Goal: Task Accomplishment & Management: Manage account settings

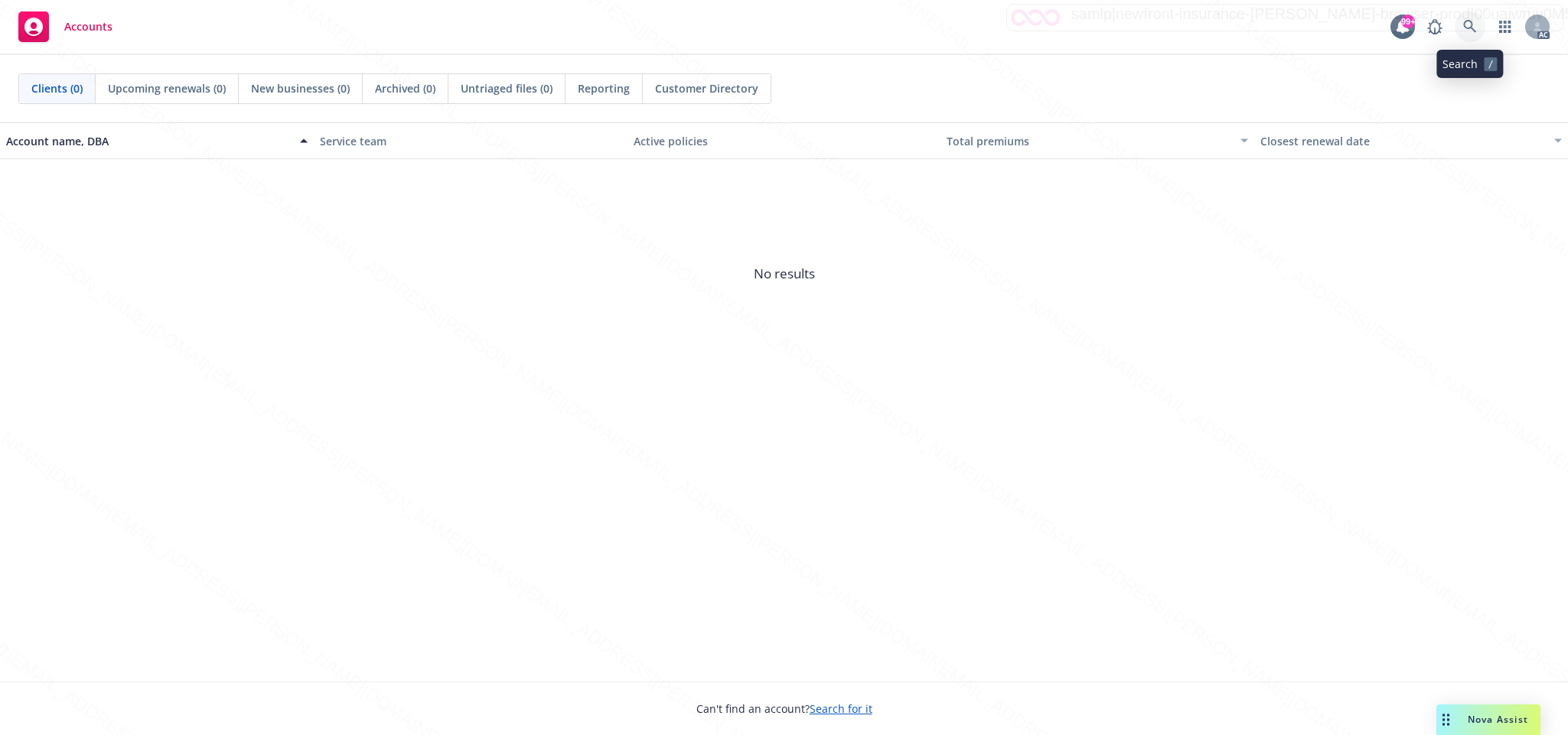
click at [1465, 22] on icon at bounding box center [1470, 26] width 13 height 13
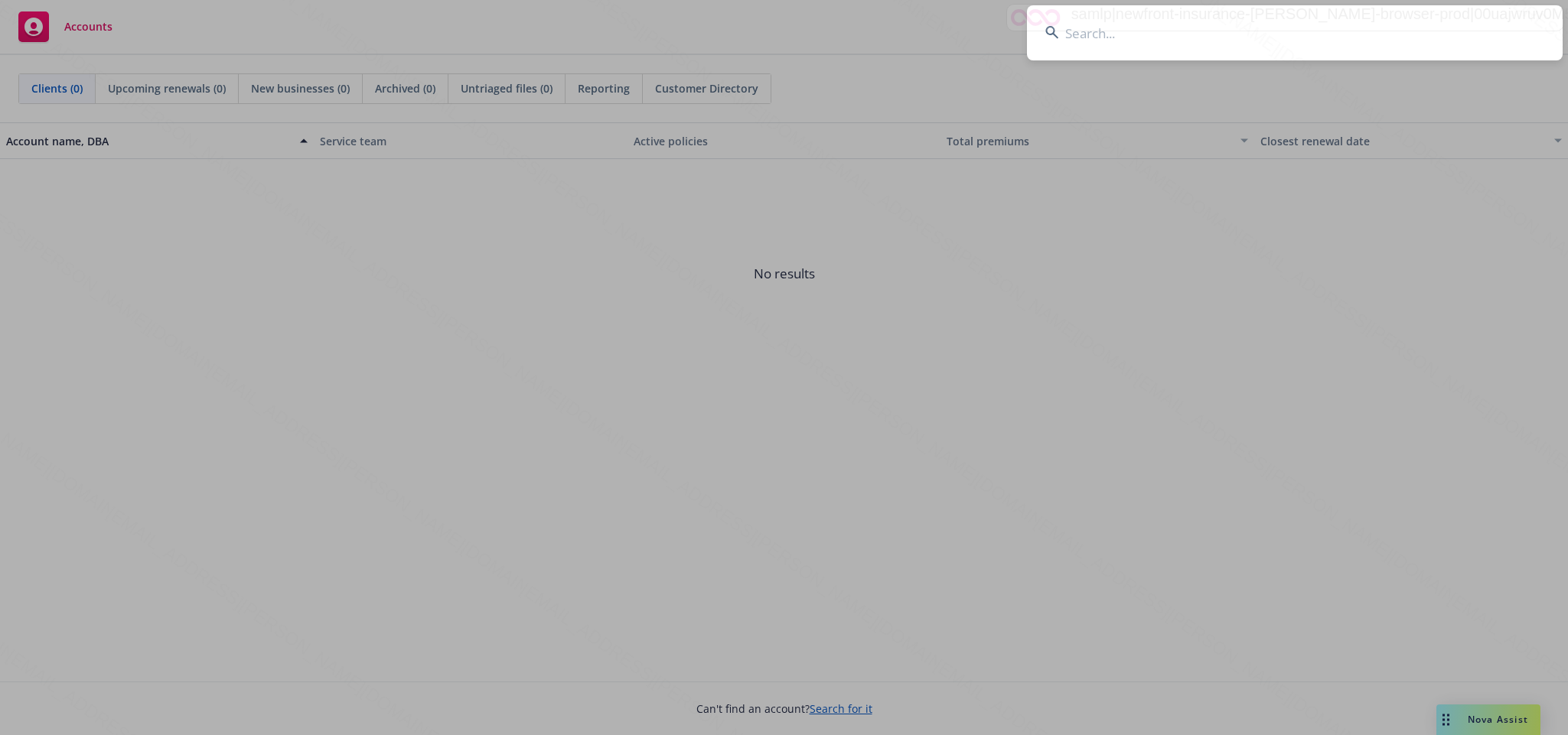
click at [1146, 33] on input at bounding box center [1295, 33] width 536 height 55
type input "2cad123c-93b5-4311-880f-4522da49a279"
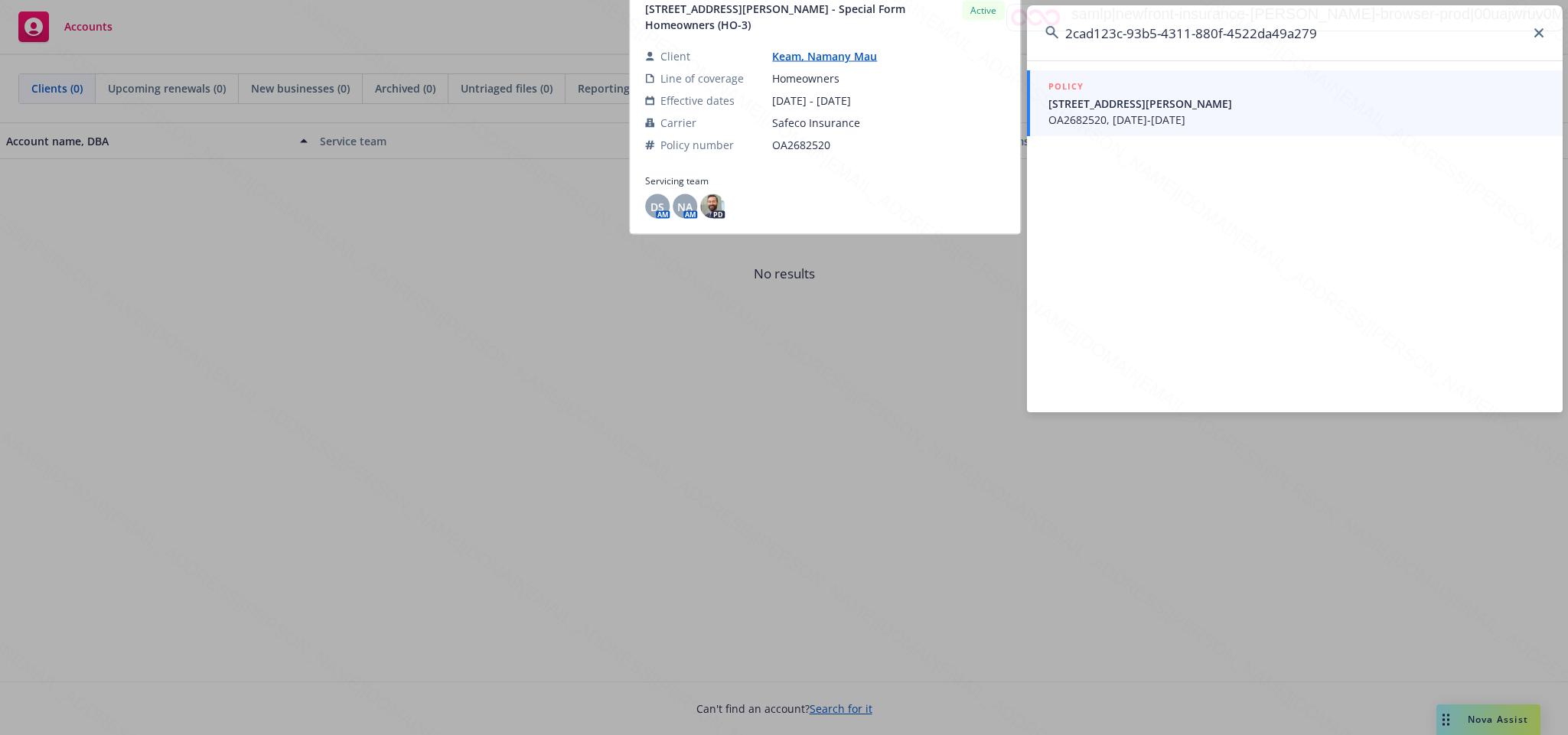
click at [1095, 110] on span "4130 E Ransom ST Long Beach CA 90804" at bounding box center [1296, 103] width 496 height 16
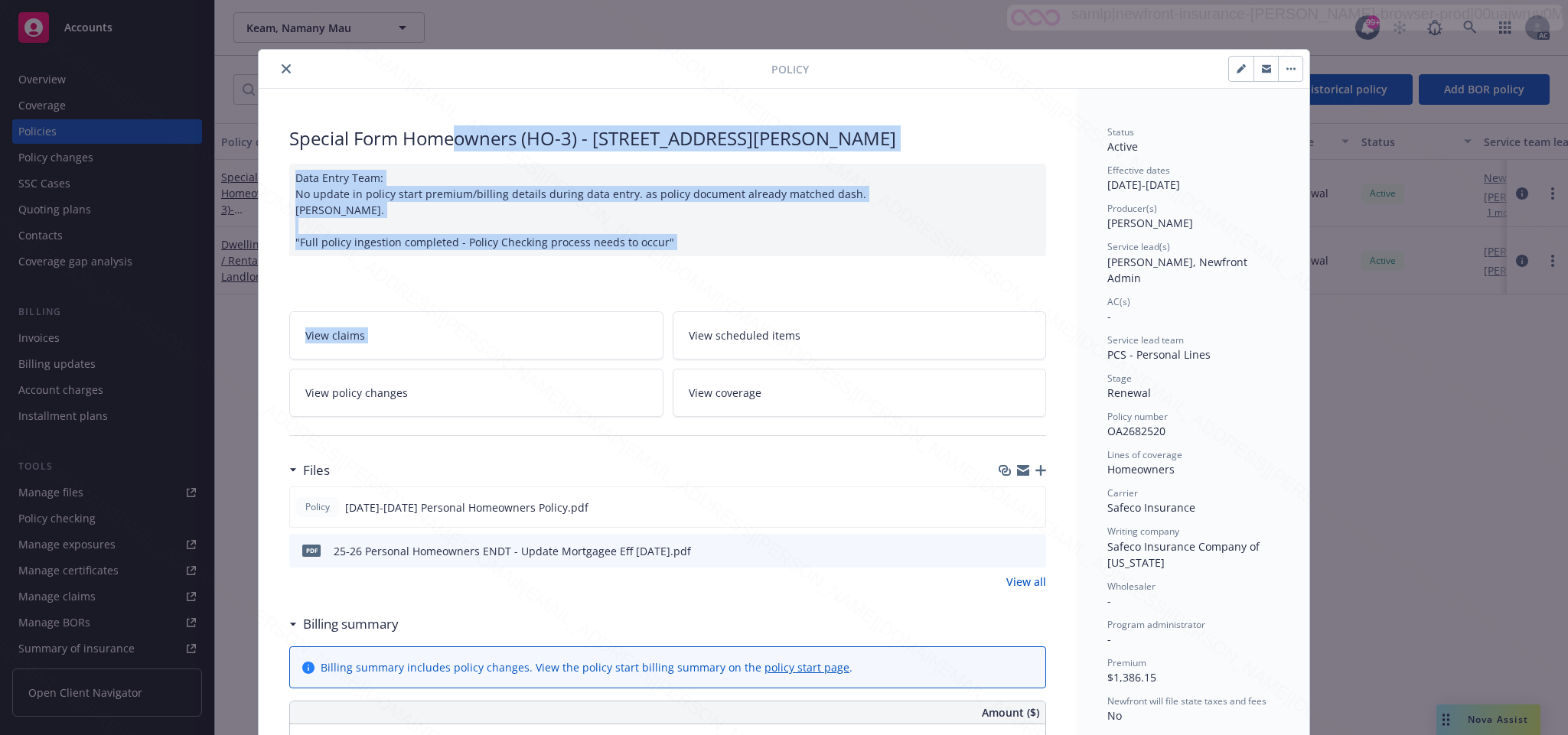
click at [393, 346] on link "View claims" at bounding box center [476, 335] width 374 height 48
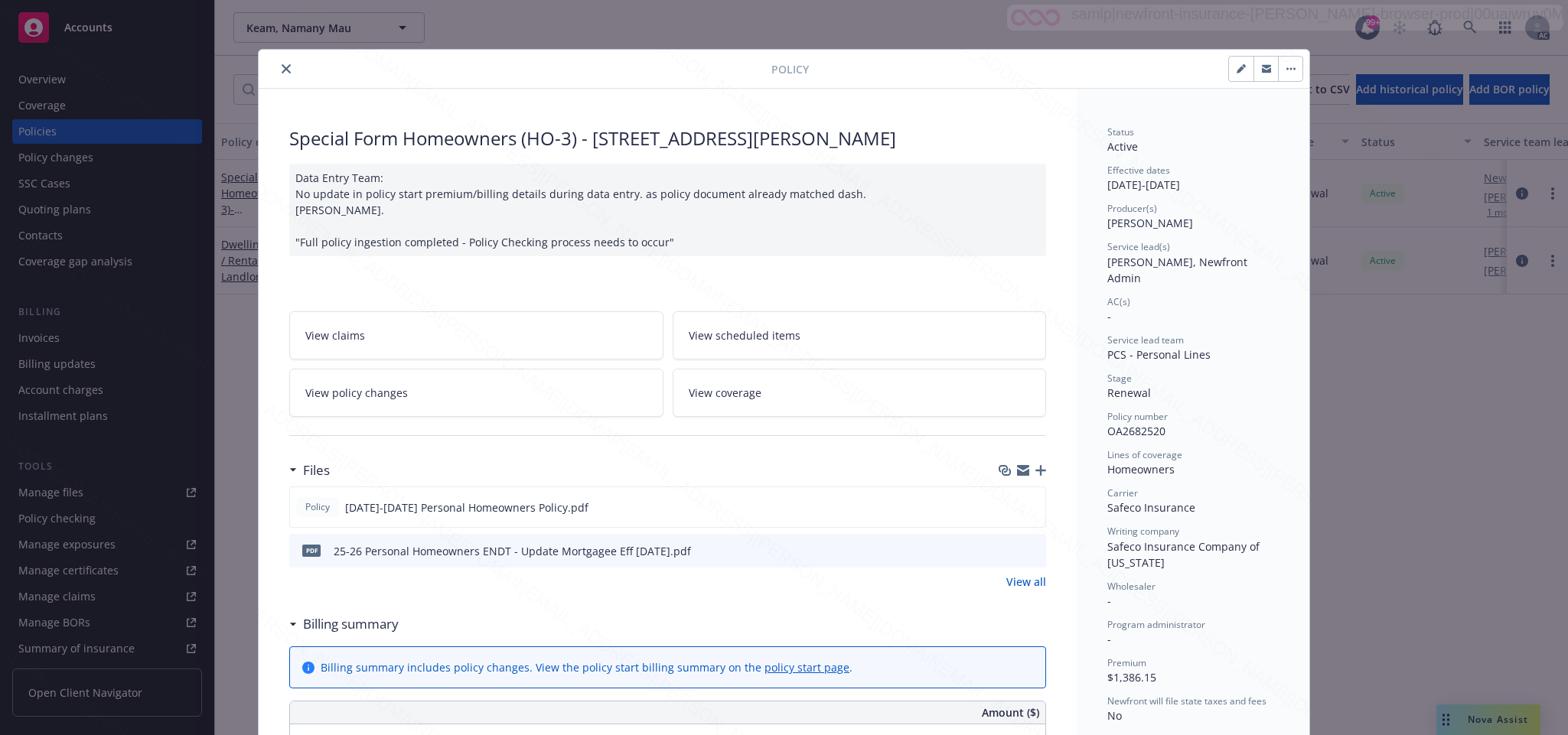
click at [386, 391] on span "View policy changes" at bounding box center [356, 393] width 103 height 16
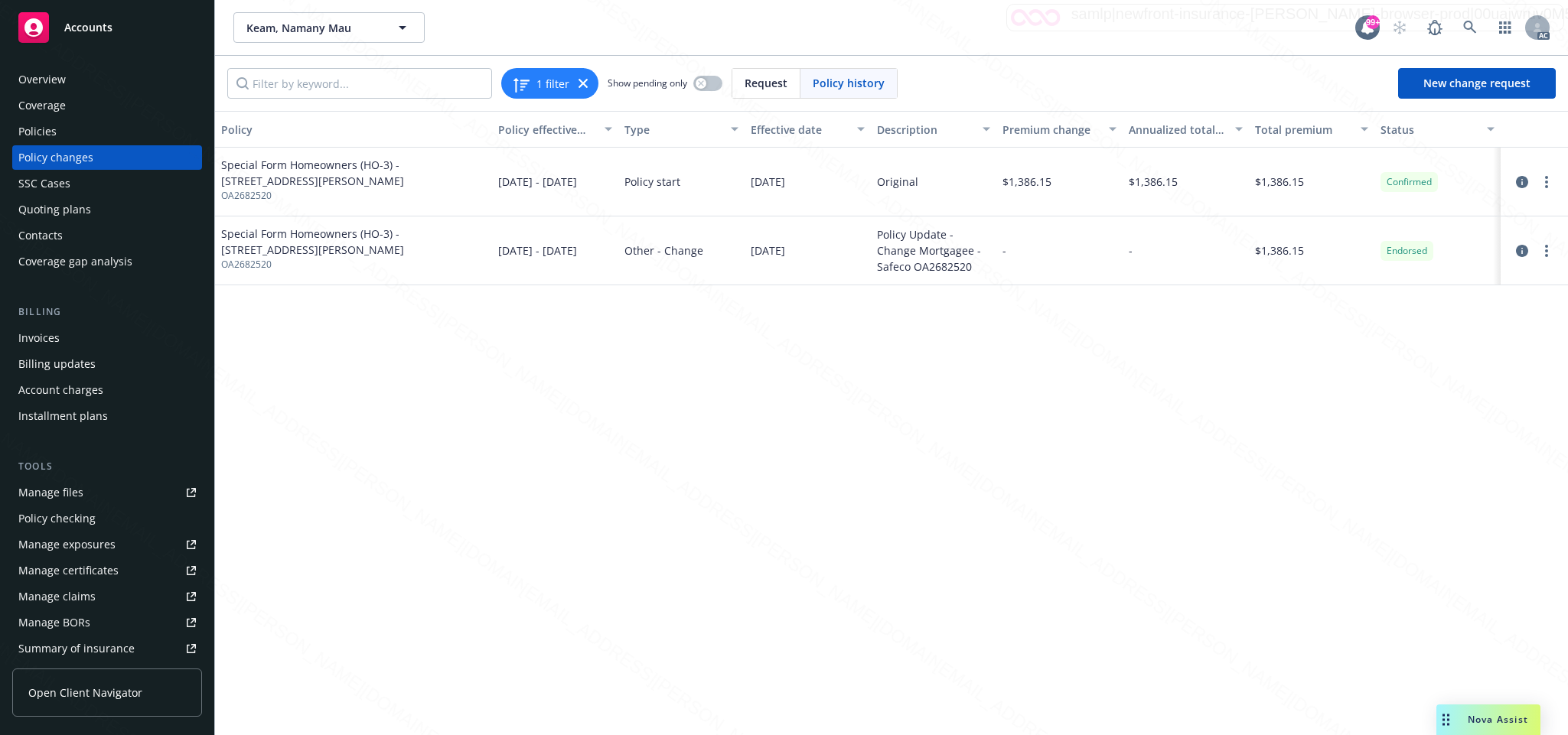
click at [46, 76] on div "Overview" at bounding box center [42, 79] width 47 height 25
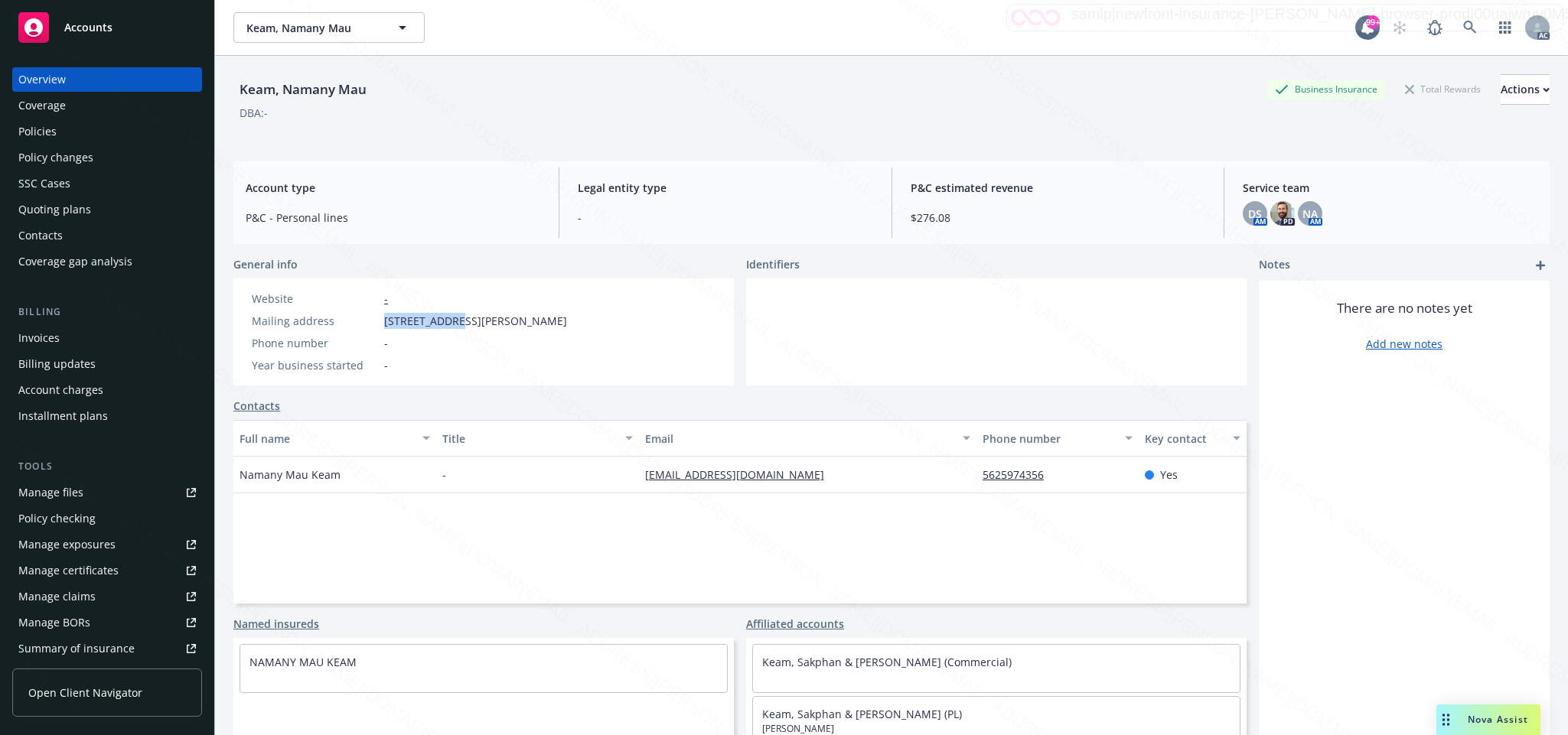
drag, startPoint x: 382, startPoint y: 325, endPoint x: 457, endPoint y: 325, distance: 75.0
click at [457, 325] on div "Mailing address [STREET_ADDRESS][PERSON_NAME]" at bounding box center [409, 321] width 328 height 16
copy span "[STREET_ADDRESS][PERSON_NAME]"
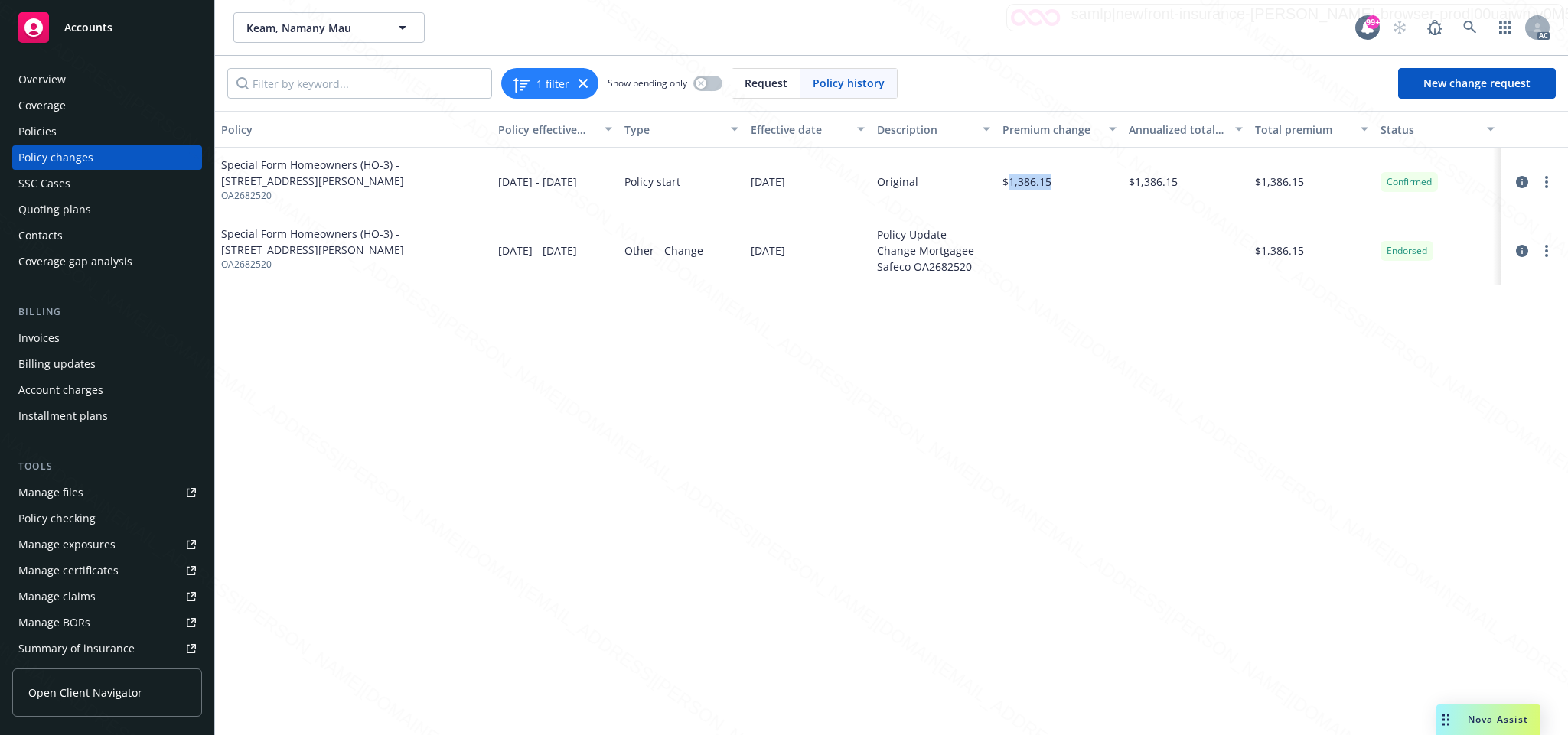
drag, startPoint x: 1008, startPoint y: 184, endPoint x: 1071, endPoint y: 184, distance: 63.0
click at [1071, 184] on div "$1,386.15" at bounding box center [1060, 181] width 126 height 69
copy span "1,386.15"
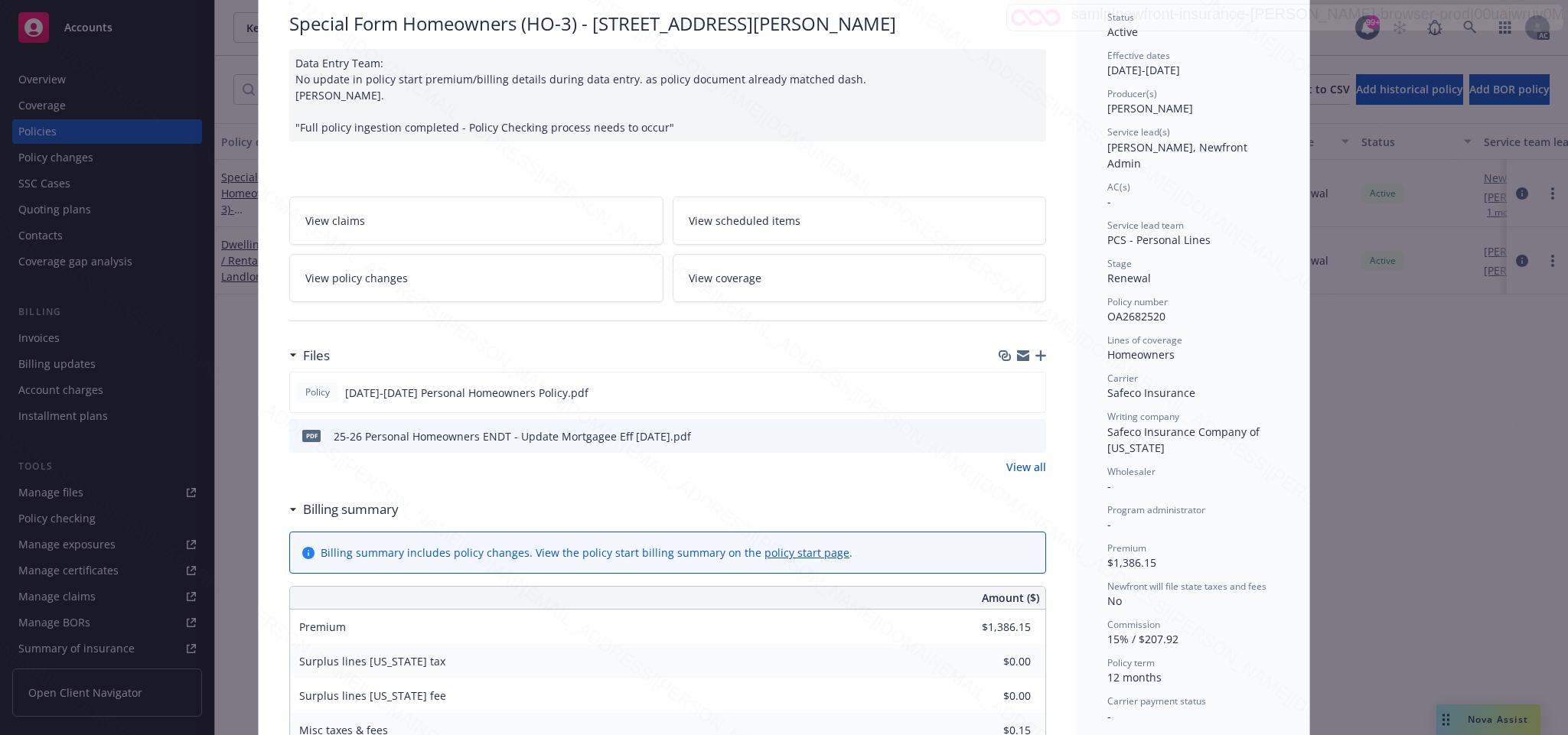
scroll to position [229, 0]
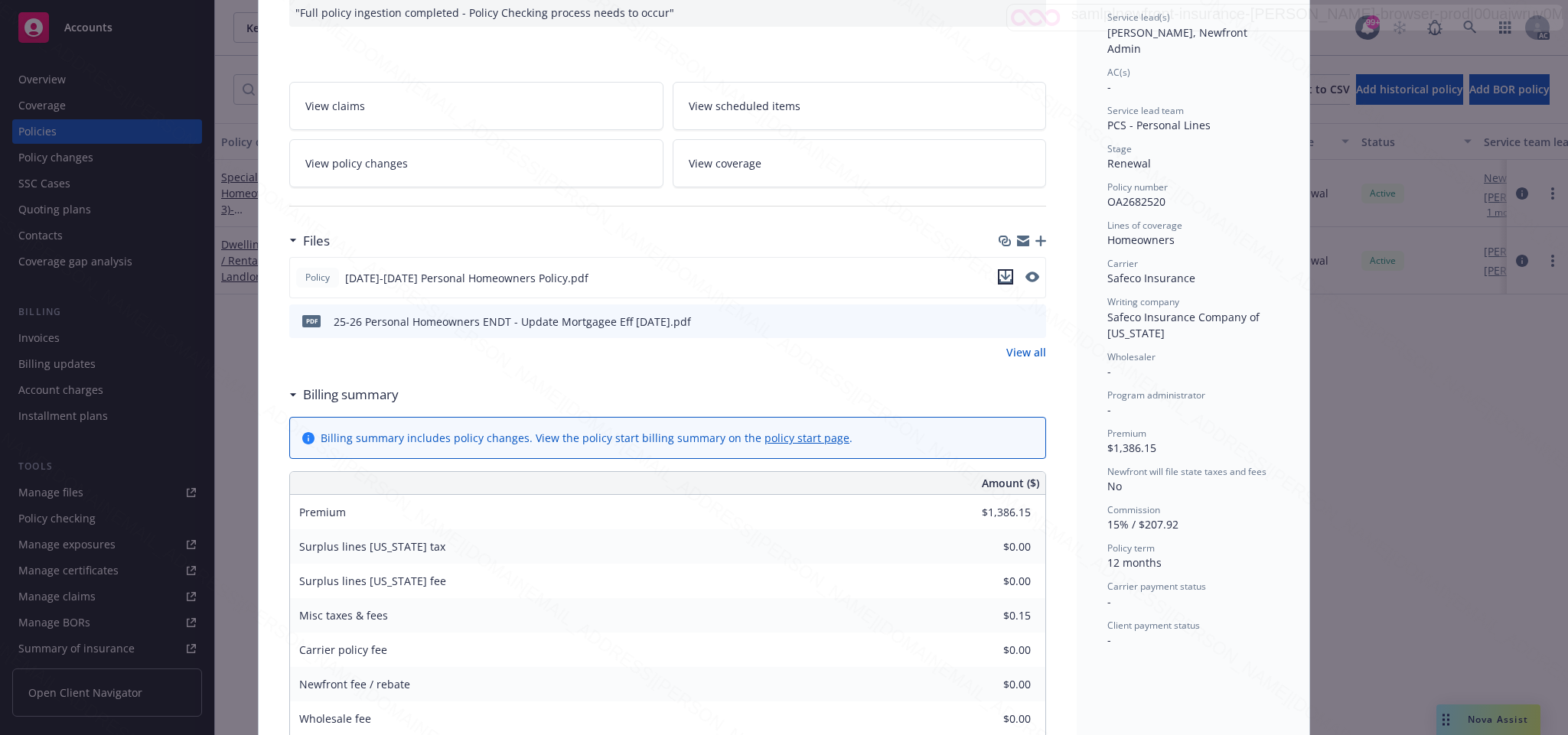
click at [1000, 273] on icon "download file" at bounding box center [1005, 276] width 12 height 12
click at [393, 170] on span "View policy changes" at bounding box center [356, 163] width 103 height 16
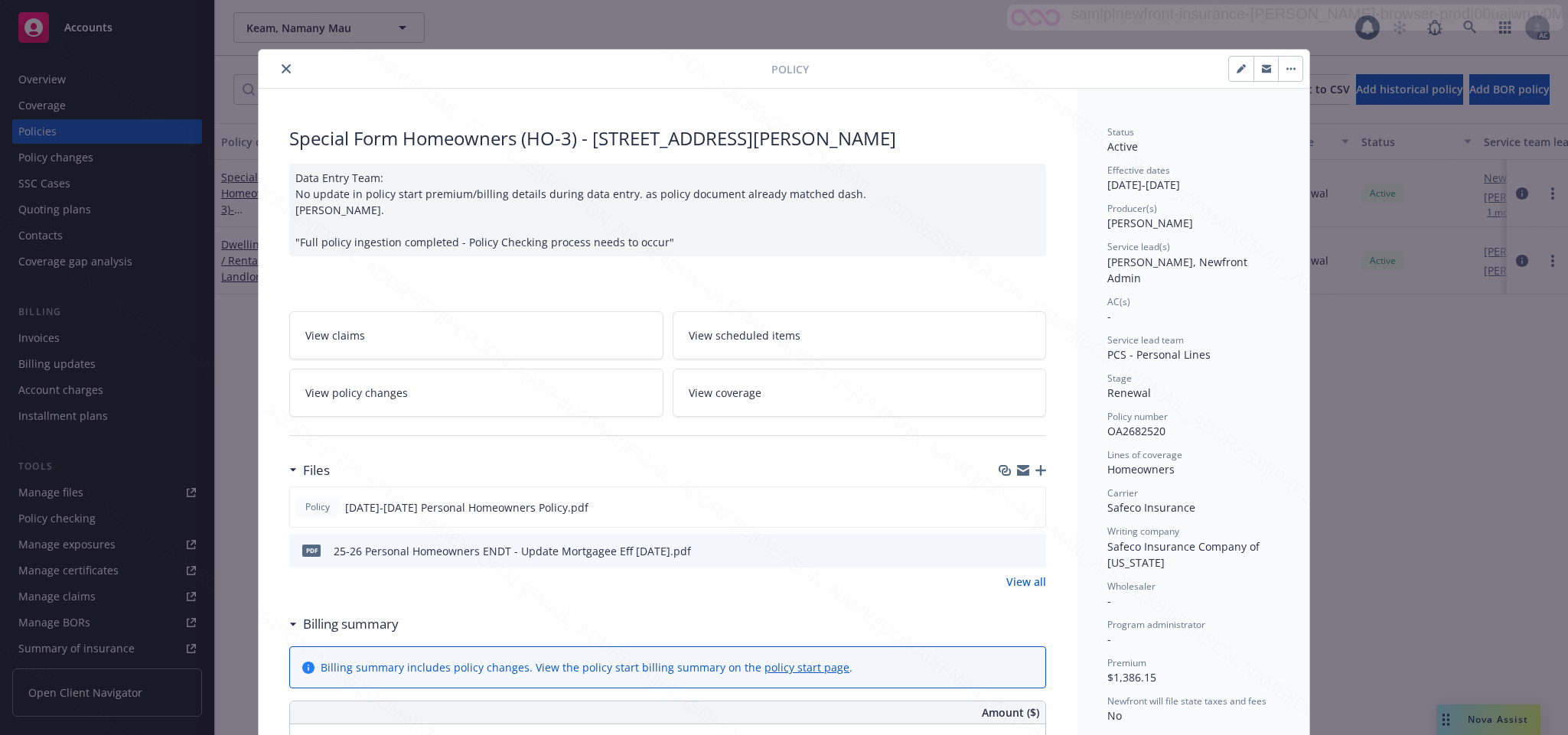
scroll to position [46, 0]
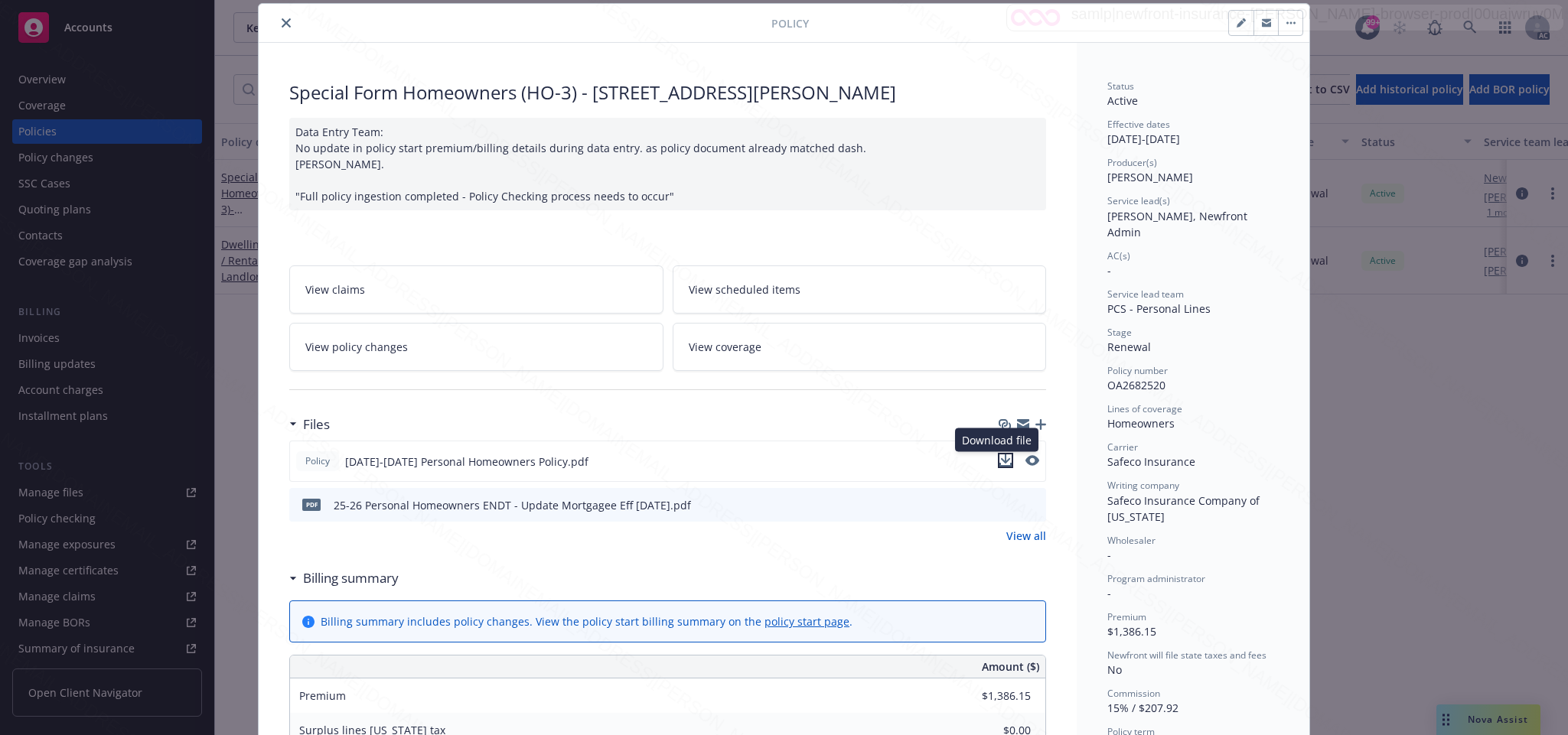
click at [1000, 464] on icon "download file" at bounding box center [1005, 460] width 12 height 12
click at [1002, 508] on icon "download file" at bounding box center [1006, 503] width 10 height 9
click at [1287, 21] on button "button" at bounding box center [1290, 23] width 25 height 25
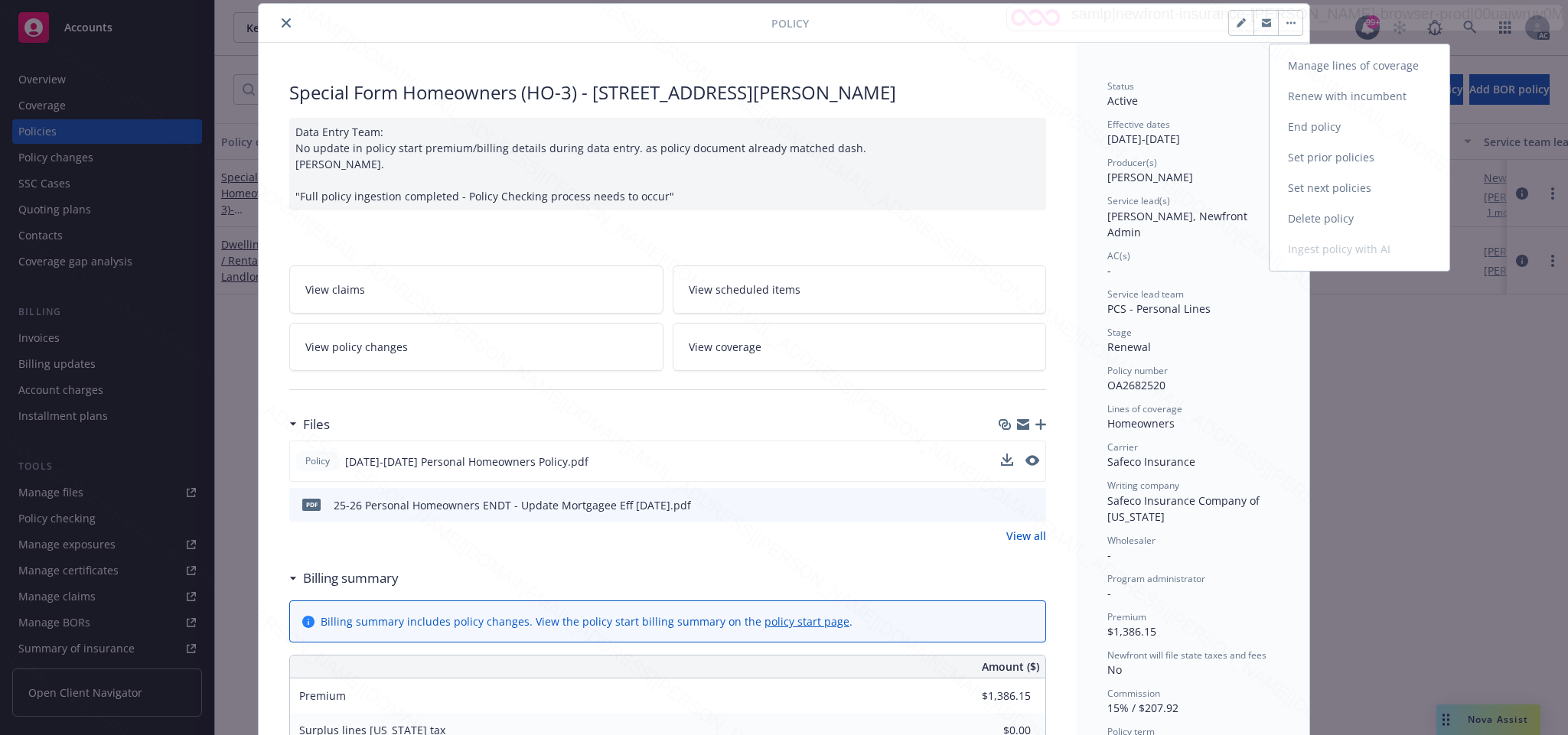
click at [1316, 126] on link "End policy" at bounding box center [1359, 126] width 180 height 30
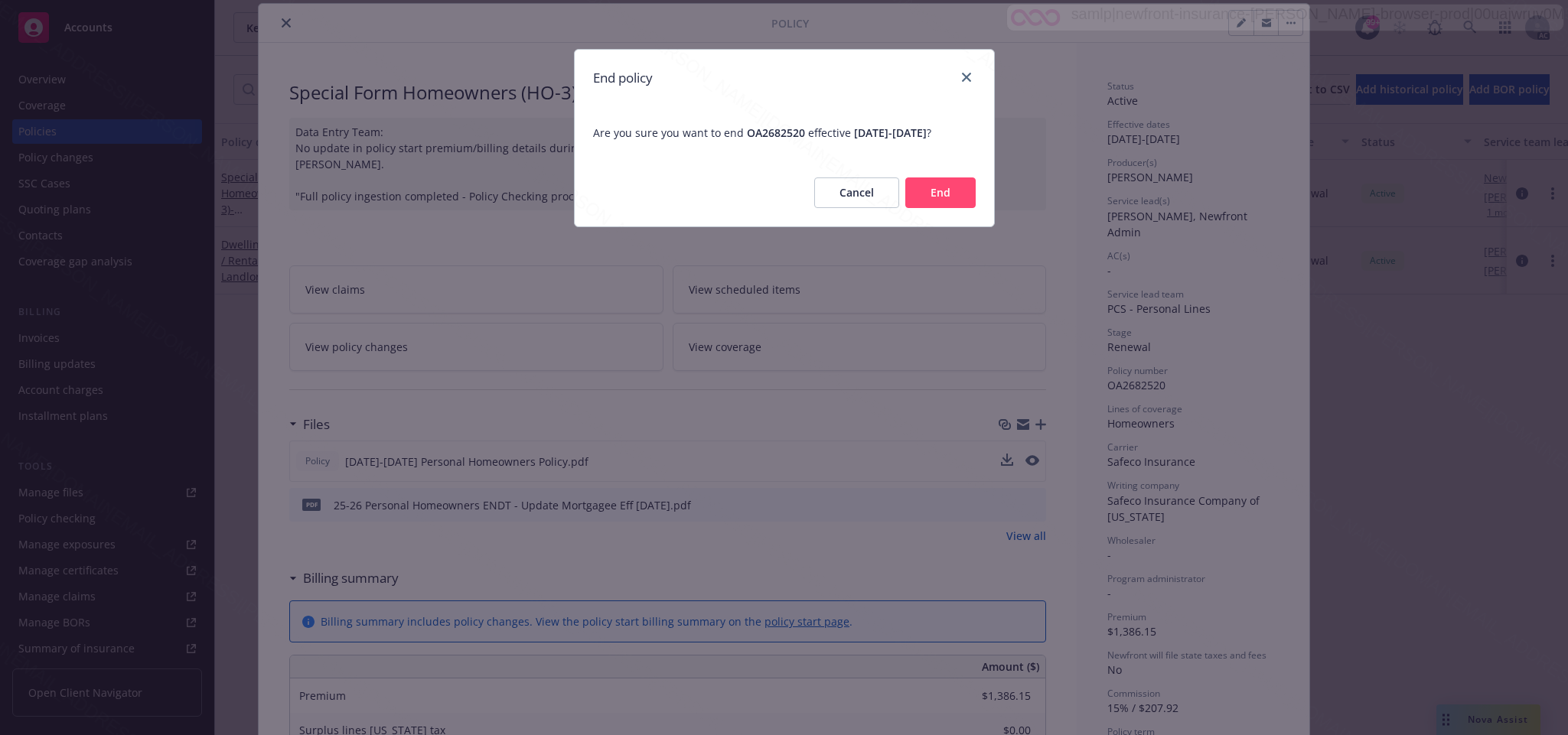
click at [925, 200] on button "End" at bounding box center [940, 192] width 71 height 30
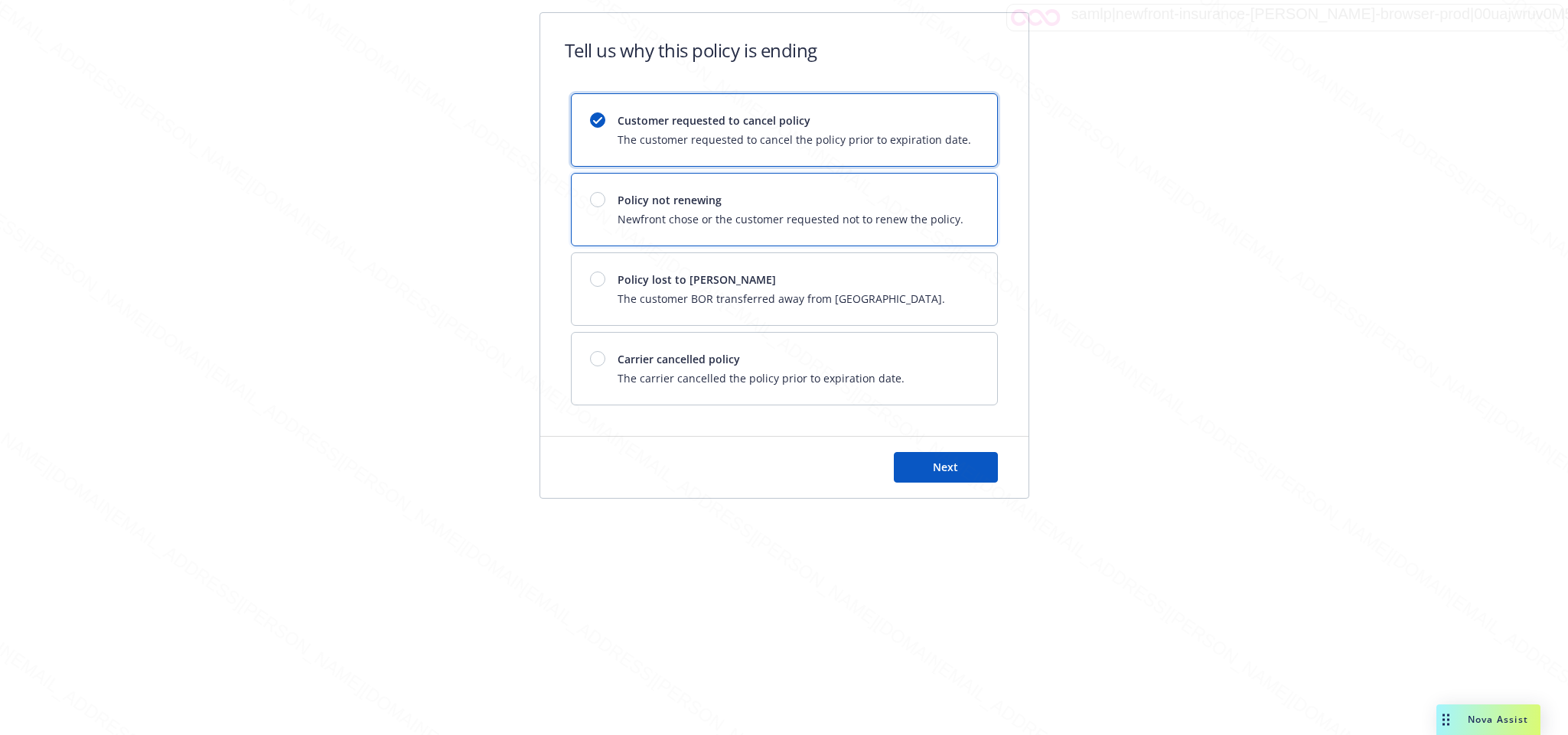
click at [601, 202] on div at bounding box center [598, 199] width 15 height 15
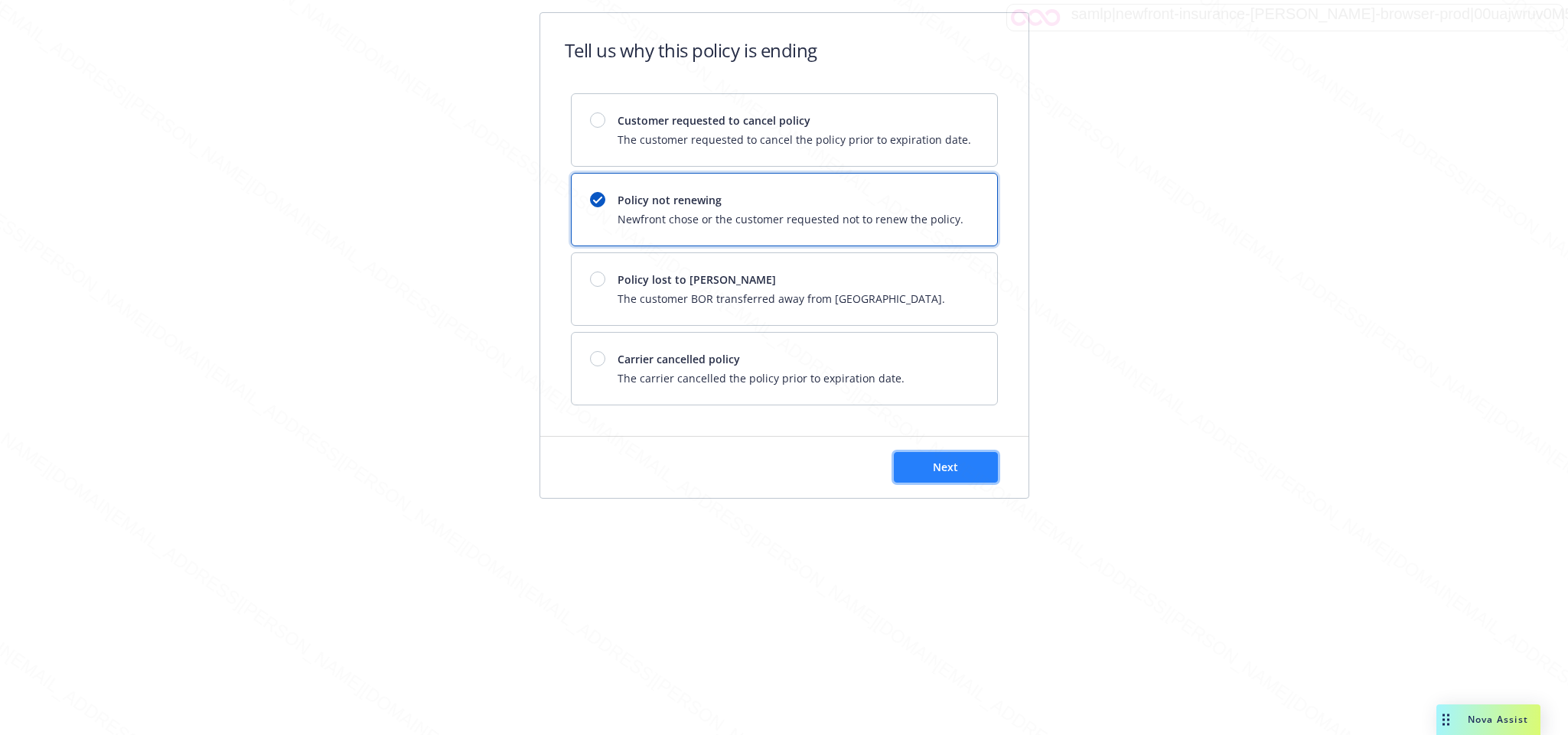
click at [963, 471] on button "Next" at bounding box center [946, 467] width 104 height 30
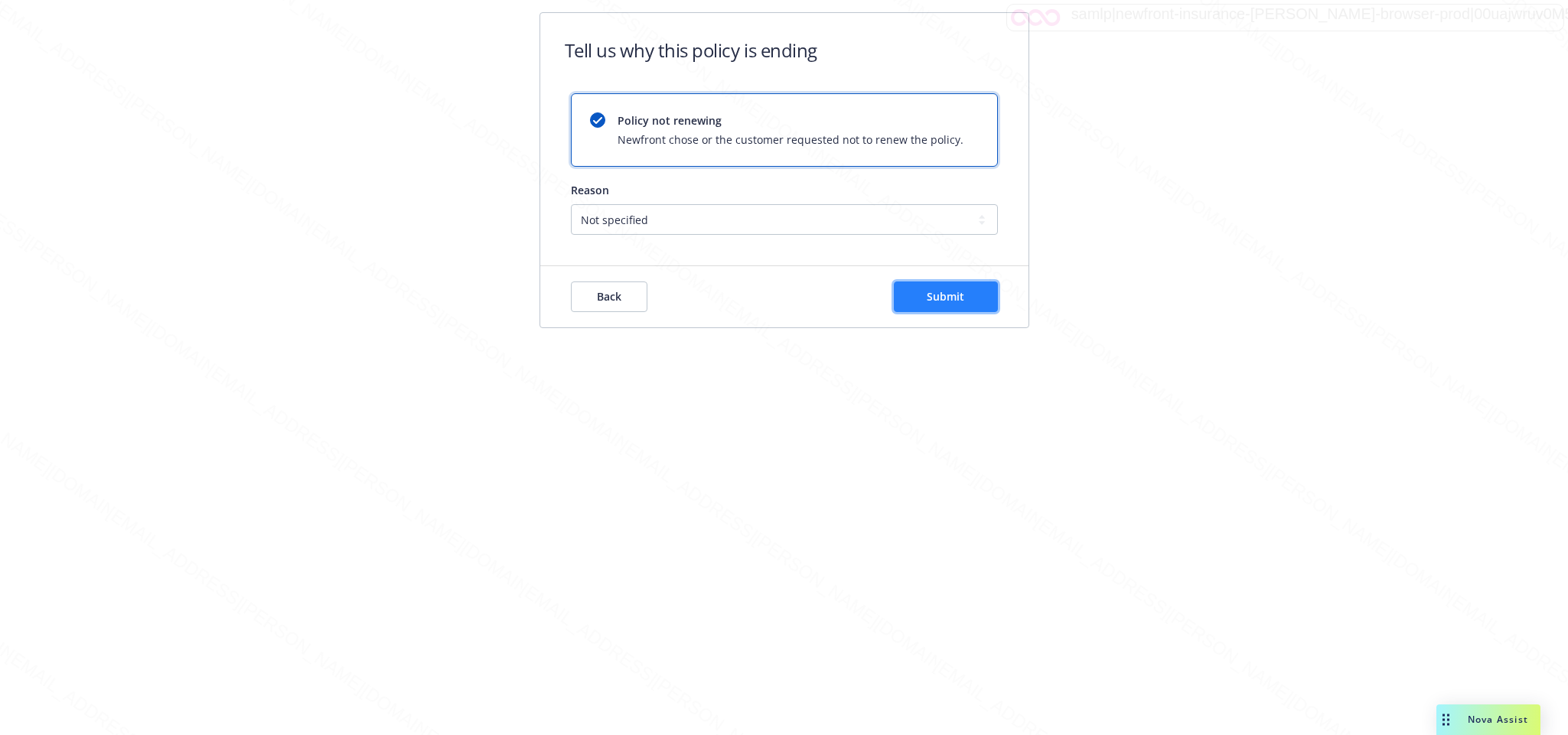
click at [953, 296] on span "Submit" at bounding box center [946, 295] width 38 height 14
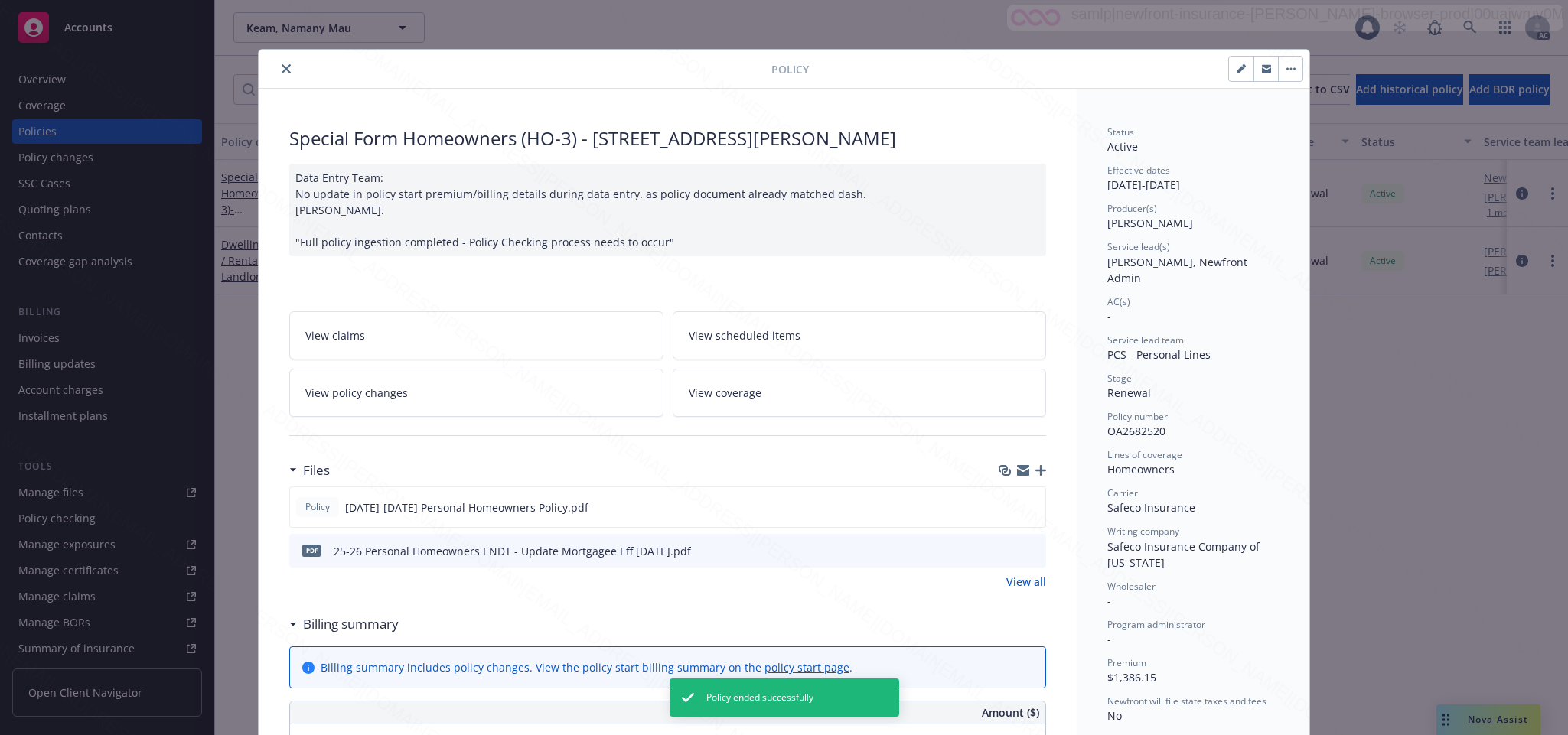
scroll to position [46, 0]
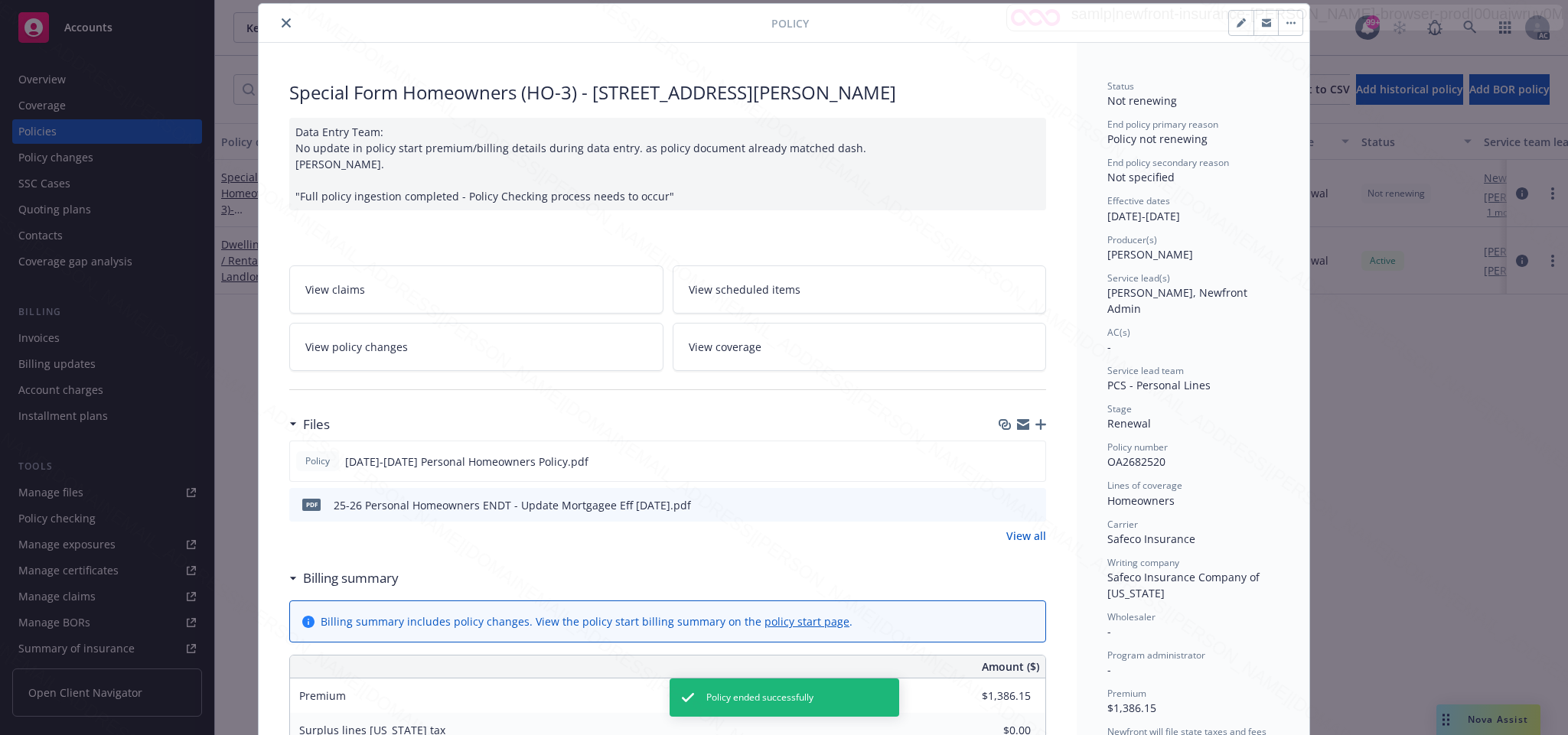
click at [281, 21] on icon "close" at bounding box center [286, 23] width 9 height 9
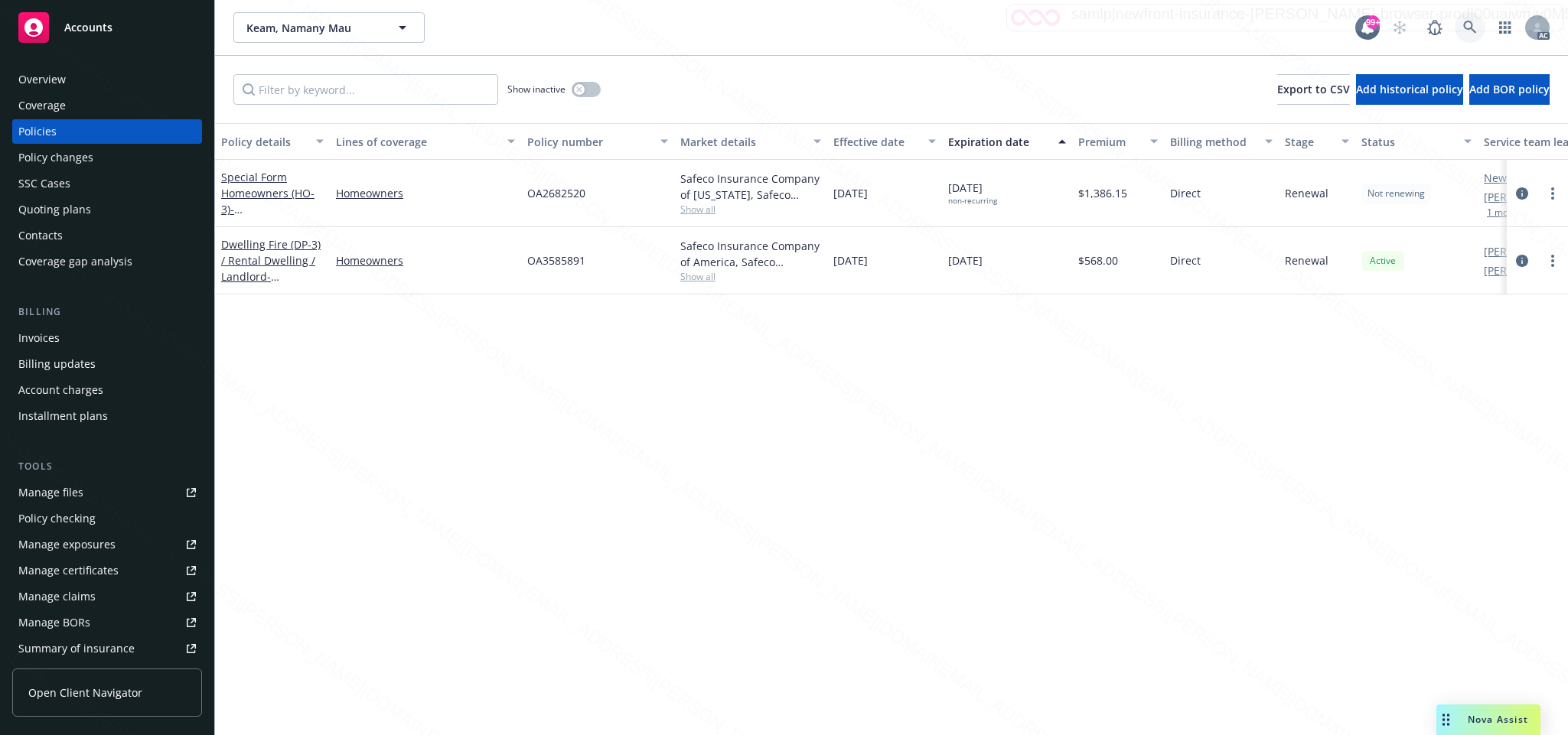
click at [1470, 24] on icon at bounding box center [1470, 27] width 14 height 14
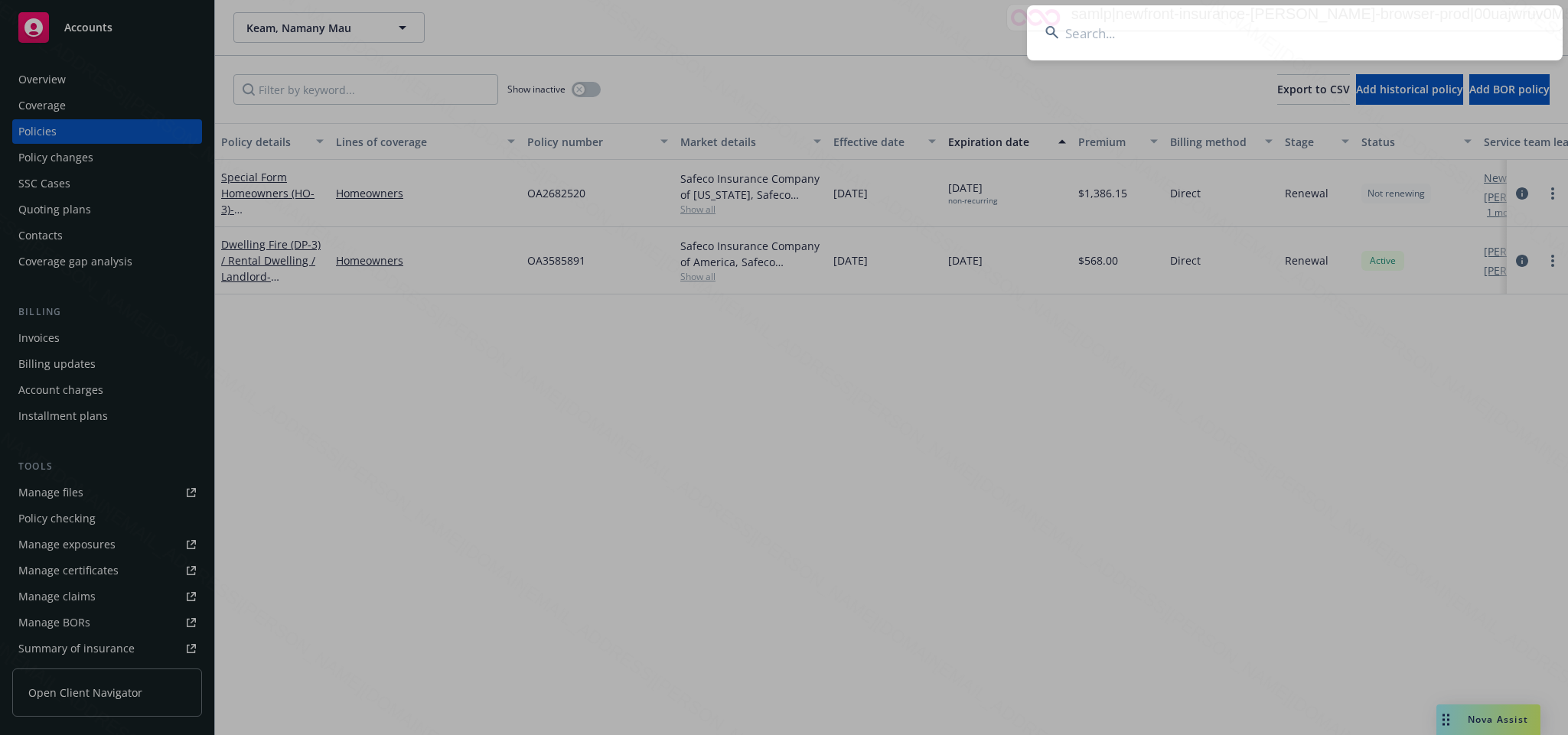
click at [1105, 34] on input at bounding box center [1295, 33] width 536 height 55
type input "4a2bd74f-e9cb-4387-af94-316849b18aae"
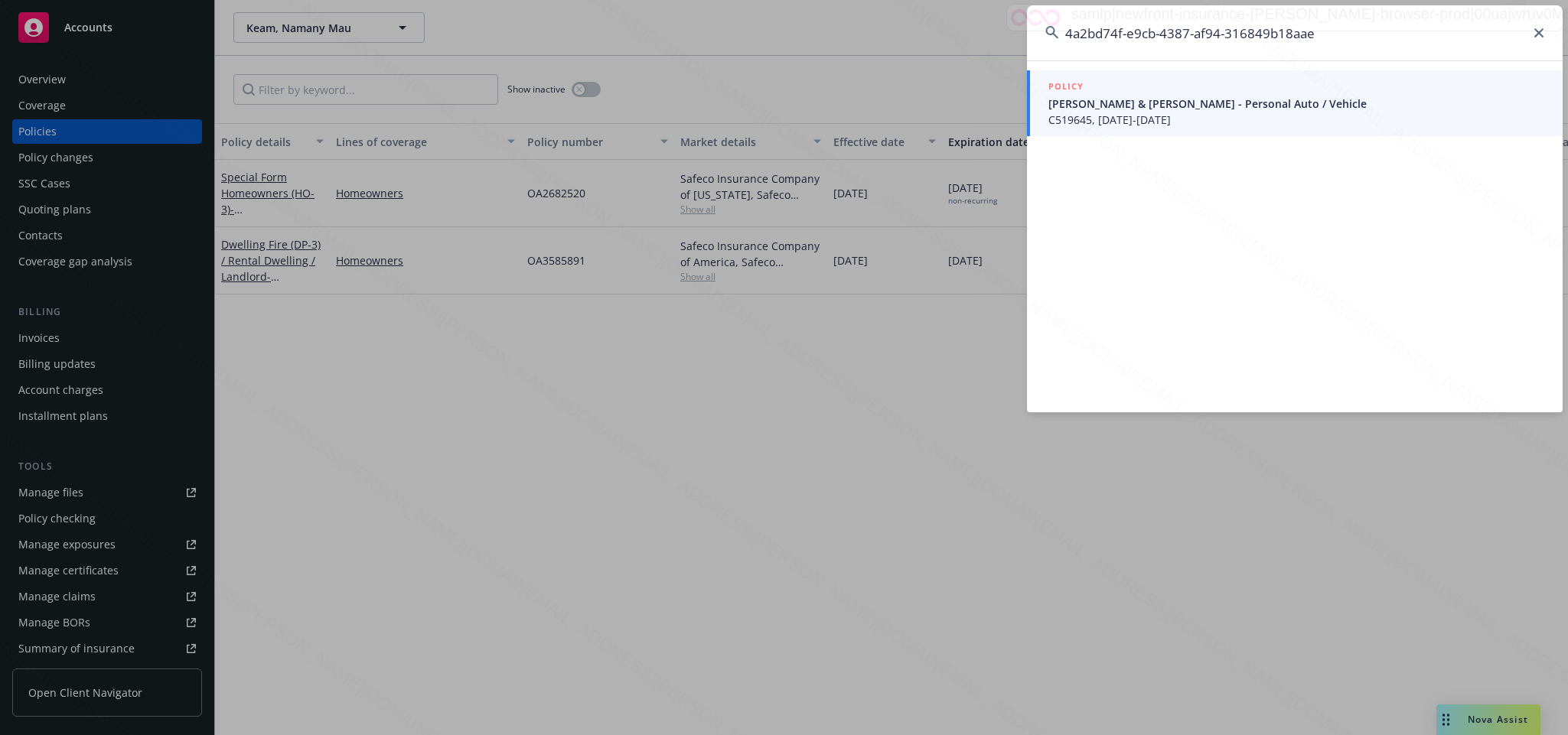
click at [1090, 112] on span "C519645, [DATE]-[DATE]" at bounding box center [1296, 119] width 496 height 16
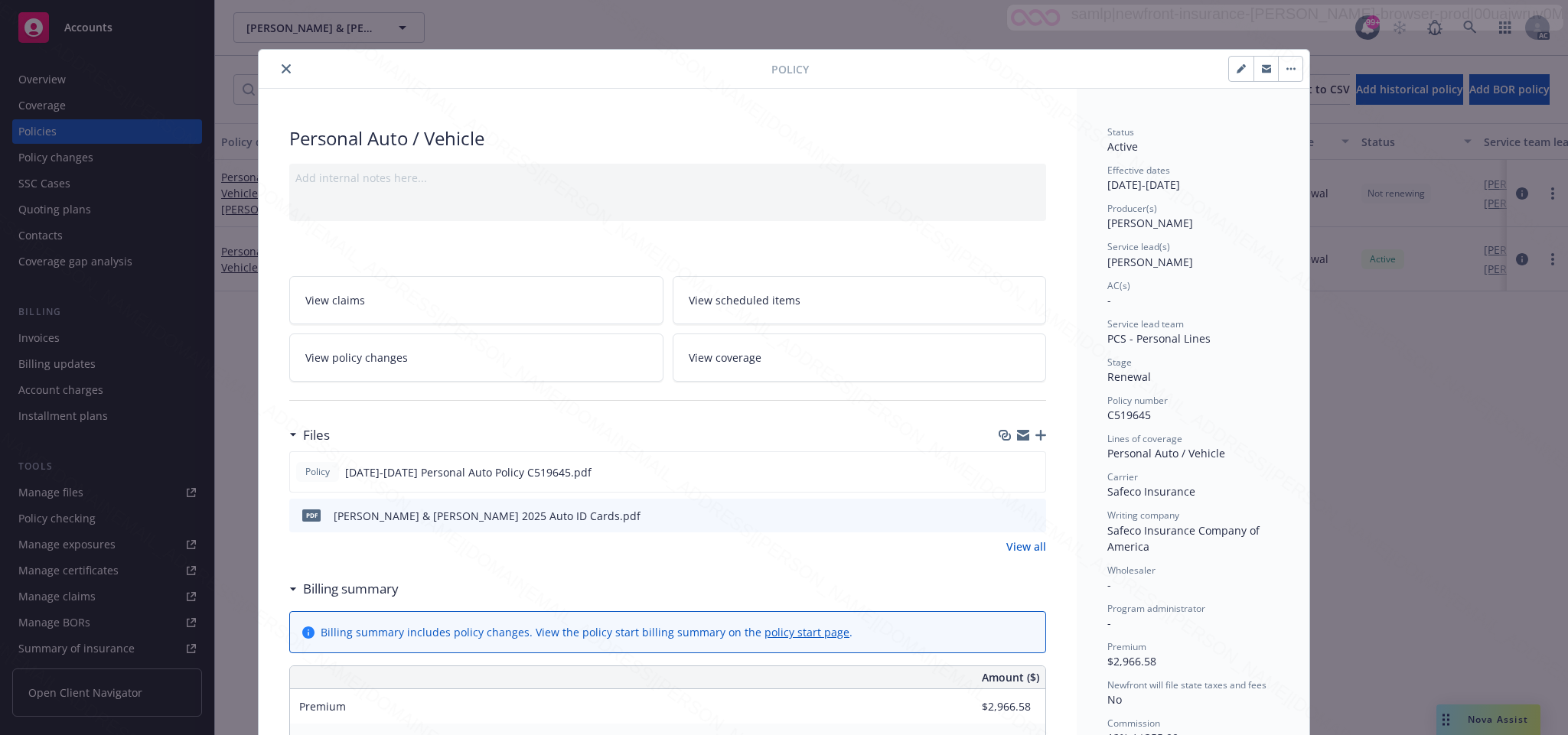
click at [397, 354] on link "View policy changes" at bounding box center [476, 357] width 374 height 48
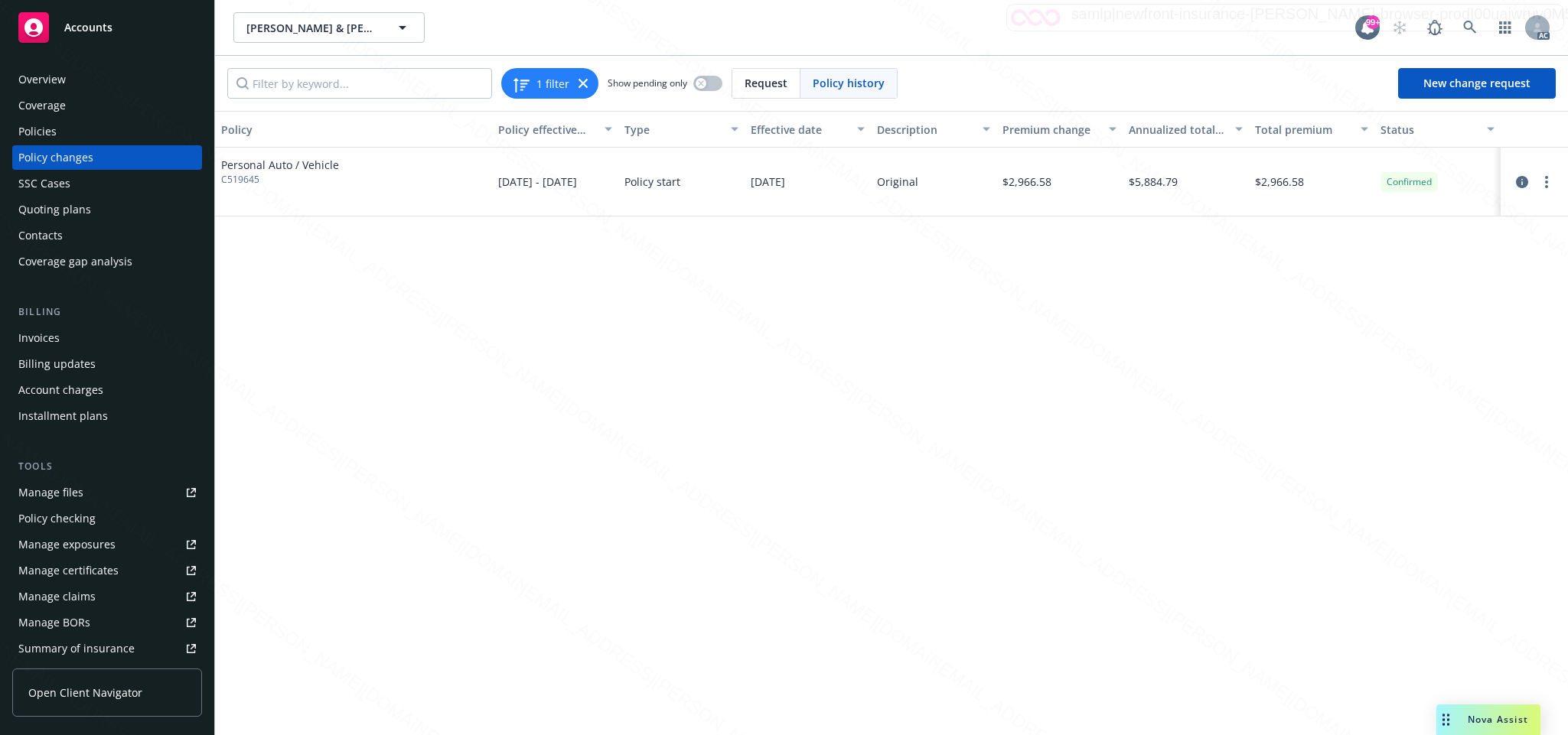
click at [59, 83] on div "Overview" at bounding box center [42, 79] width 47 height 25
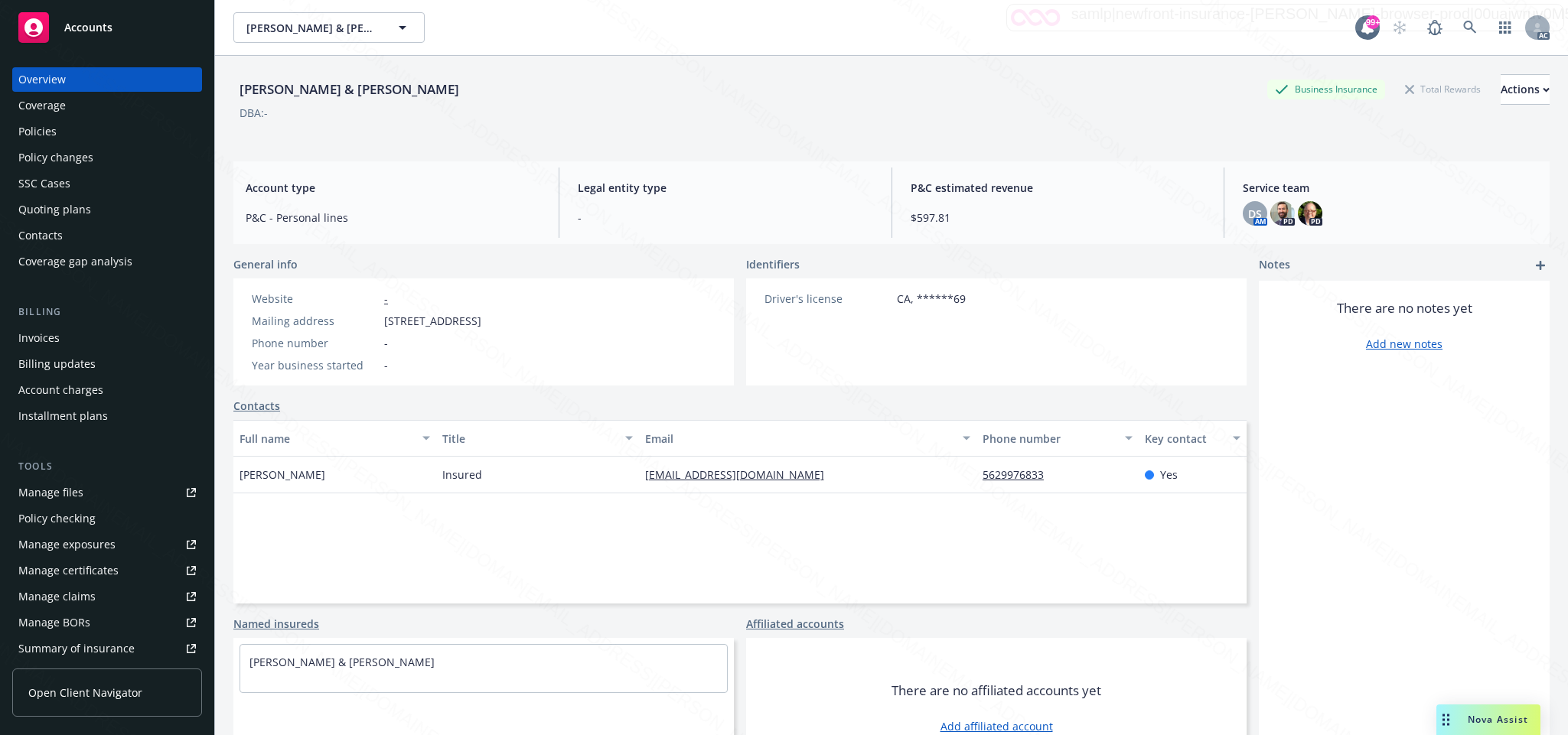
drag, startPoint x: 379, startPoint y: 322, endPoint x: 481, endPoint y: 330, distance: 102.3
click at [481, 330] on div "Website - Mailing address [STREET_ADDRESS] Phone number - Year business started…" at bounding box center [366, 332] width 242 height 83
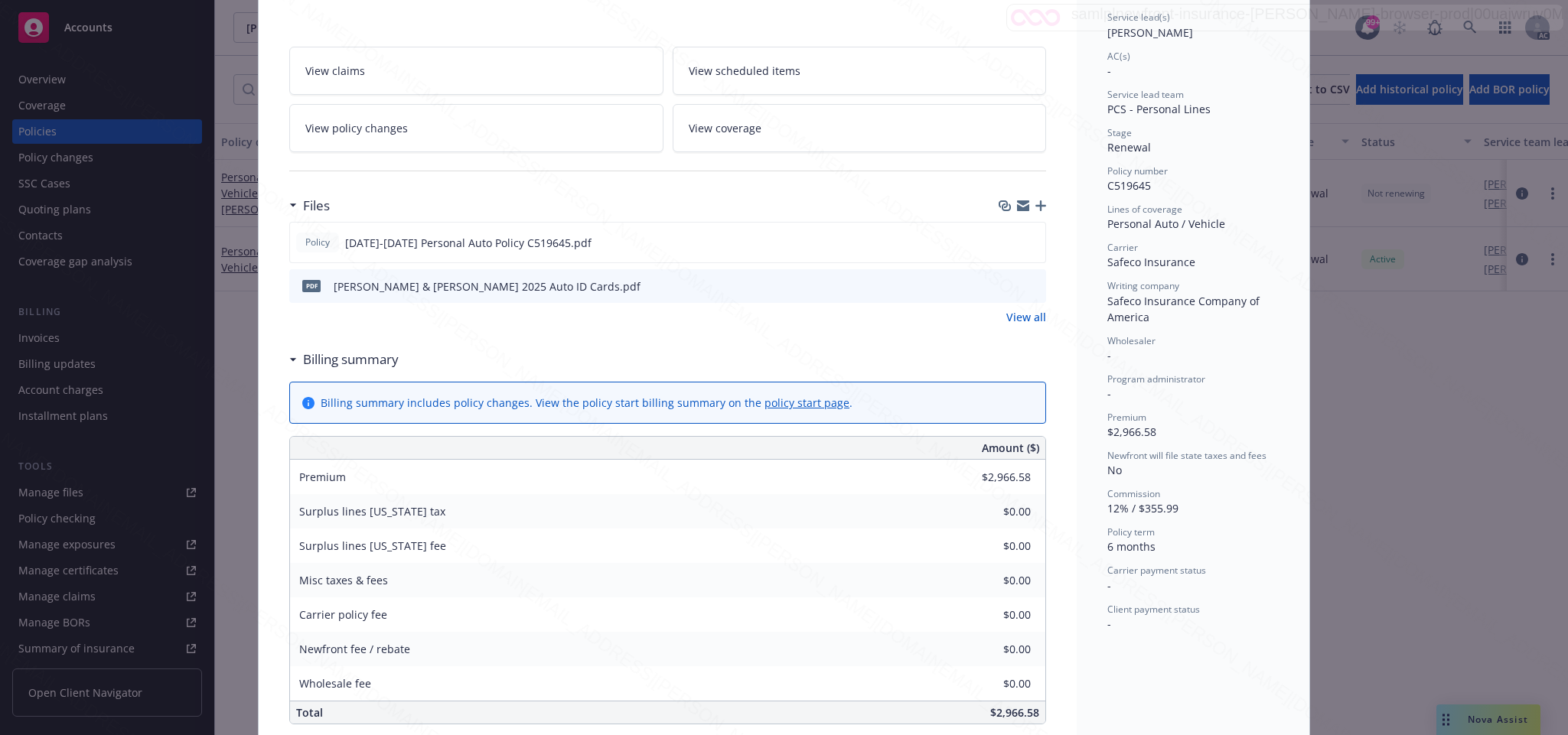
scroll to position [344, 0]
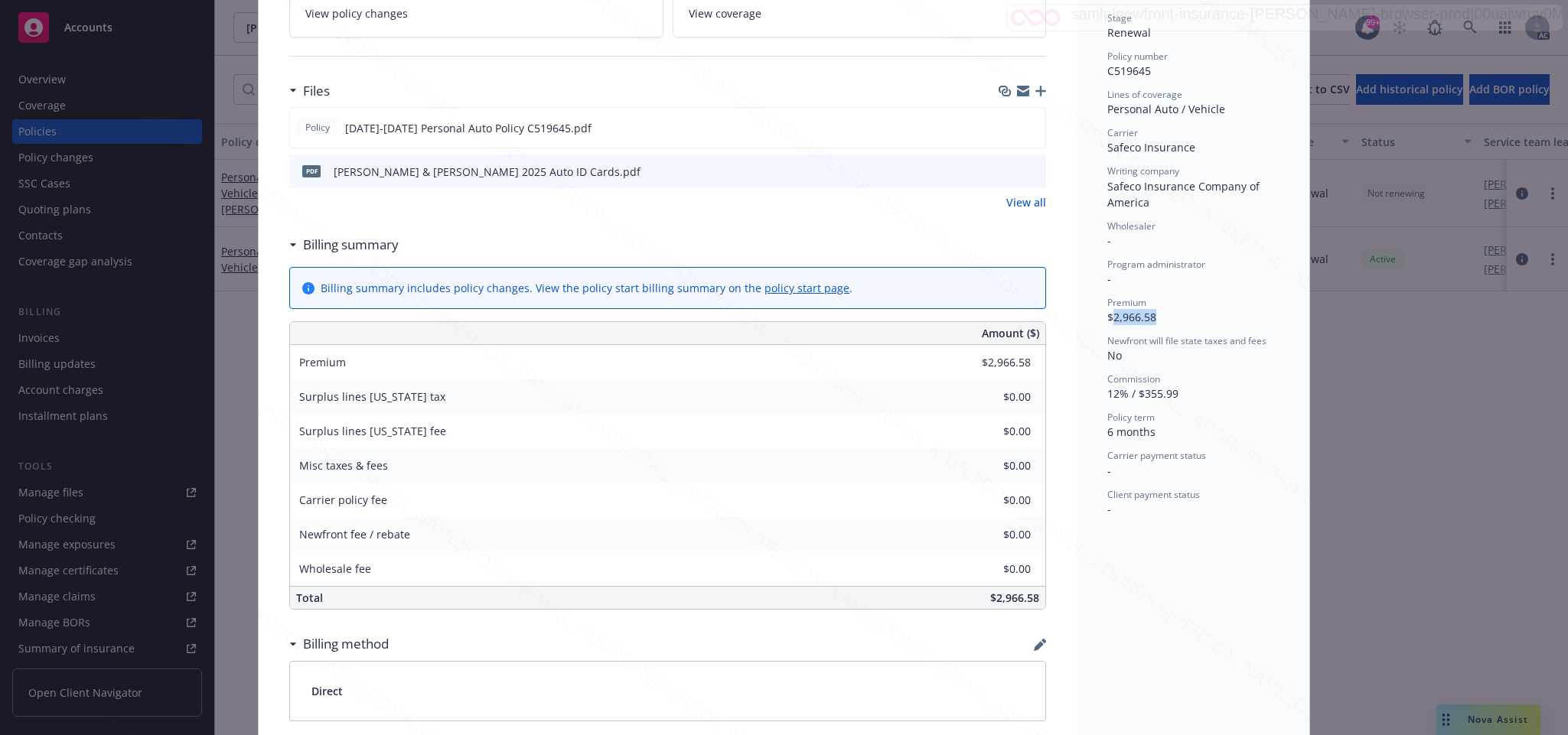
drag, startPoint x: 1104, startPoint y: 317, endPoint x: 1185, endPoint y: 314, distance: 81.1
click at [1185, 314] on div "Premium $2,966.58" at bounding box center [1193, 310] width 172 height 29
copy span "2,966.58"
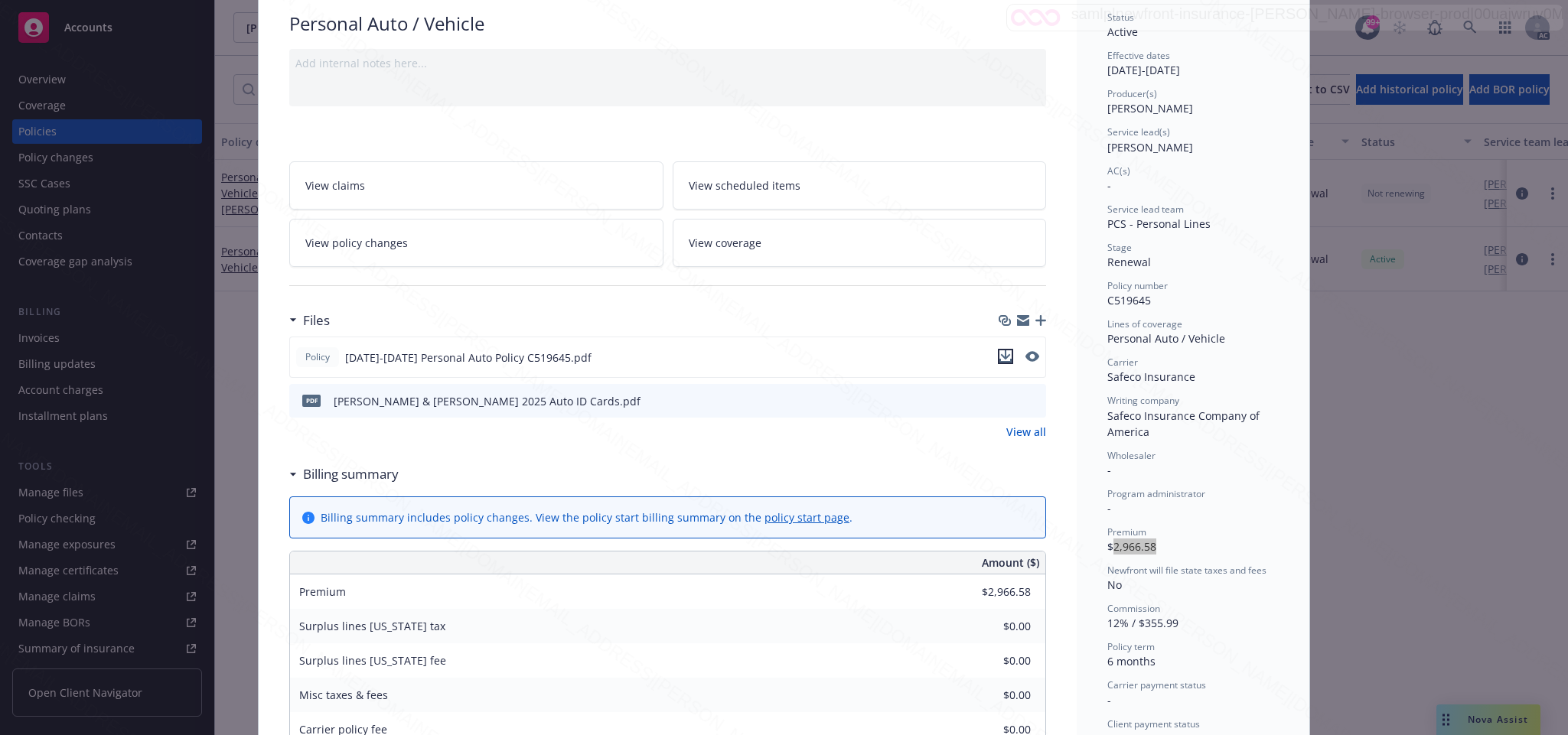
click at [1000, 359] on icon "download file" at bounding box center [1005, 356] width 12 height 12
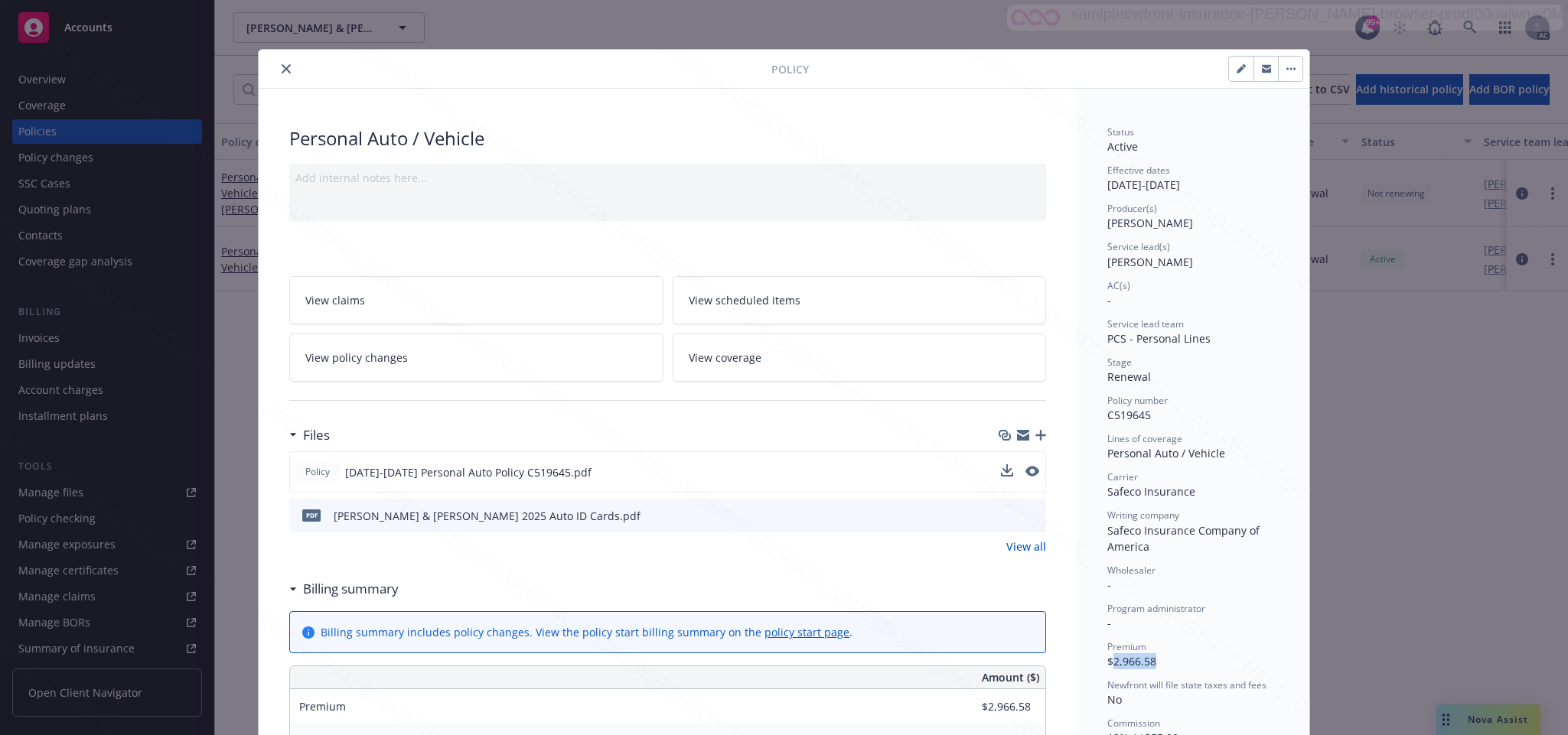
click at [1278, 74] on button "button" at bounding box center [1290, 69] width 25 height 25
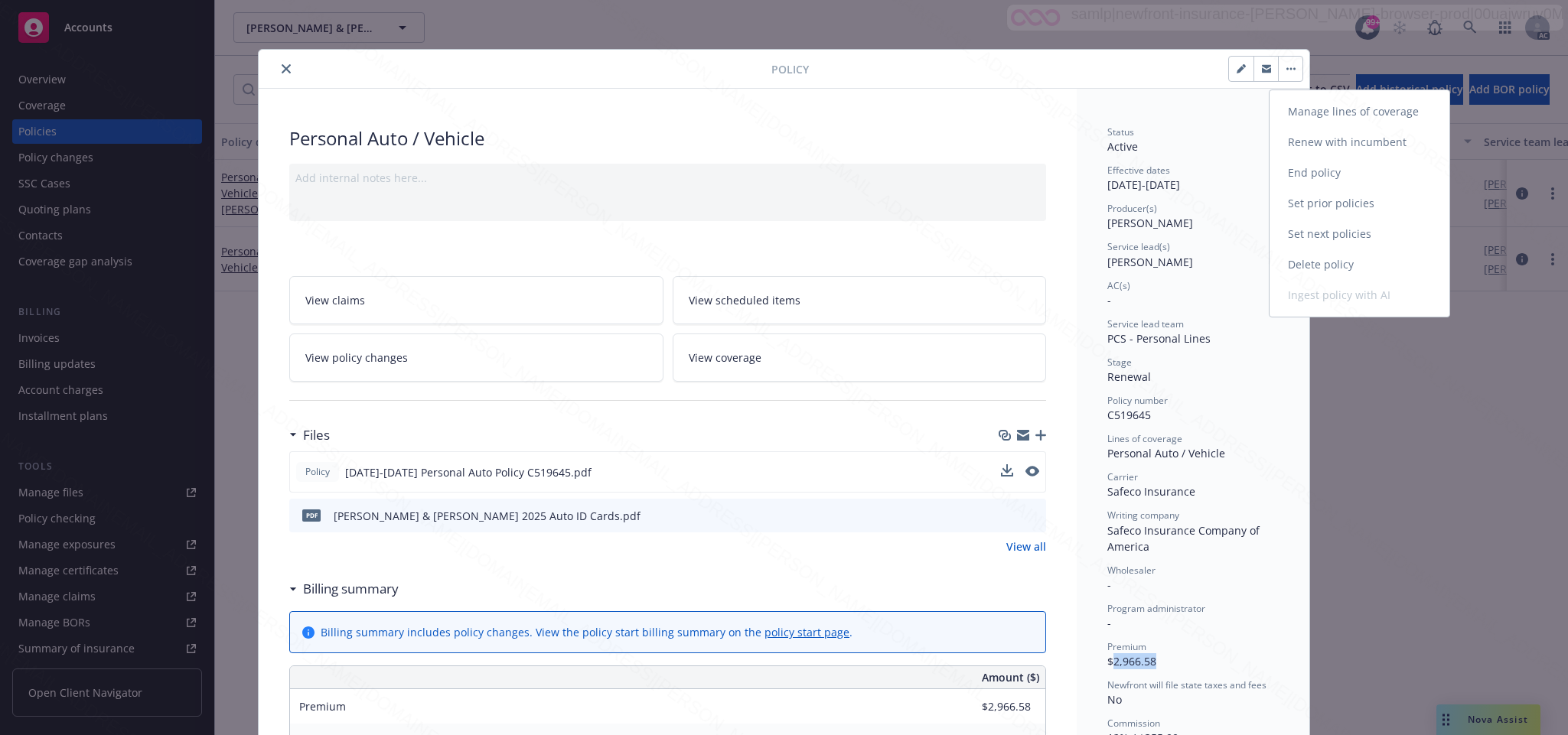
click at [1313, 166] on link "End policy" at bounding box center [1359, 173] width 180 height 30
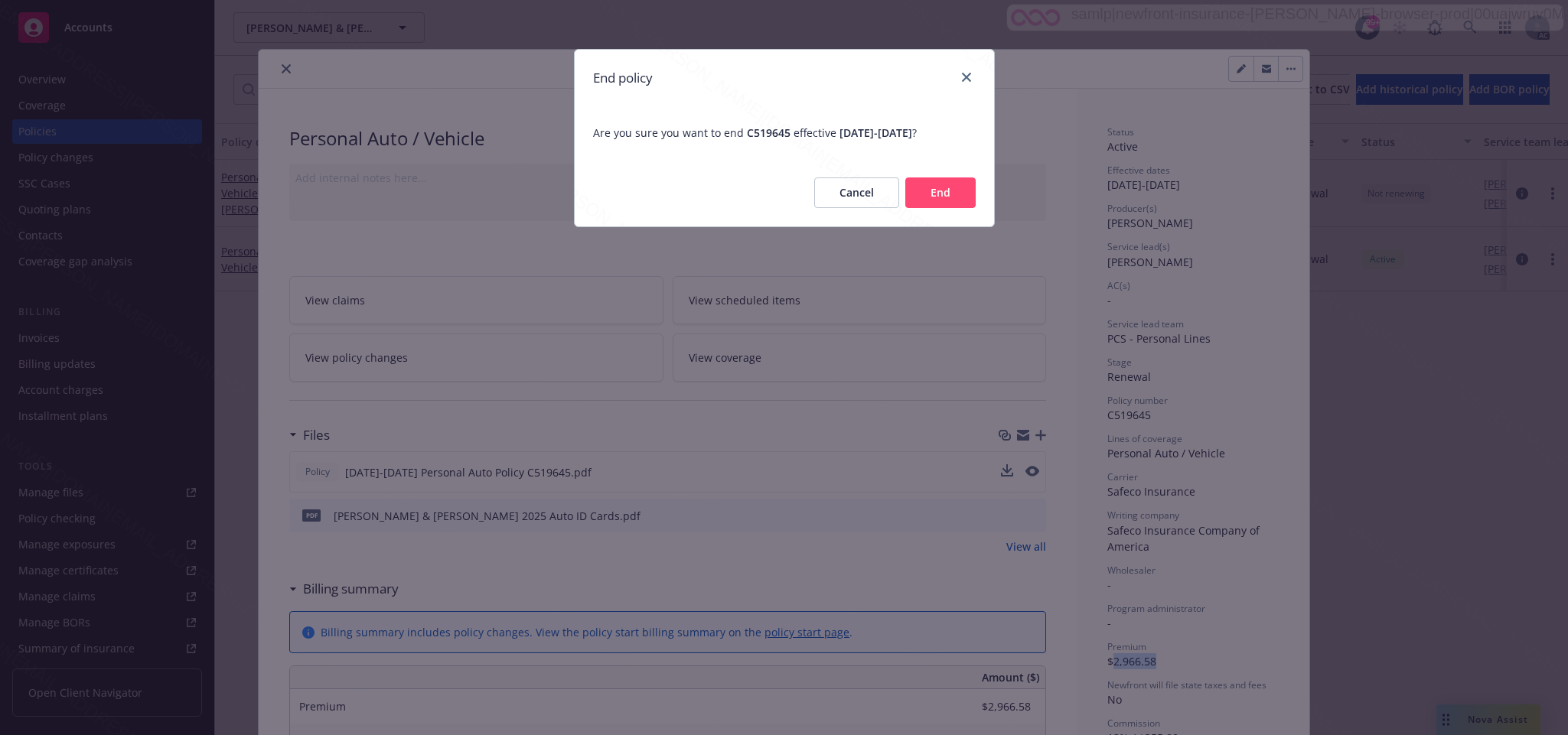
click at [935, 191] on button "End" at bounding box center [940, 192] width 71 height 30
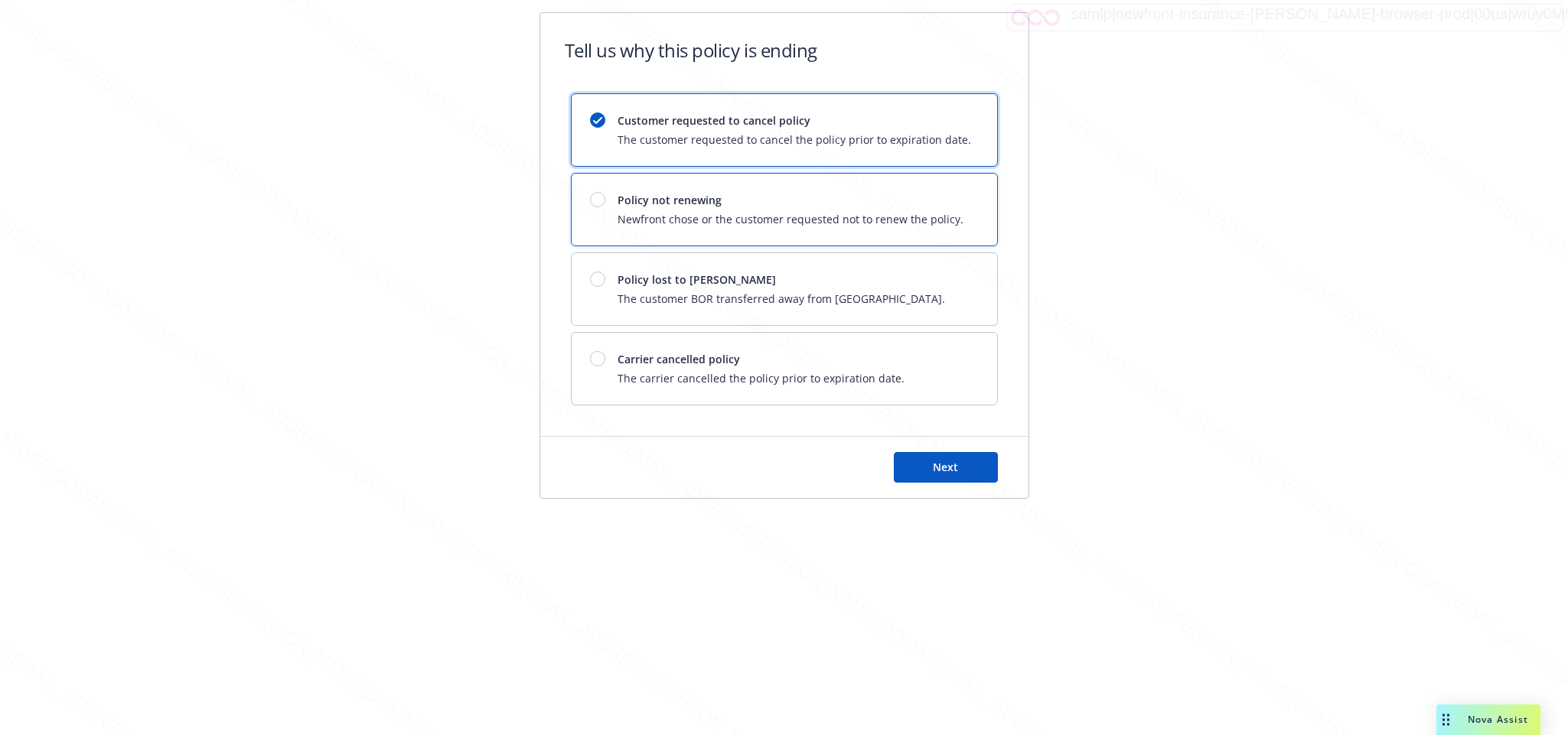
click at [867, 198] on span "Policy not renewing" at bounding box center [790, 199] width 346 height 16
click at [923, 468] on button "Next" at bounding box center [946, 467] width 104 height 30
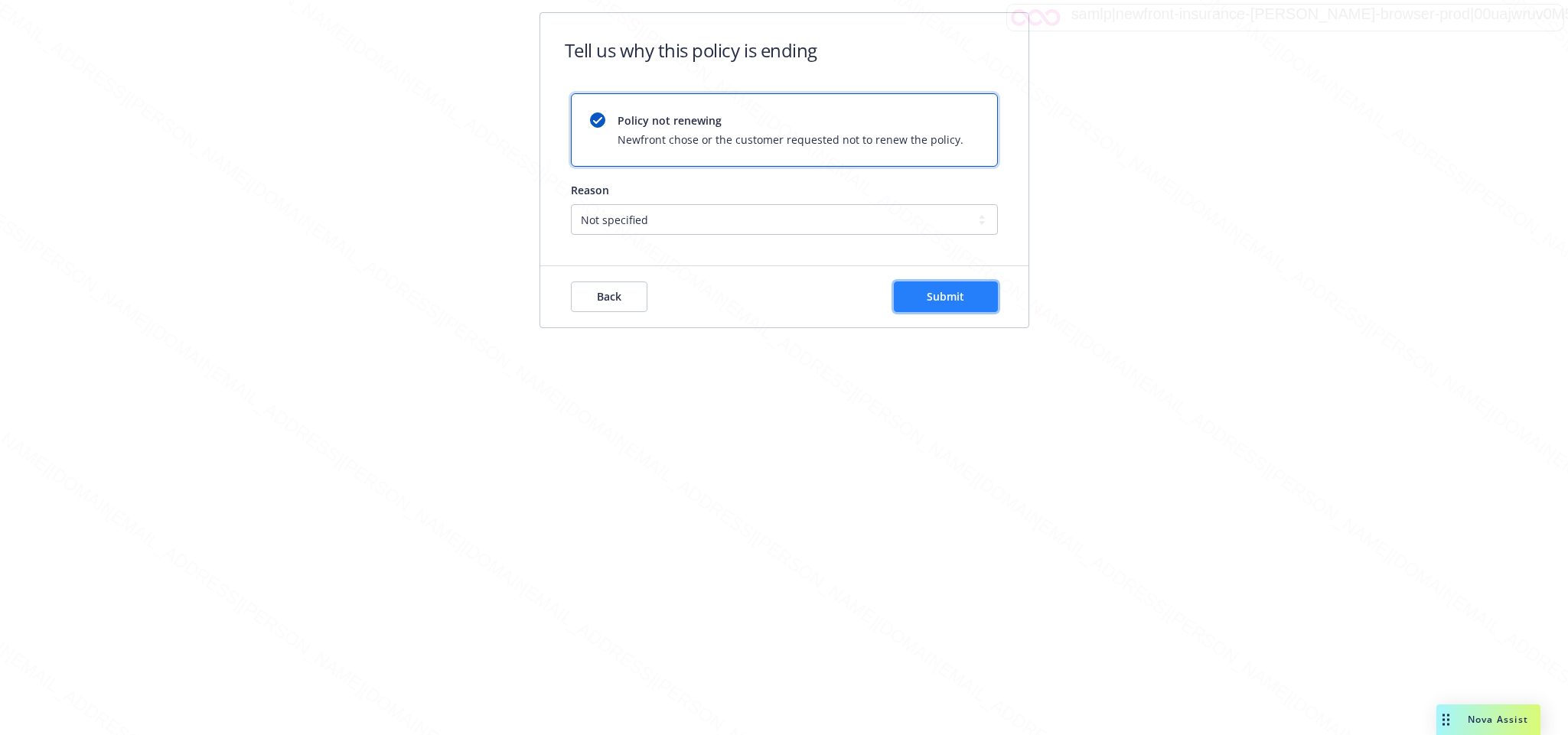
click at [951, 285] on button "Submit" at bounding box center [946, 296] width 104 height 30
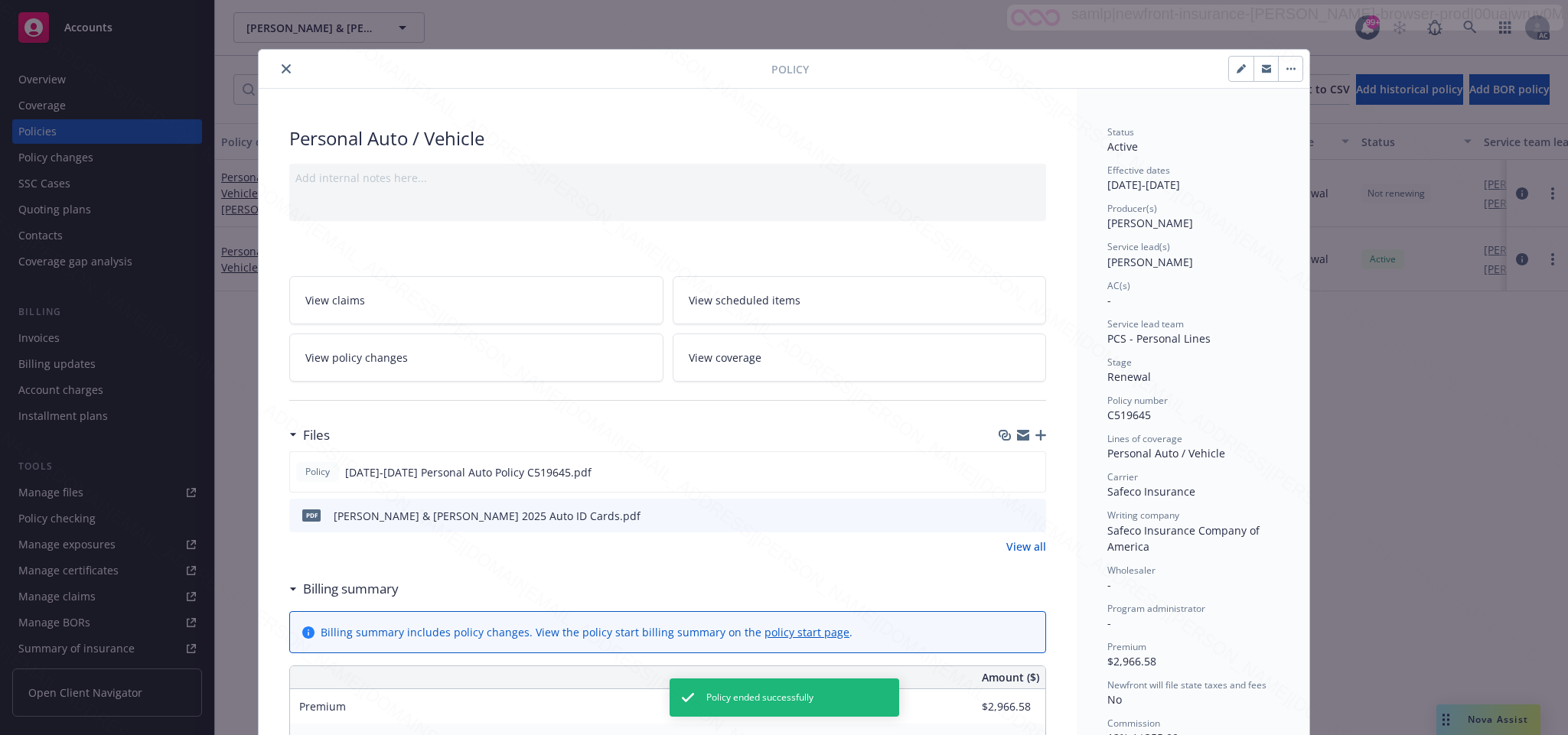
scroll to position [46, 0]
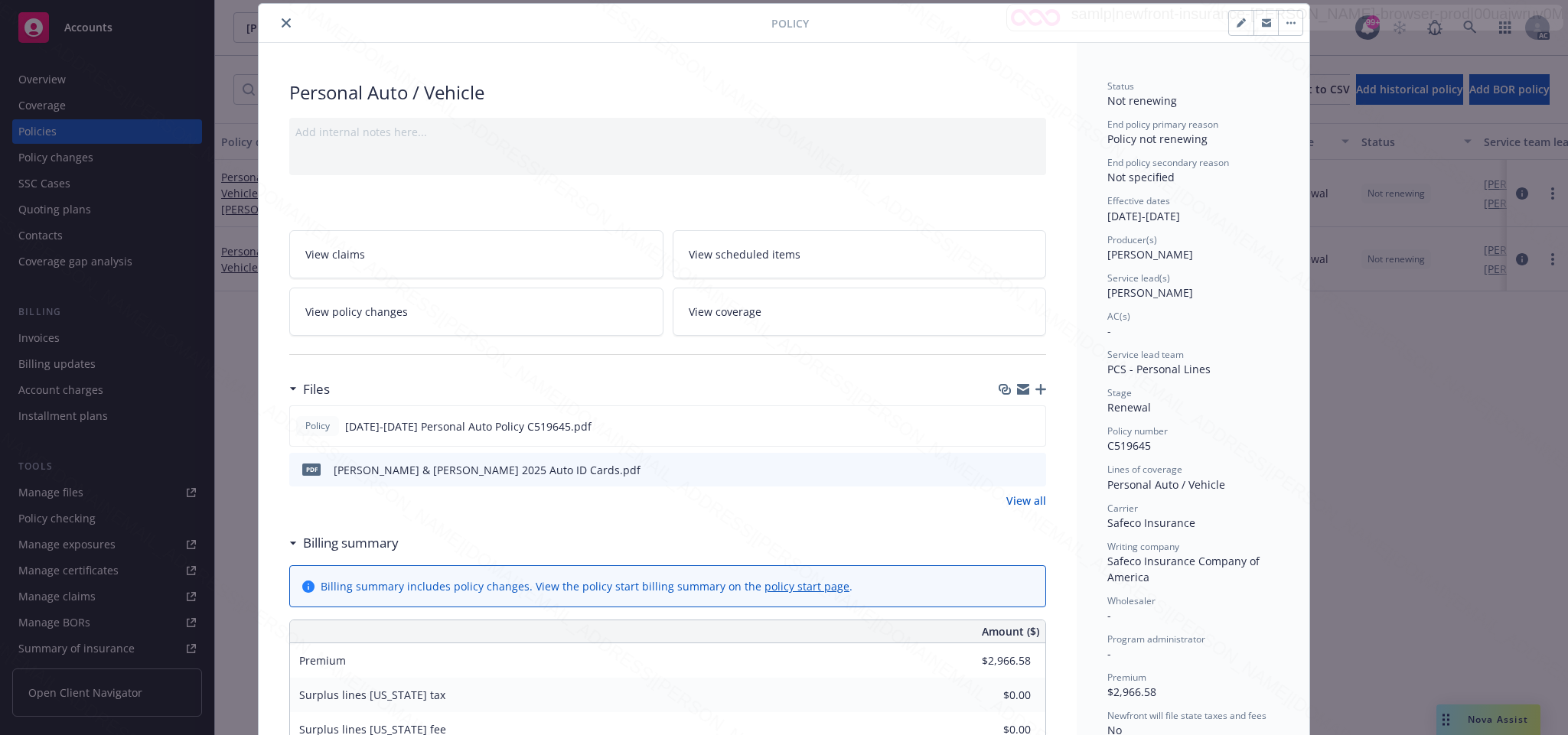
click at [281, 23] on icon "close" at bounding box center [286, 23] width 9 height 9
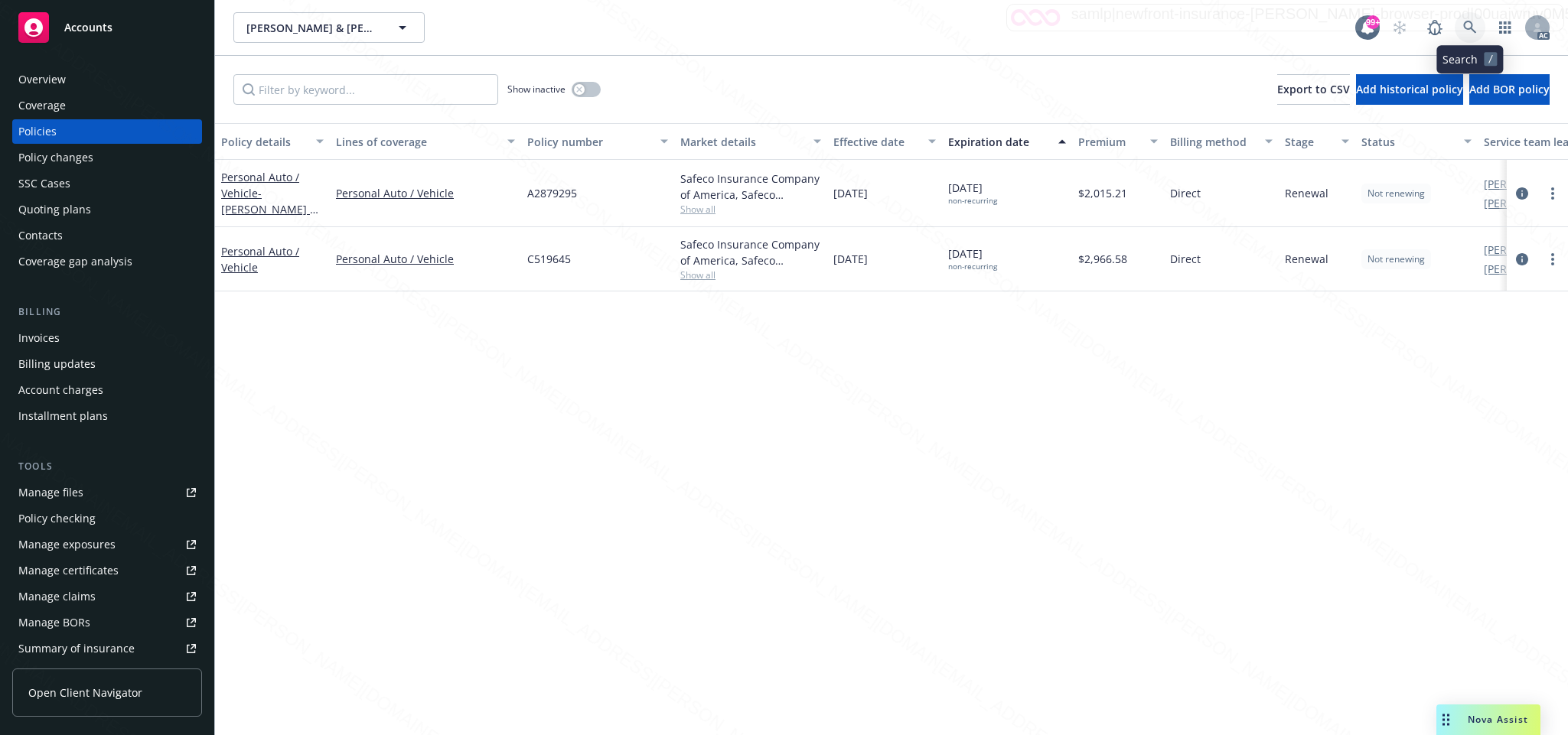
click at [1470, 23] on icon at bounding box center [1470, 27] width 14 height 14
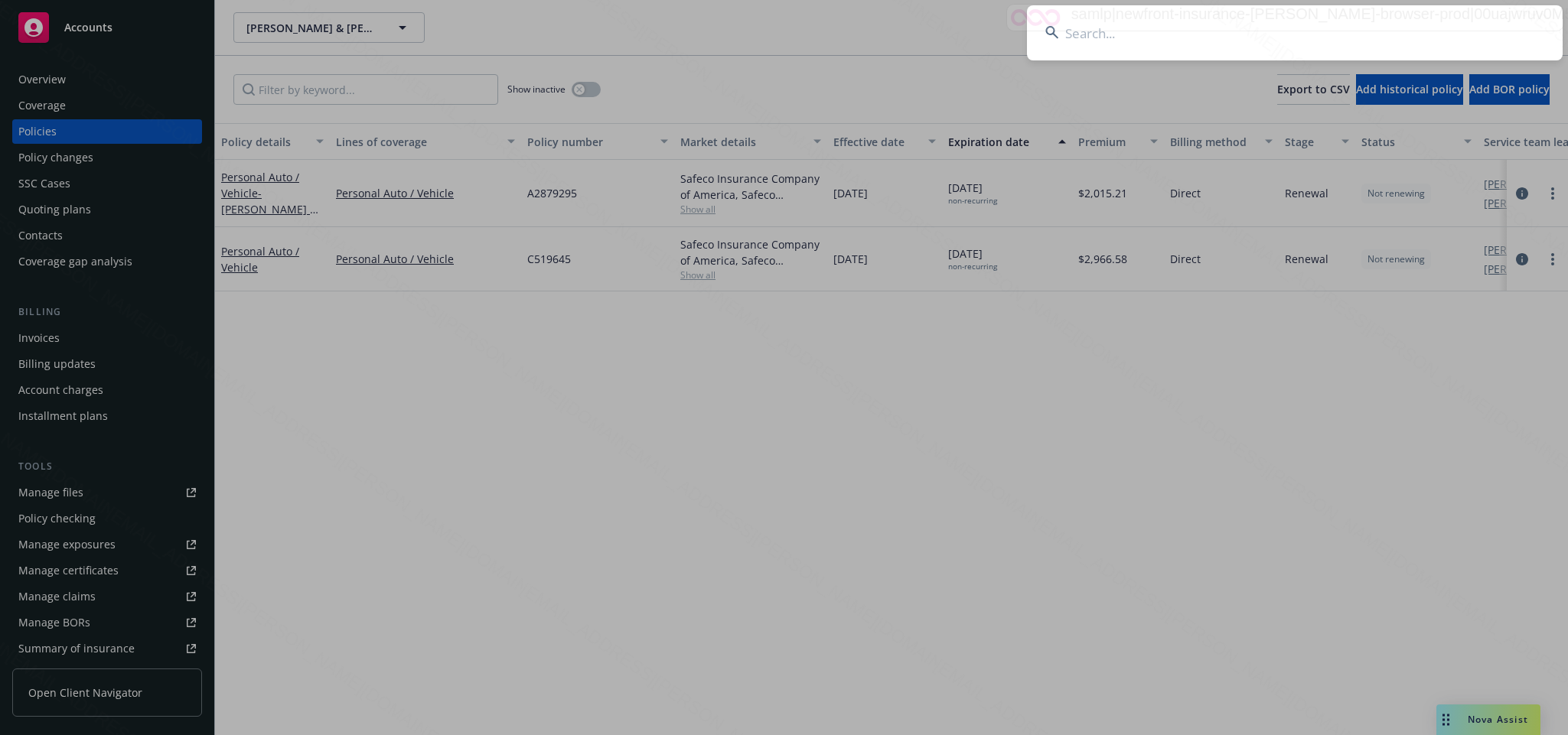
click at [1085, 30] on input at bounding box center [1295, 33] width 536 height 55
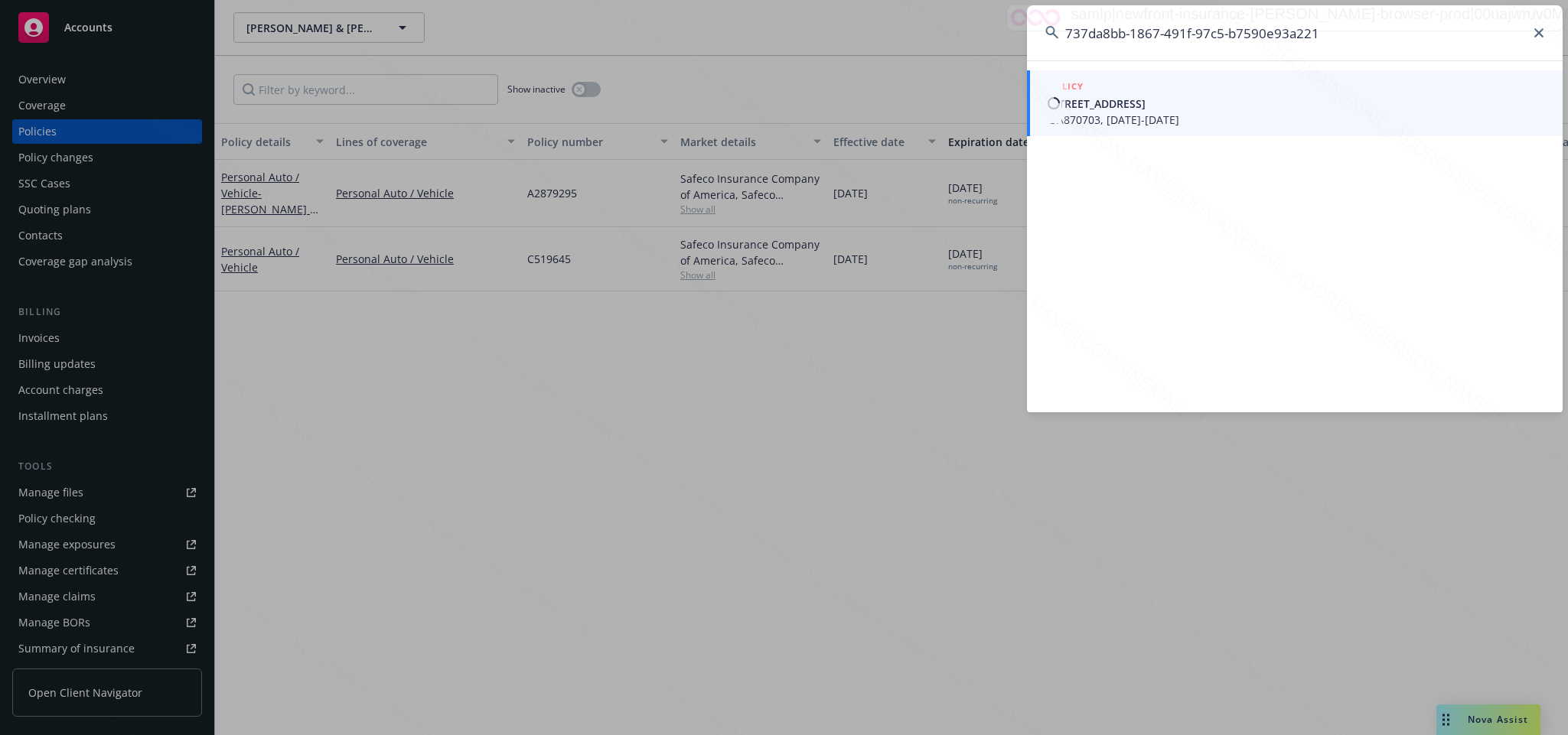
type input "737da8bb-1867-491f-97c5-b7590e93a221"
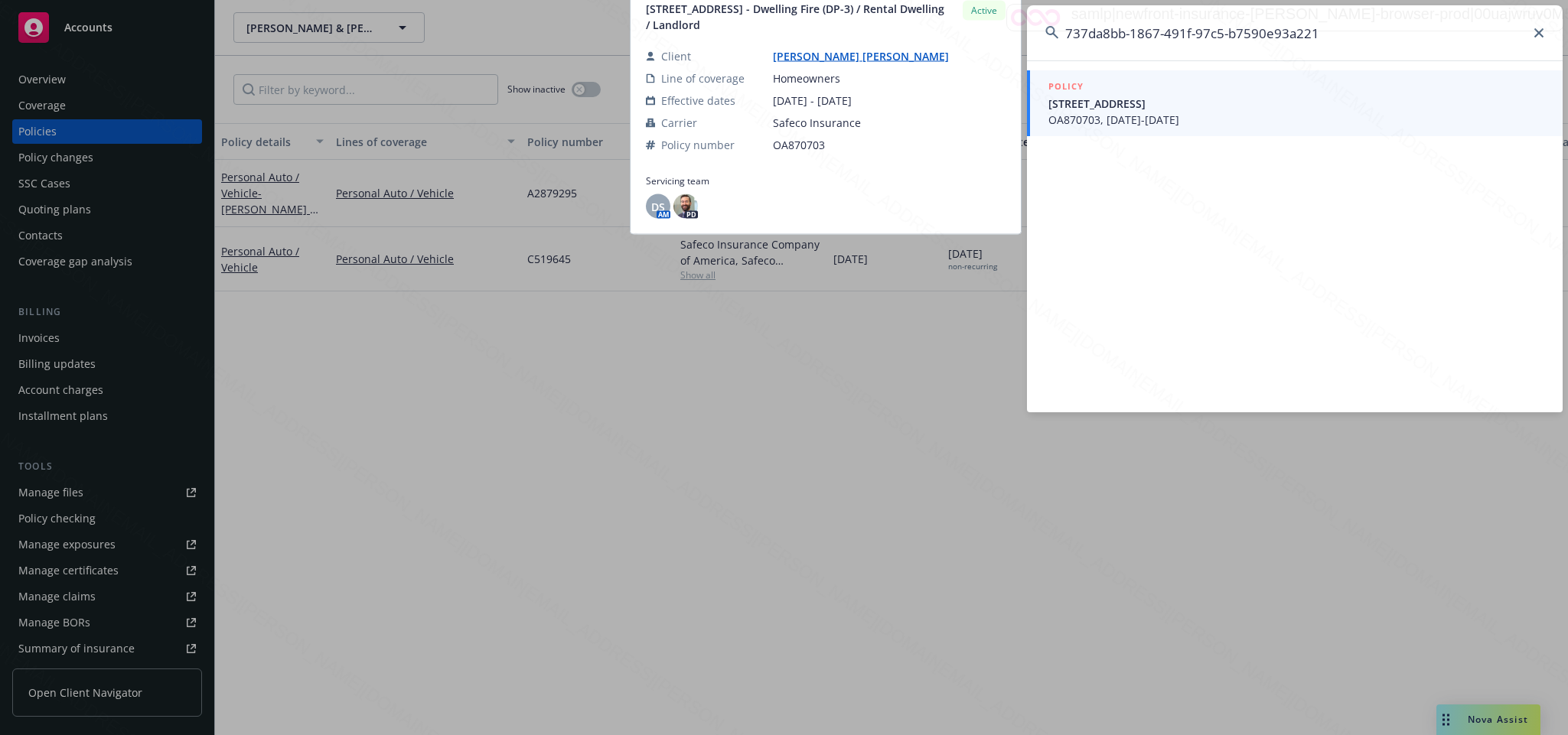
click at [1093, 102] on span "[STREET_ADDRESS]" at bounding box center [1296, 103] width 496 height 16
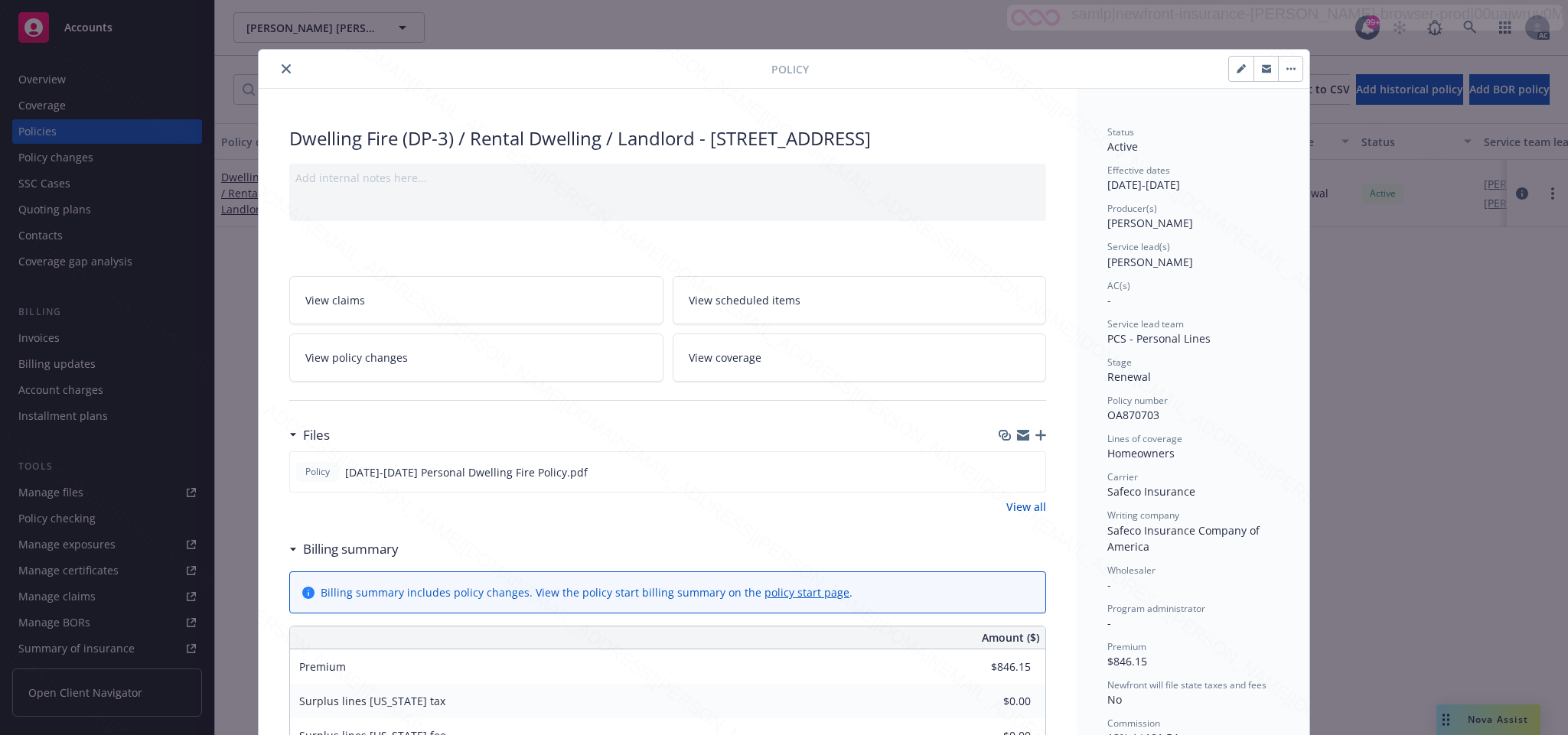
click at [362, 366] on span "View policy changes" at bounding box center [356, 358] width 103 height 16
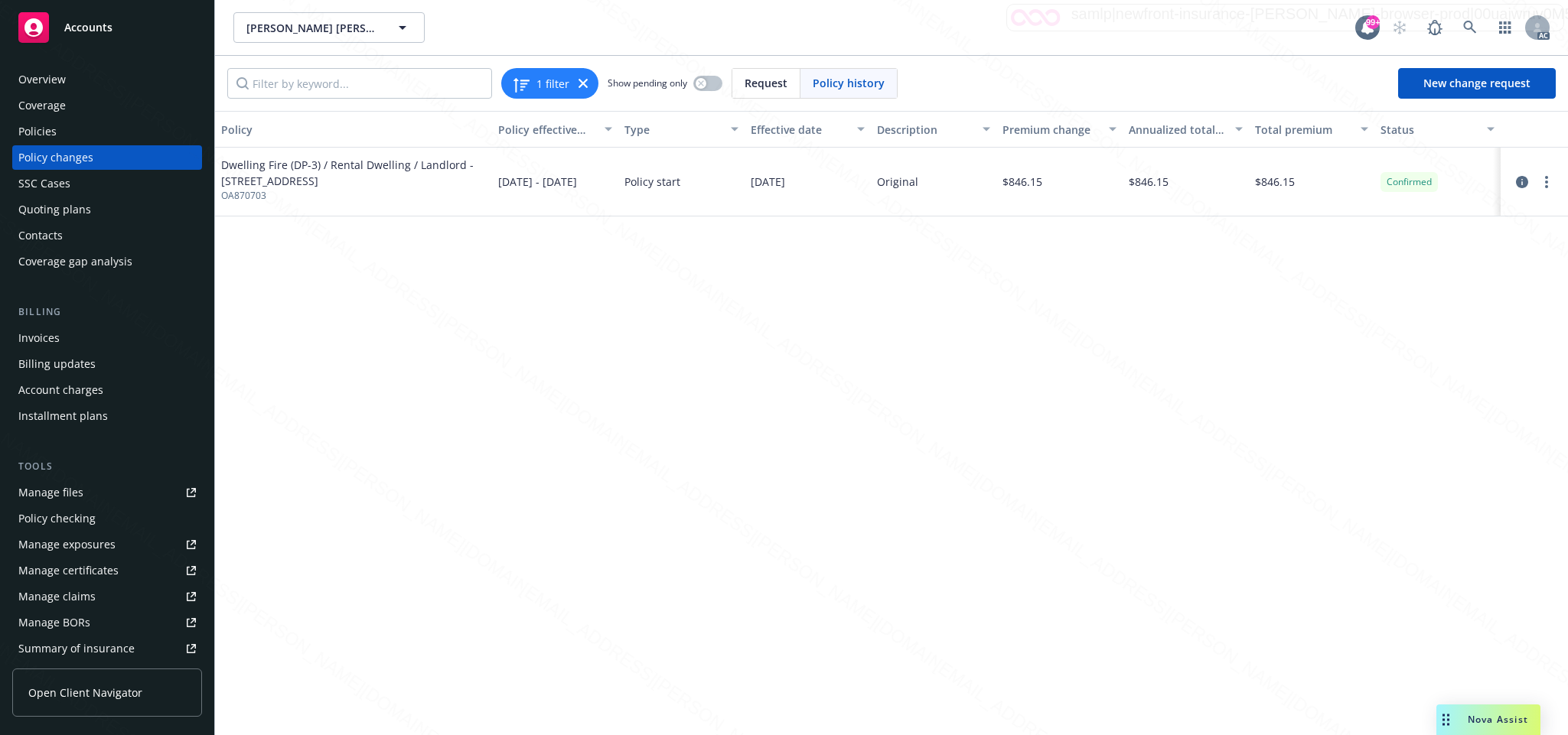
click at [67, 78] on div "Overview" at bounding box center [107, 79] width 177 height 25
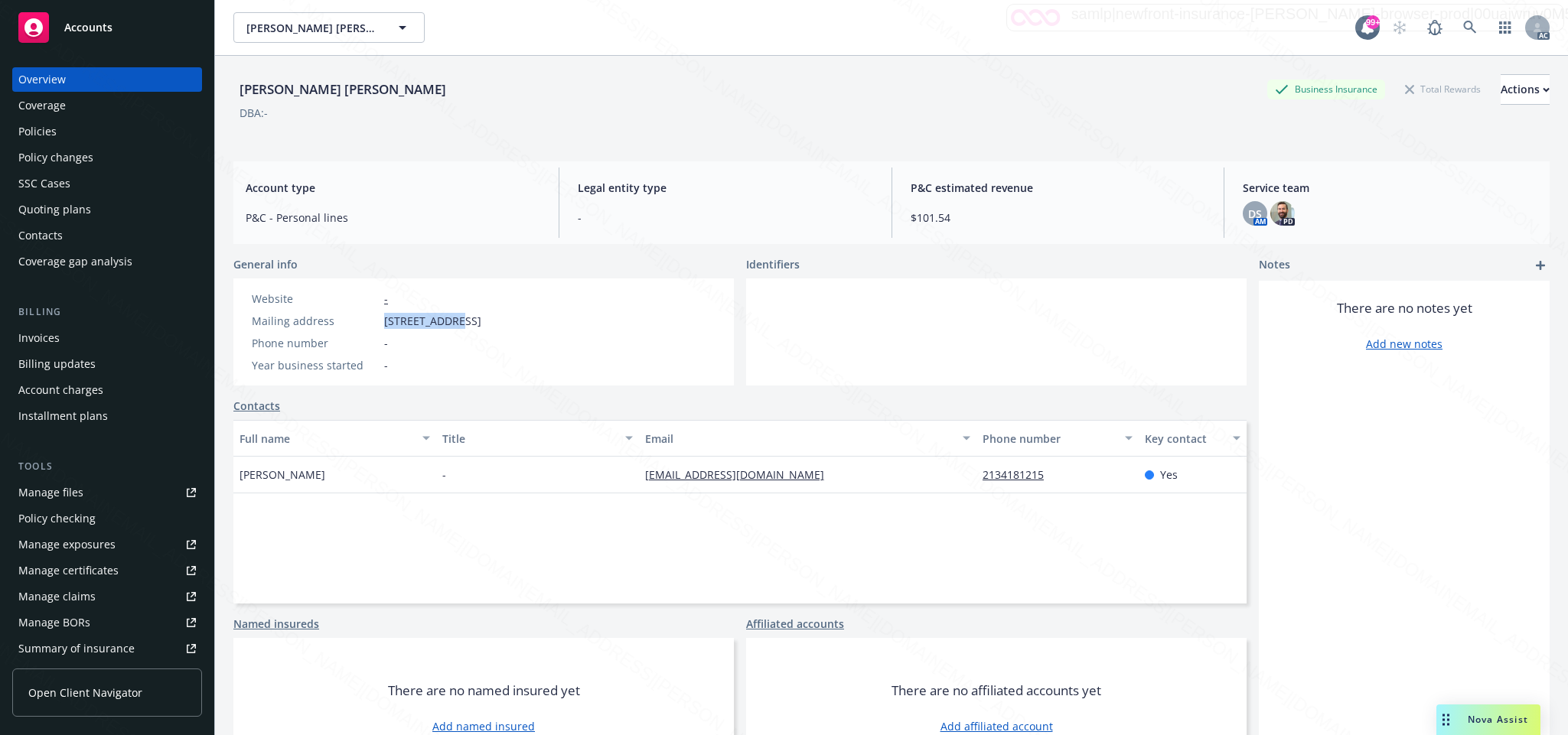
drag, startPoint x: 381, startPoint y: 320, endPoint x: 448, endPoint y: 328, distance: 67.5
click at [448, 328] on div "Mailing address [STREET_ADDRESS]" at bounding box center [366, 321] width 242 height 16
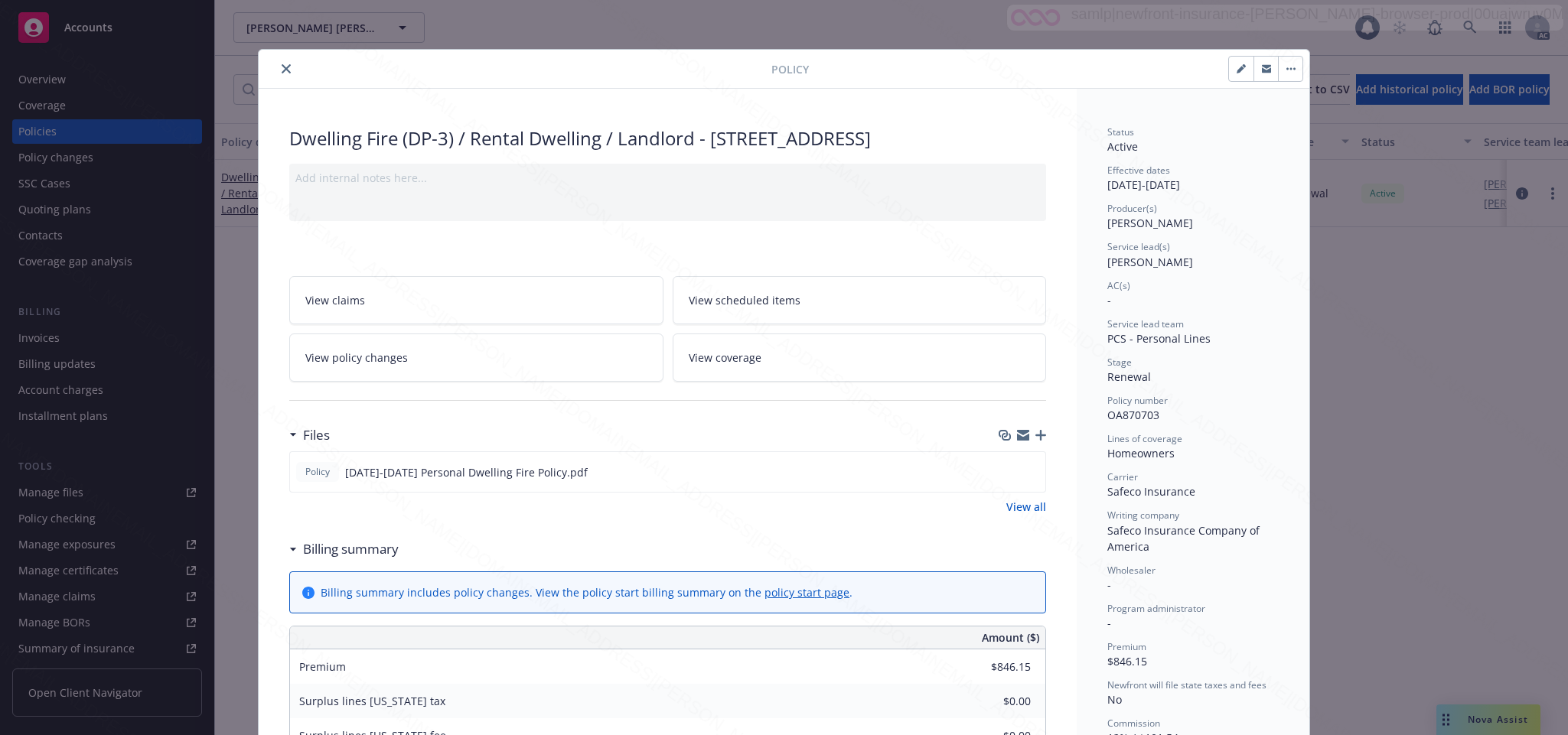
scroll to position [46, 0]
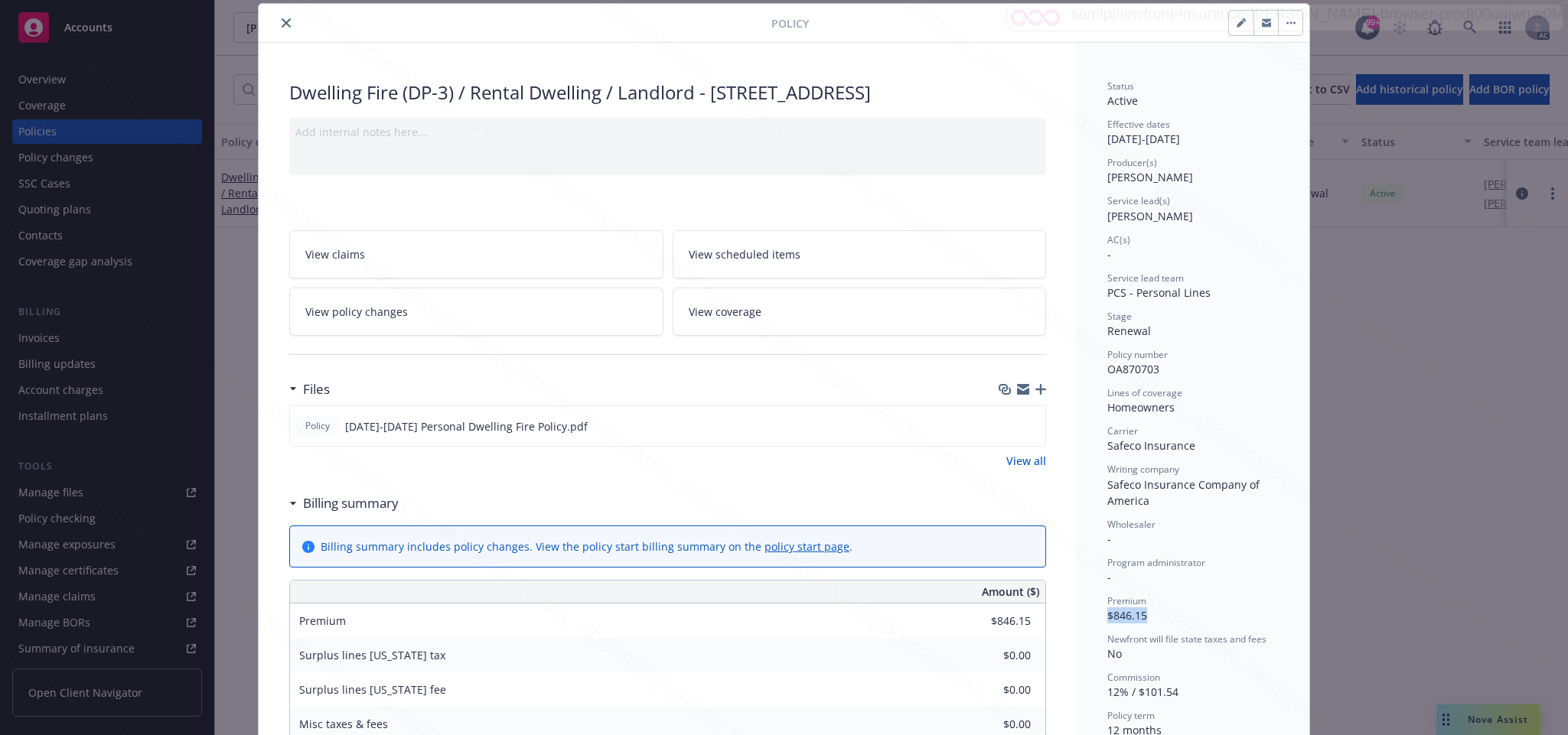
drag, startPoint x: 1101, startPoint y: 617, endPoint x: 1183, endPoint y: 617, distance: 82.0
click at [1183, 617] on div "Premium $846.15" at bounding box center [1193, 609] width 172 height 29
drag, startPoint x: 1103, startPoint y: 615, endPoint x: 1174, endPoint y: 613, distance: 71.0
click at [1174, 613] on div "Premium $846.15" at bounding box center [1193, 609] width 172 height 29
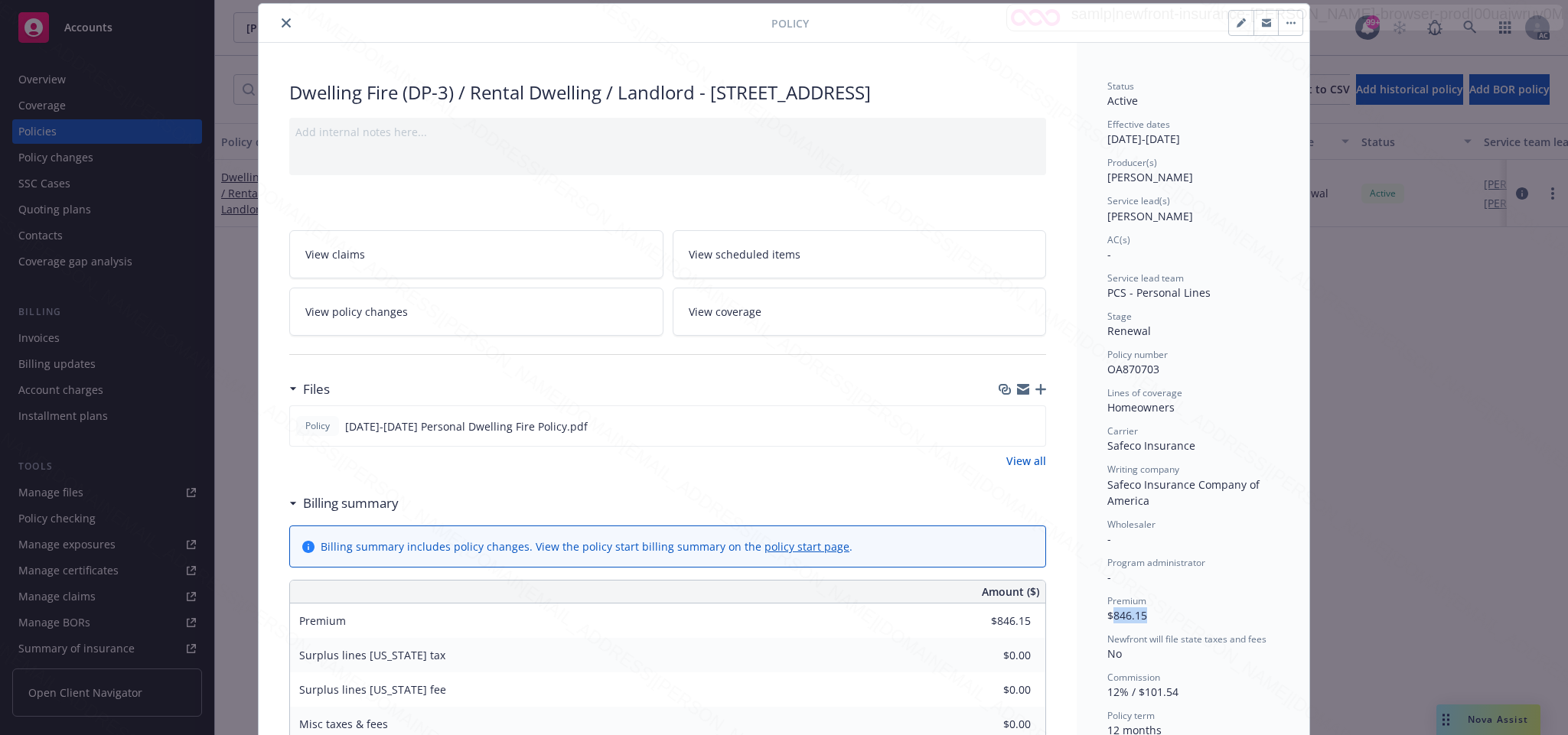
copy span "846.15"
click at [1001, 431] on icon "download file" at bounding box center [1005, 425] width 12 height 12
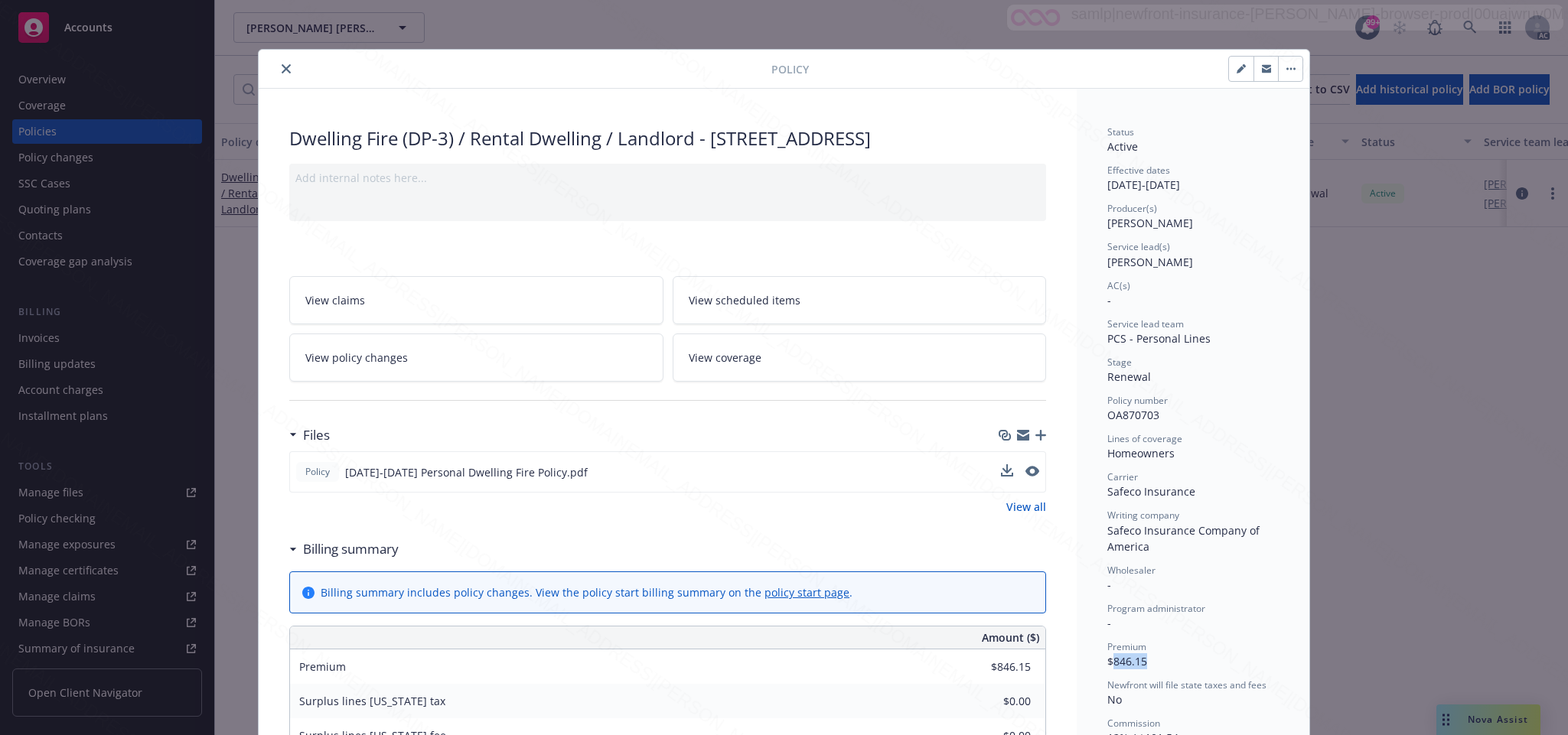
click at [1287, 67] on icon "button" at bounding box center [1291, 68] width 9 height 3
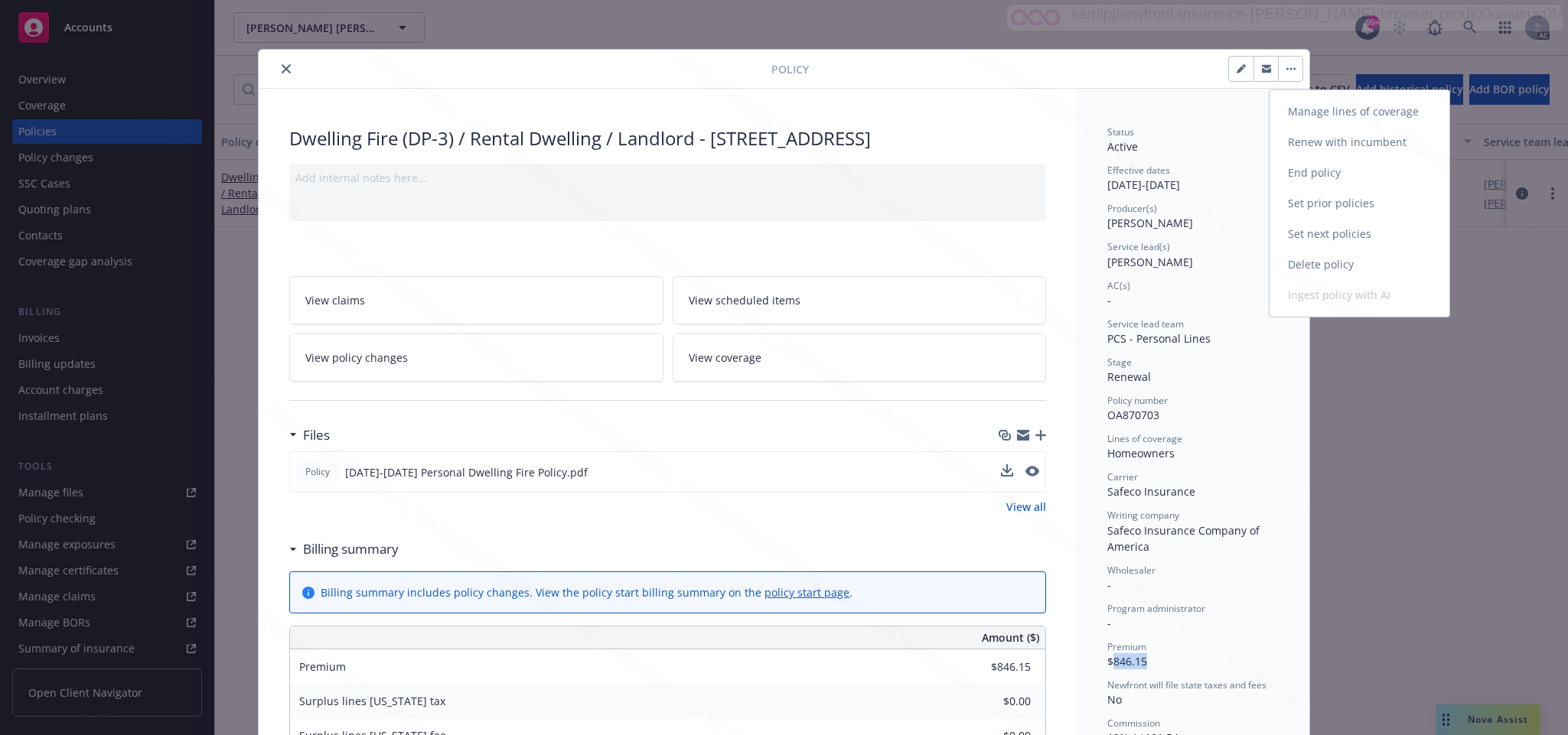
click at [1300, 172] on link "End policy" at bounding box center [1359, 173] width 180 height 30
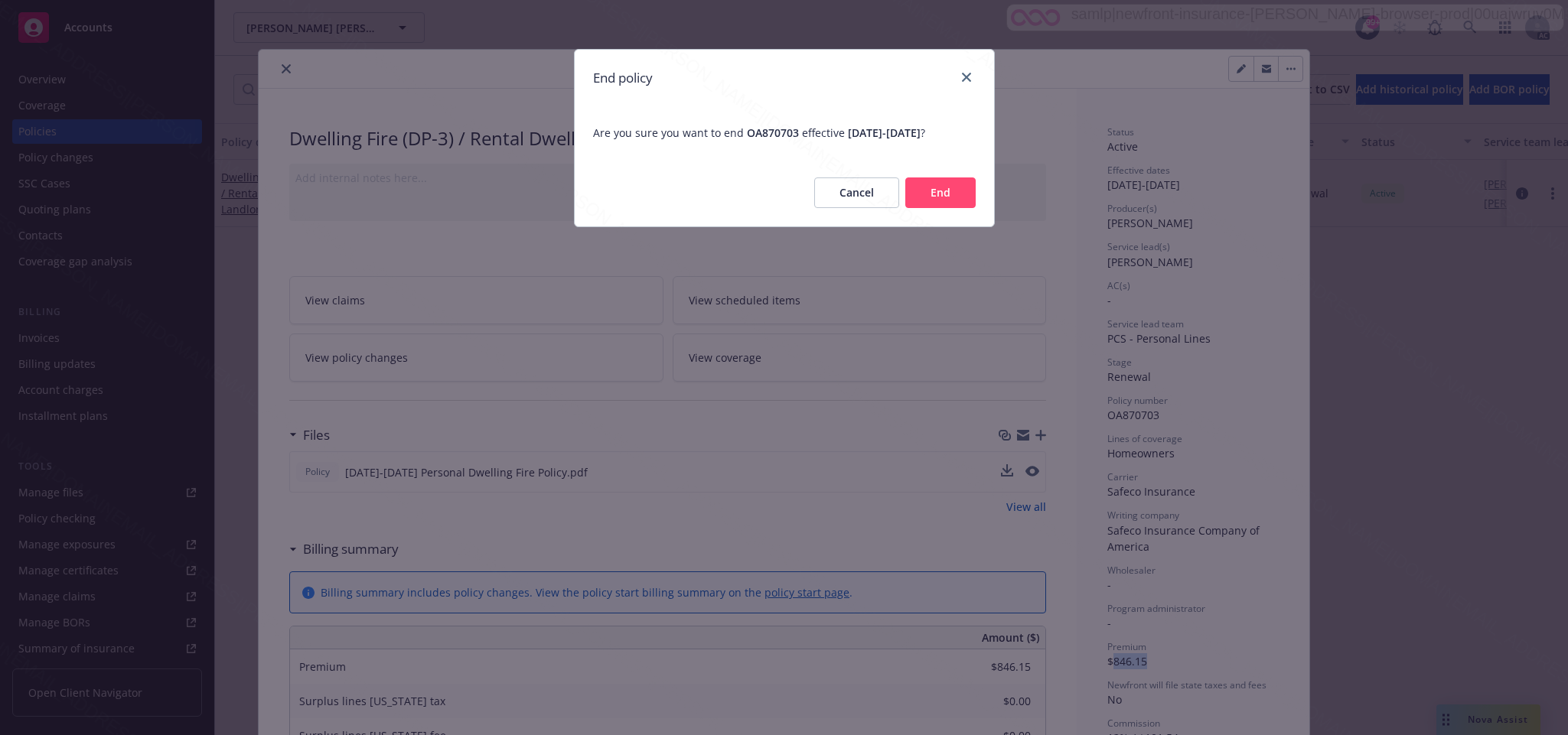
click at [935, 195] on button "End" at bounding box center [940, 192] width 71 height 30
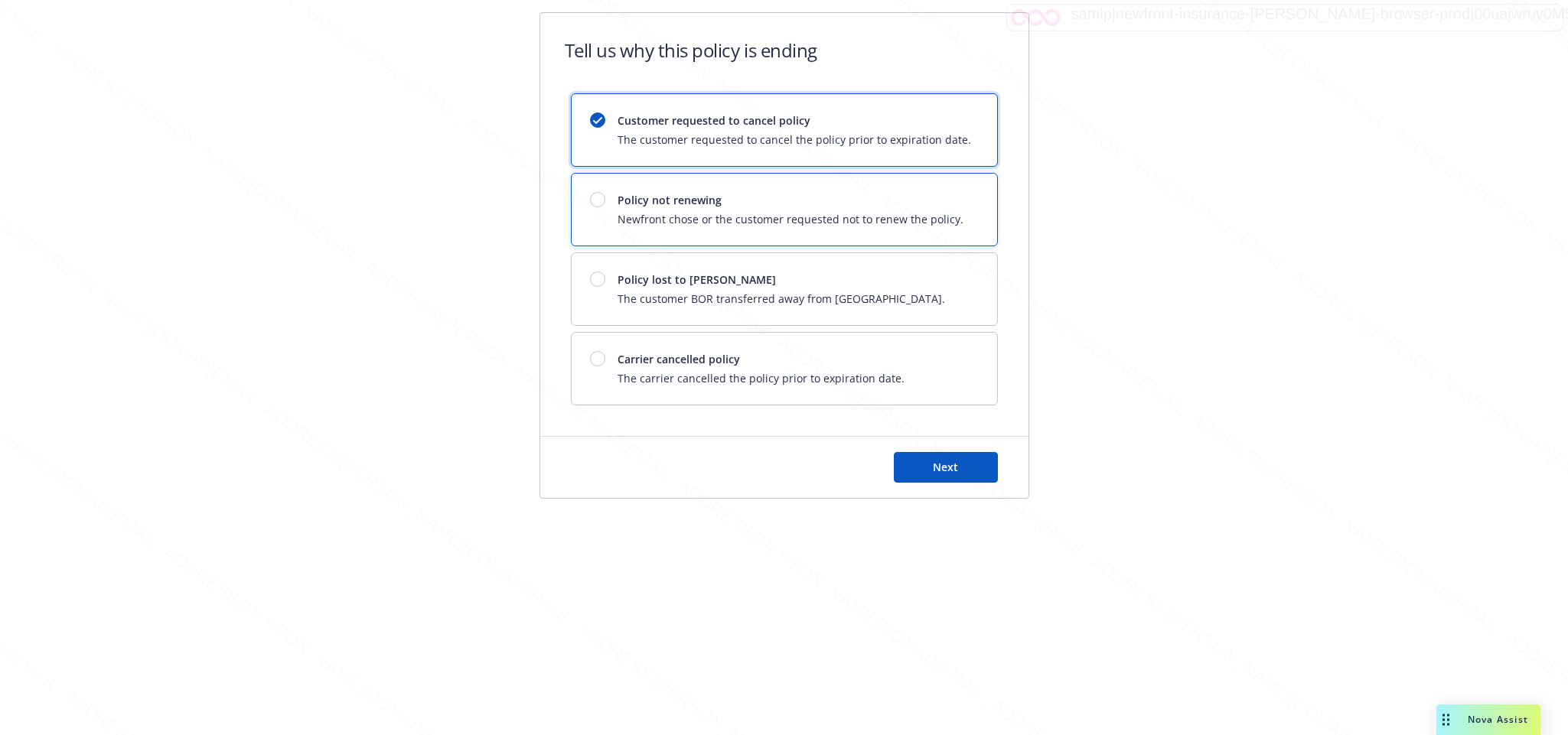
click at [629, 204] on span "Policy not renewing" at bounding box center [790, 199] width 346 height 16
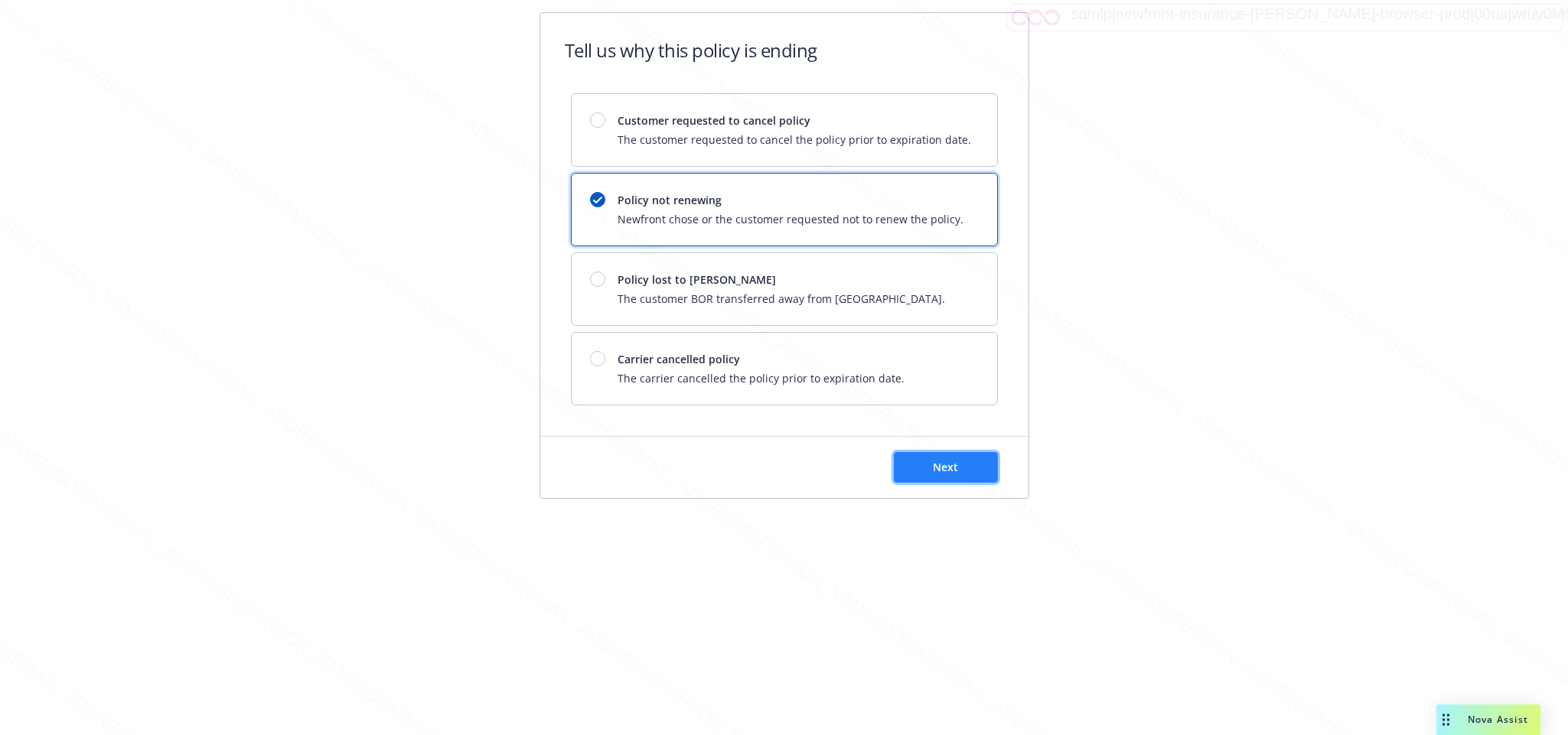
click at [932, 461] on button "Next" at bounding box center [946, 467] width 104 height 30
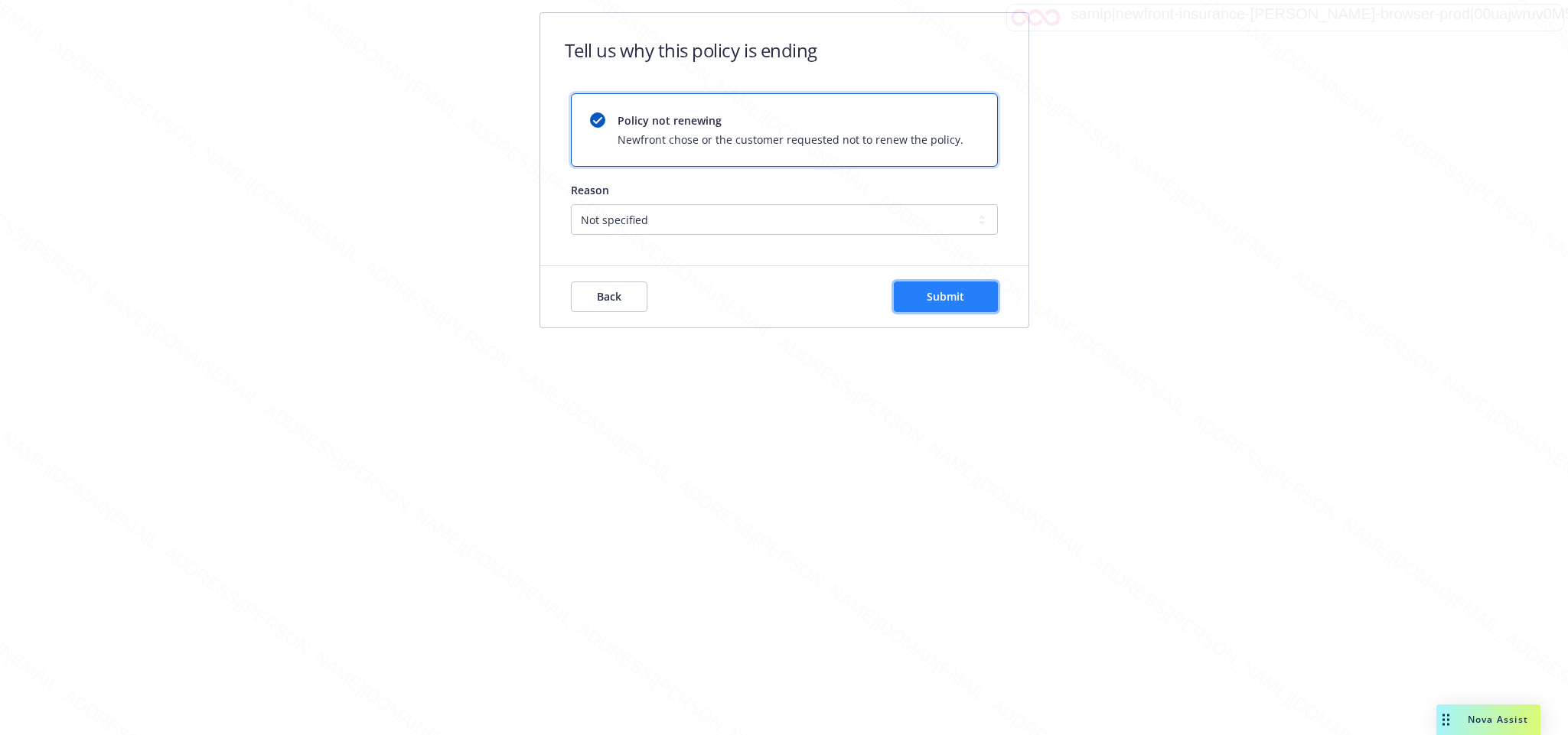
click at [933, 303] on span "Submit" at bounding box center [946, 295] width 38 height 14
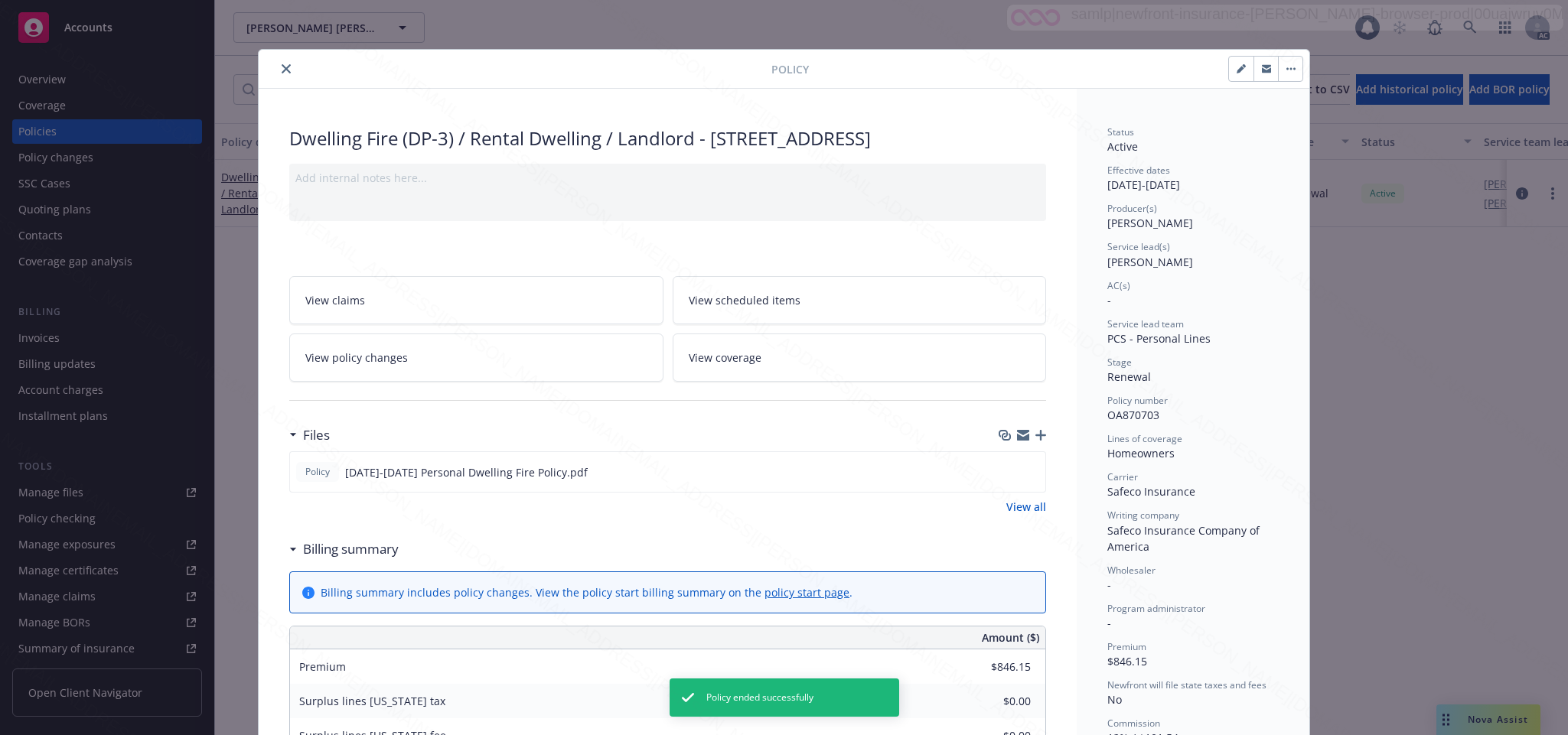
scroll to position [46, 0]
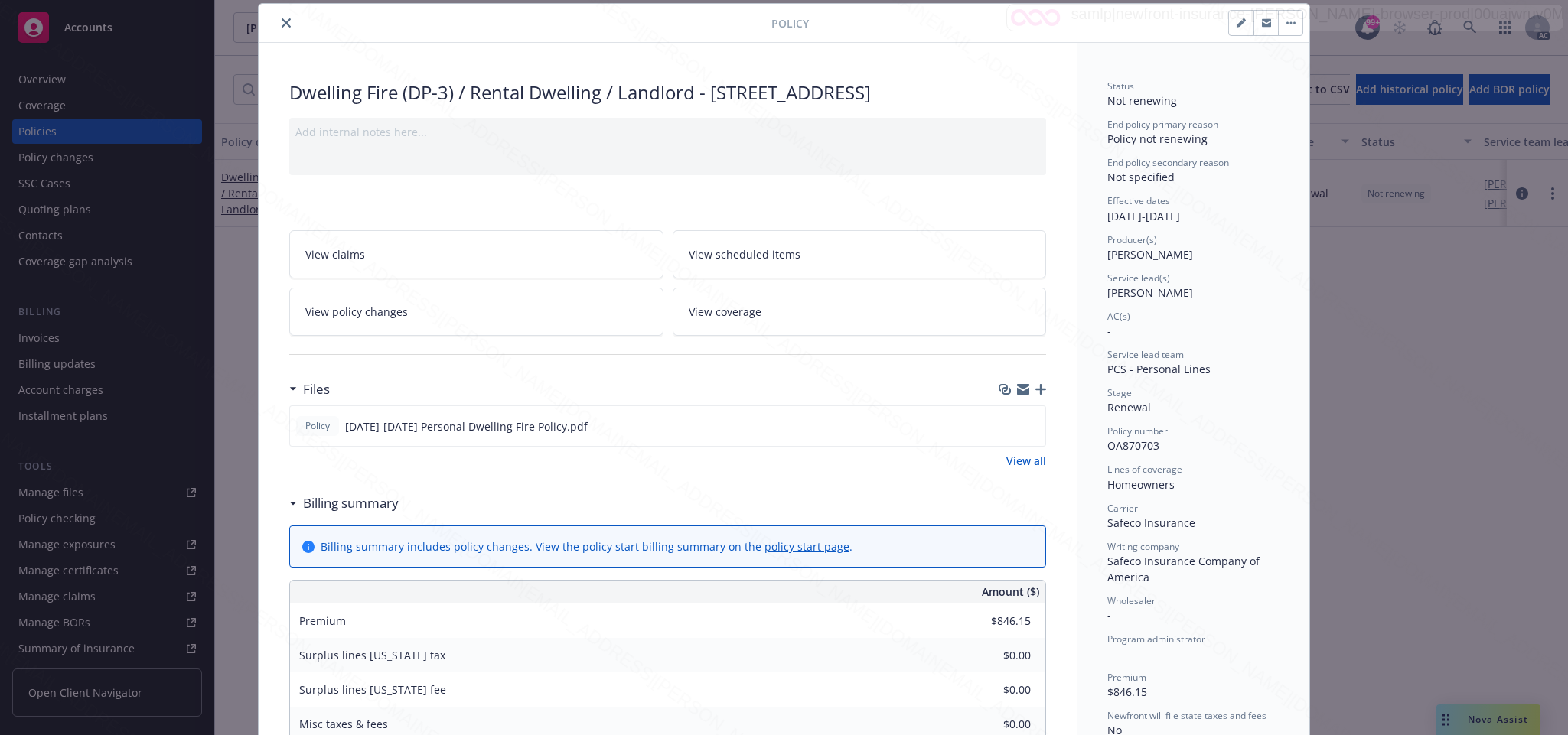
click at [281, 25] on icon "close" at bounding box center [286, 23] width 9 height 9
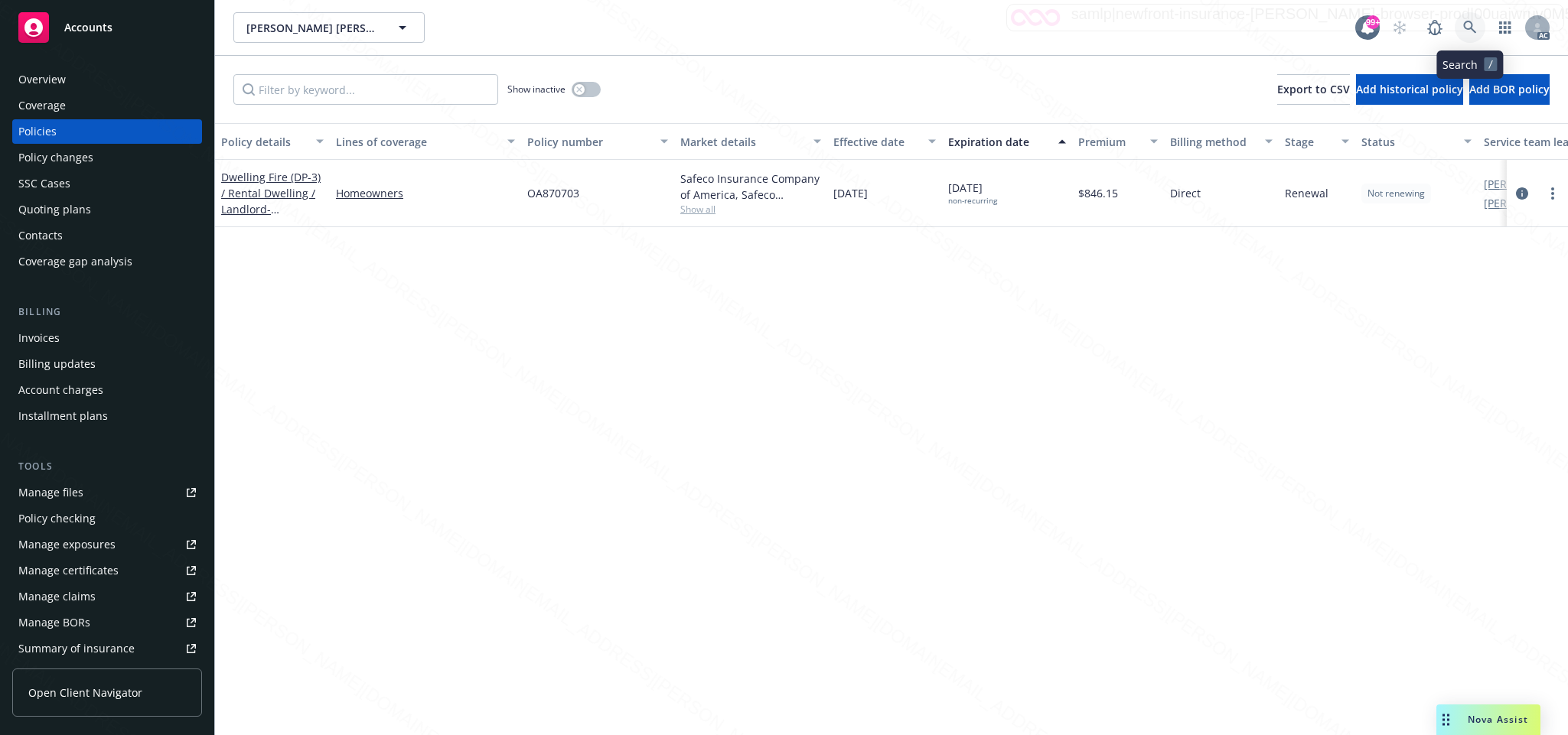
click at [1467, 22] on icon at bounding box center [1470, 27] width 13 height 13
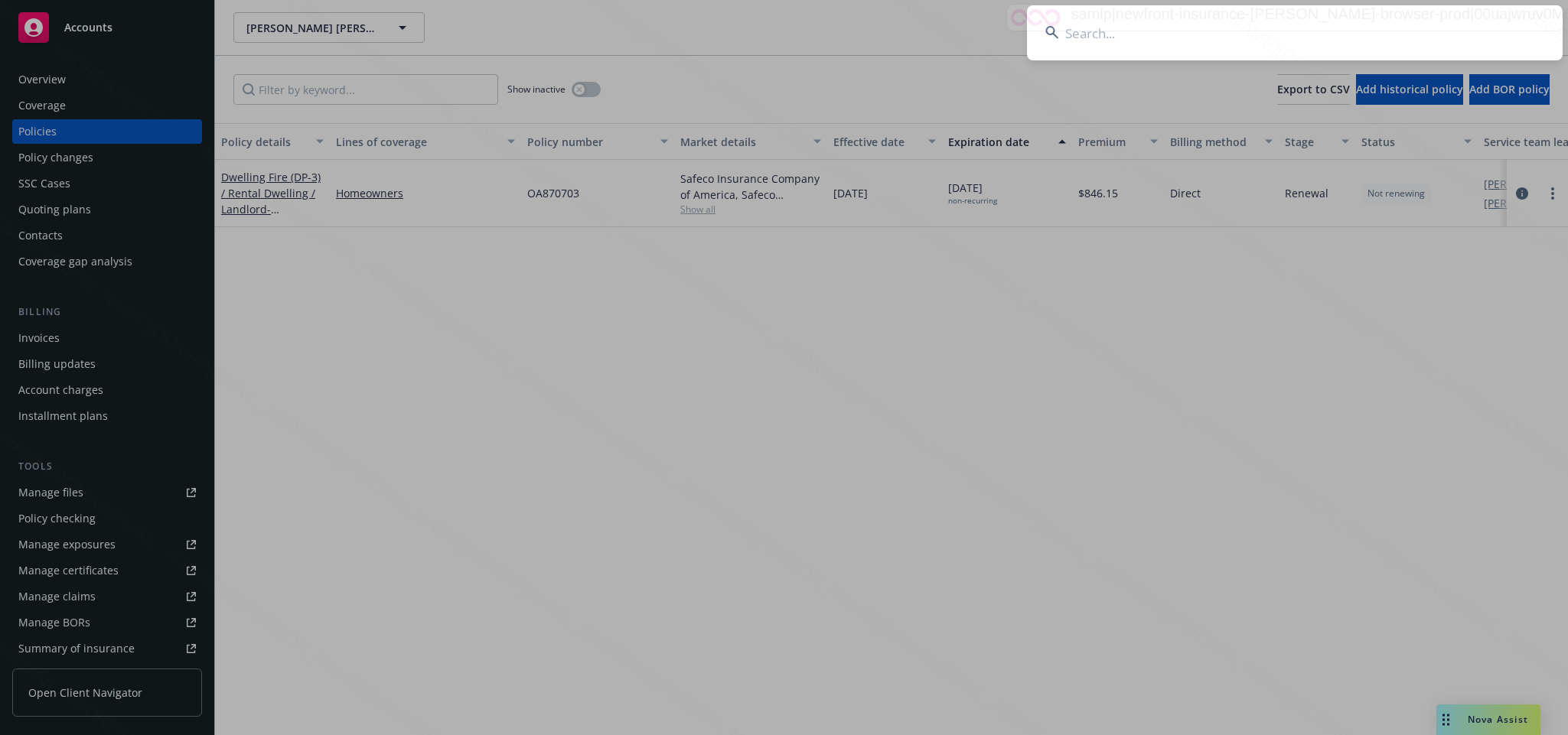
click at [1084, 33] on input at bounding box center [1295, 33] width 536 height 55
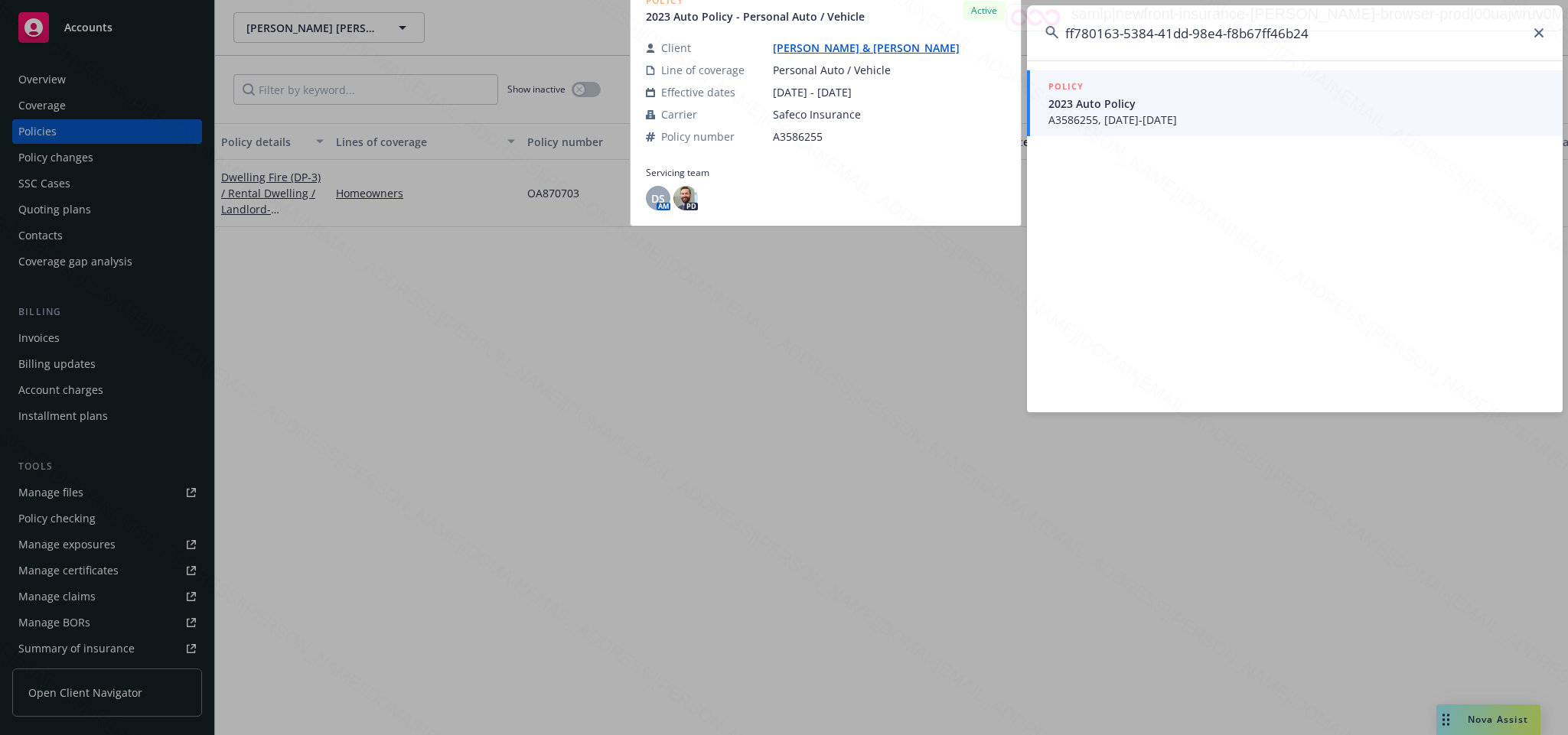
type input "ff780163-5384-41dd-98e4-f8b67ff46b24"
click at [1101, 115] on span "A3586255, [DATE]-[DATE]" at bounding box center [1296, 119] width 496 height 16
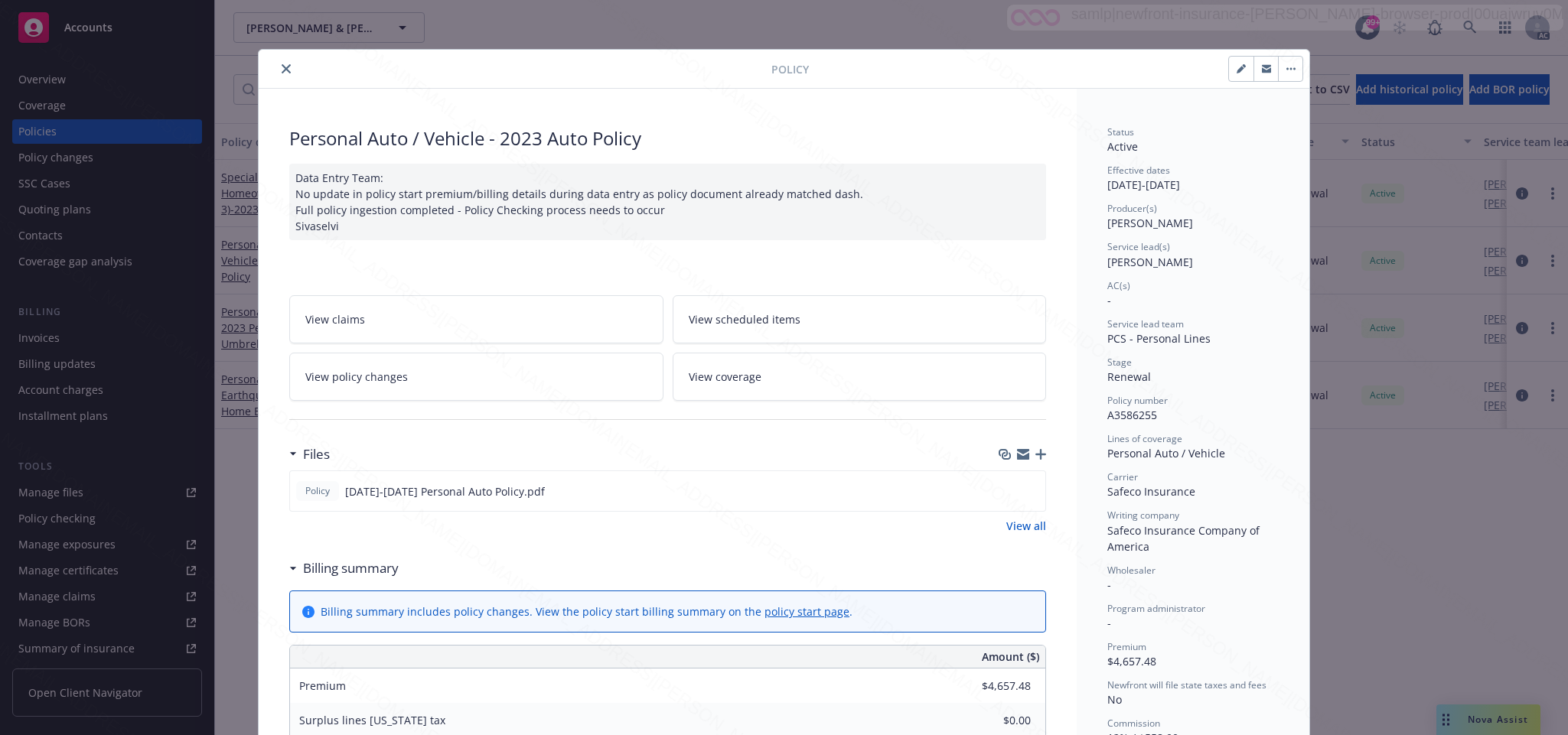
click at [379, 375] on span "View policy changes" at bounding box center [356, 376] width 103 height 16
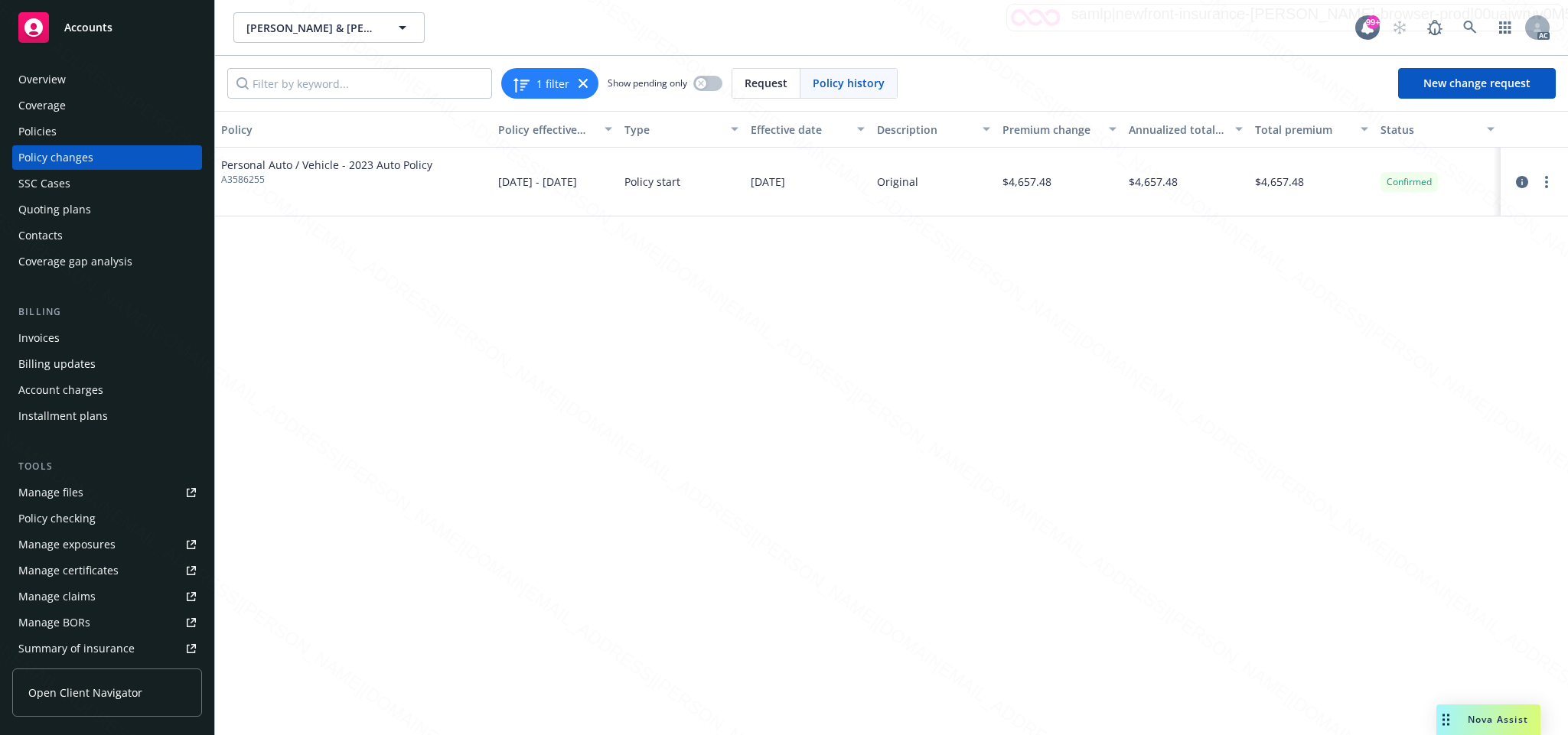
click at [60, 83] on div "Overview" at bounding box center [42, 79] width 47 height 25
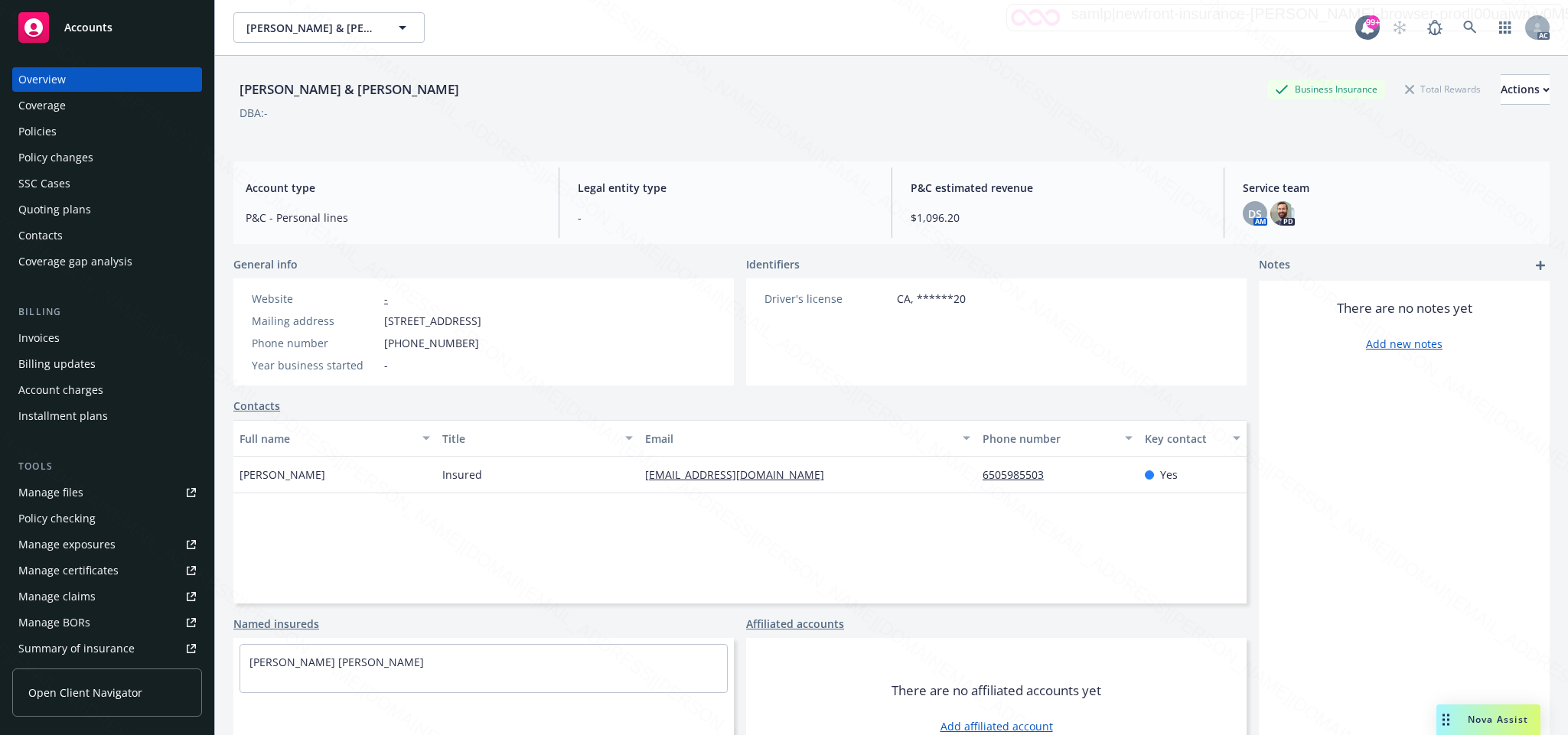
drag, startPoint x: 379, startPoint y: 317, endPoint x: 478, endPoint y: 330, distance: 99.8
click at [478, 330] on div "Website - Mailing address [STREET_ADDRESS] Phone number [PHONE_NUMBER] Year bus…" at bounding box center [366, 332] width 242 height 83
copy div "[STREET_ADDRESS],"
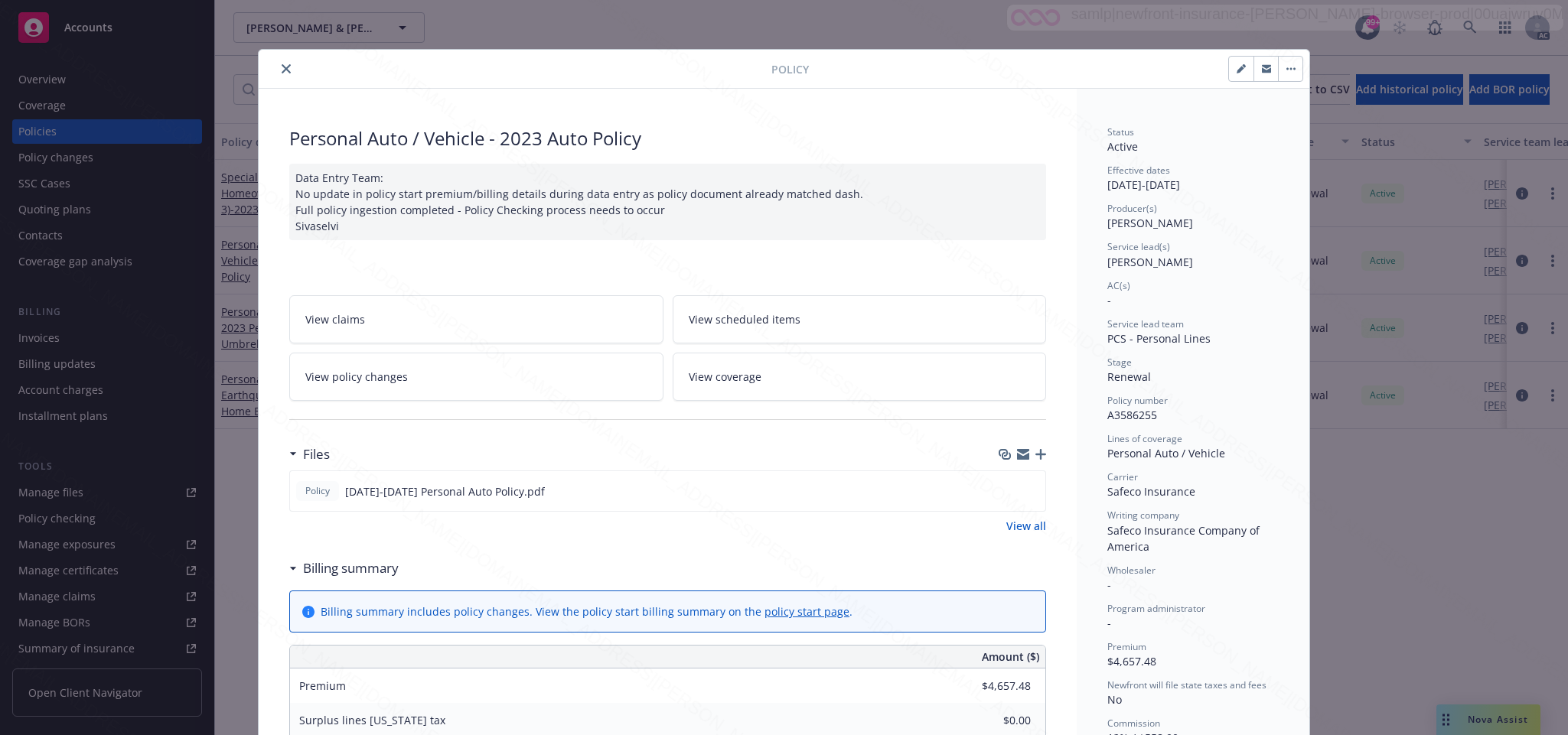
scroll to position [229, 0]
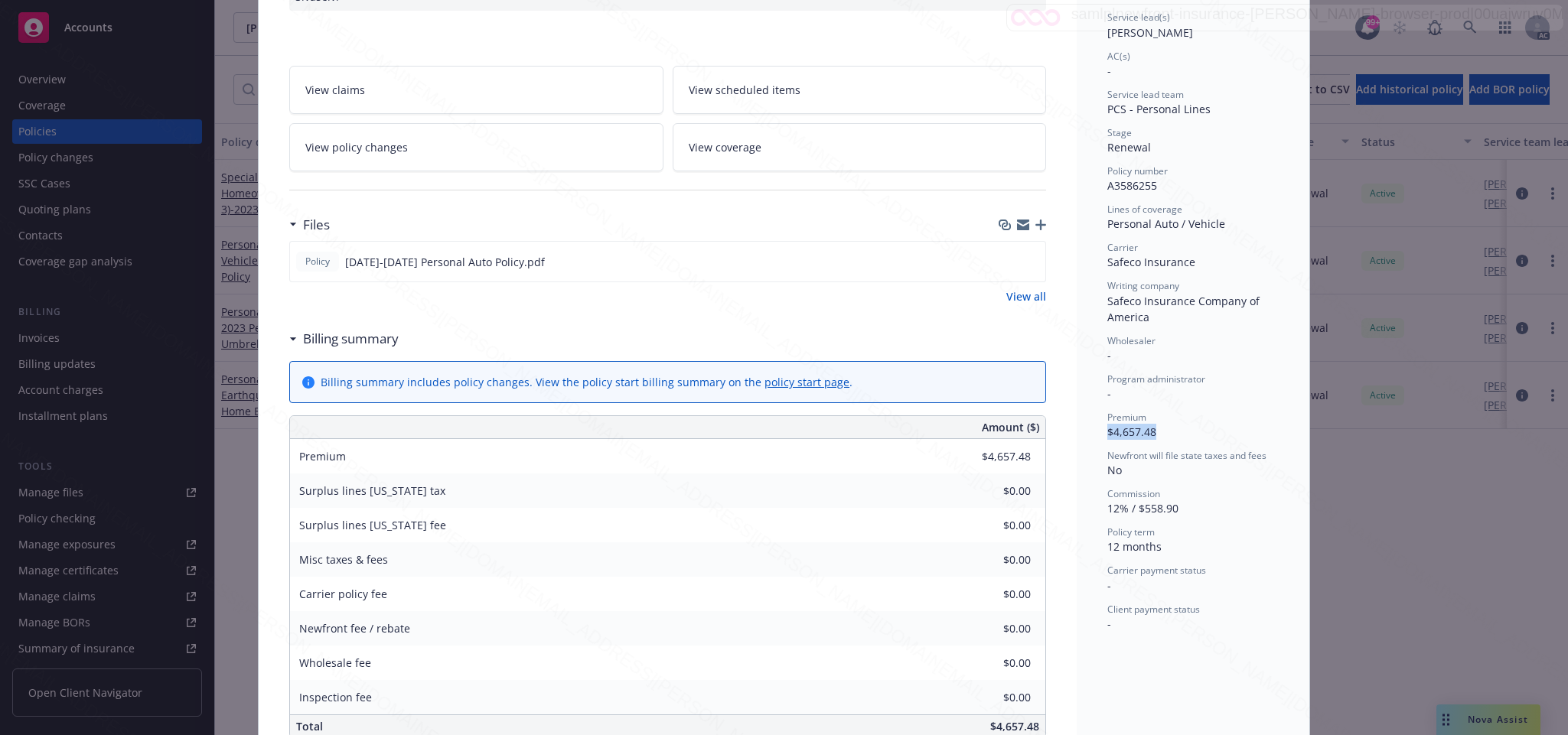
drag, startPoint x: 1101, startPoint y: 427, endPoint x: 1178, endPoint y: 429, distance: 77.0
click at [1171, 429] on div "Premium $4,657.48" at bounding box center [1193, 425] width 172 height 29
click at [1178, 429] on div "Premium $4,657.48" at bounding box center [1193, 425] width 172 height 29
drag, startPoint x: 1107, startPoint y: 431, endPoint x: 1190, endPoint y: 431, distance: 83.0
click at [1190, 431] on div "Premium $4,657.48" at bounding box center [1193, 425] width 172 height 29
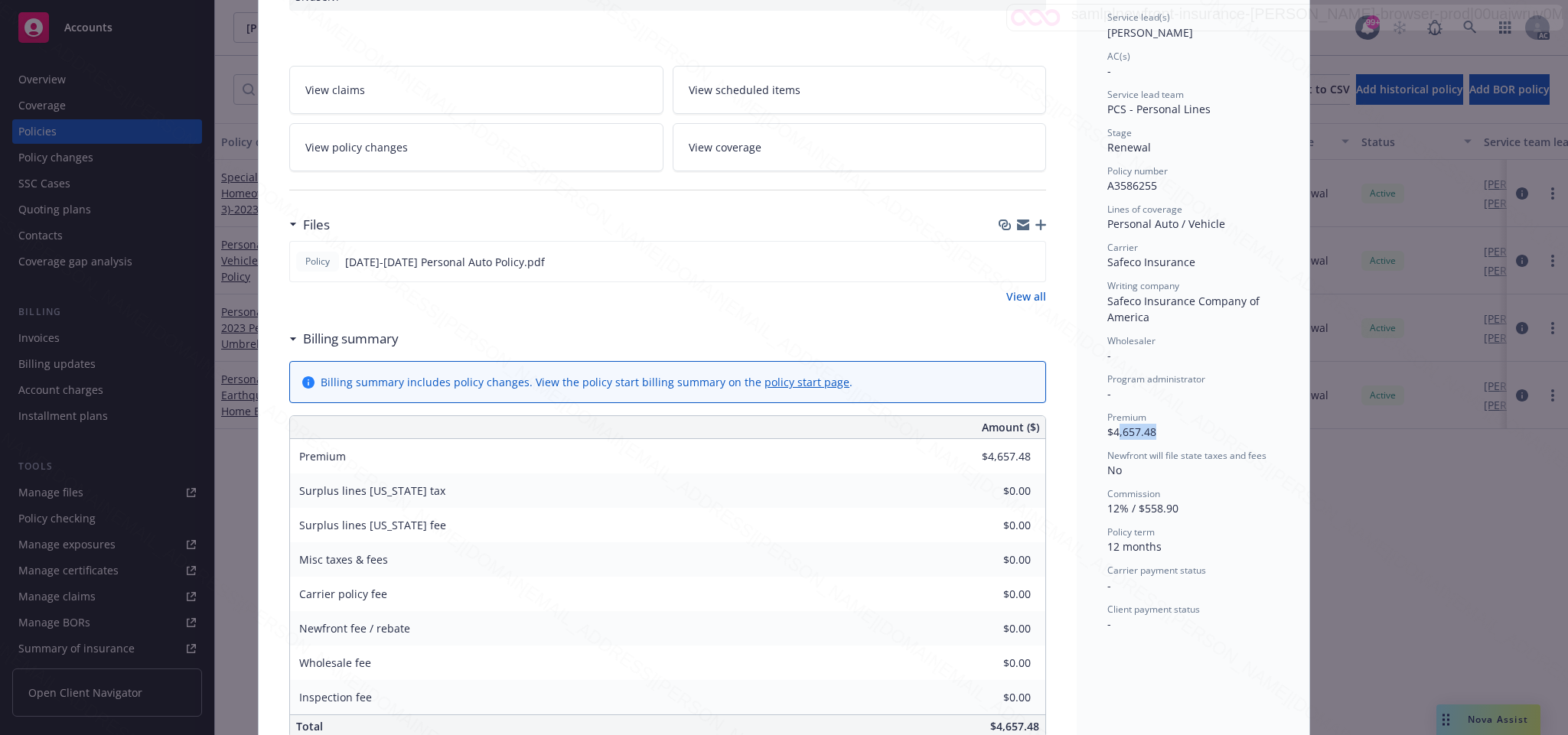
click at [1190, 431] on div "Premium $4,657.48" at bounding box center [1193, 425] width 172 height 29
drag, startPoint x: 1104, startPoint y: 432, endPoint x: 1167, endPoint y: 432, distance: 63.0
click at [1167, 432] on div "Premium $4,657.48" at bounding box center [1193, 425] width 172 height 29
copy span "4,657.48"
click at [1000, 261] on icon "download file" at bounding box center [1005, 260] width 12 height 12
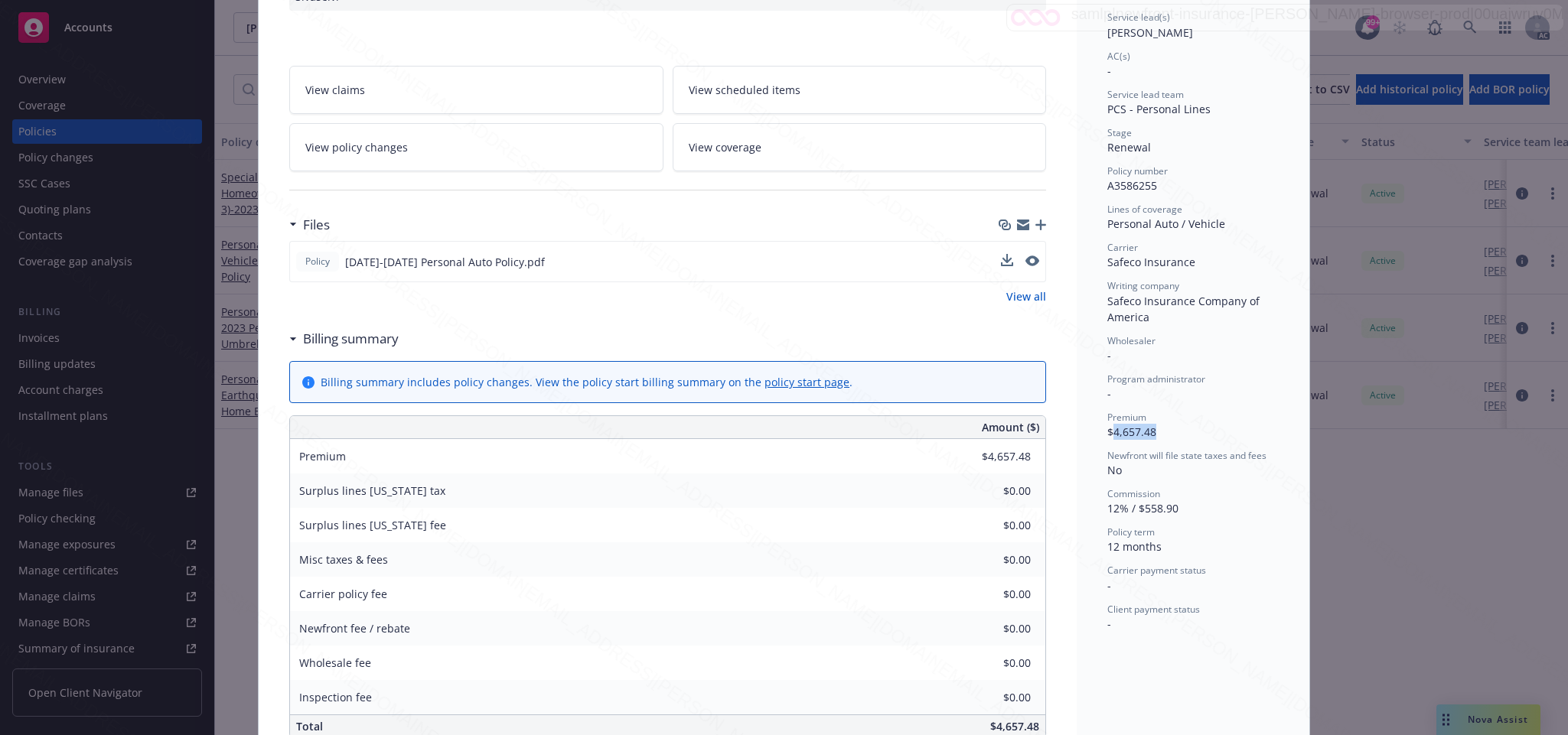
scroll to position [0, 0]
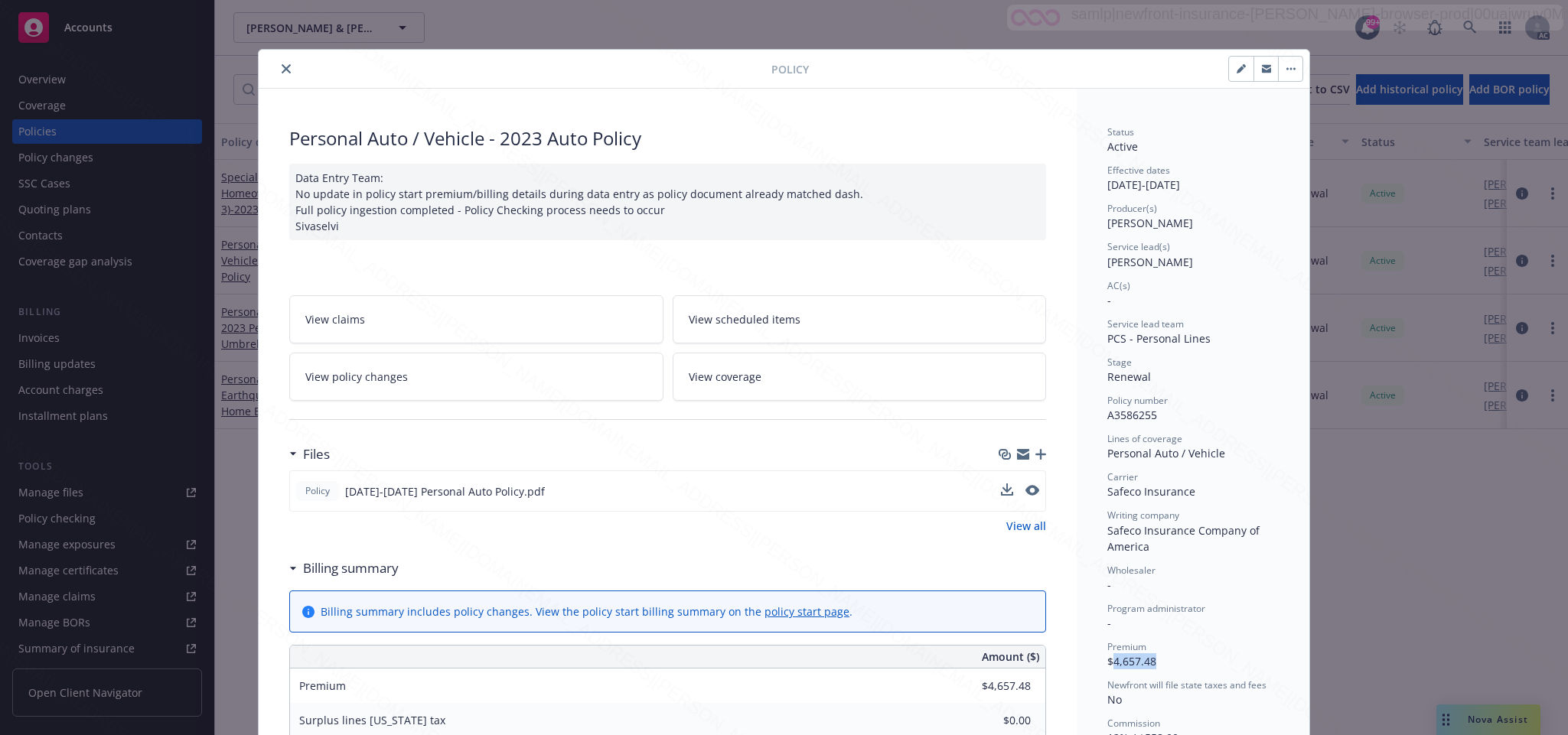
click at [1281, 71] on button "button" at bounding box center [1290, 69] width 25 height 25
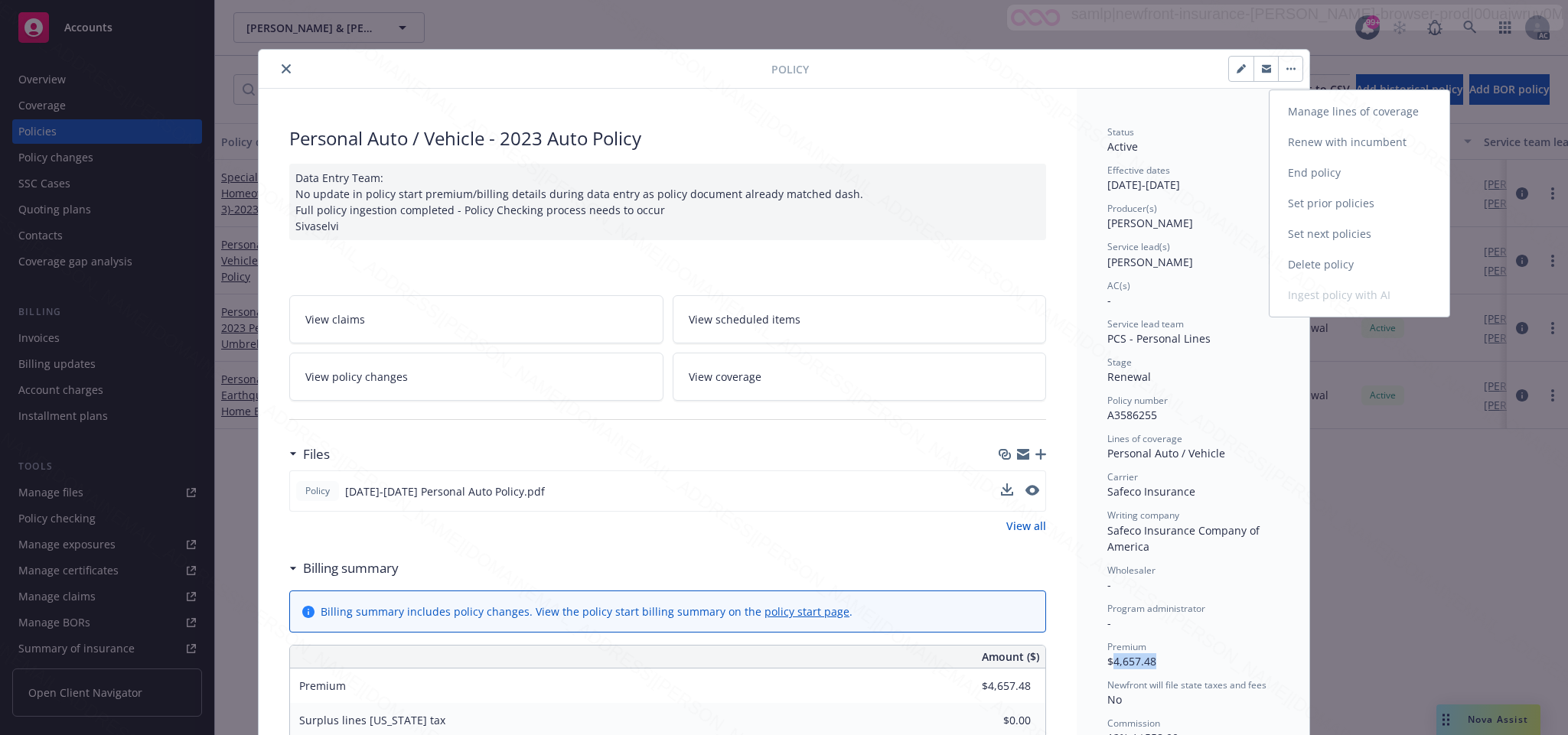
click at [1311, 173] on link "End policy" at bounding box center [1359, 173] width 180 height 30
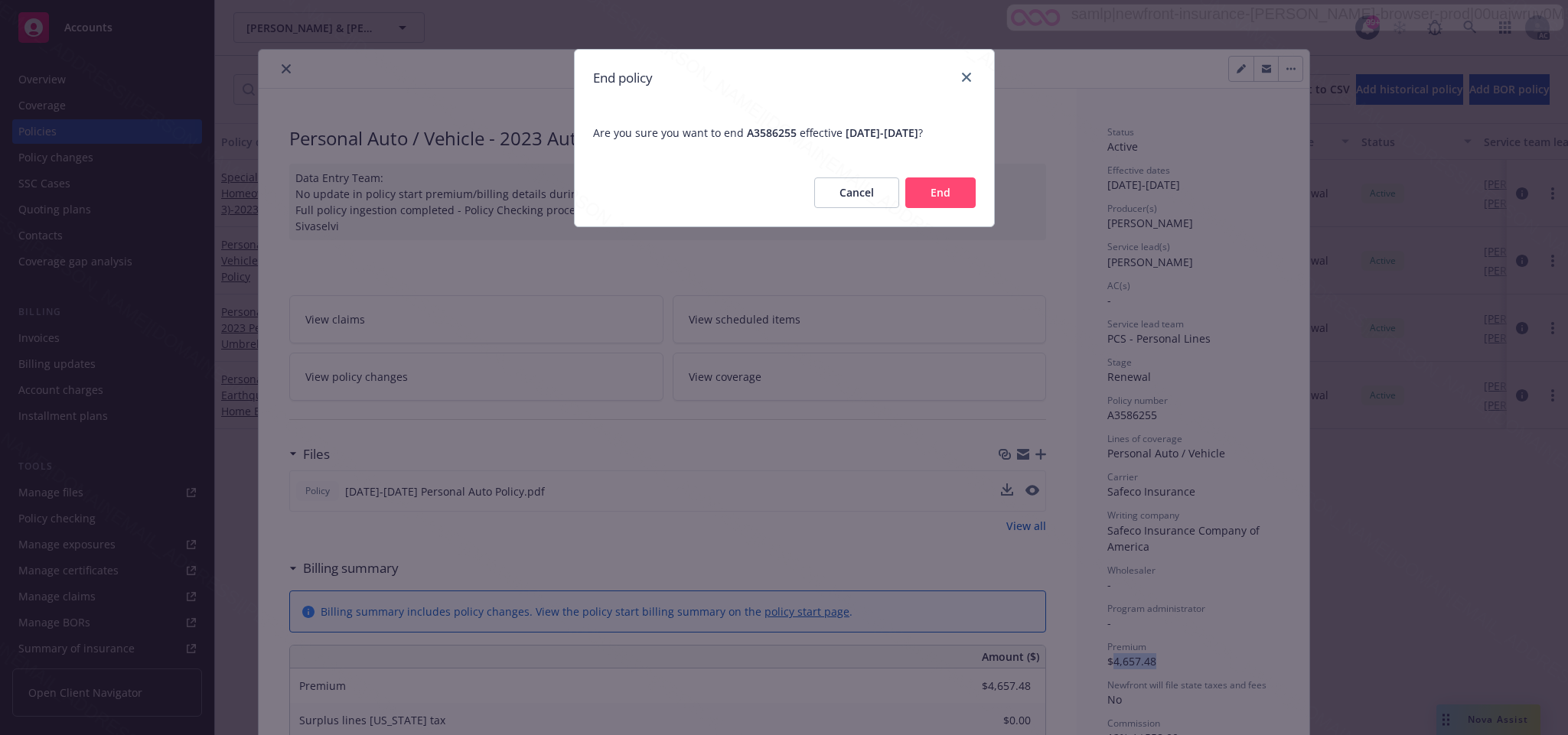
click at [944, 186] on button "End" at bounding box center [940, 192] width 71 height 30
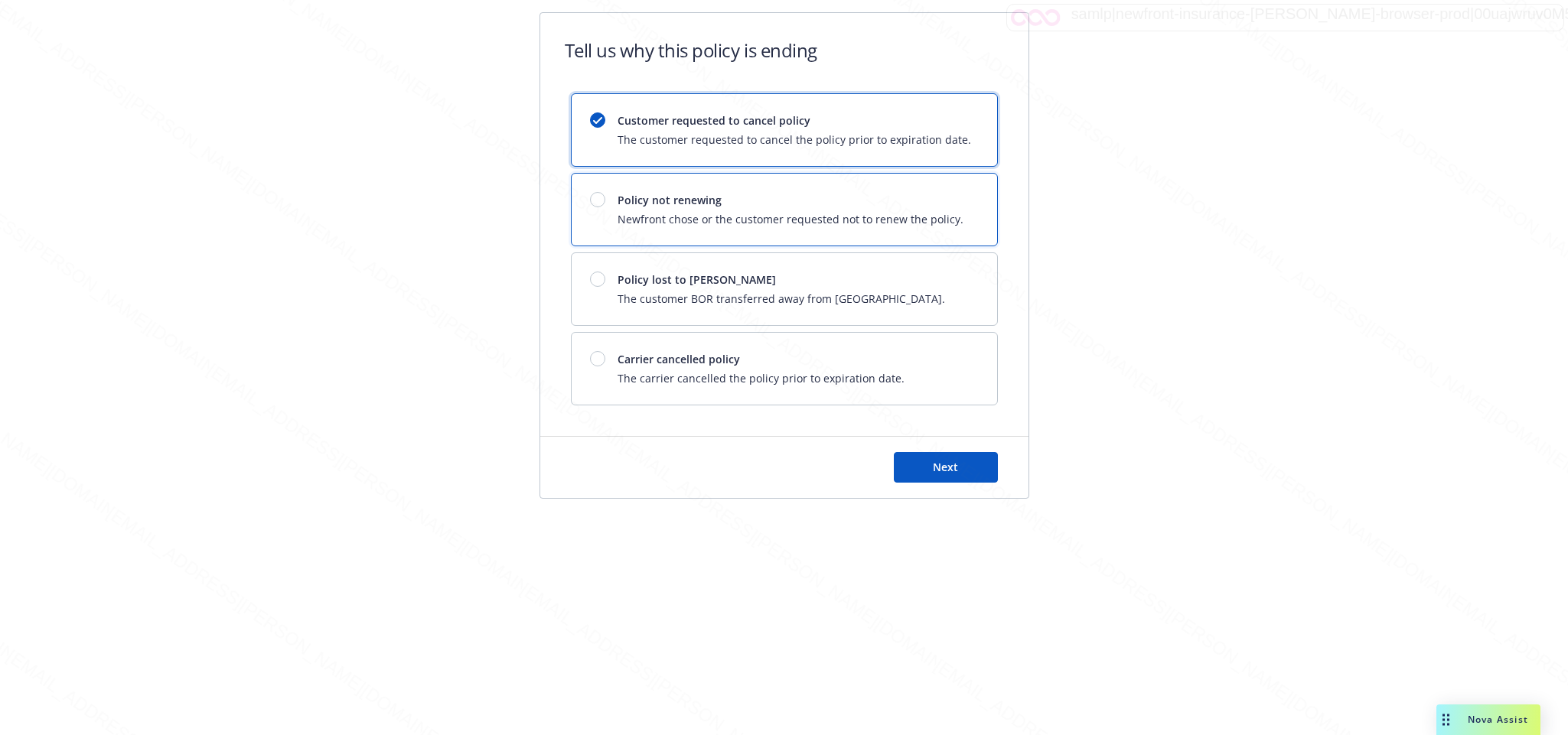
click at [641, 192] on span "Policy not renewing" at bounding box center [790, 199] width 346 height 16
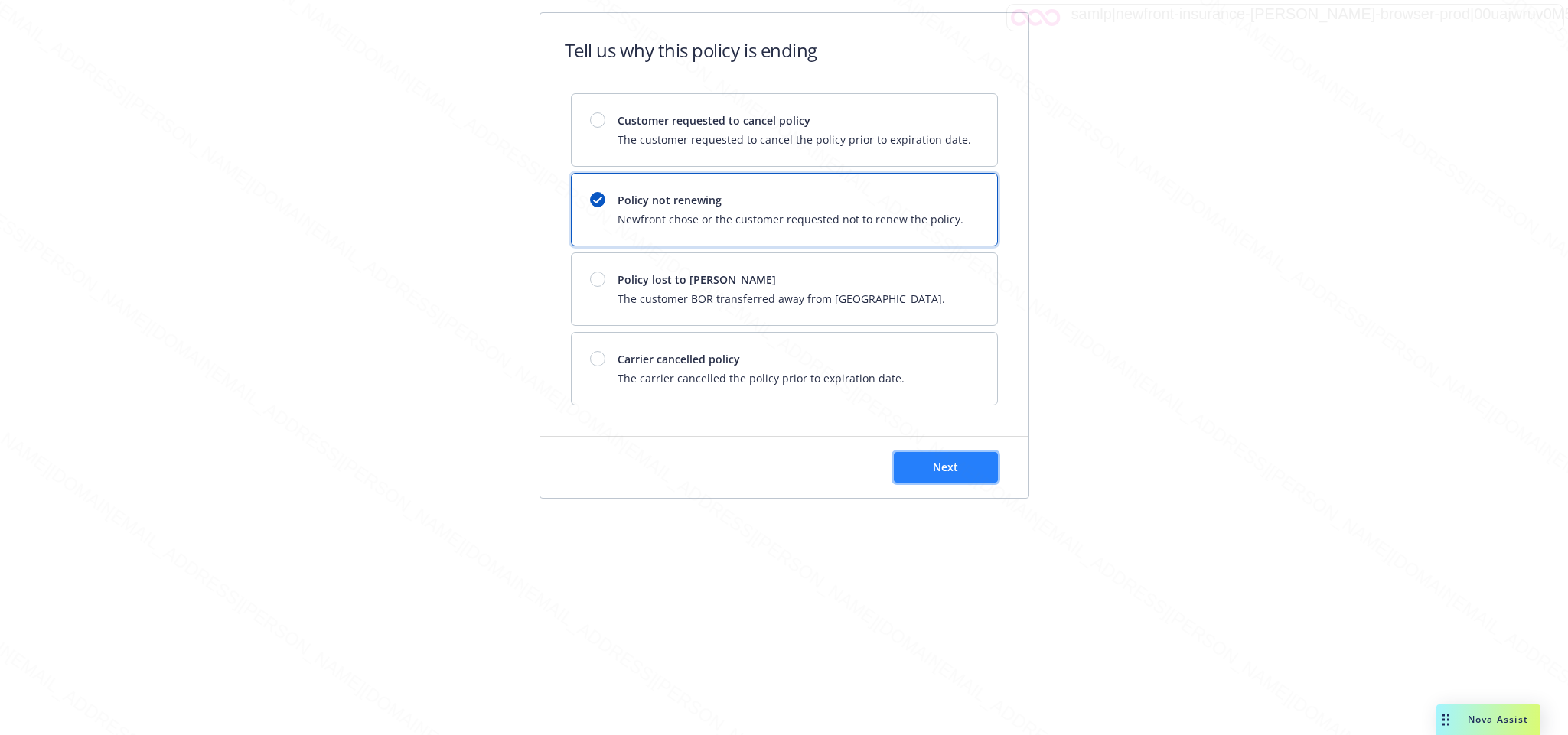
click at [919, 459] on button "Next" at bounding box center [946, 467] width 104 height 30
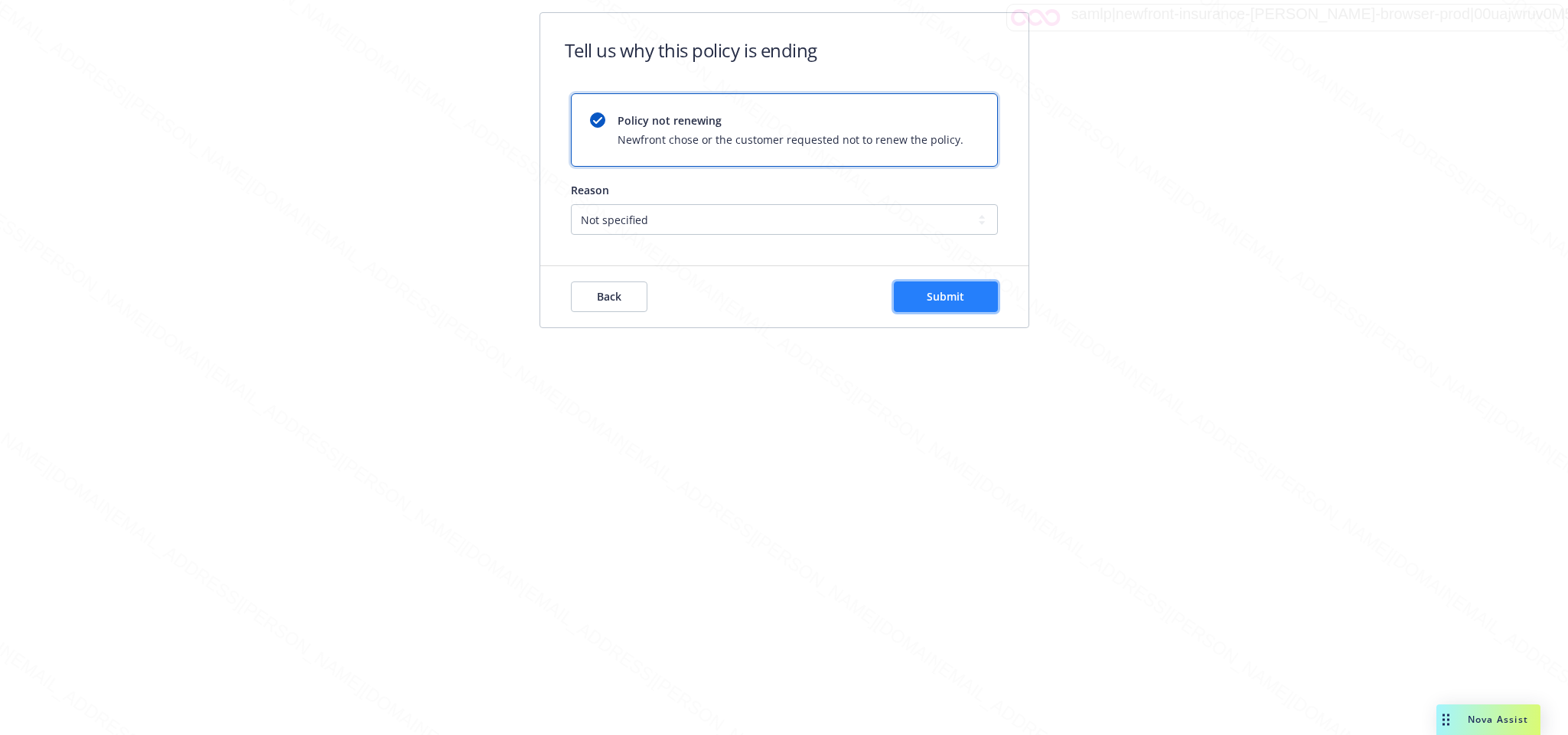
click at [949, 292] on span "Submit" at bounding box center [946, 295] width 38 height 14
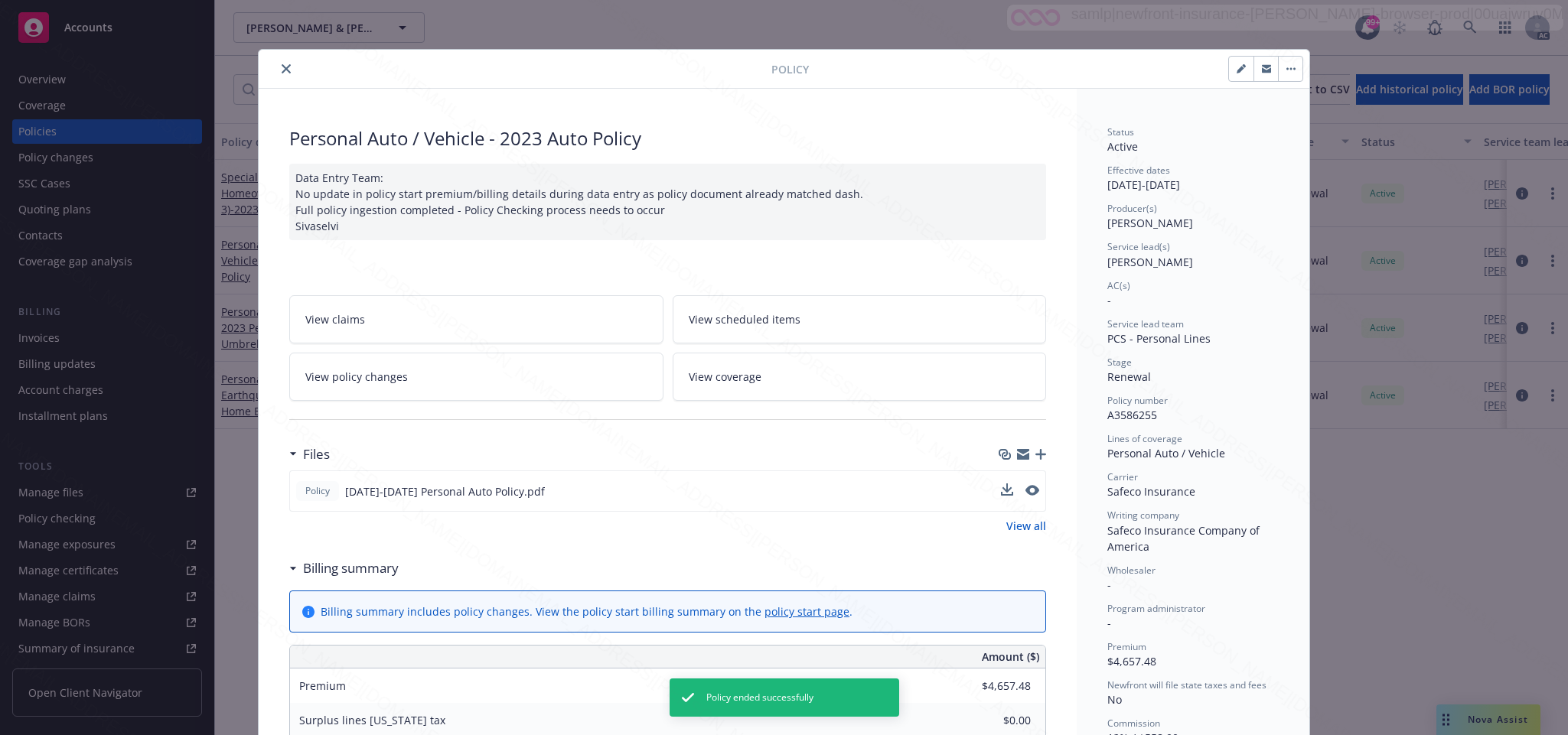
scroll to position [46, 0]
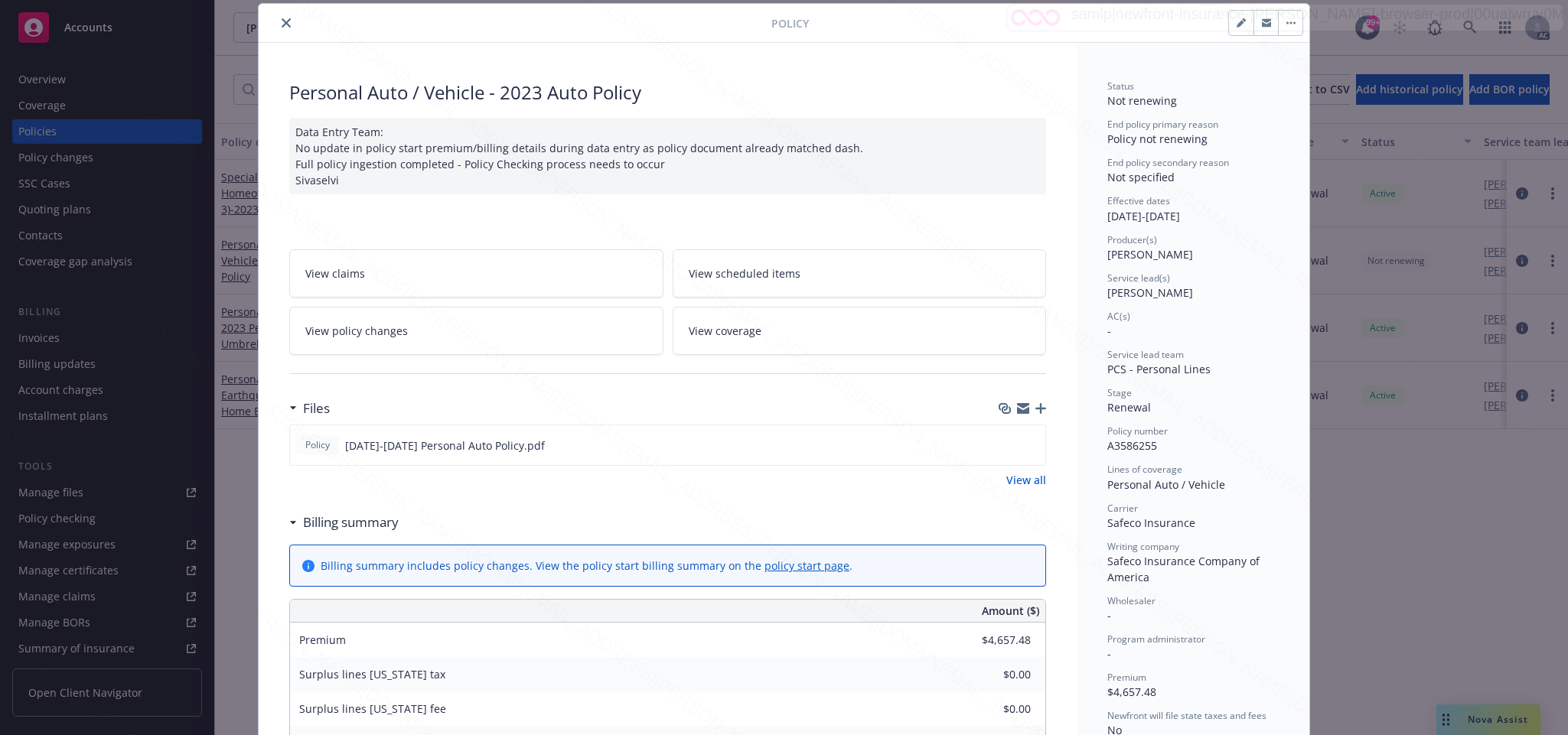
click at [281, 19] on icon "close" at bounding box center [286, 23] width 9 height 9
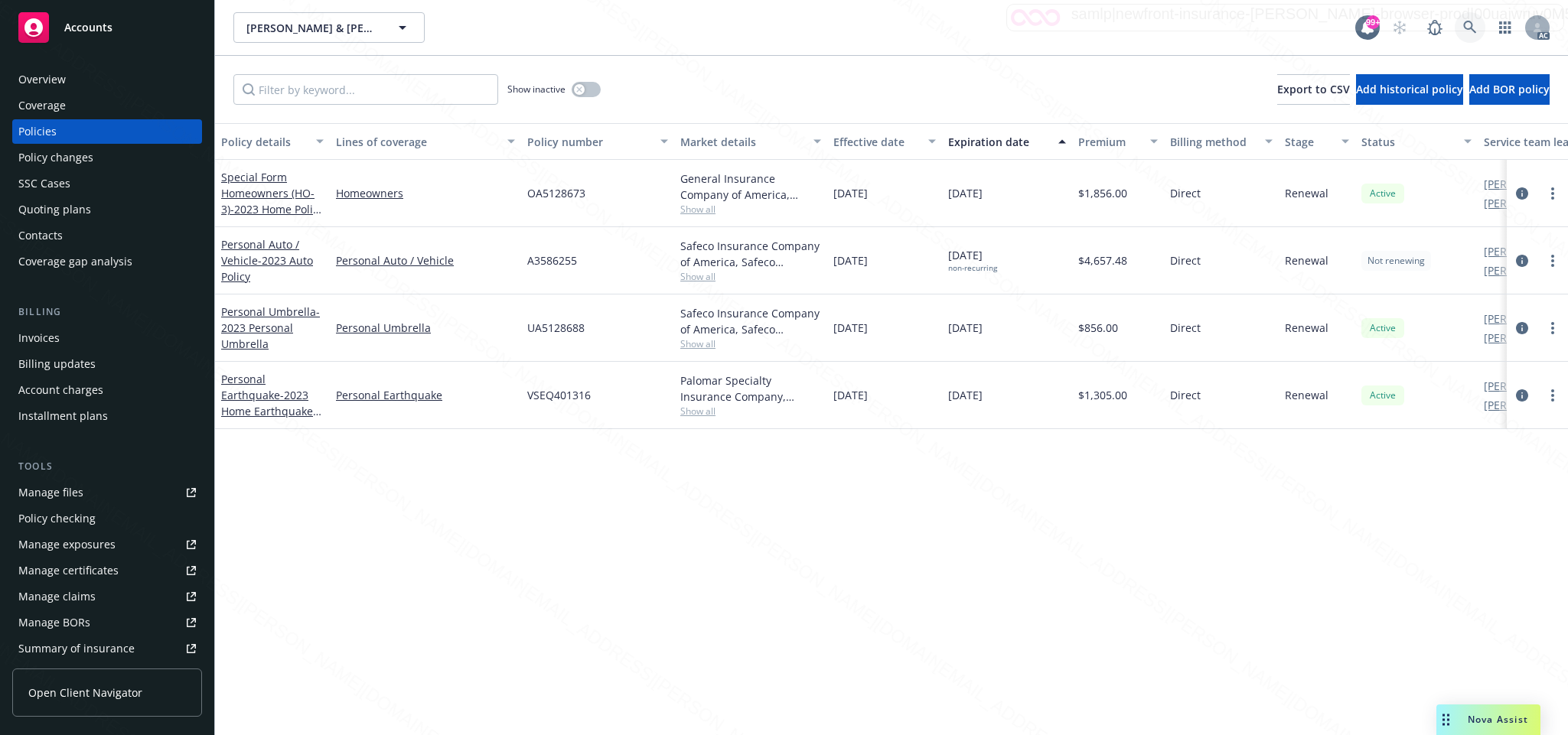
click at [1466, 24] on icon at bounding box center [1470, 27] width 14 height 14
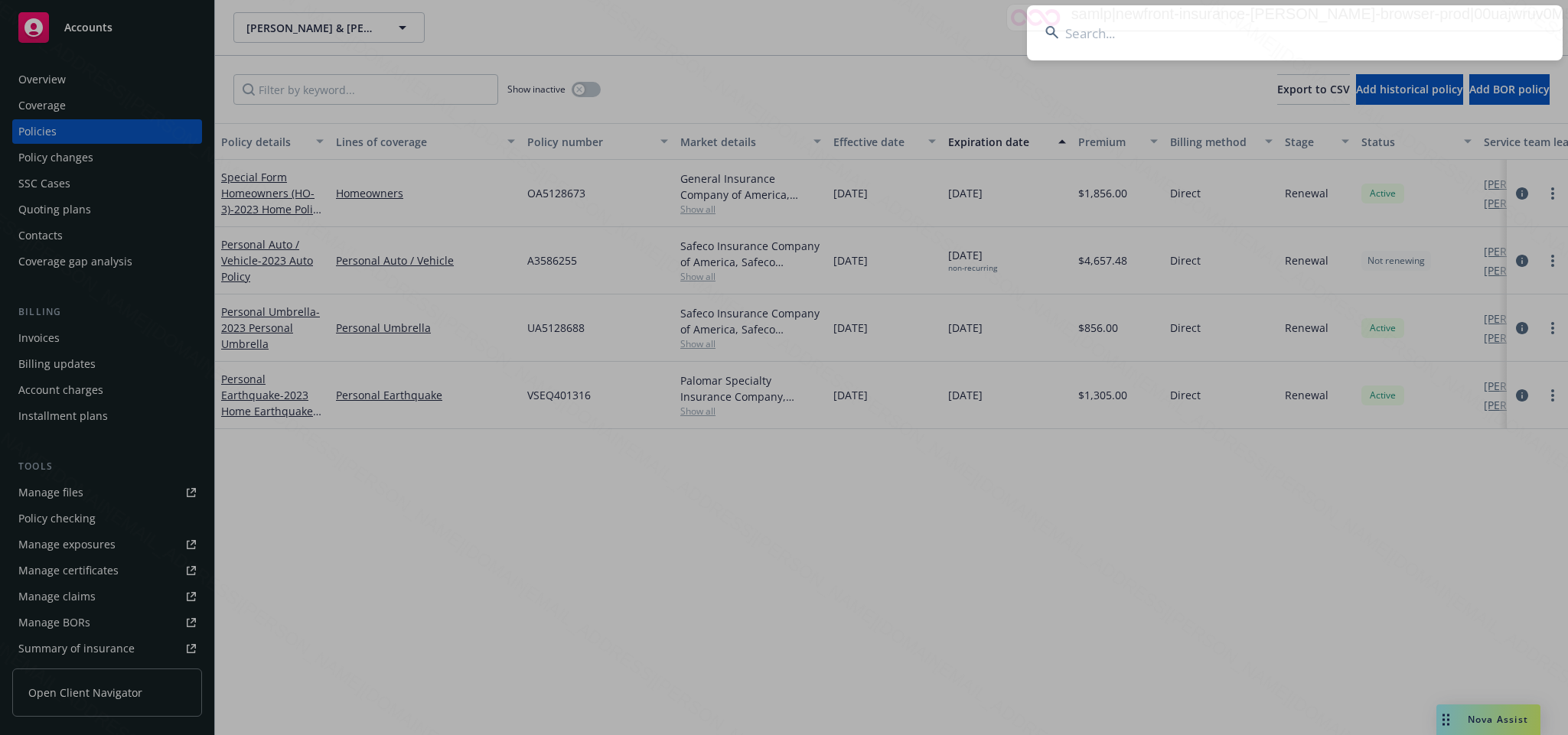
click at [1080, 28] on input at bounding box center [1295, 33] width 536 height 55
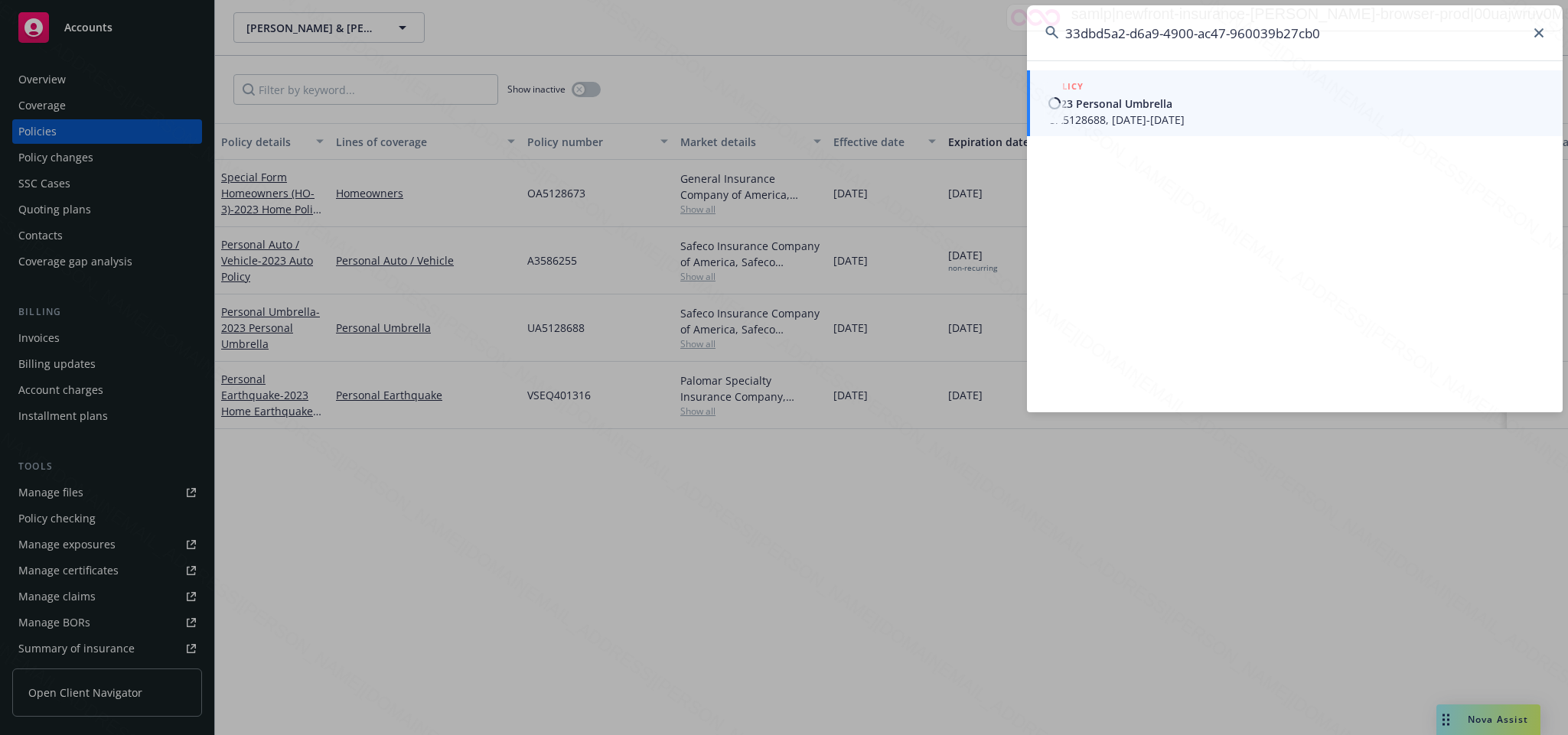
type input "33dbd5a2-d6a9-4900-ac47-960039b27cb0"
click at [1096, 107] on span "2023 Personal Umbrella" at bounding box center [1296, 103] width 496 height 16
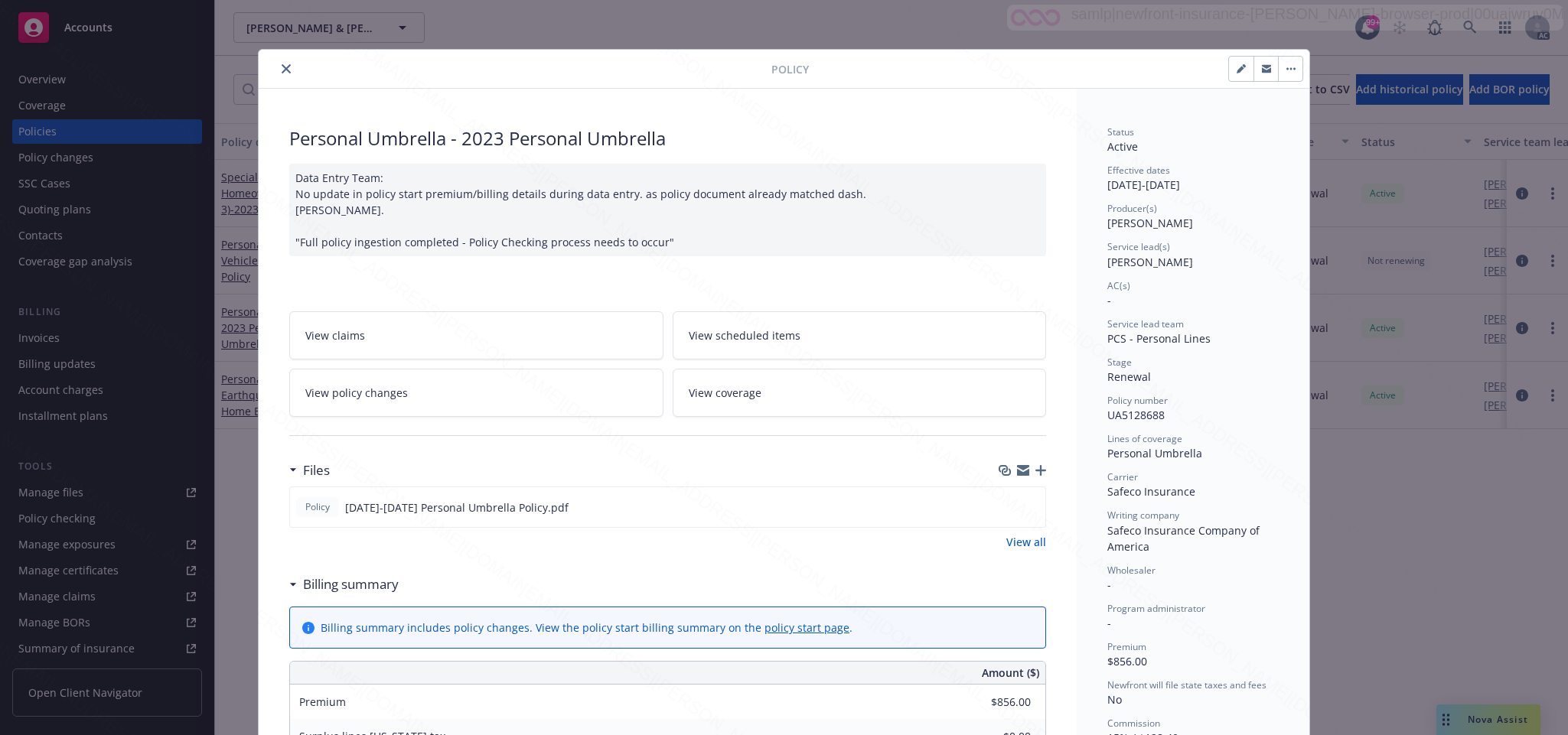
click at [362, 397] on span "View policy changes" at bounding box center [356, 393] width 103 height 16
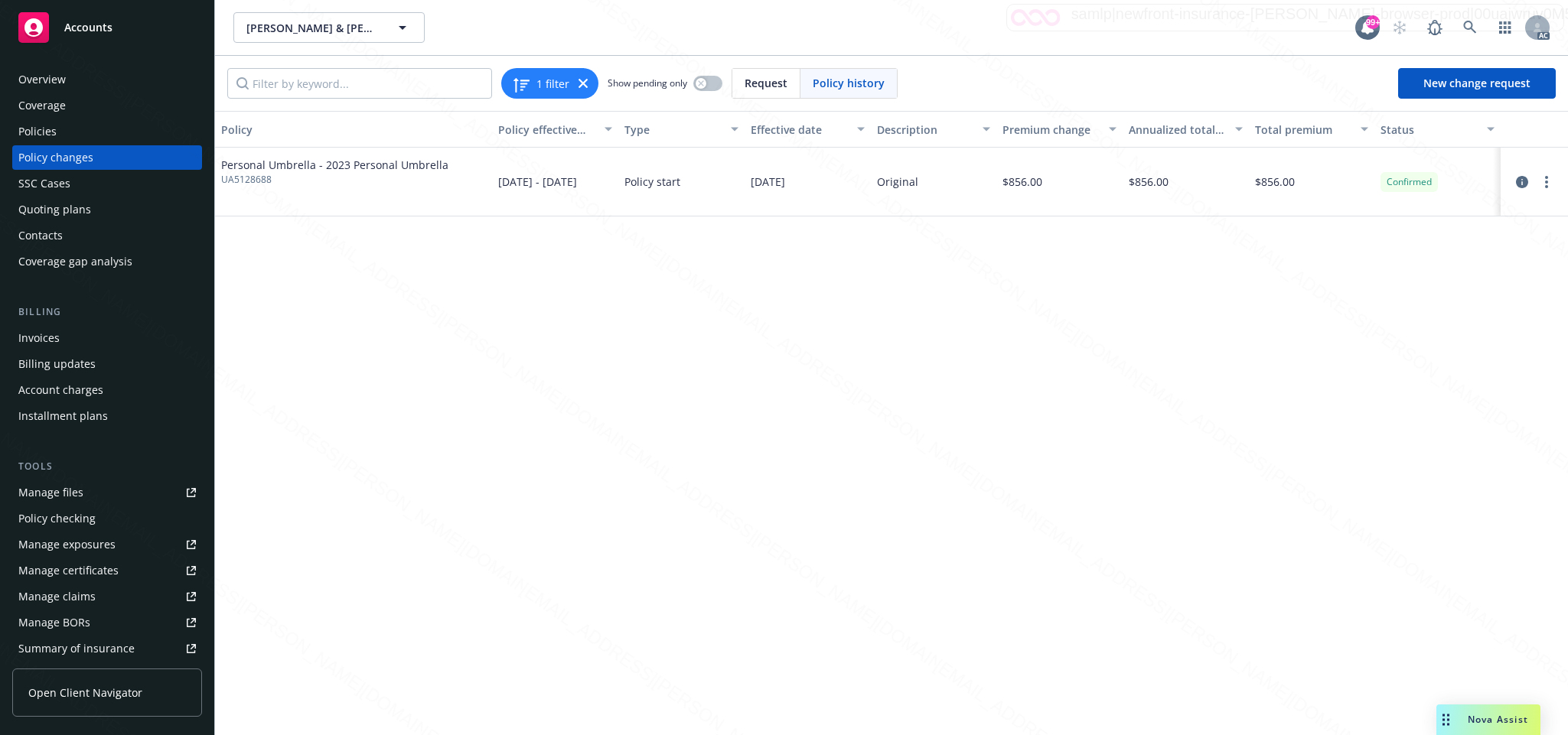
click at [55, 78] on div "Overview" at bounding box center [42, 79] width 47 height 25
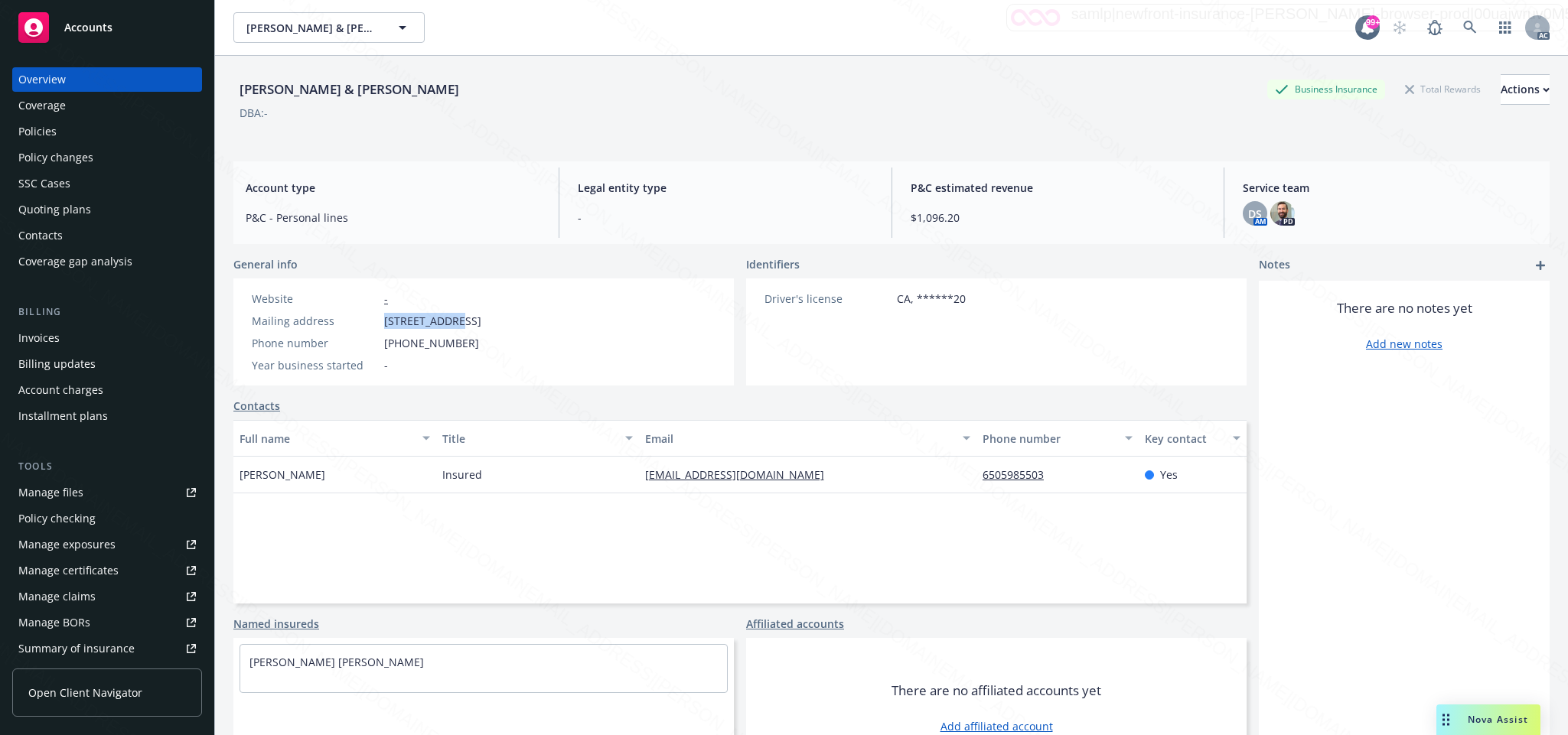
drag, startPoint x: 377, startPoint y: 320, endPoint x: 451, endPoint y: 331, distance: 74.8
click at [451, 331] on div "Website - Mailing address [STREET_ADDRESS] Phone number [PHONE_NUMBER] Year bus…" at bounding box center [366, 332] width 242 height 83
copy div "2305 Cipriani"
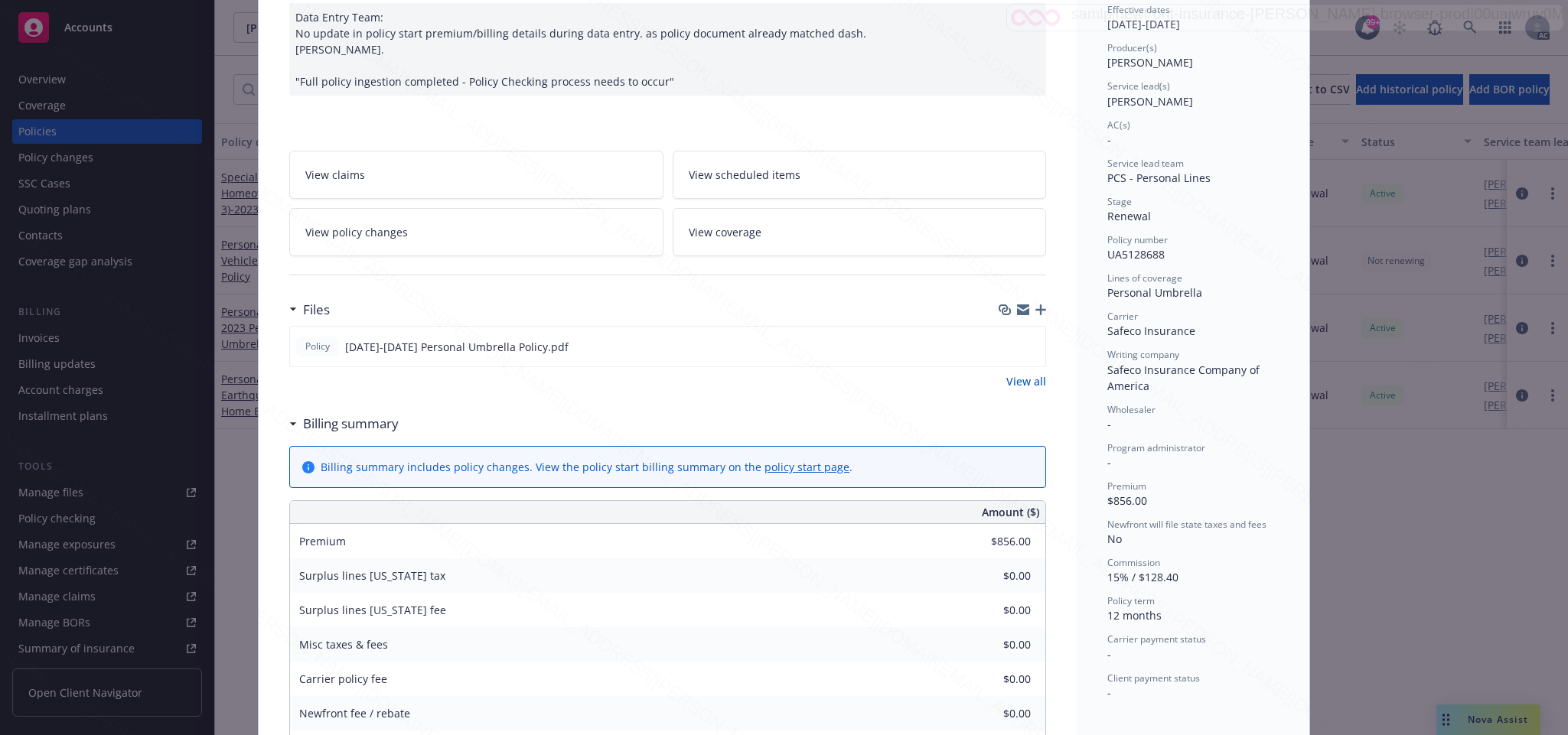
scroll to position [276, 0]
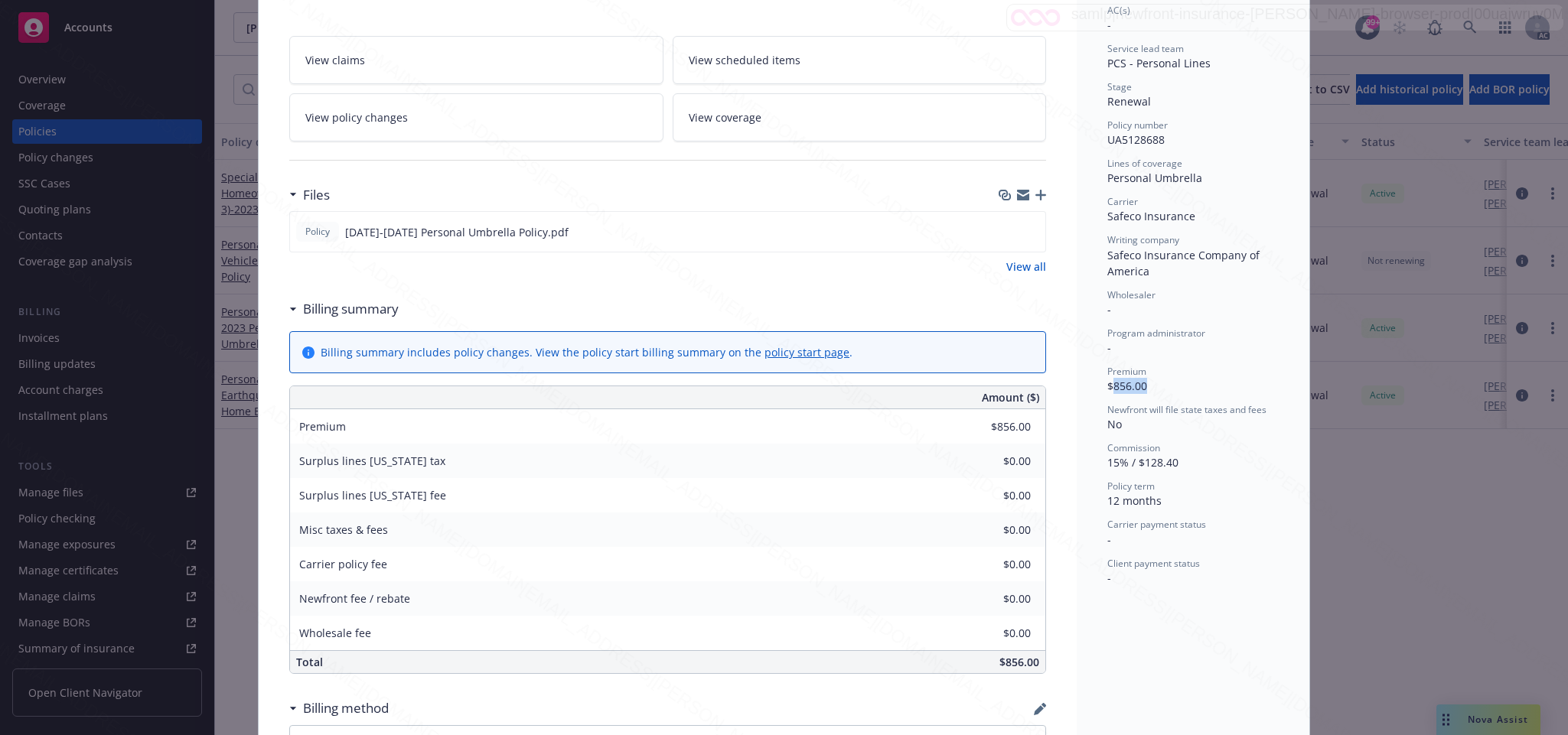
drag, startPoint x: 1103, startPoint y: 386, endPoint x: 1162, endPoint y: 386, distance: 59.0
click at [1162, 386] on div "Premium $856.00" at bounding box center [1193, 379] width 172 height 29
copy span "856.00"
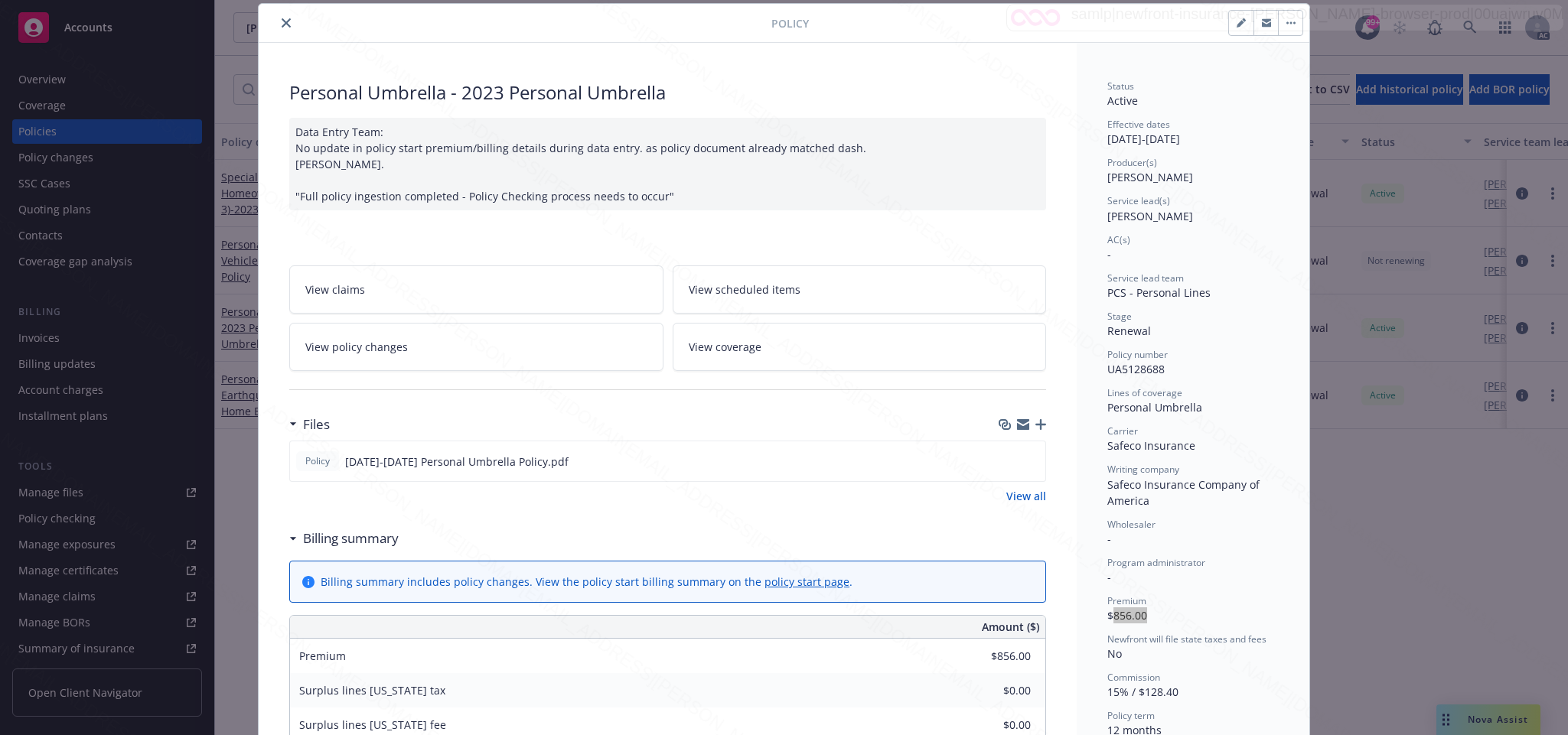
scroll to position [0, 0]
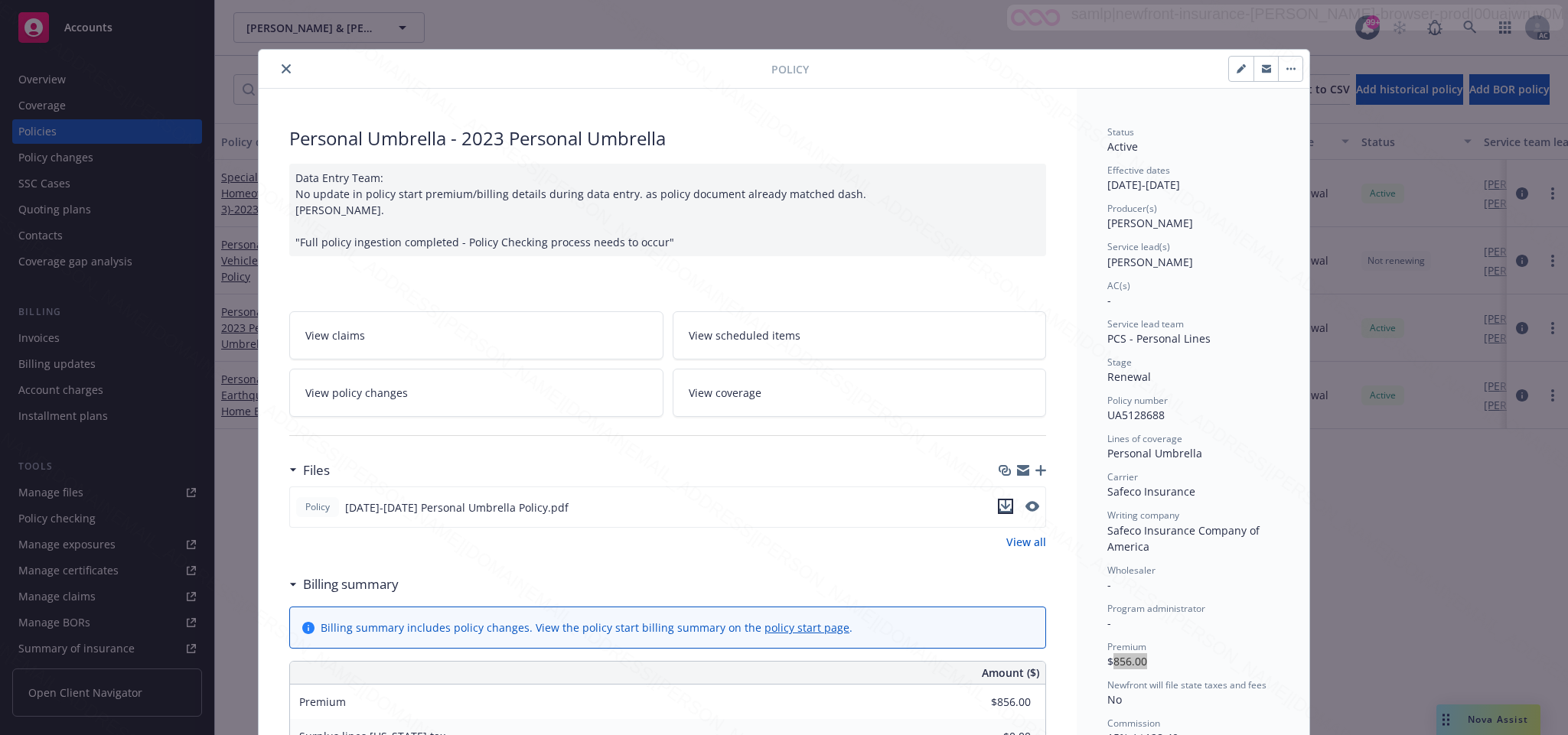
click at [1000, 508] on icon "download file" at bounding box center [1005, 506] width 12 height 12
click at [1287, 69] on icon "button" at bounding box center [1291, 68] width 9 height 3
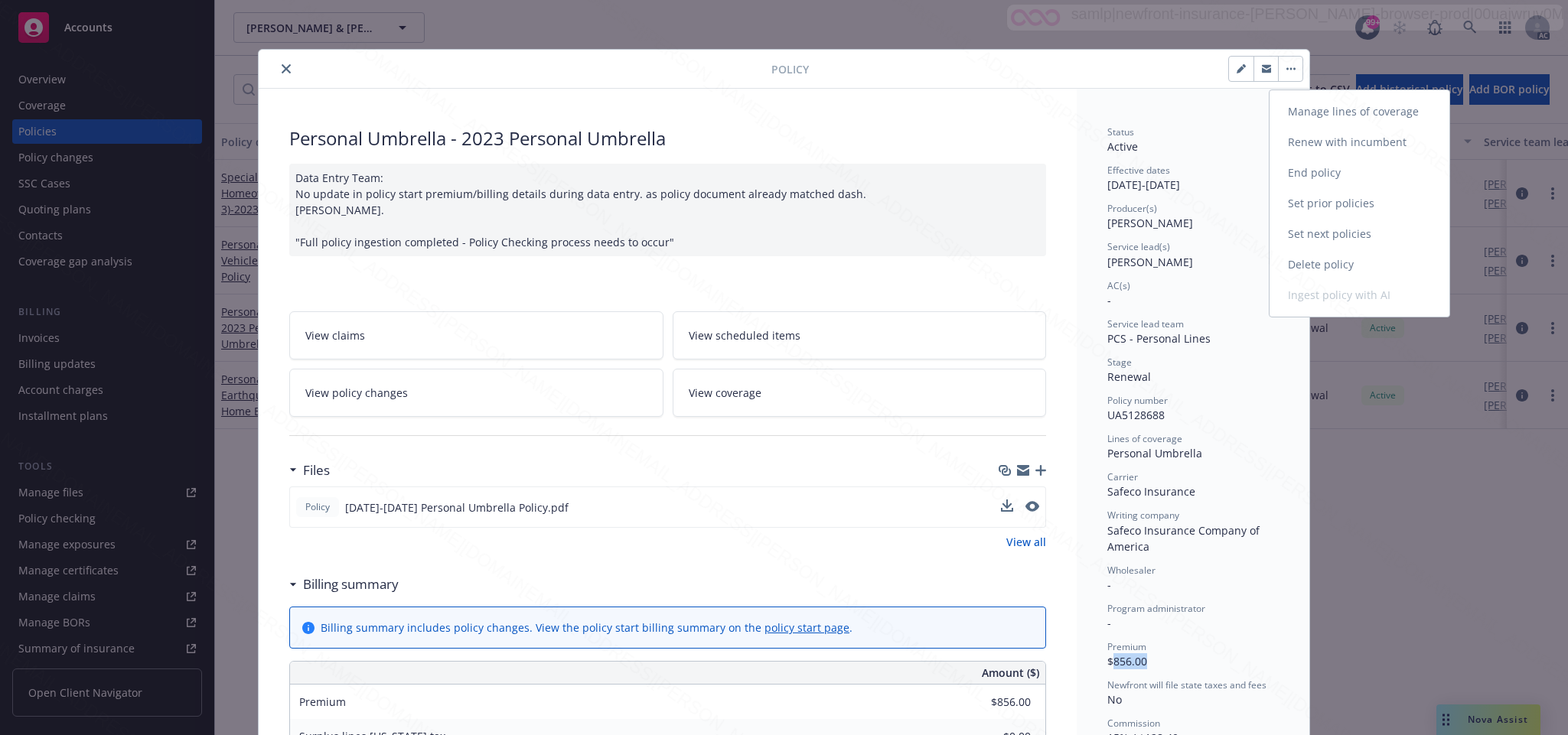
click at [1307, 172] on link "End policy" at bounding box center [1359, 173] width 180 height 30
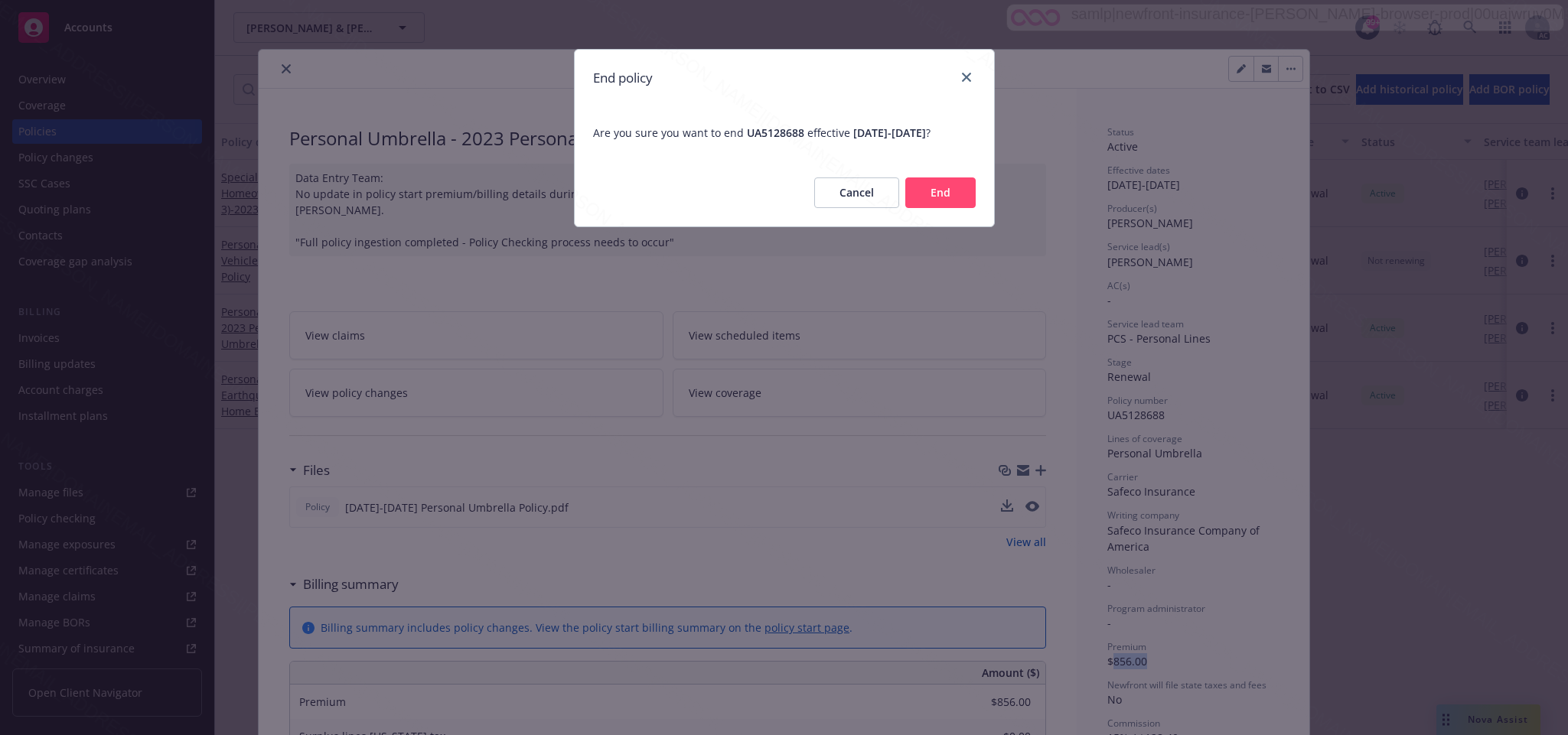
click at [942, 205] on button "End" at bounding box center [940, 192] width 71 height 30
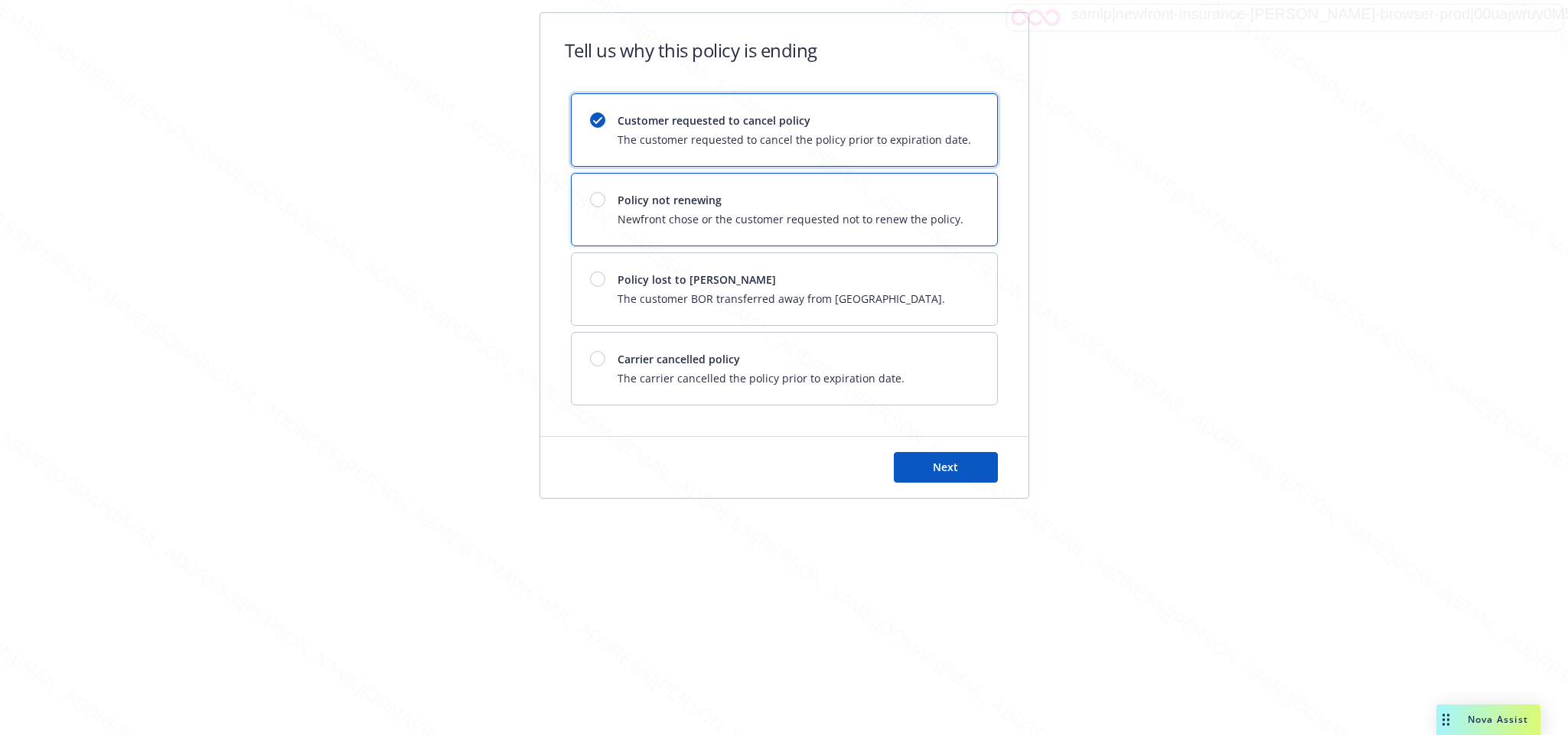
click at [811, 204] on span "Policy not renewing" at bounding box center [790, 199] width 346 height 16
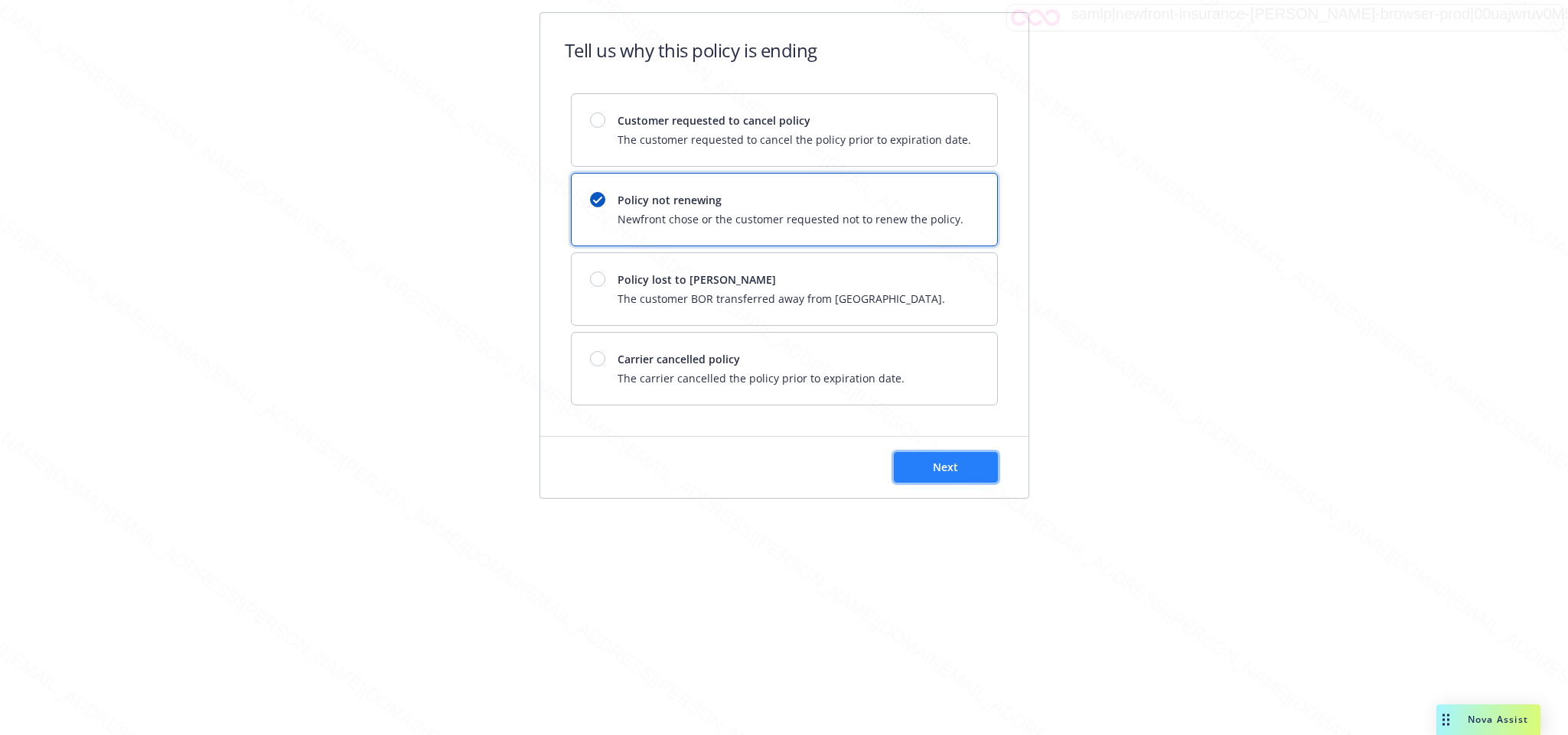
click at [916, 459] on button "Next" at bounding box center [946, 467] width 104 height 30
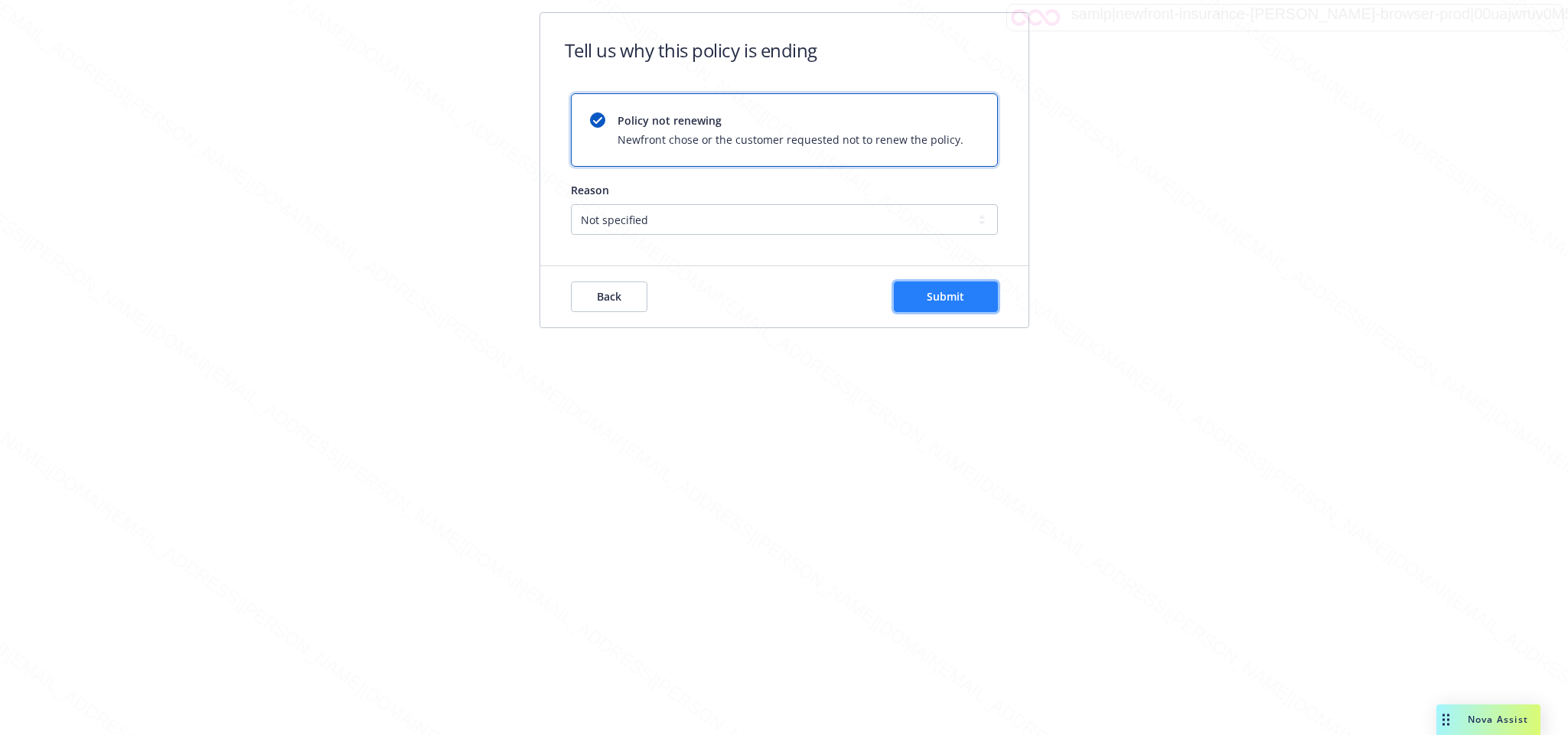
click at [951, 298] on span "Submit" at bounding box center [946, 295] width 38 height 14
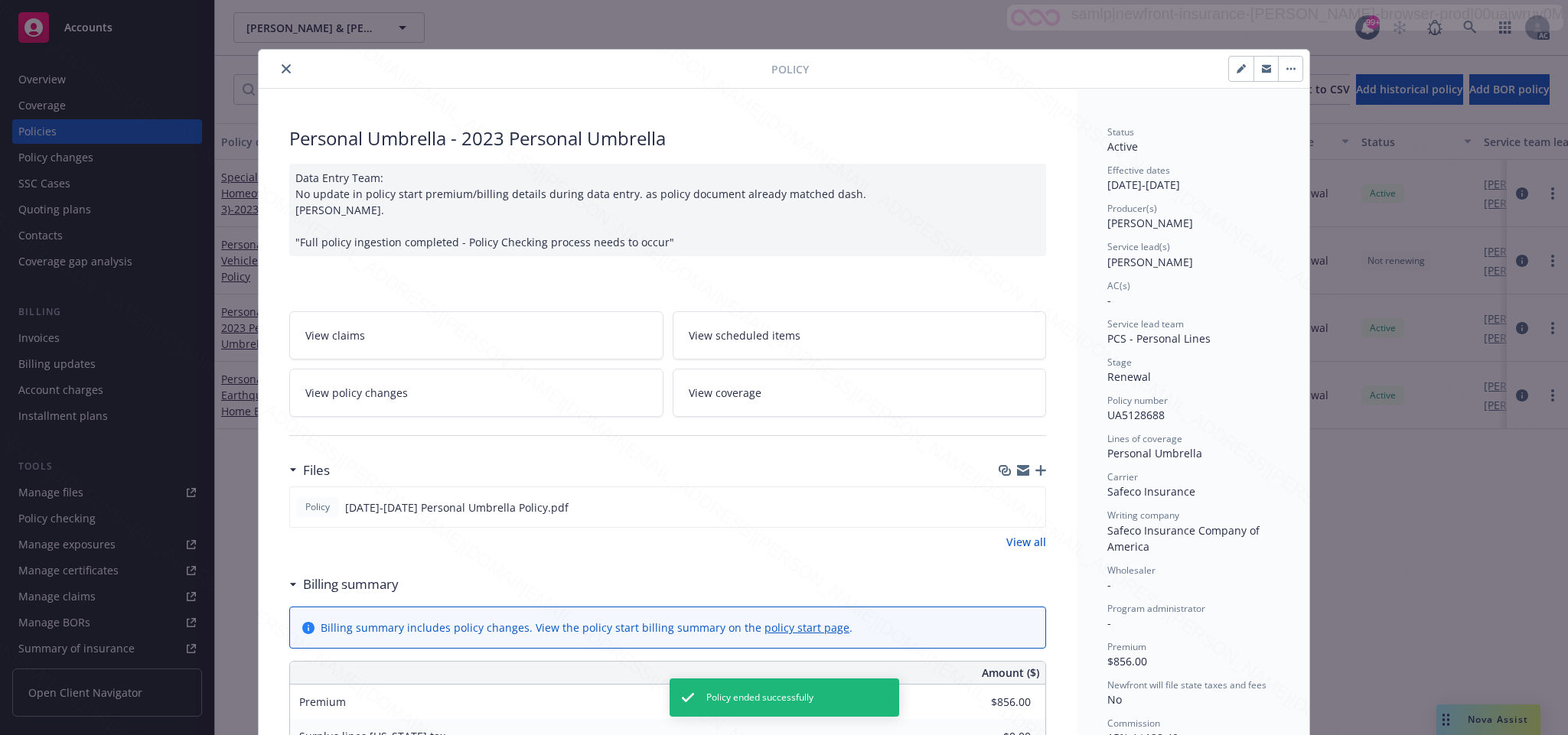
scroll to position [46, 0]
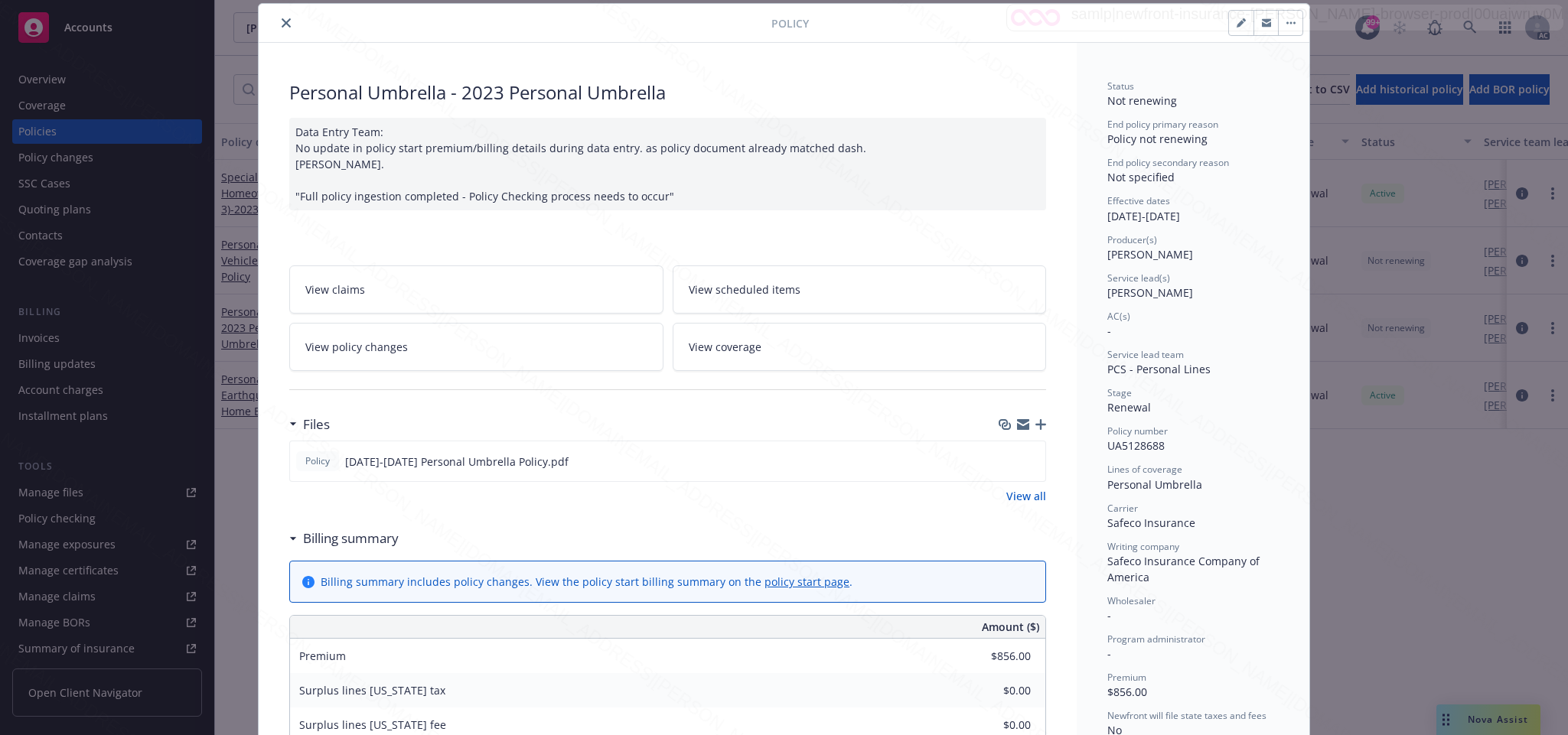
click at [281, 26] on icon "close" at bounding box center [286, 23] width 9 height 9
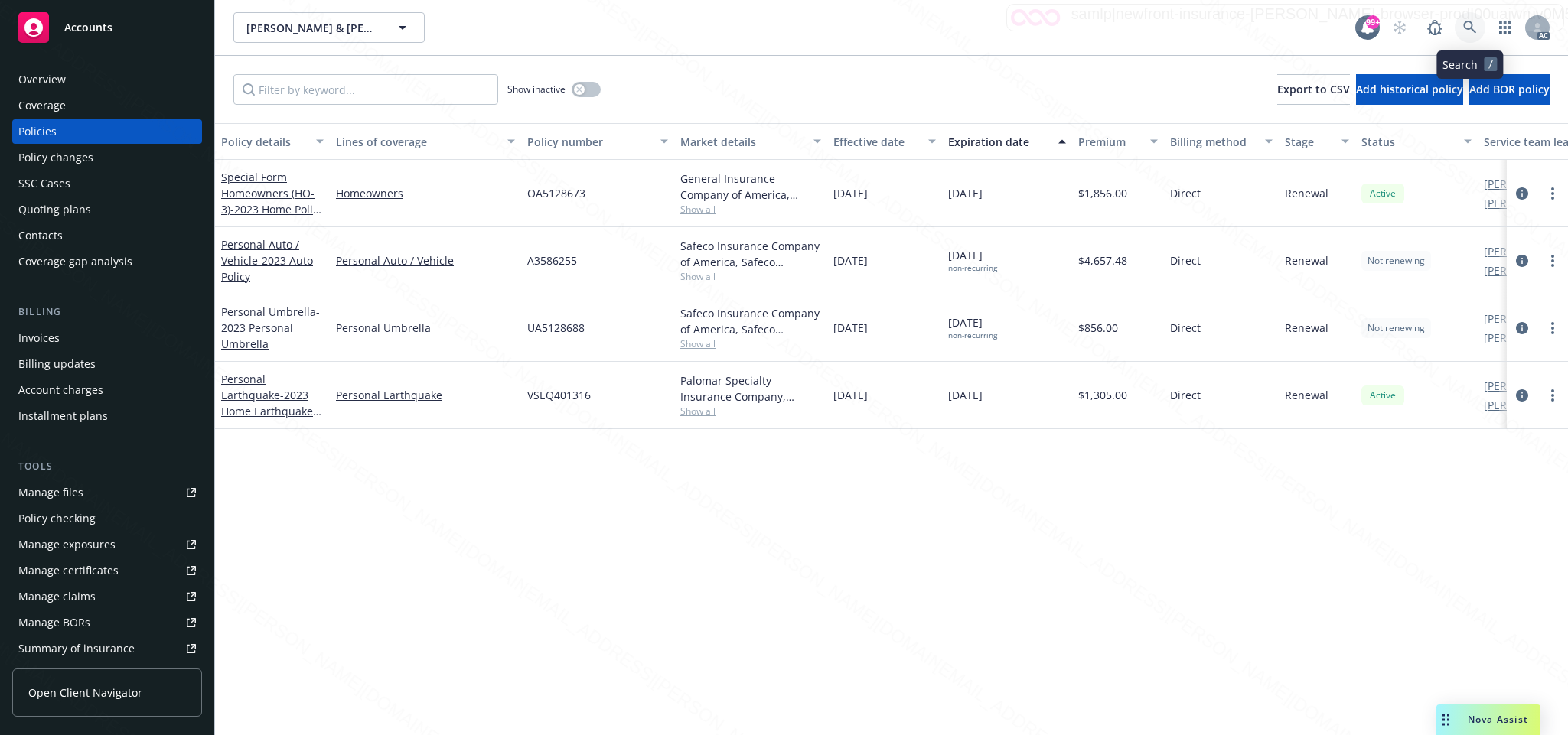
click at [1470, 27] on icon at bounding box center [1470, 27] width 14 height 14
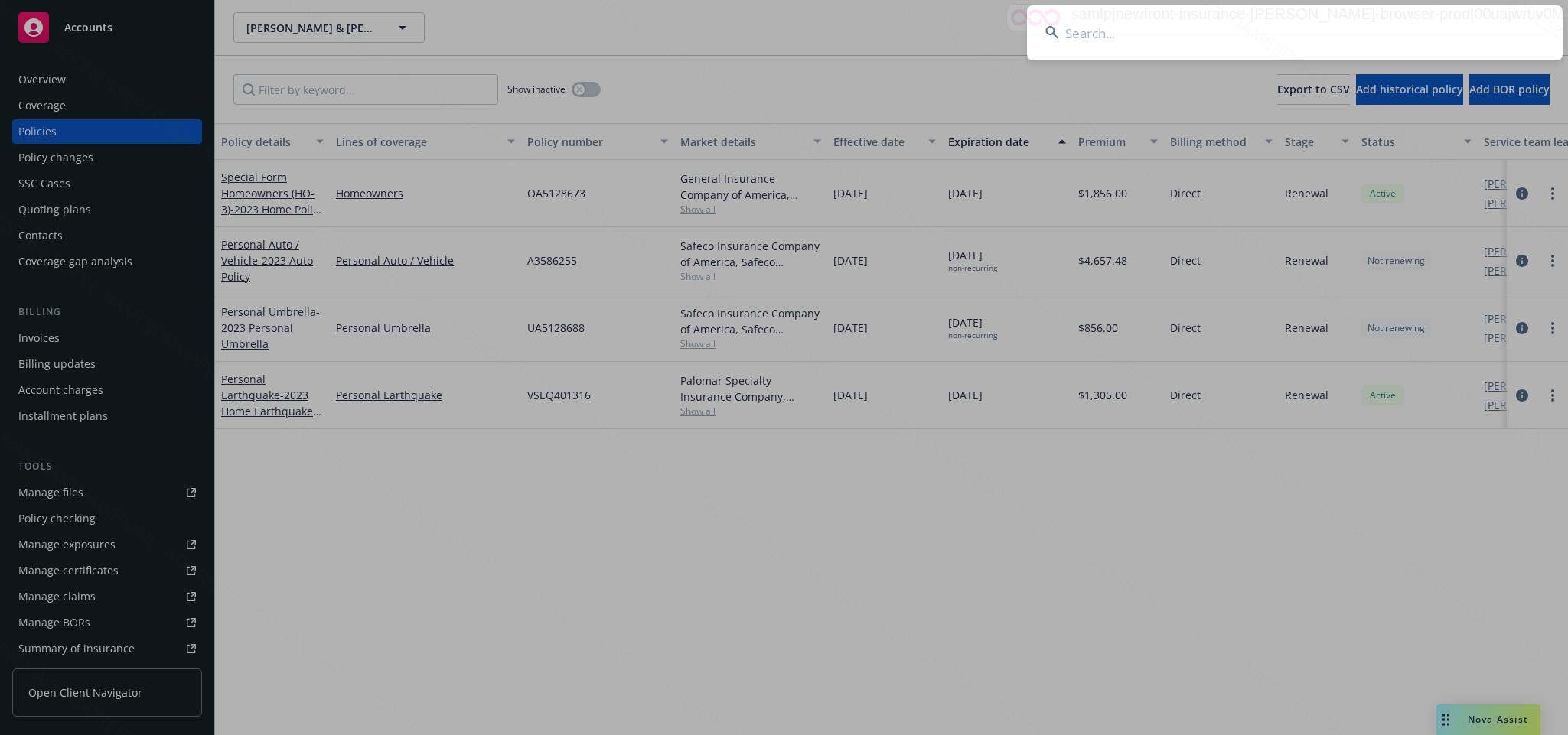
click at [1068, 34] on input at bounding box center [1295, 33] width 536 height 55
type input "278e2d3a-15c7-47fb-b5c0-118c9593ba82"
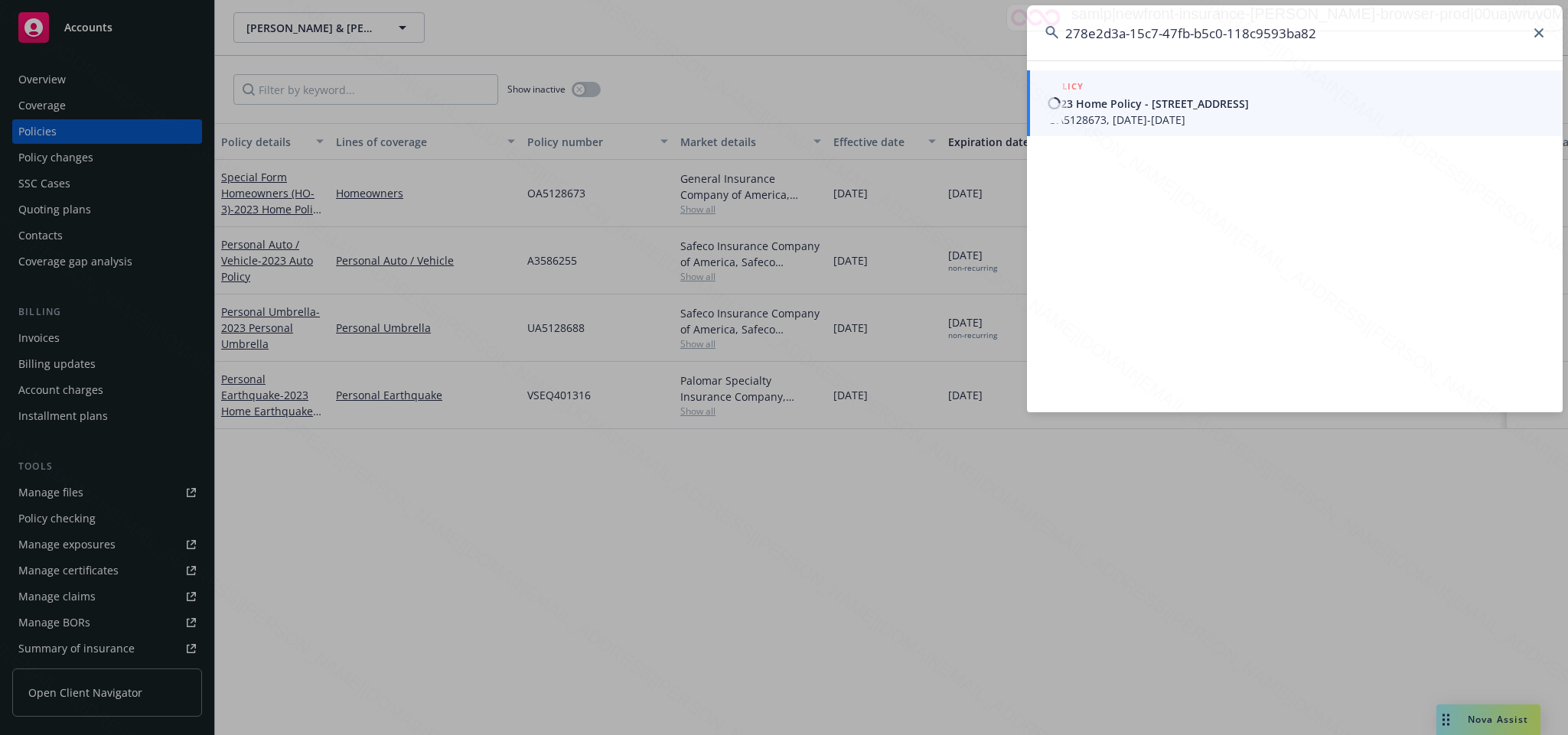
click at [1089, 99] on span "2023 Home Policy - [STREET_ADDRESS]" at bounding box center [1296, 103] width 496 height 16
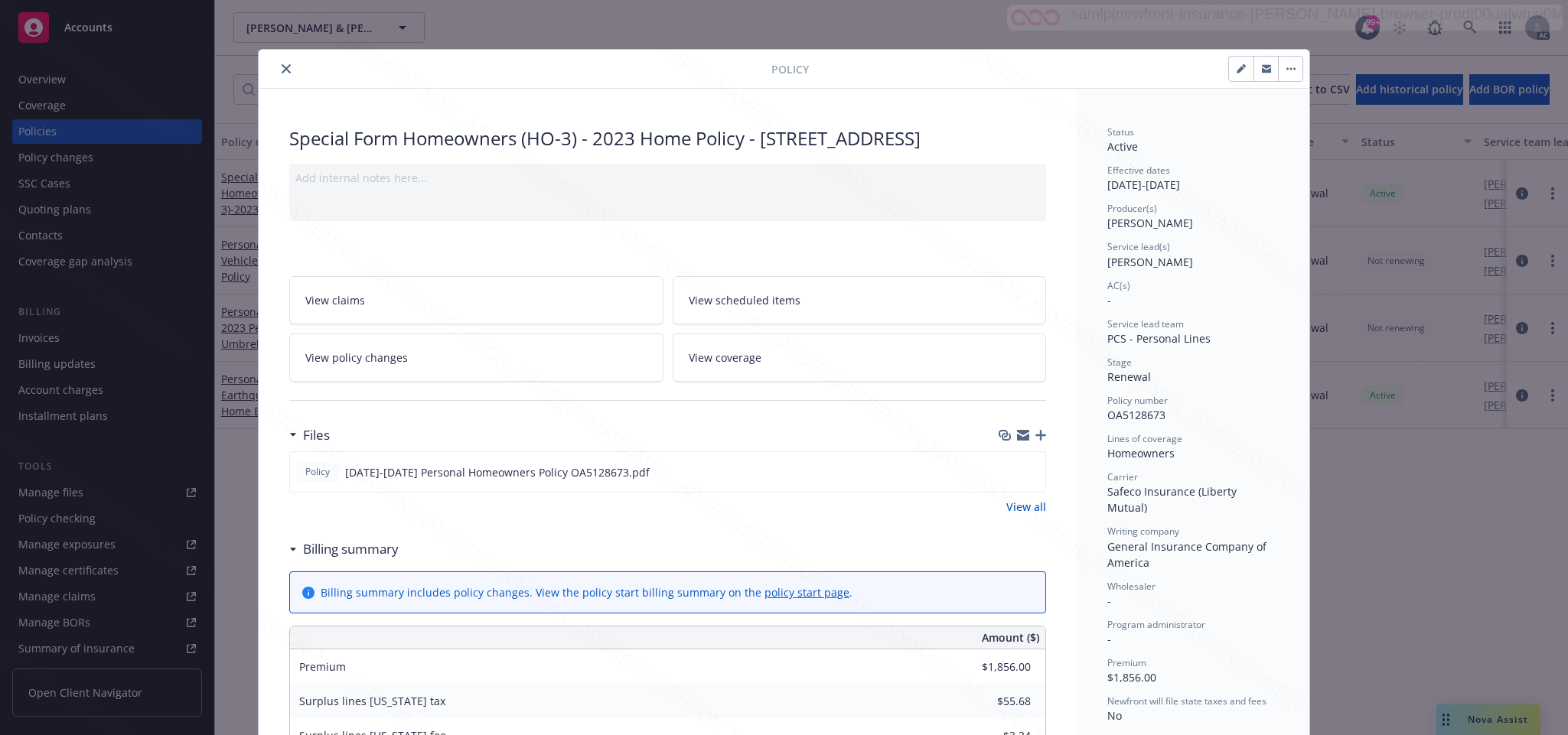
click at [374, 366] on span "View policy changes" at bounding box center [356, 358] width 103 height 16
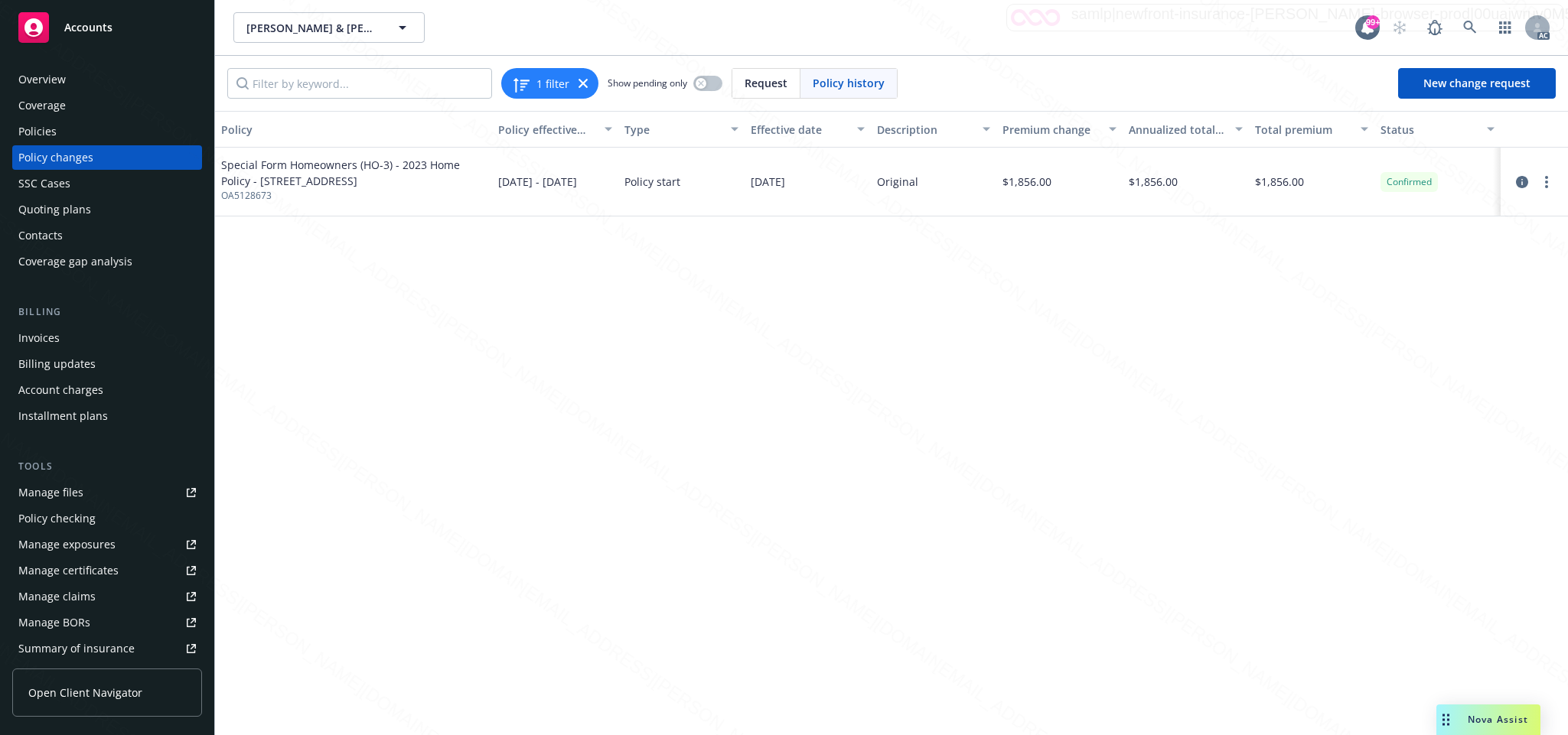
click at [64, 79] on div "Overview" at bounding box center [42, 79] width 47 height 25
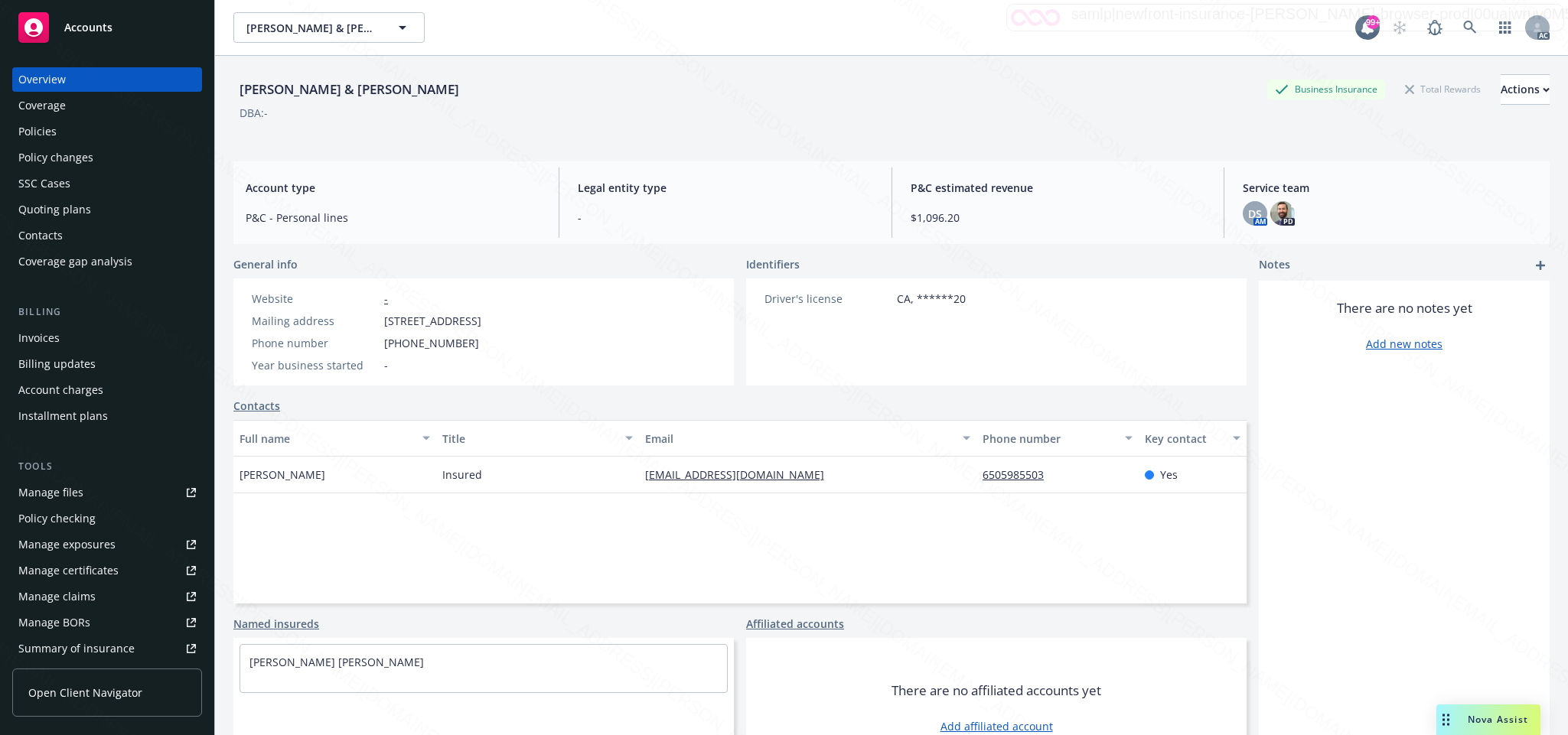
drag, startPoint x: 381, startPoint y: 320, endPoint x: 469, endPoint y: 326, distance: 88.2
click at [469, 326] on div "Mailing address [STREET_ADDRESS]" at bounding box center [366, 321] width 242 height 16
copy span "[STREET_ADDRESS]"
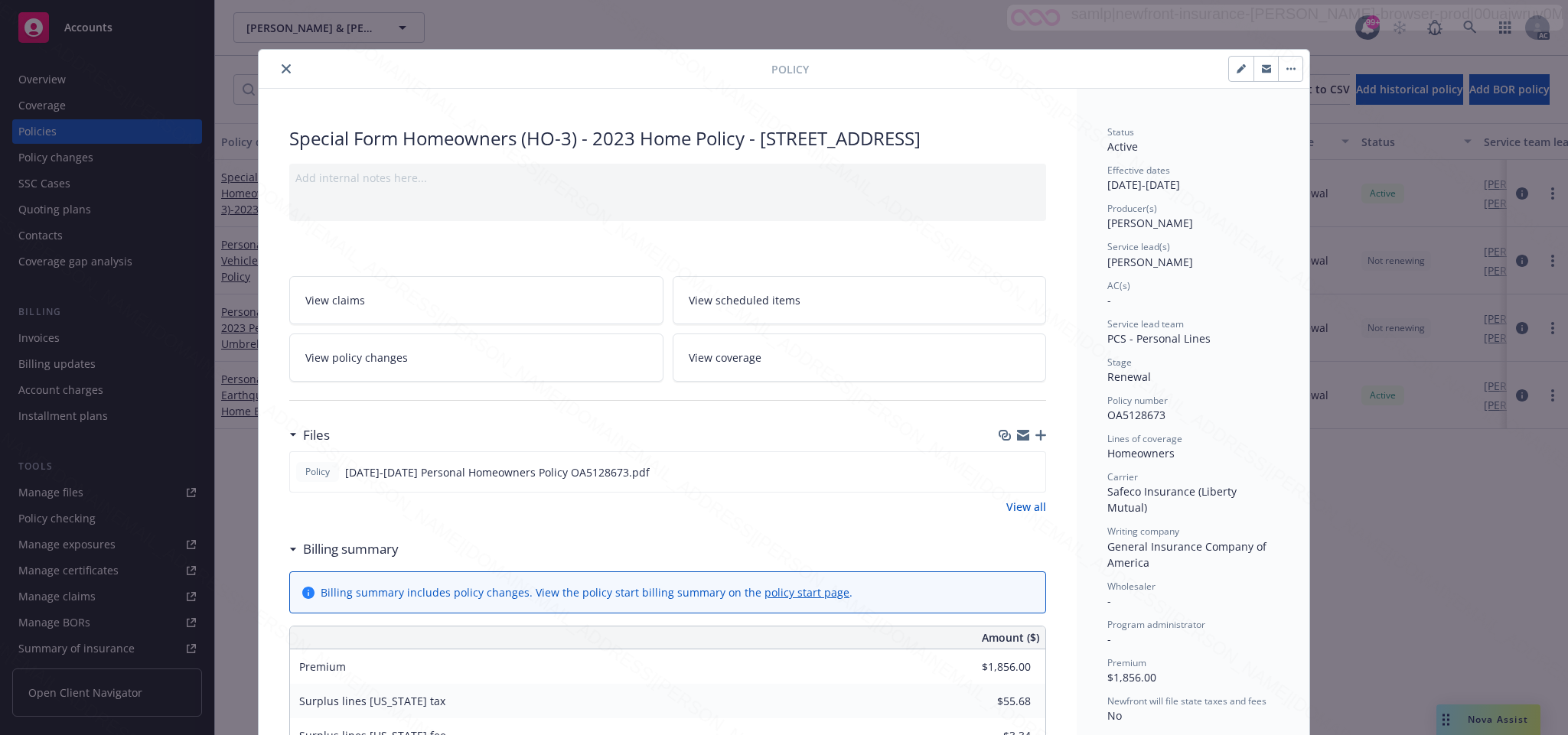
scroll to position [46, 0]
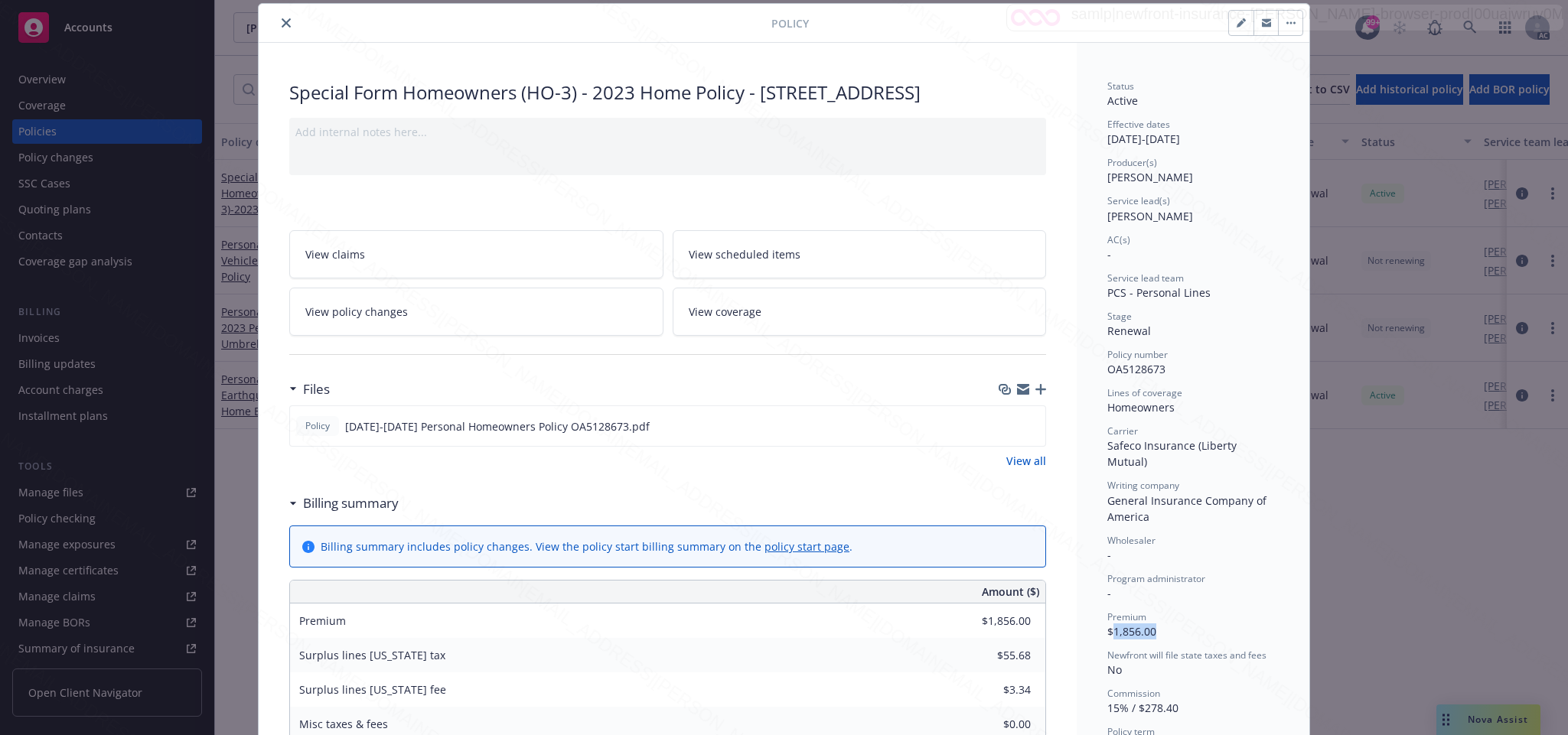
drag, startPoint x: 1105, startPoint y: 615, endPoint x: 1175, endPoint y: 611, distance: 70.1
click at [1175, 611] on div "Premium $1,856.00" at bounding box center [1193, 625] width 172 height 29
copy span "1,856.00"
click at [1000, 431] on icon "download file" at bounding box center [1005, 425] width 12 height 12
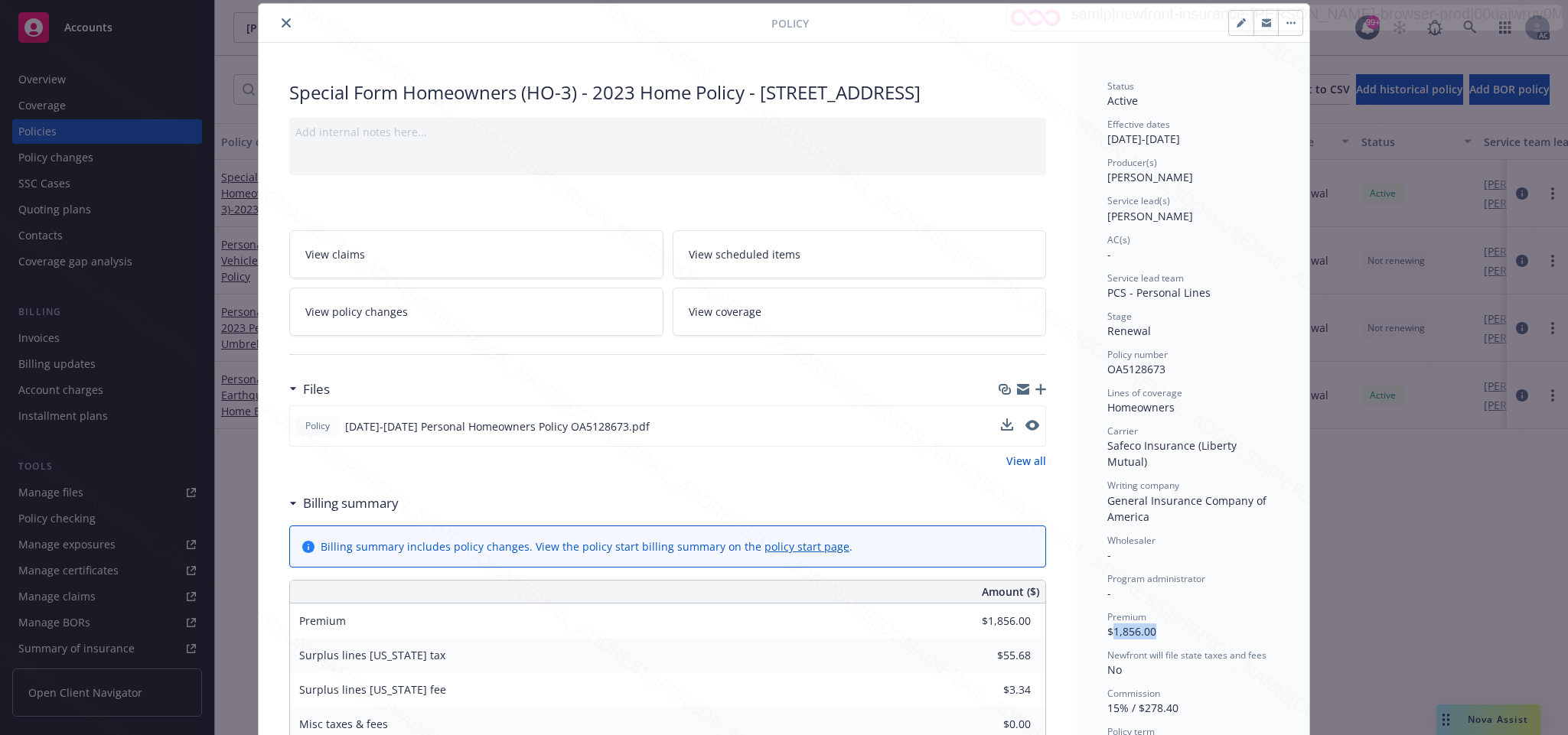
click at [1290, 23] on icon "button" at bounding box center [1290, 24] width 2 height 2
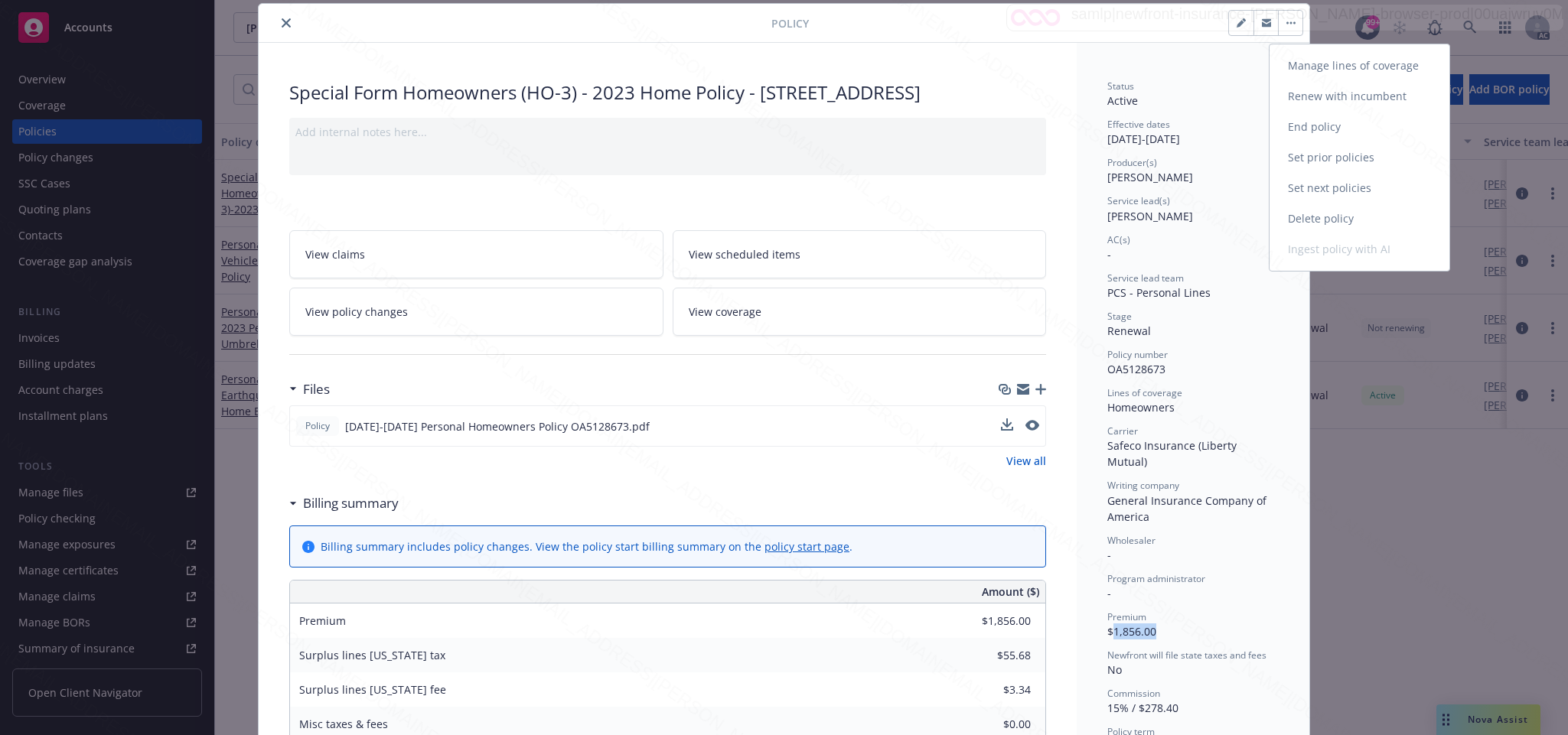
click at [1325, 126] on link "End policy" at bounding box center [1359, 126] width 180 height 30
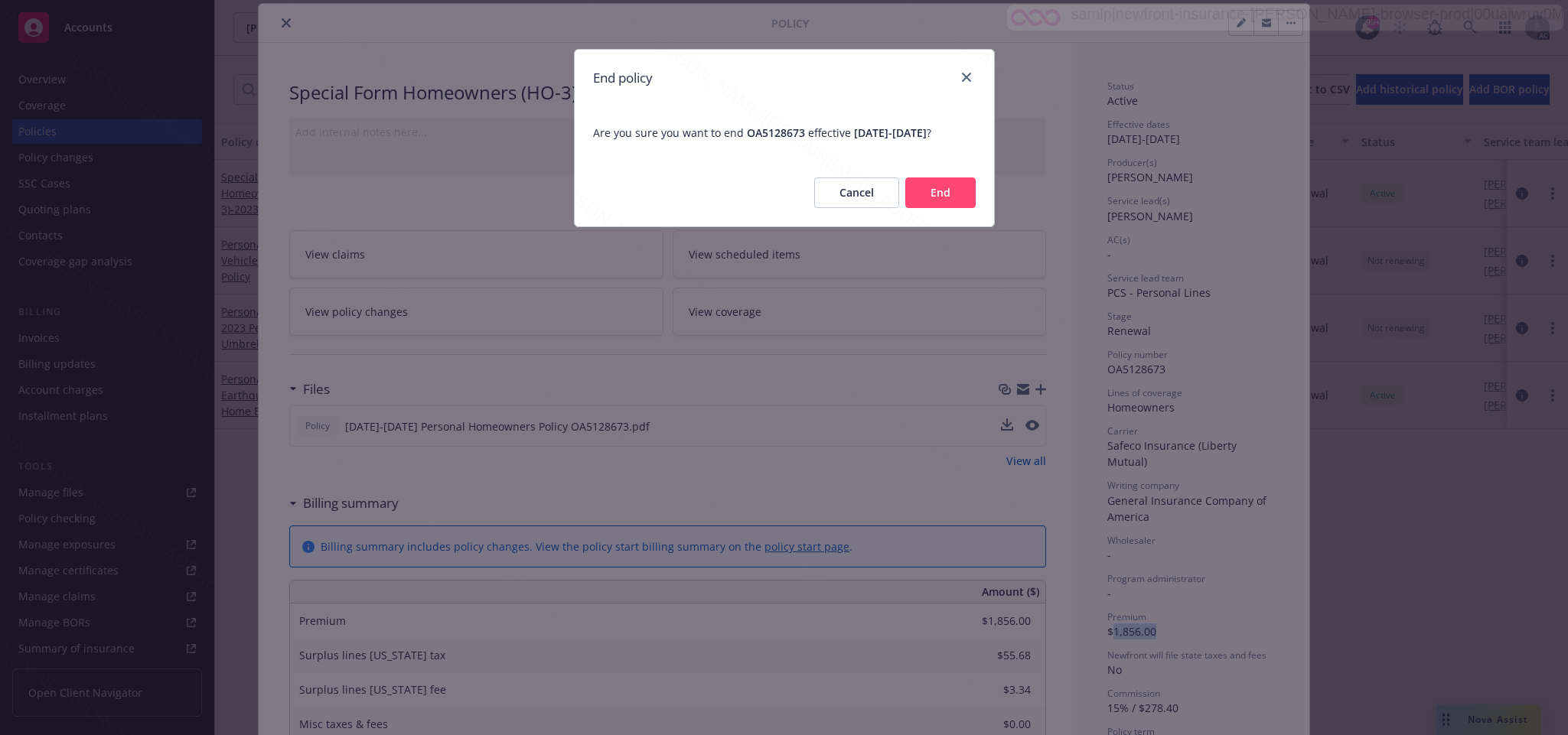
click at [949, 209] on button "End" at bounding box center [940, 192] width 71 height 30
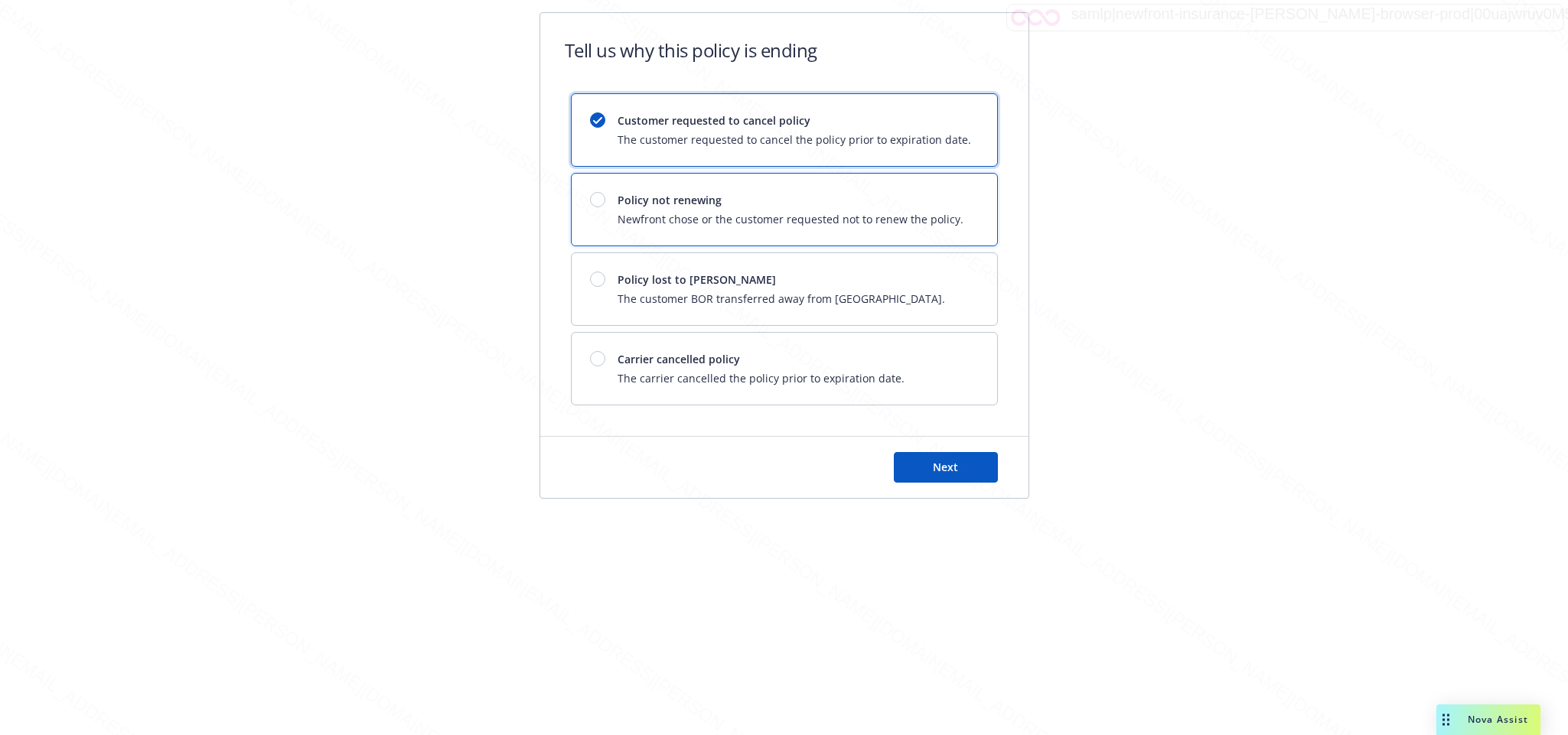
click at [769, 214] on span "Newfront chose or the customer requested not to renew the policy." at bounding box center [790, 219] width 346 height 16
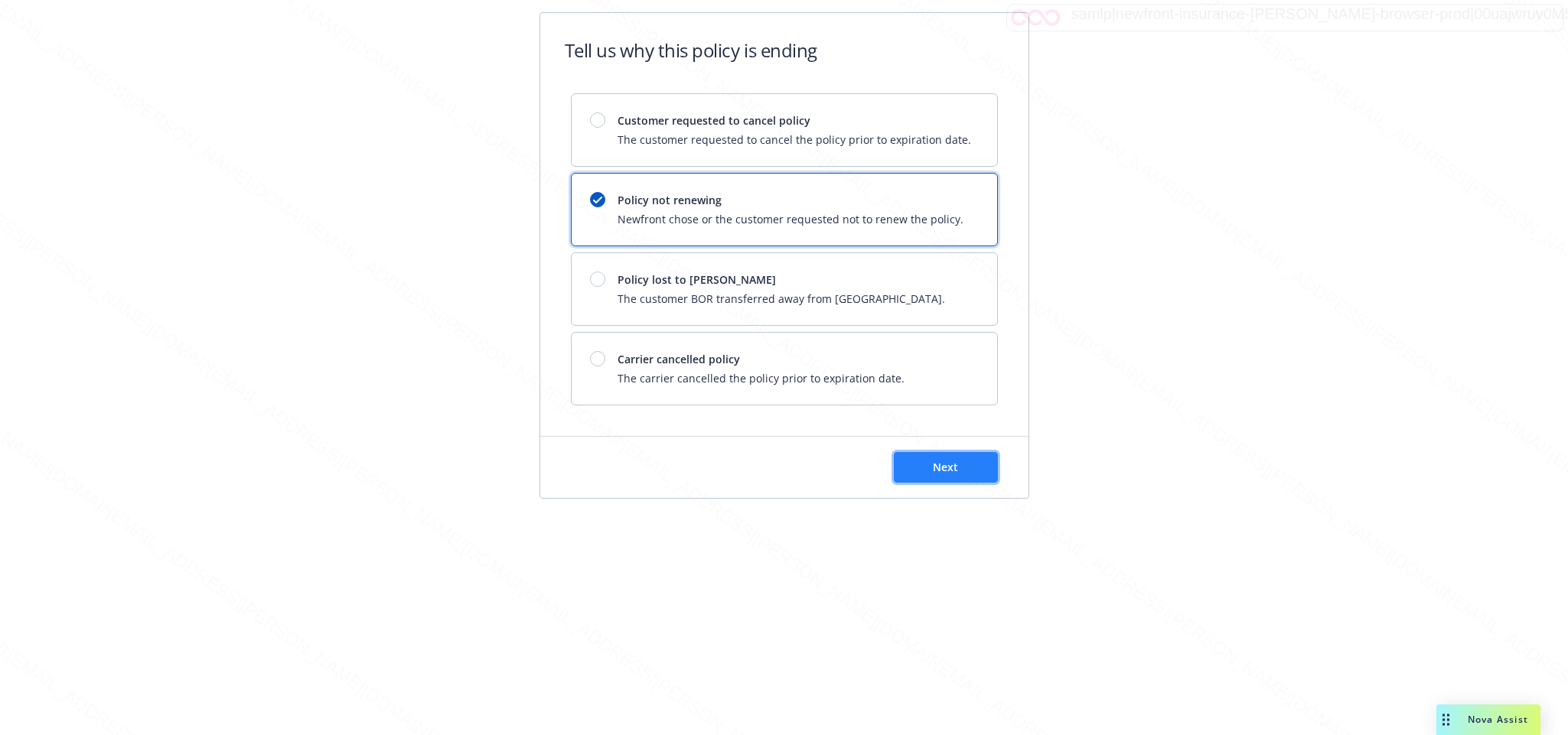
click at [926, 464] on button "Next" at bounding box center [946, 467] width 104 height 30
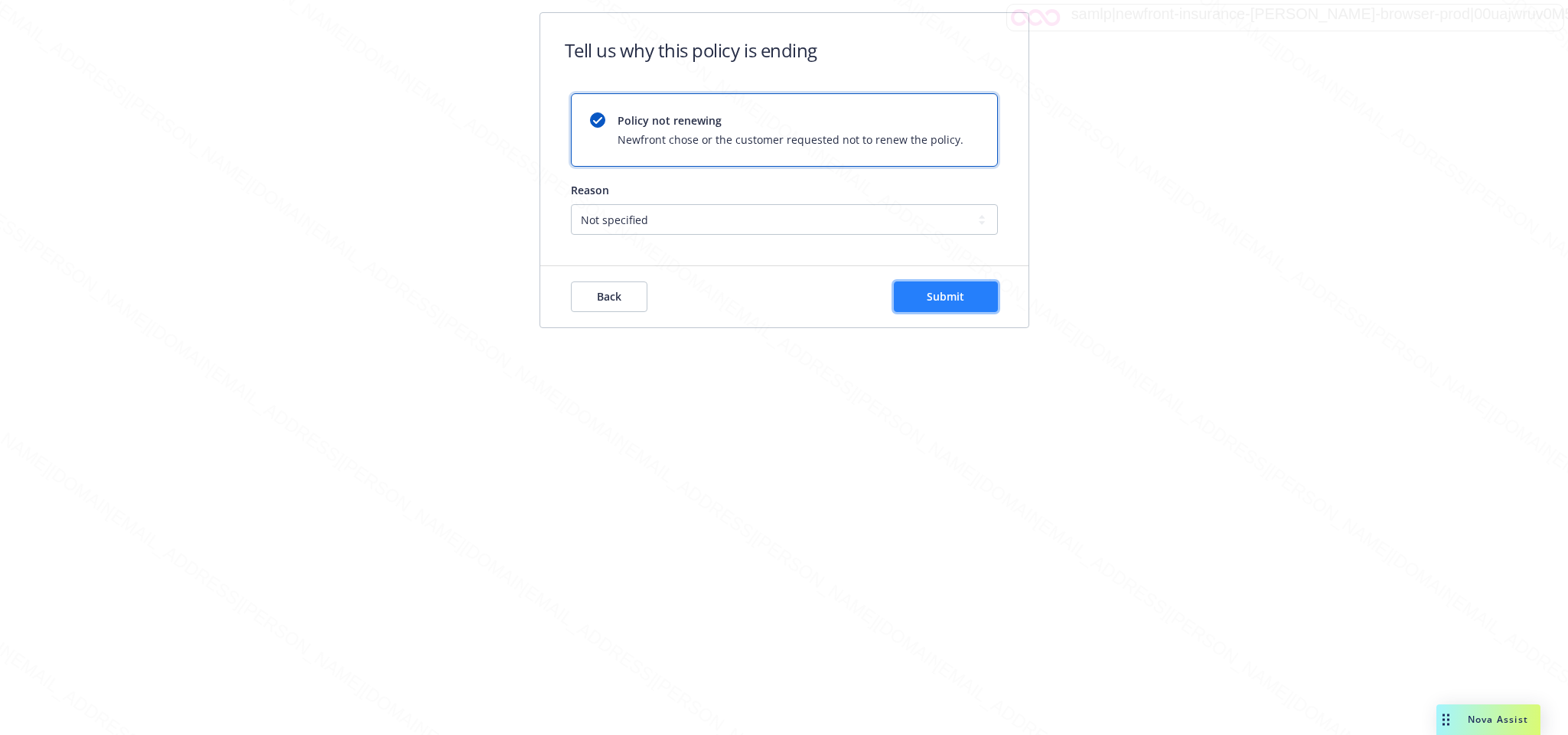
click at [915, 290] on button "Submit" at bounding box center [946, 296] width 104 height 30
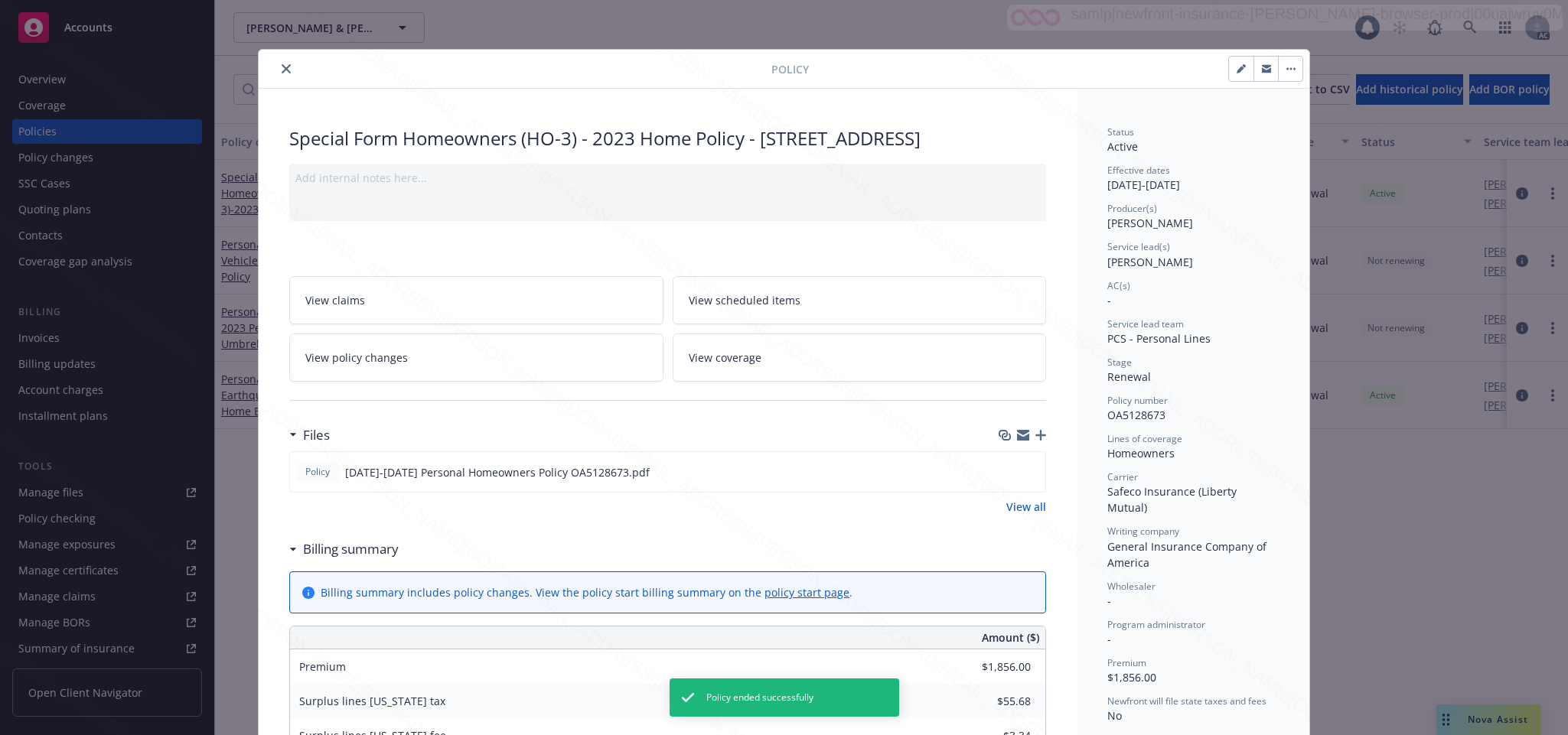
scroll to position [46, 0]
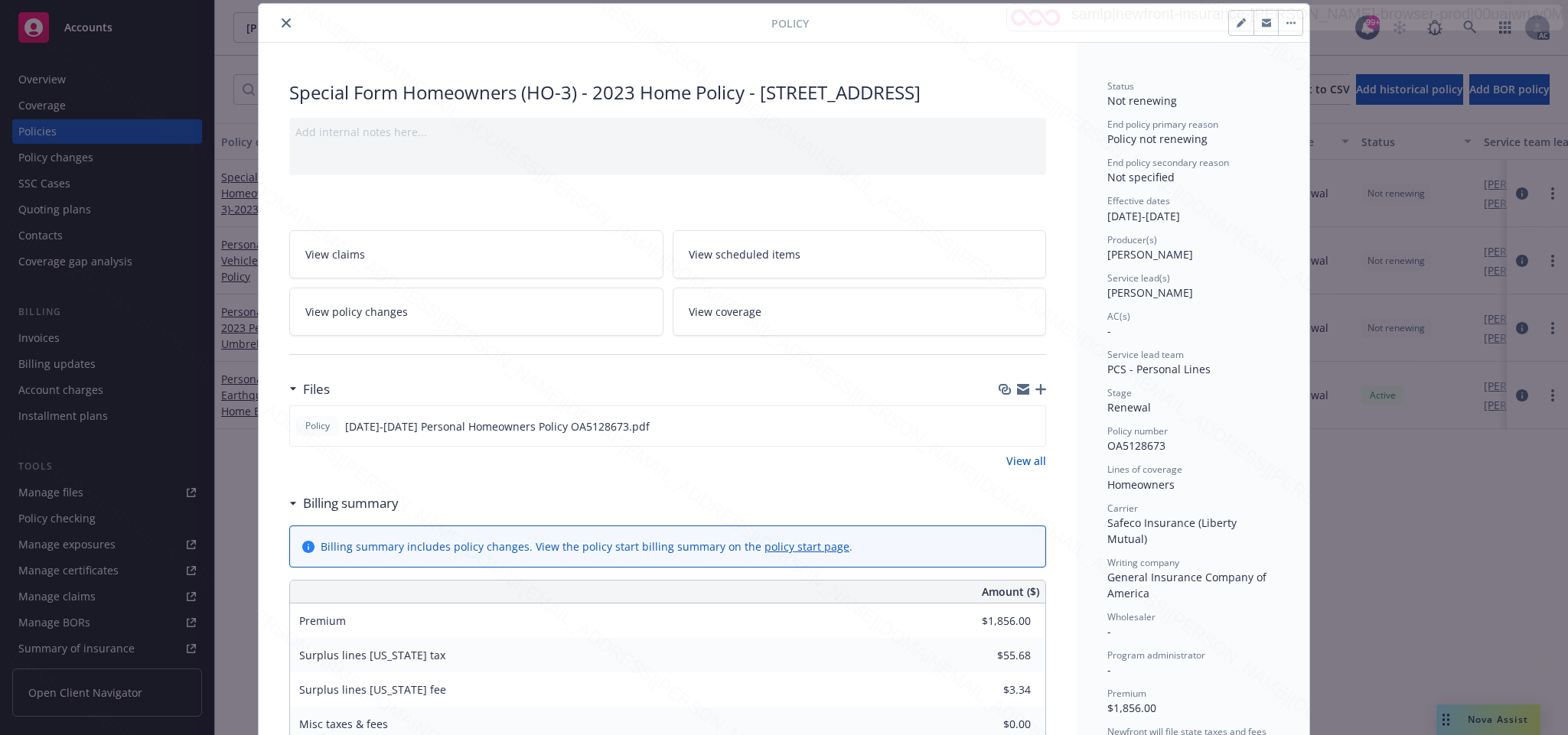
click at [281, 23] on icon "close" at bounding box center [286, 23] width 9 height 9
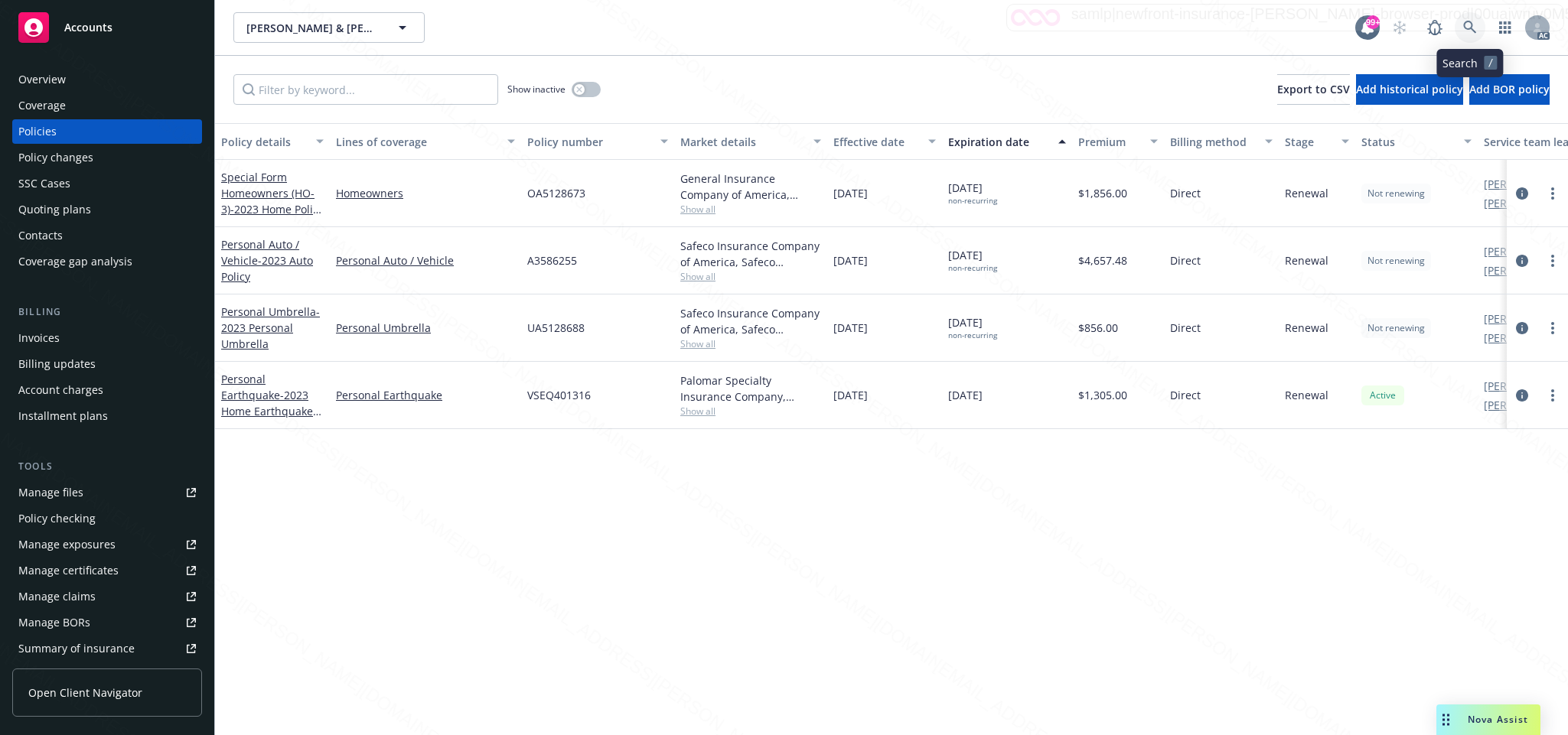
click at [1468, 23] on icon at bounding box center [1470, 27] width 14 height 14
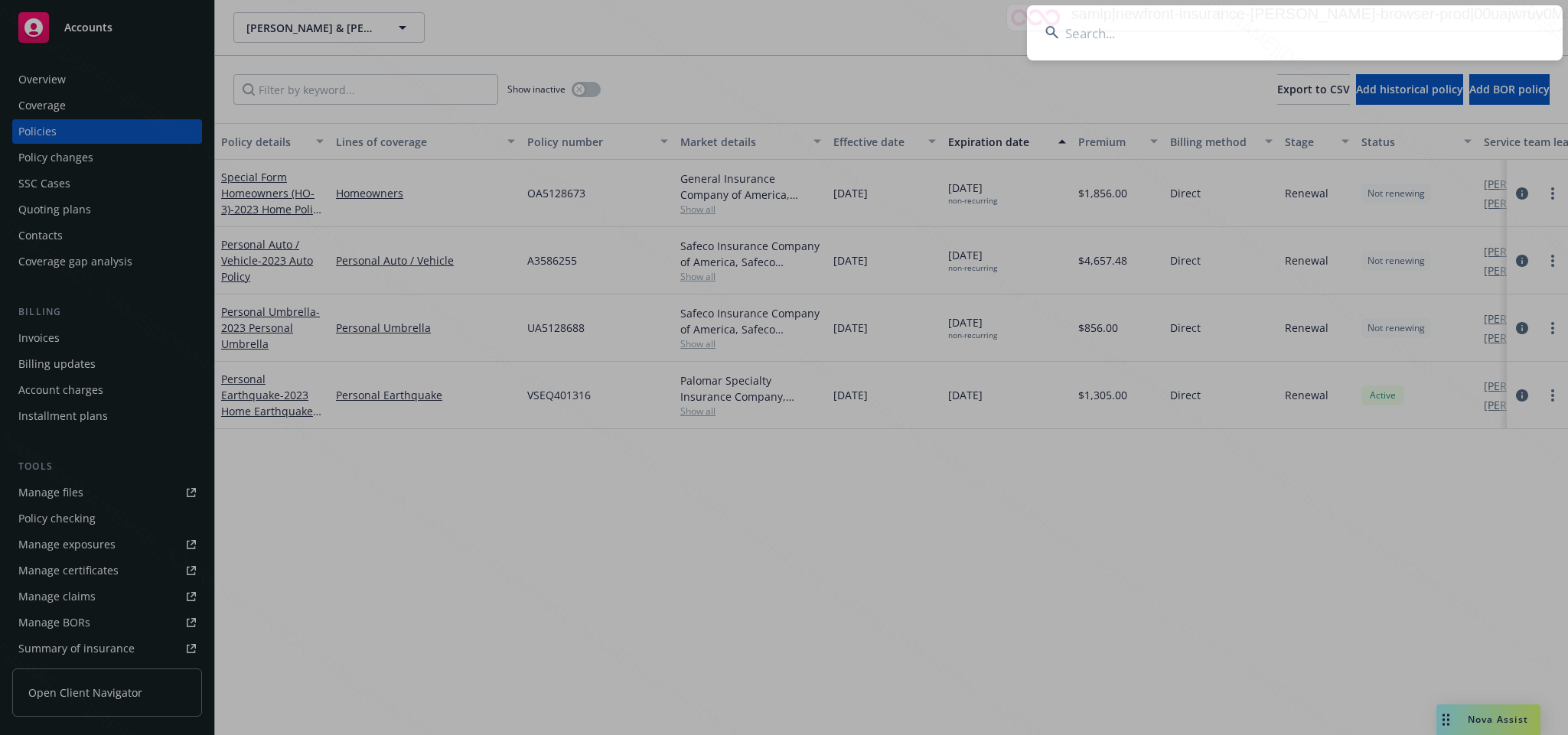
click at [1073, 42] on input at bounding box center [1295, 33] width 536 height 55
type input "8fdb2f29-b100-4031-91d9-8c85565a5ad1"
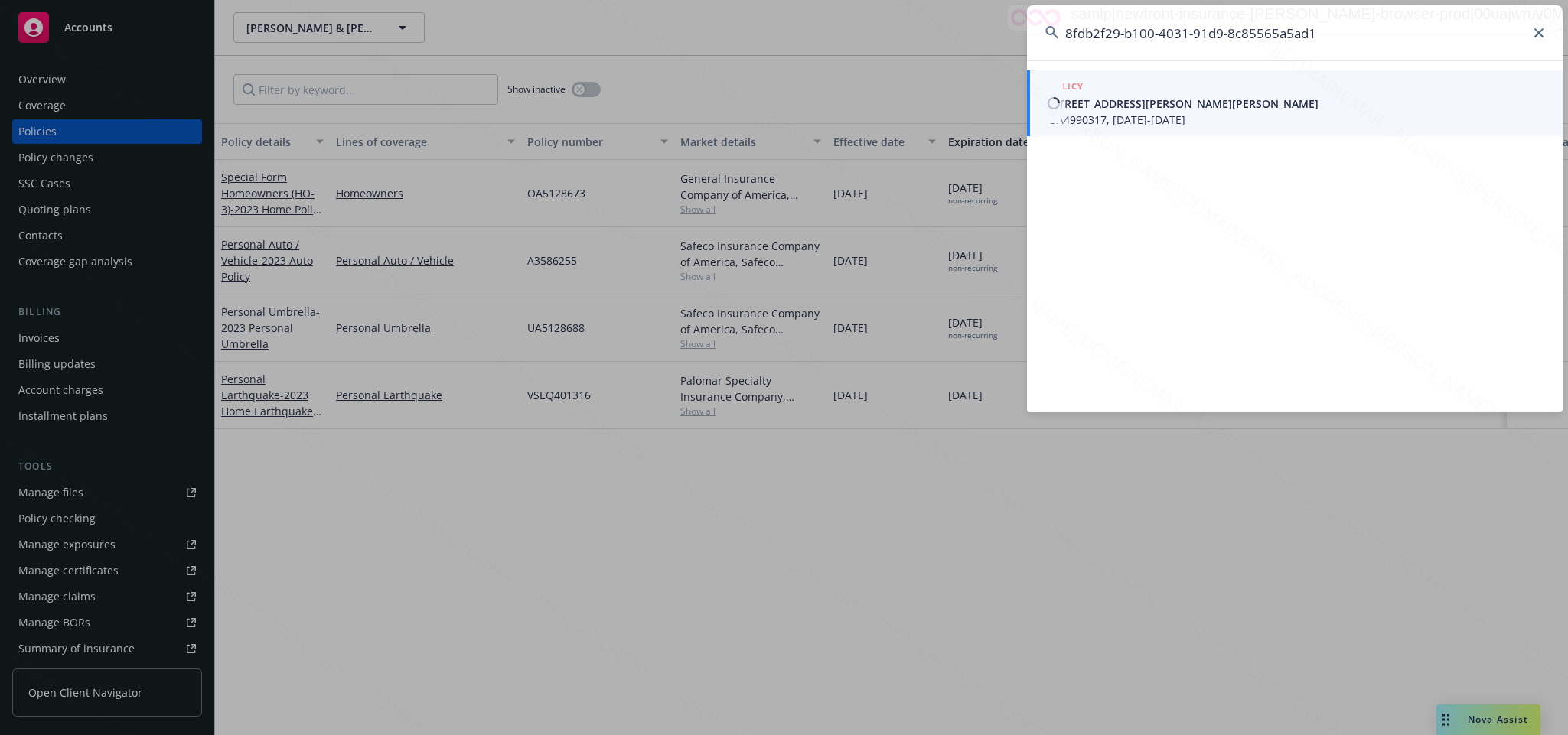
click at [1082, 108] on span "[STREET_ADDRESS][PERSON_NAME][PERSON_NAME]" at bounding box center [1296, 103] width 496 height 16
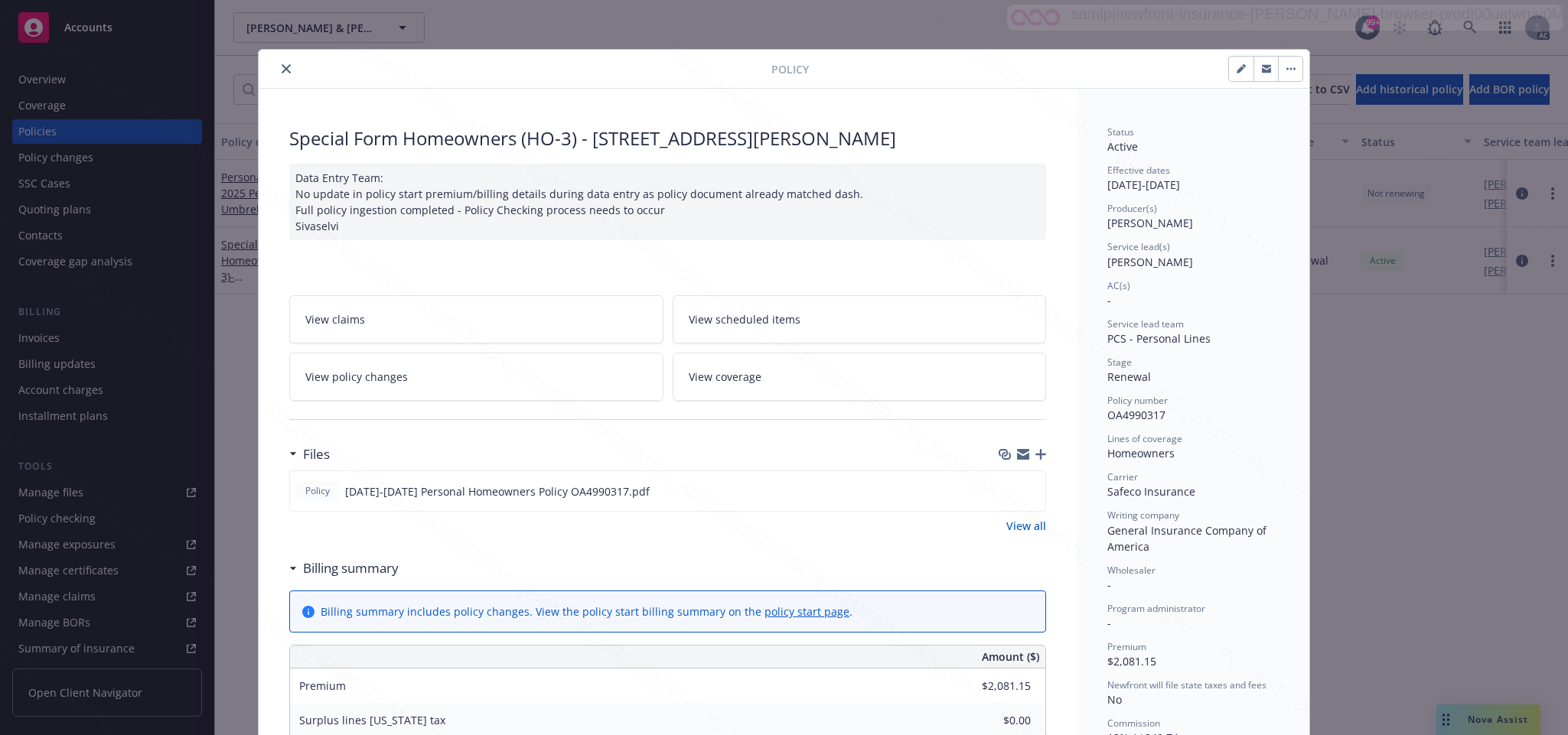
click at [347, 370] on link "View policy changes" at bounding box center [476, 376] width 374 height 48
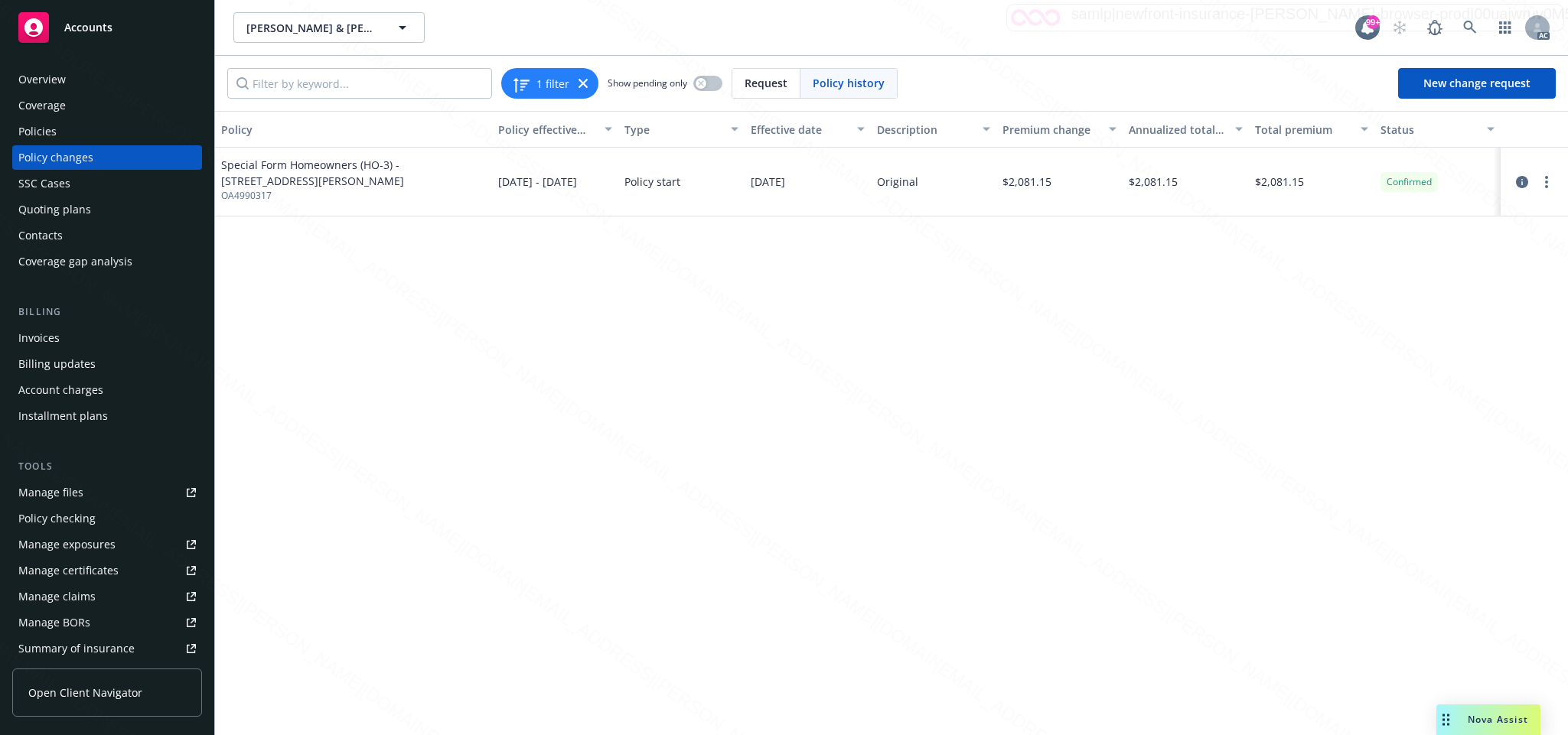
click at [42, 78] on div "Overview" at bounding box center [42, 79] width 47 height 25
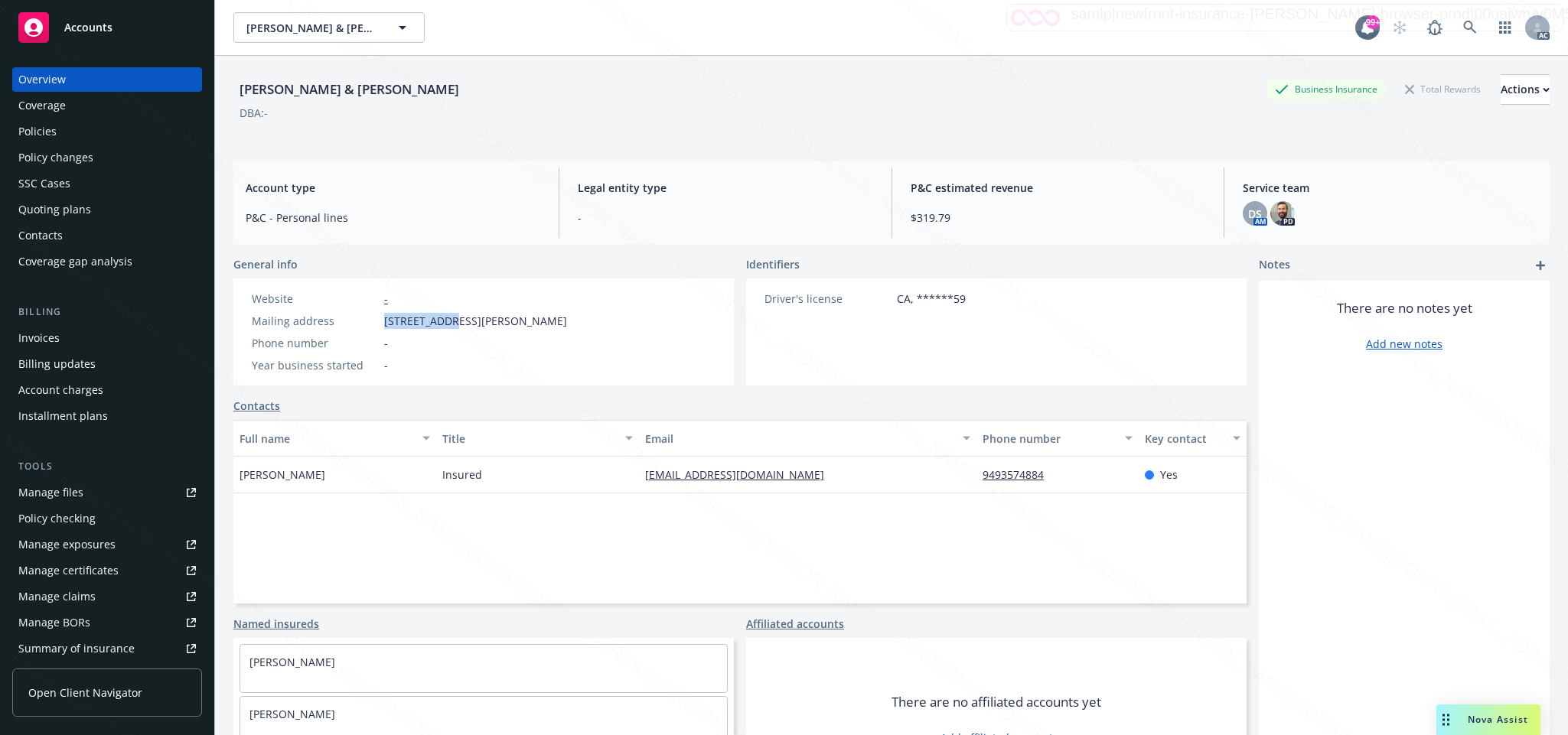
drag, startPoint x: 379, startPoint y: 317, endPoint x: 452, endPoint y: 322, distance: 73.2
click at [452, 322] on div "Mailing address [STREET_ADDRESS][PERSON_NAME][PERSON_NAME]" at bounding box center [409, 321] width 328 height 16
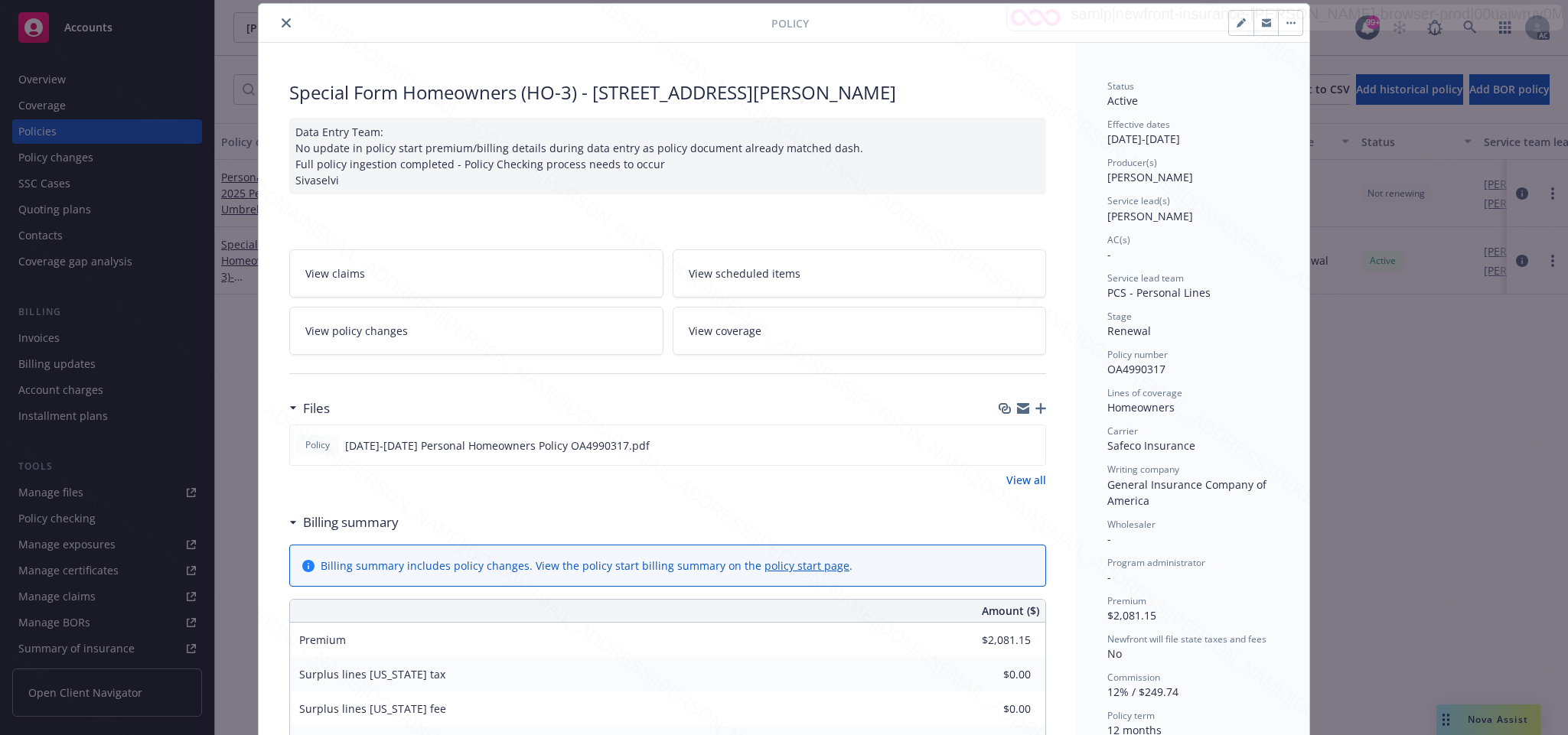
scroll to position [390, 0]
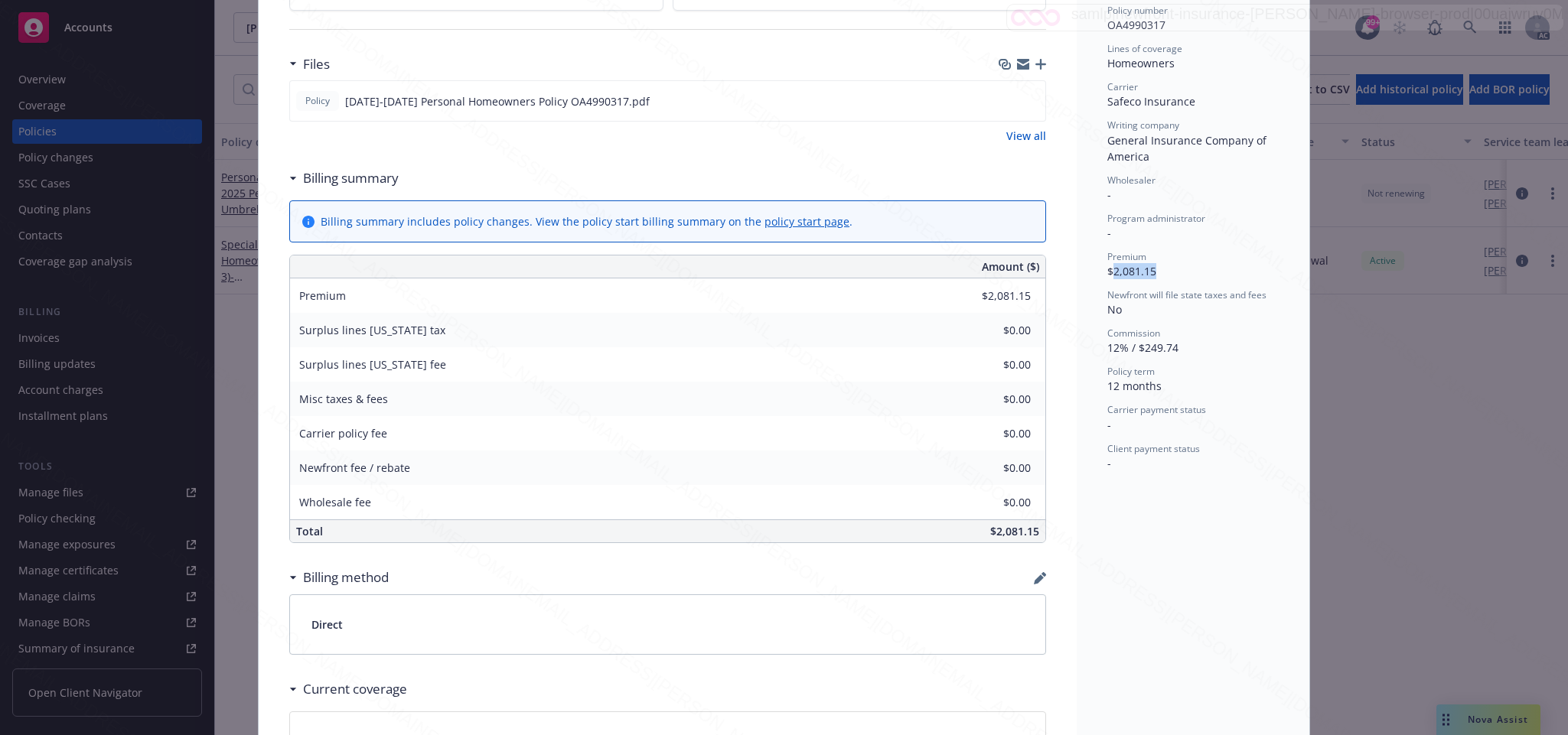
drag, startPoint x: 1104, startPoint y: 271, endPoint x: 1163, endPoint y: 266, distance: 59.2
click at [1163, 266] on div "Premium $2,081.15" at bounding box center [1193, 264] width 172 height 29
click at [1001, 102] on icon "download file" at bounding box center [1005, 99] width 10 height 9
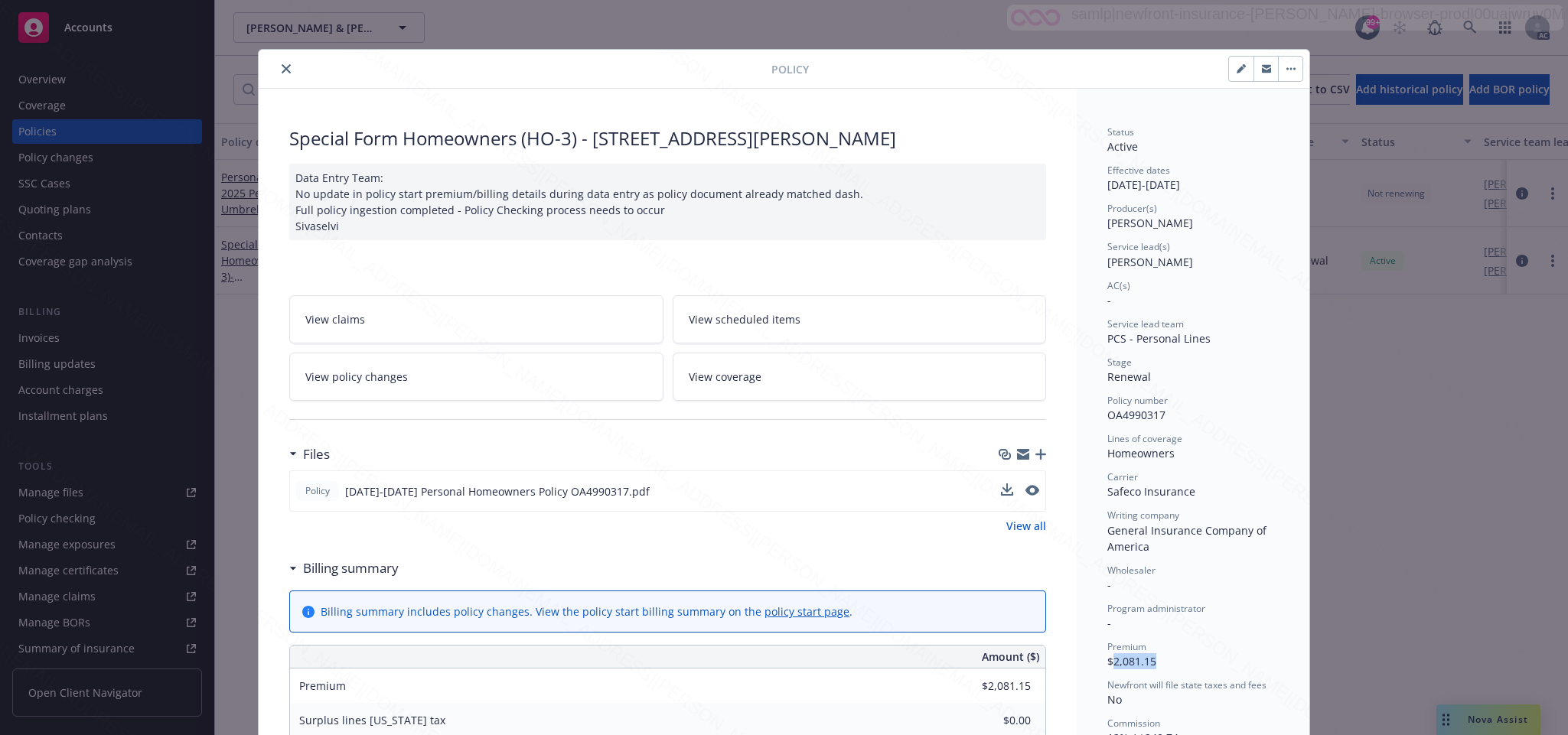
click at [1278, 67] on button "button" at bounding box center [1290, 69] width 25 height 25
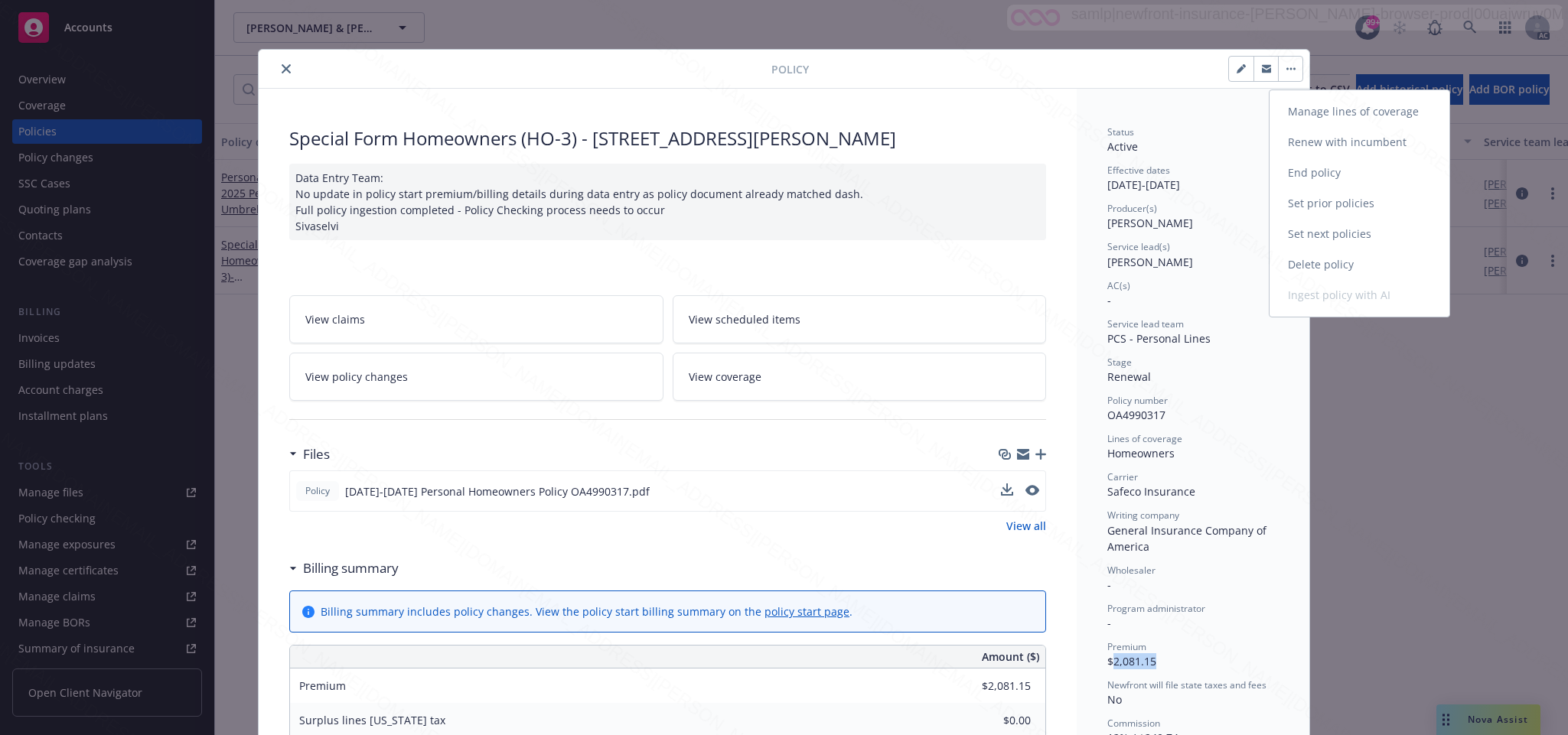
click at [1297, 168] on link "End policy" at bounding box center [1359, 173] width 180 height 30
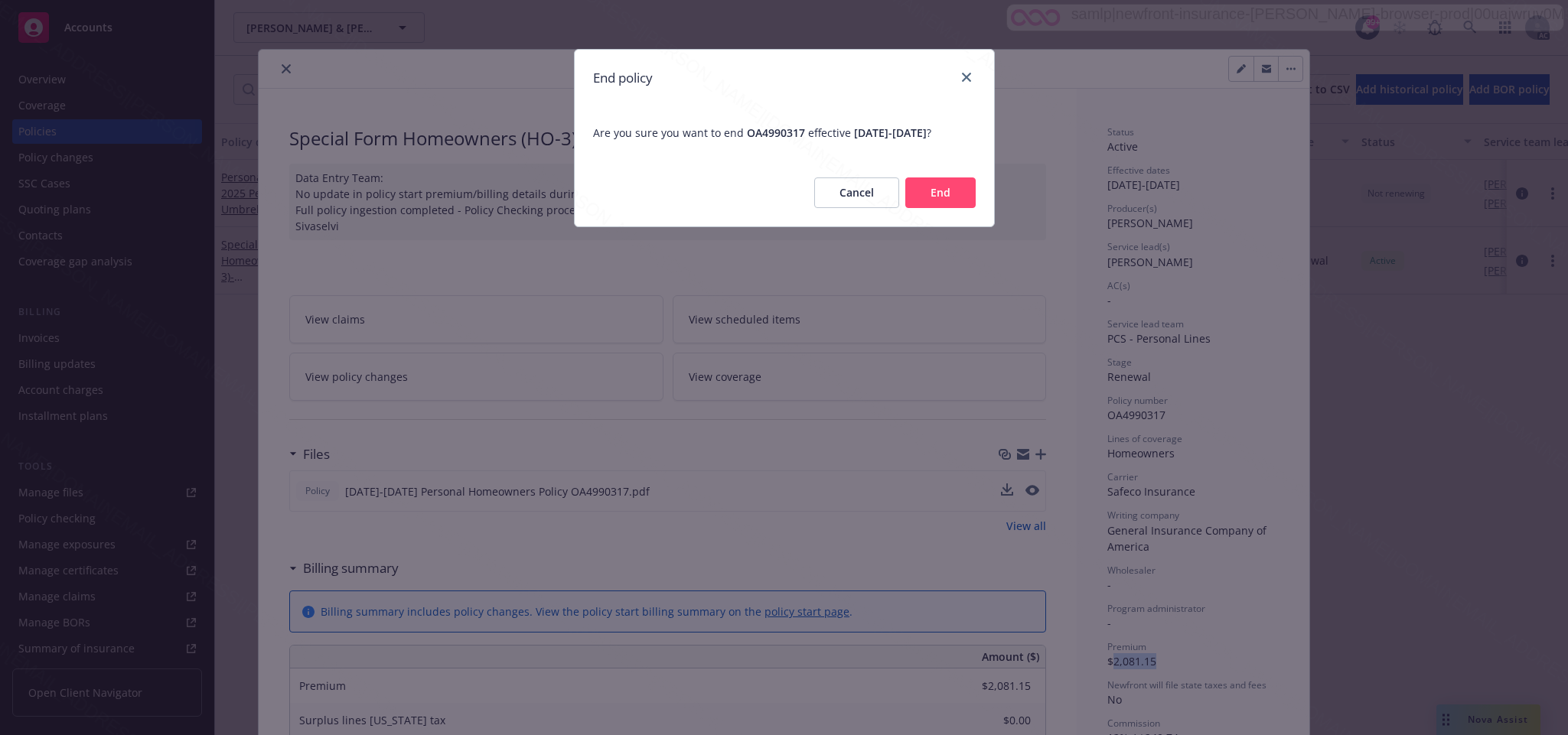
click at [926, 209] on button "End" at bounding box center [940, 192] width 71 height 30
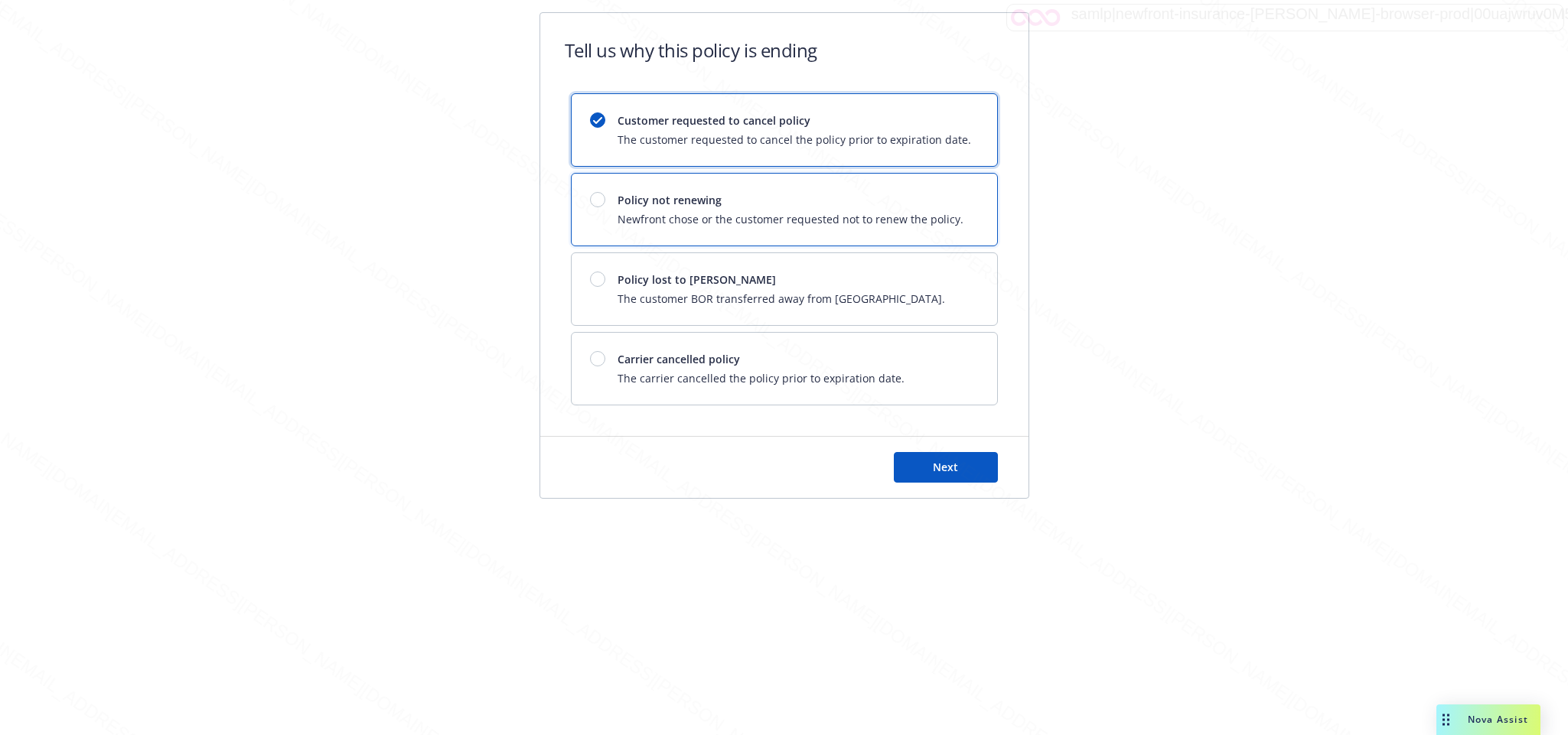
click at [641, 214] on span "Newfront chose or the customer requested not to renew the policy." at bounding box center [790, 219] width 346 height 16
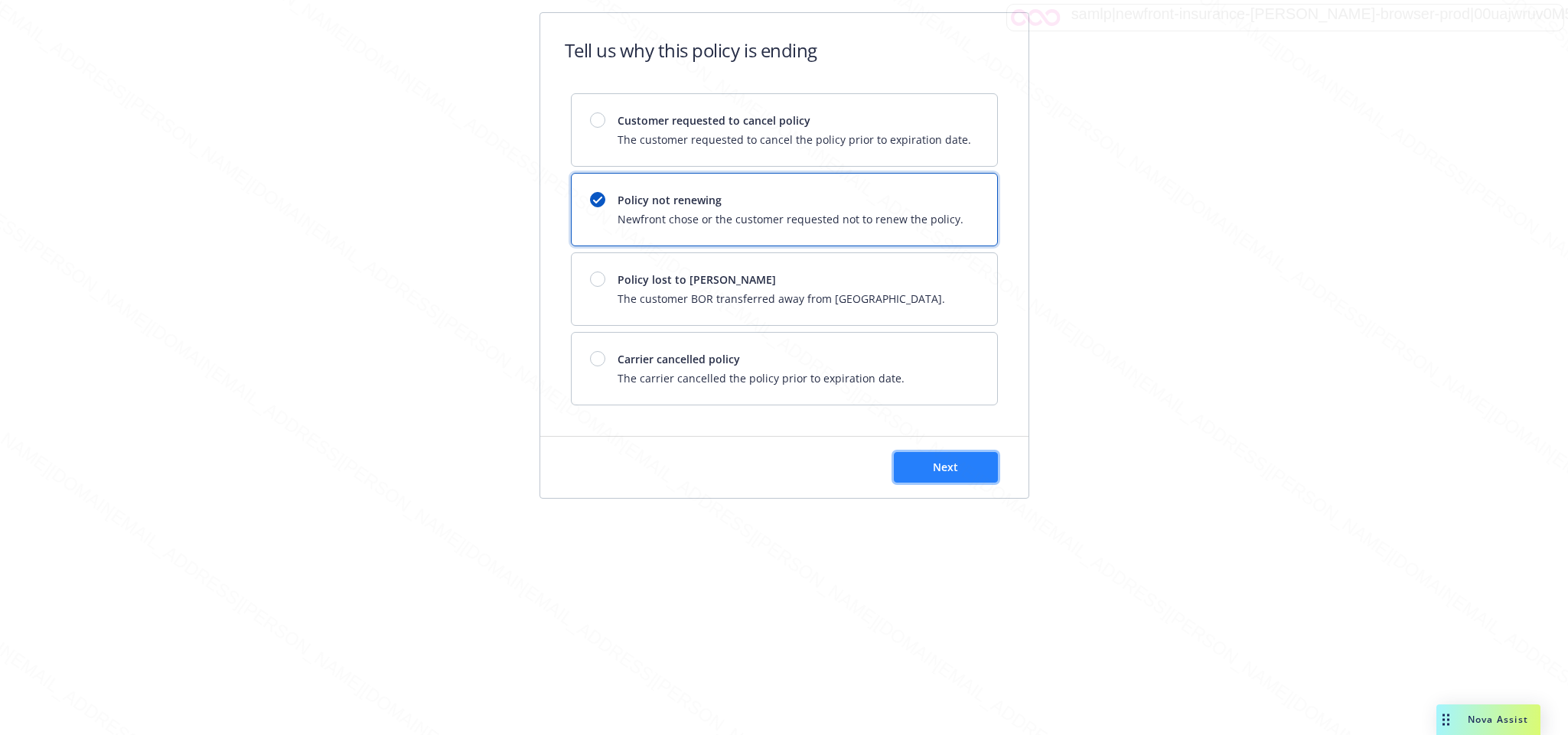
click at [928, 468] on button "Next" at bounding box center [946, 467] width 104 height 30
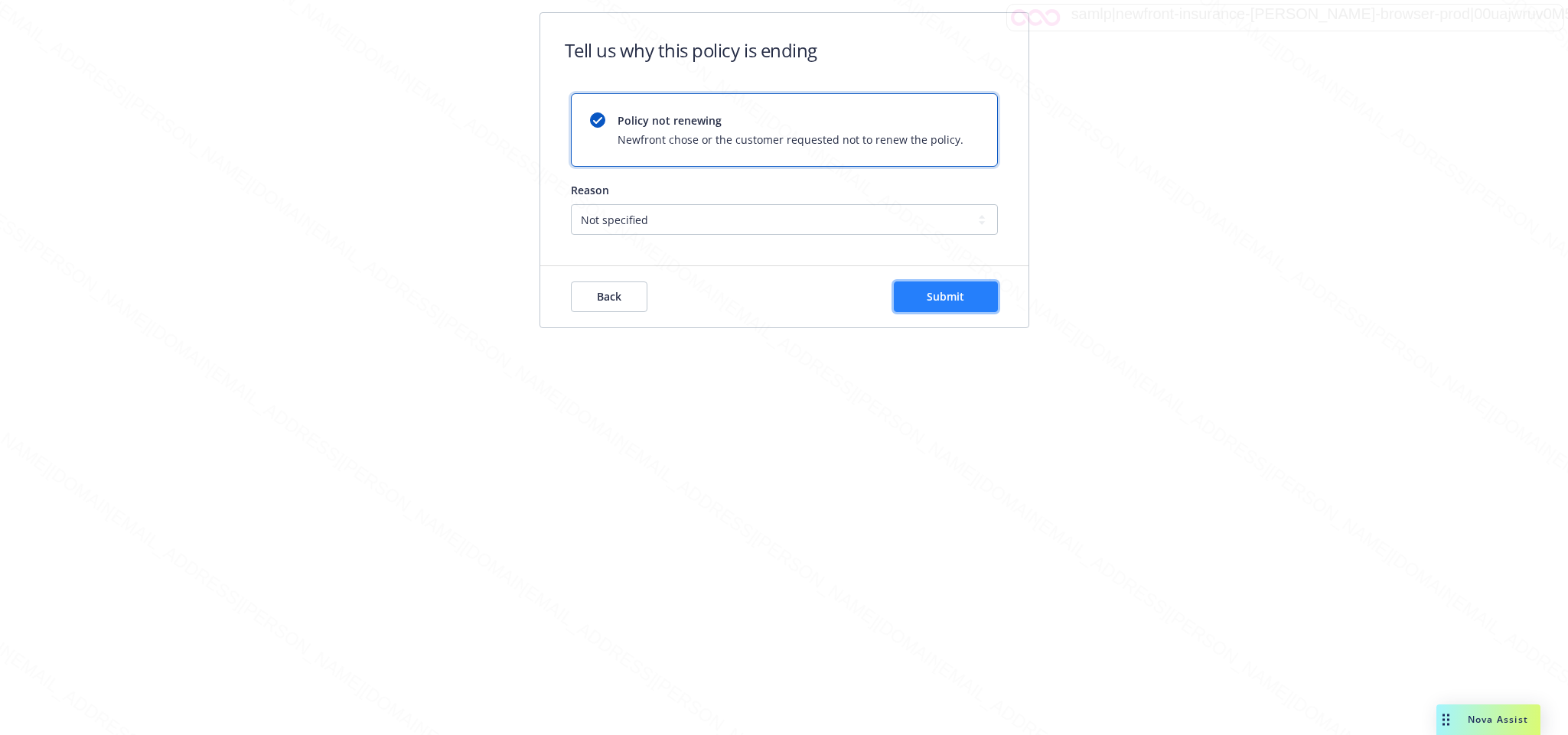
click at [952, 298] on span "Submit" at bounding box center [946, 295] width 38 height 14
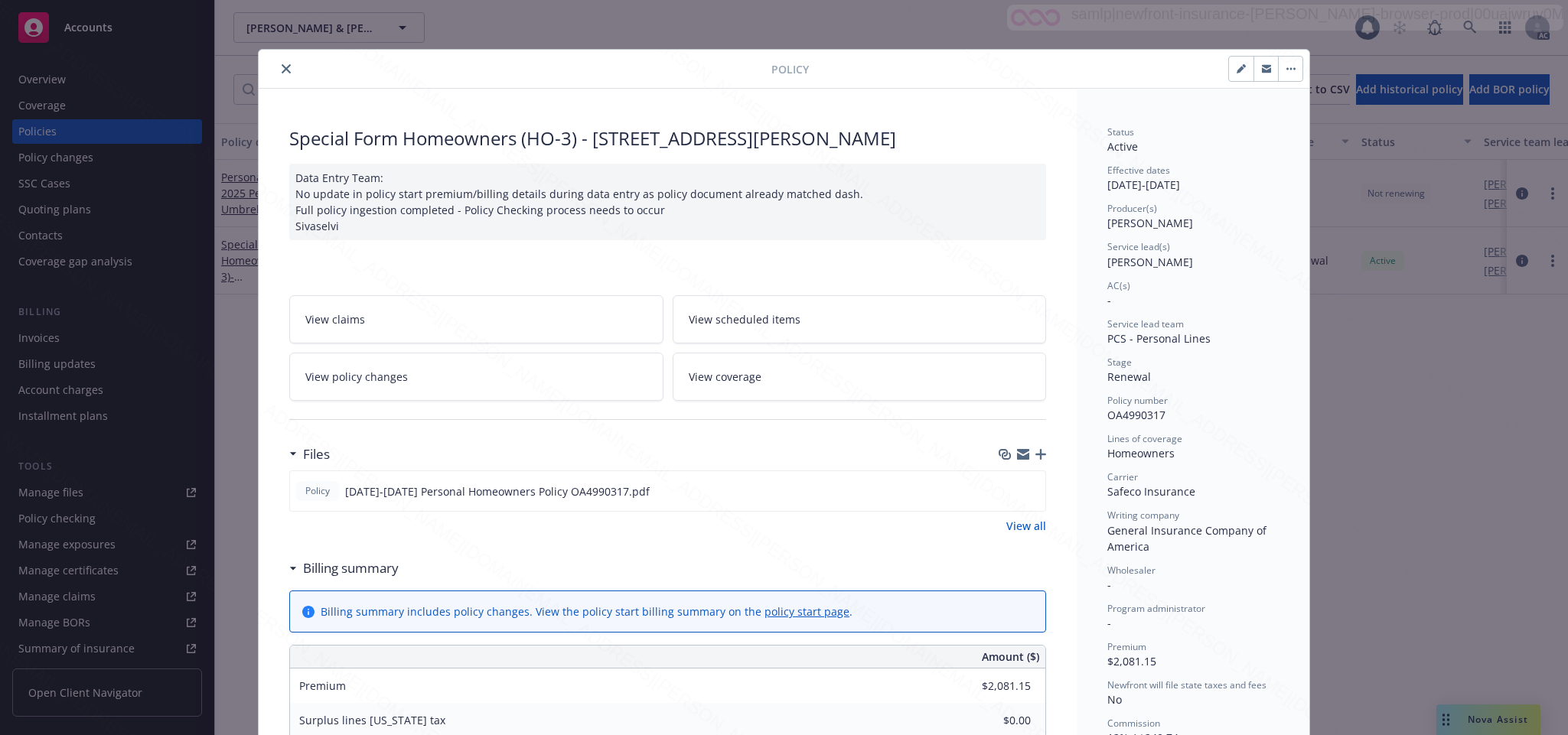
scroll to position [46, 0]
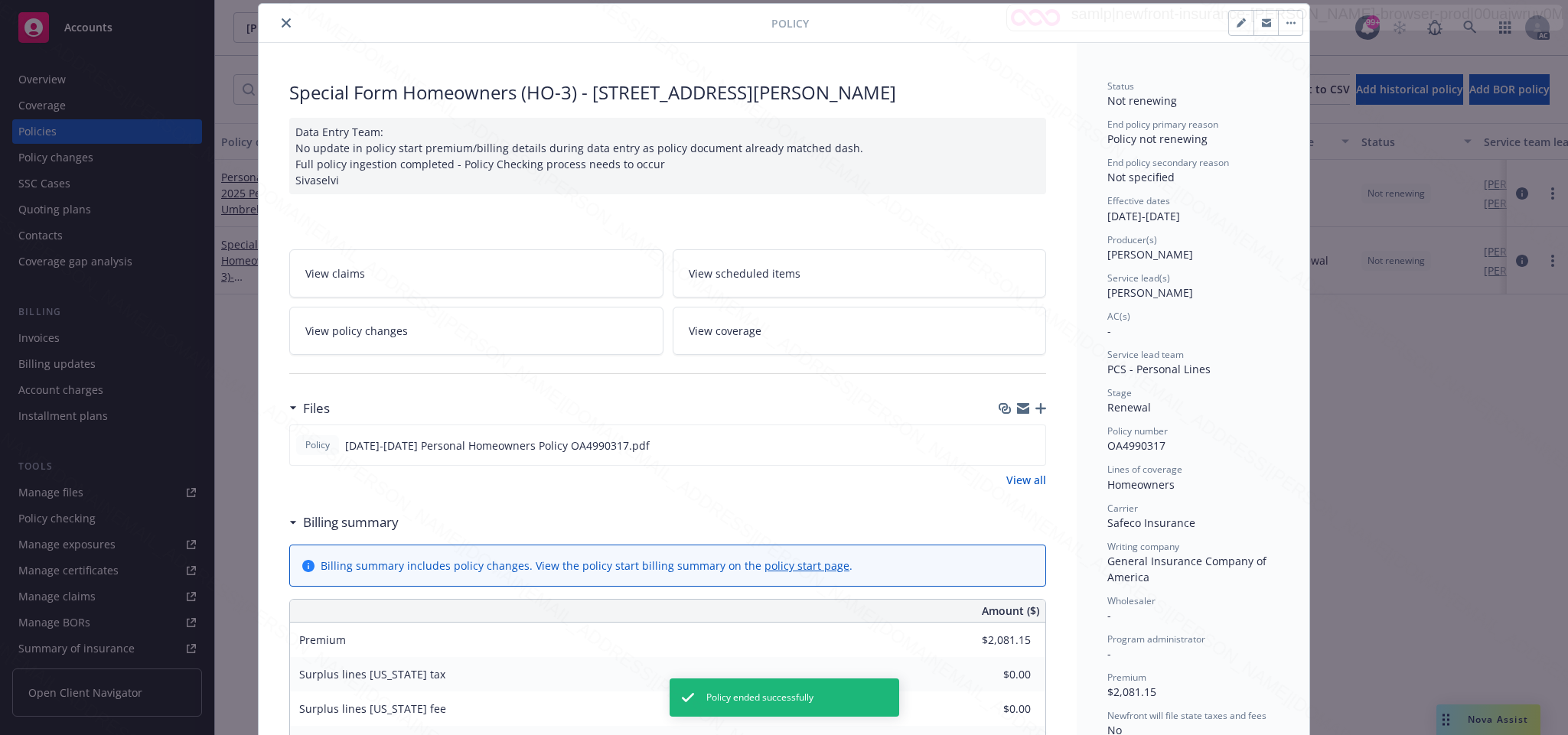
click at [285, 24] on button "close" at bounding box center [285, 23] width 18 height 18
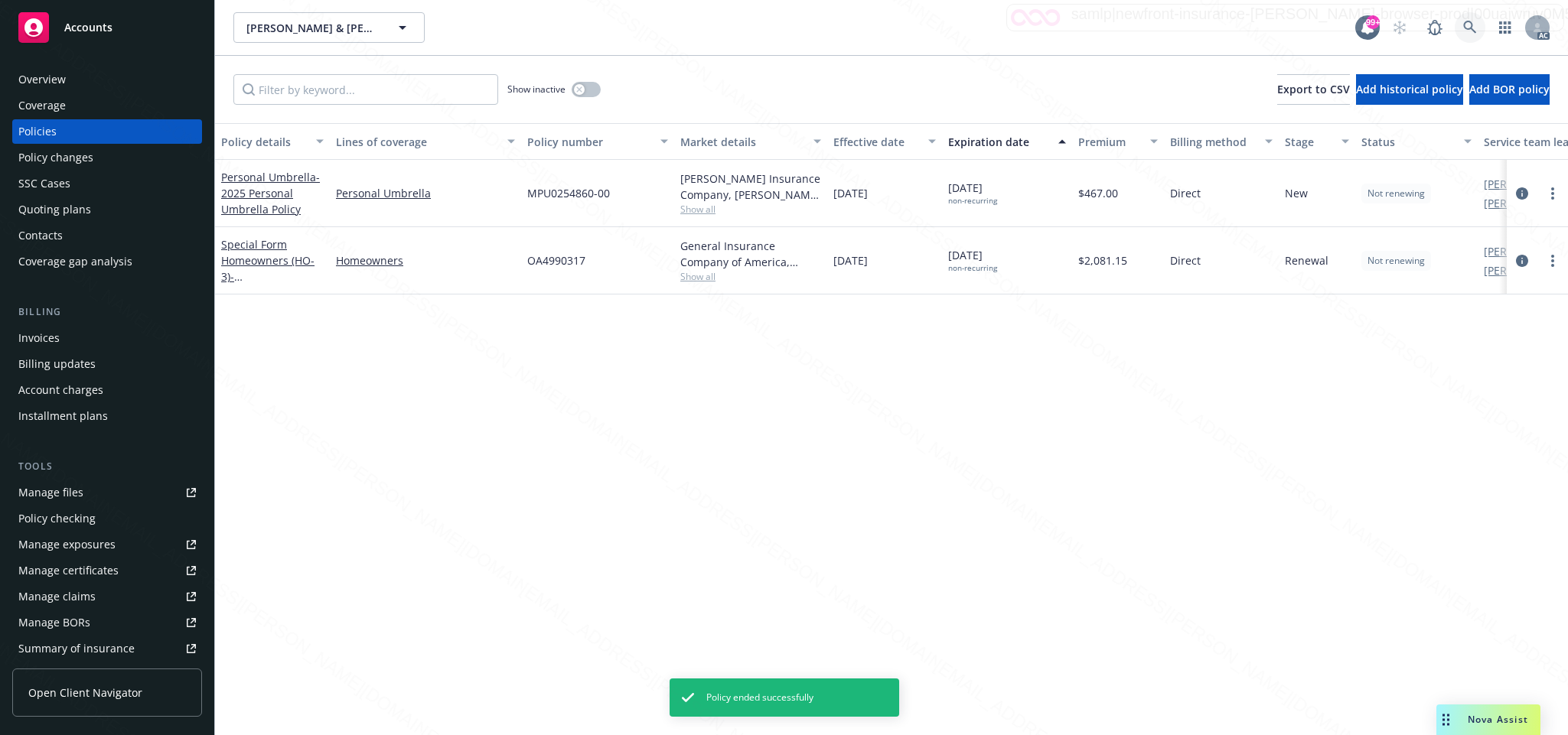
click at [1465, 24] on icon at bounding box center [1470, 27] width 13 height 13
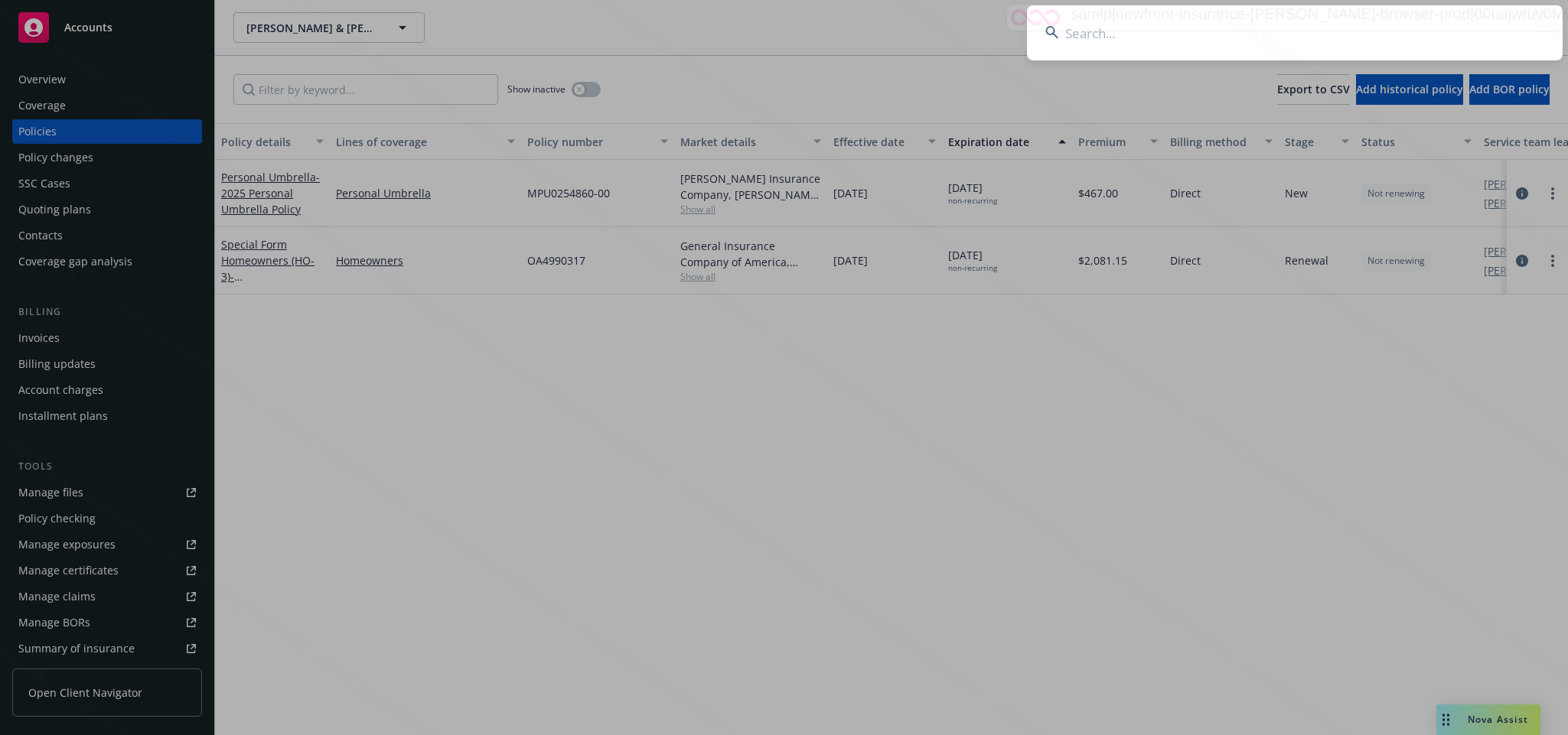
click at [1128, 21] on input at bounding box center [1295, 33] width 536 height 55
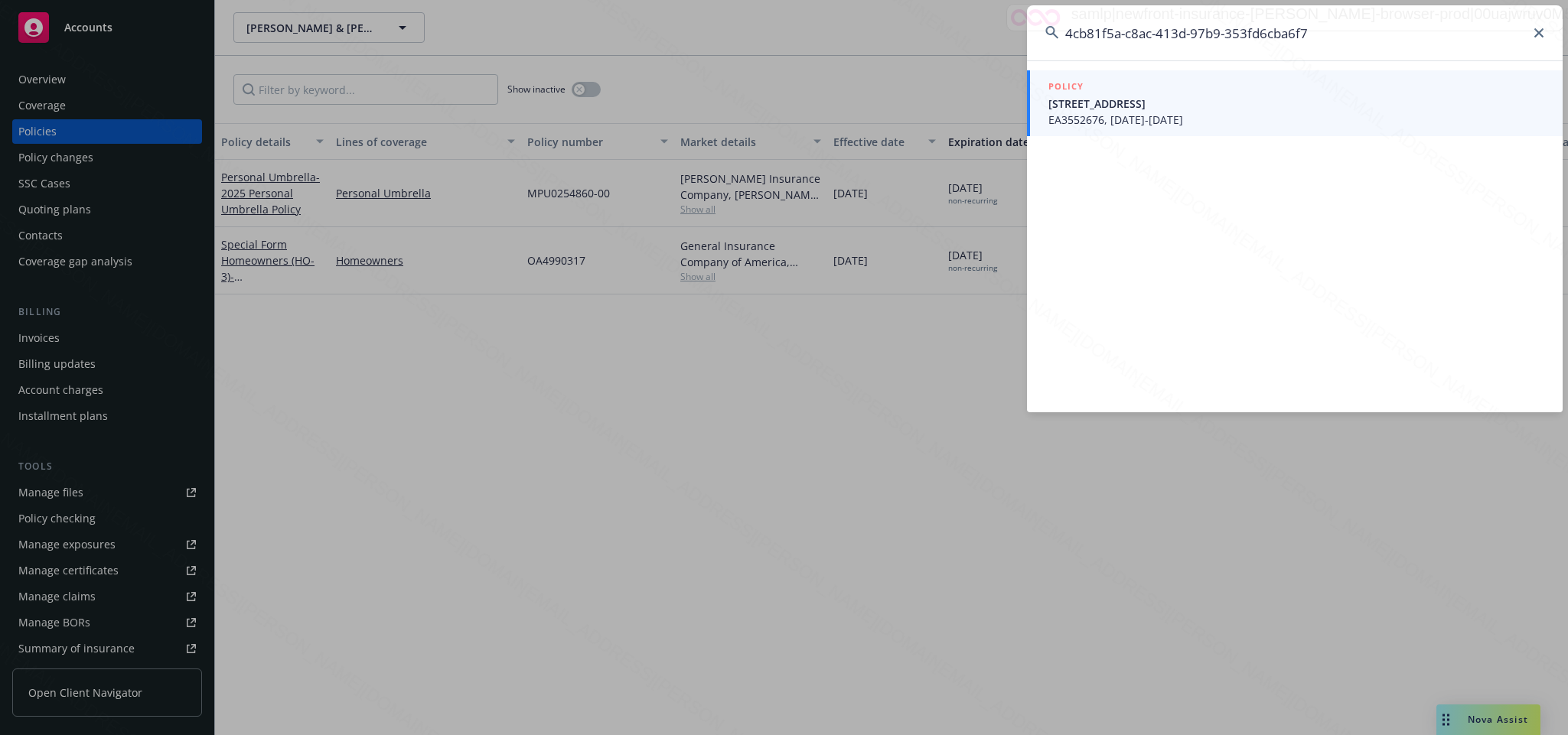
type input "4cb81f5a-c8ac-413d-97b9-353fd6cba6f7"
click at [1075, 120] on span "EA3552676, [DATE]-[DATE]" at bounding box center [1296, 119] width 496 height 16
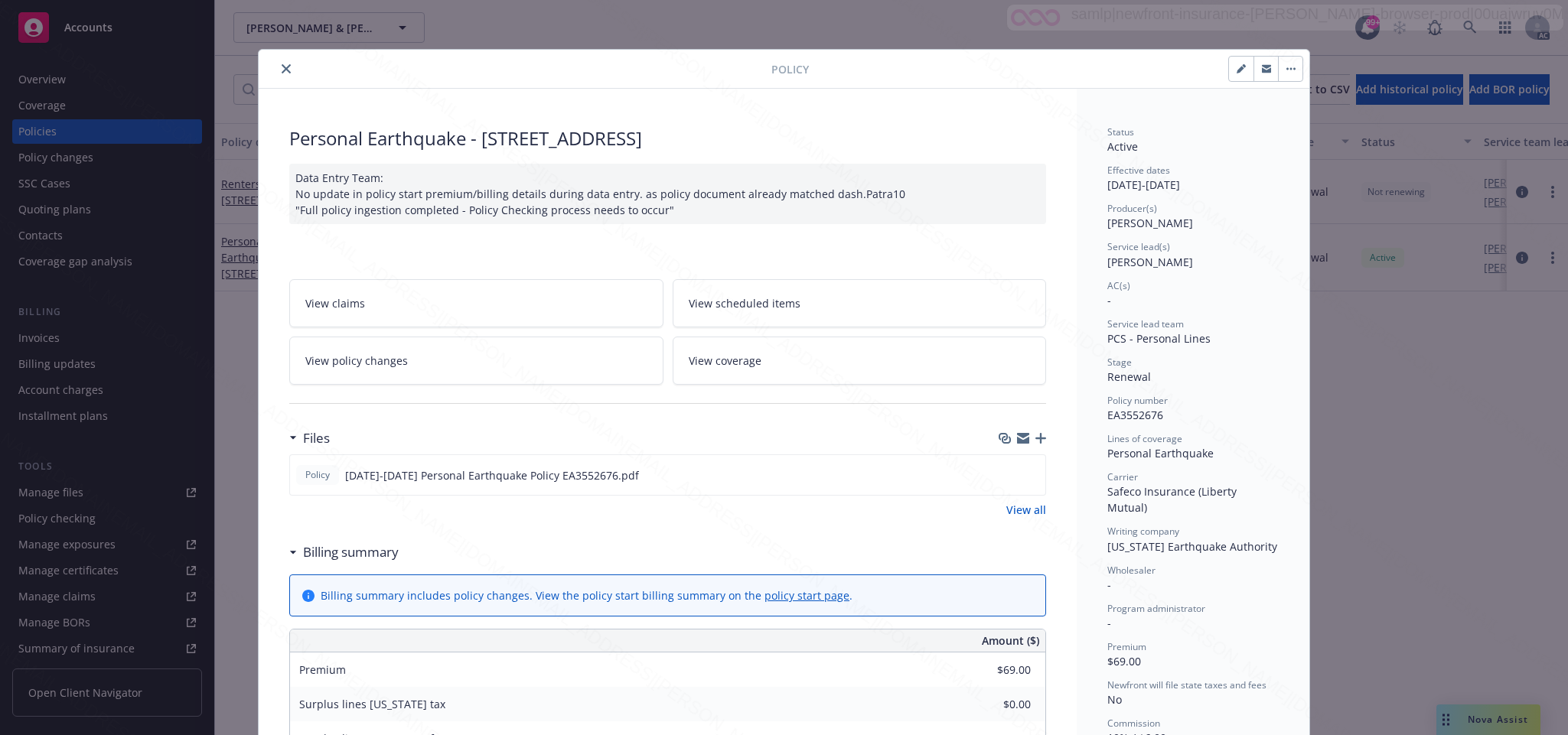
click at [373, 362] on span "View policy changes" at bounding box center [356, 360] width 103 height 16
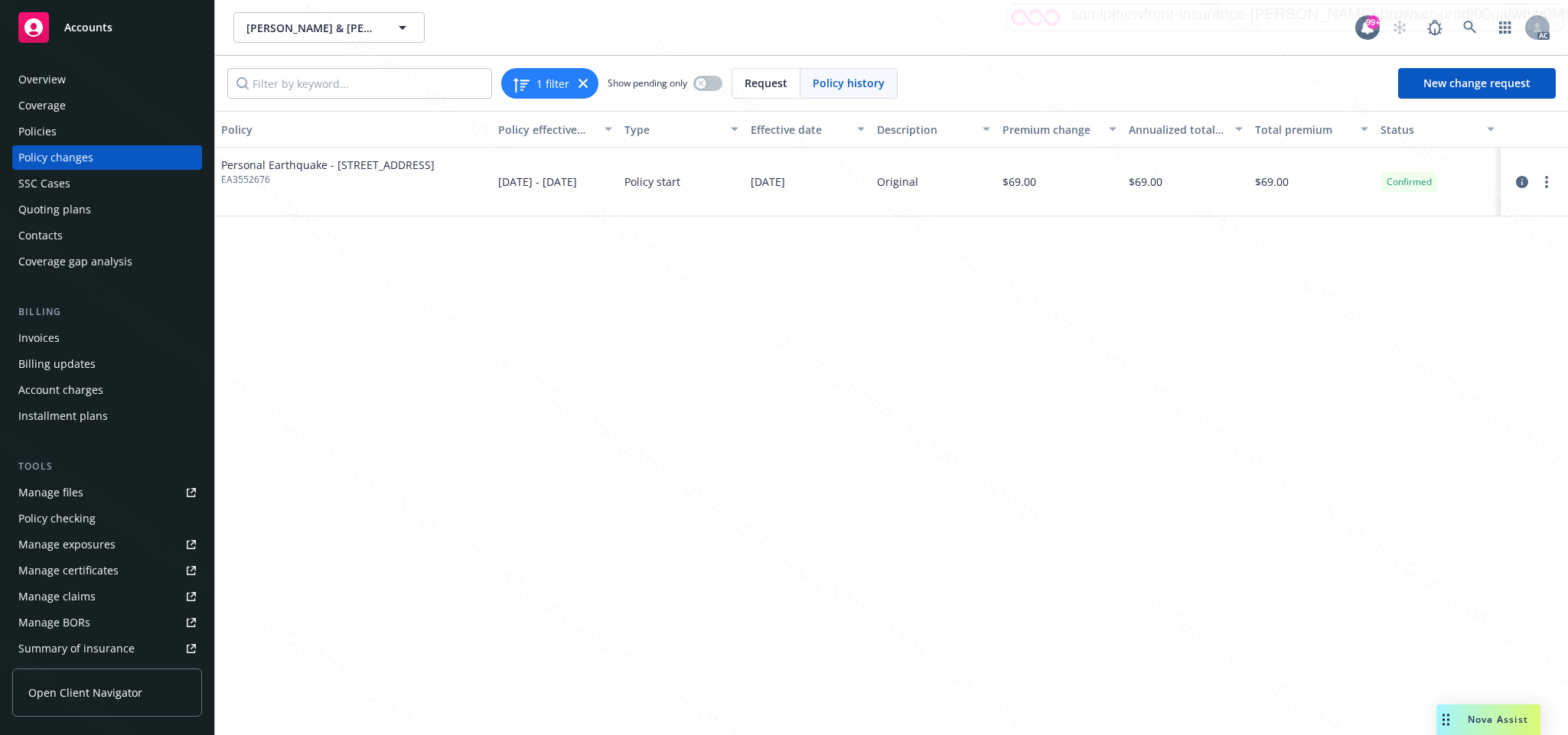
click at [64, 81] on div "Overview" at bounding box center [42, 79] width 47 height 25
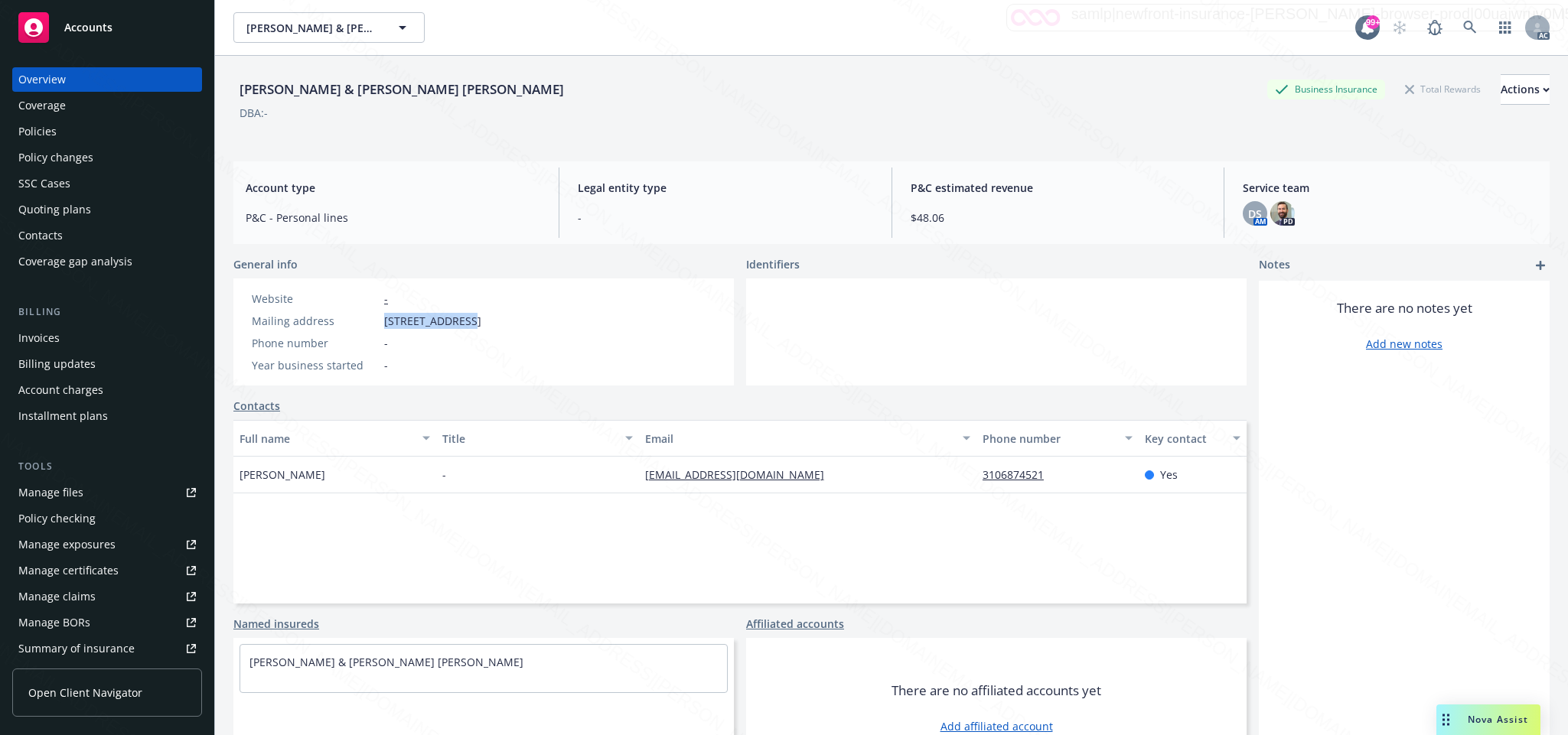
drag, startPoint x: 377, startPoint y: 317, endPoint x: 471, endPoint y: 328, distance: 94.6
click at [471, 328] on div "Mailing address [STREET_ADDRESS]" at bounding box center [366, 321] width 242 height 16
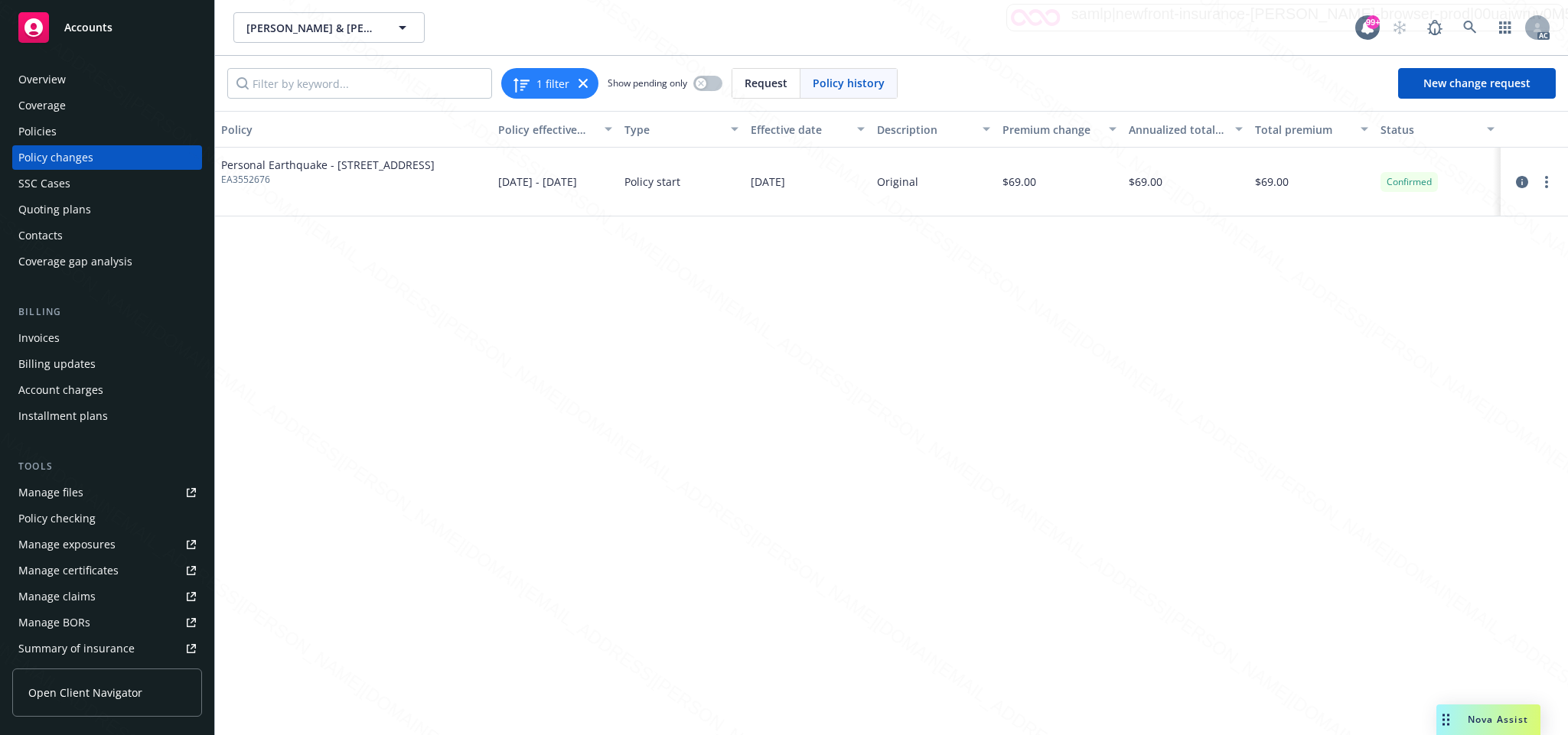
drag, startPoint x: 30, startPoint y: 5, endPoint x: 437, endPoint y: 283, distance: 492.9
click at [437, 283] on div "Policy Policy effective dates Type Effective date Description Premium change An…" at bounding box center [891, 423] width 1353 height 624
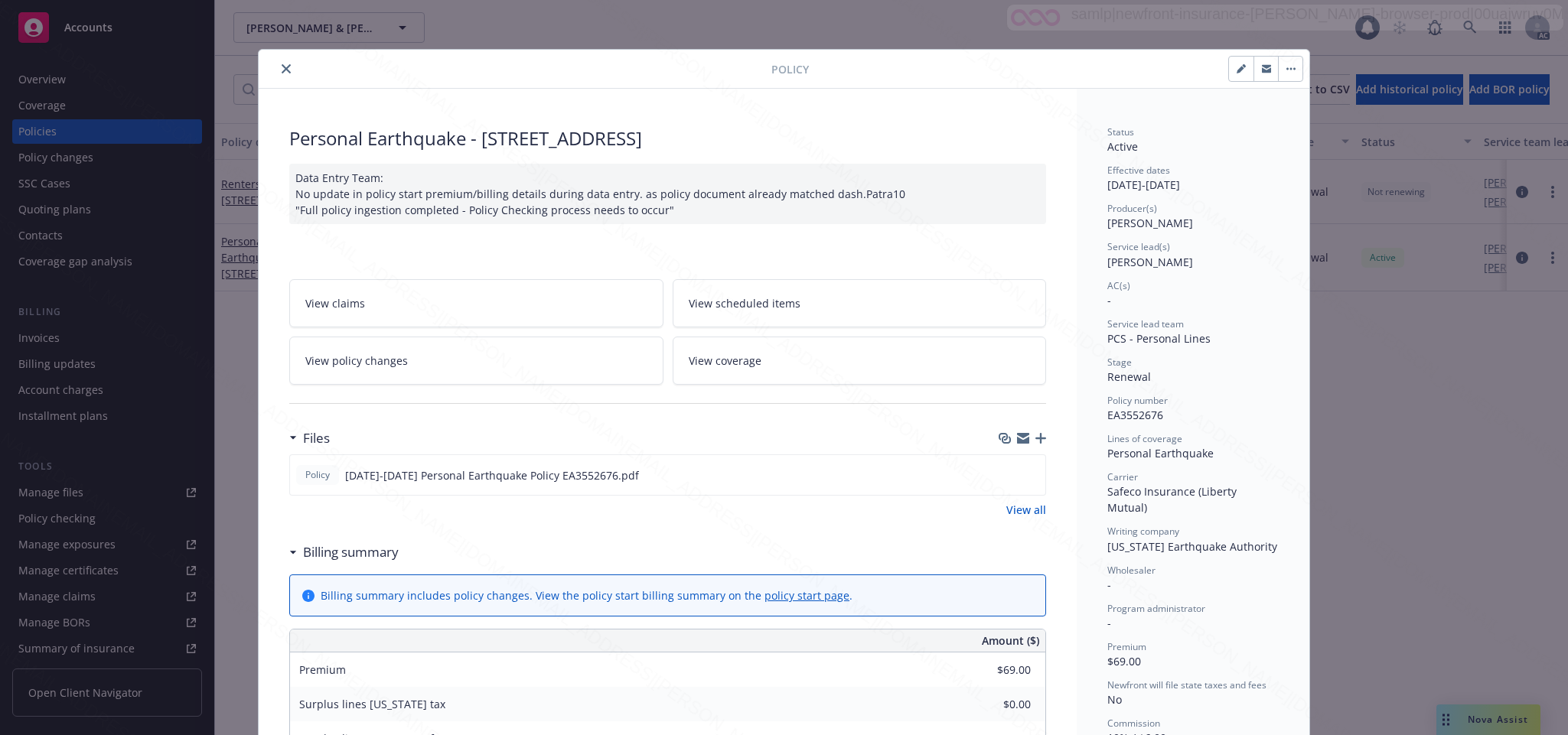
scroll to position [46, 0]
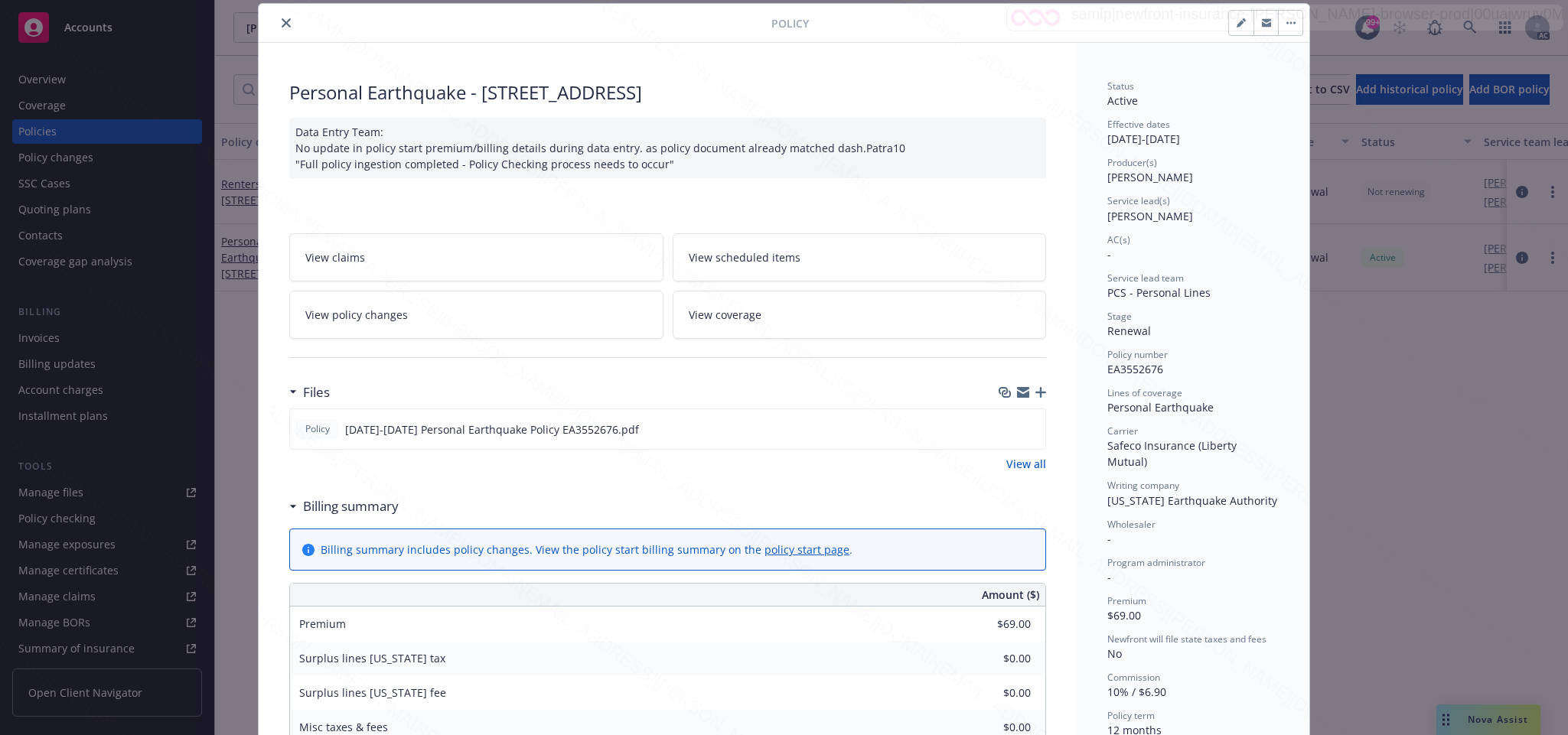
click at [281, 24] on icon "close" at bounding box center [286, 23] width 9 height 9
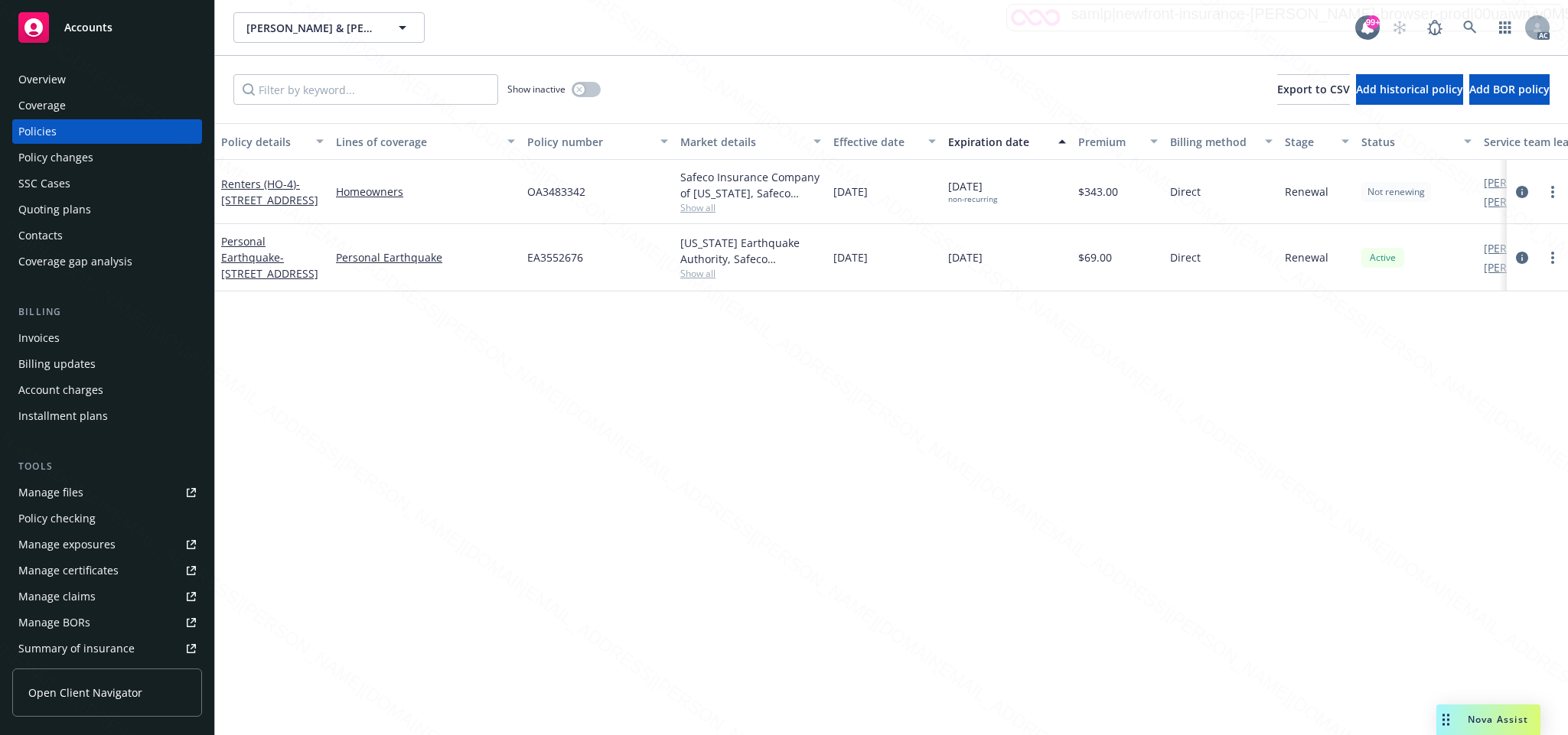
click at [522, 687] on div "Policy details Lines of coverage Policy number Market details Effective date Ex…" at bounding box center [891, 429] width 1353 height 612
click at [147, 644] on link "Summary of insurance" at bounding box center [107, 649] width 190 height 25
click at [152, 49] on div "Overview Coverage Policies Policy changes SSC Cases Quoting plans Contacts Cove…" at bounding box center [107, 392] width 214 height 686
